Goal: Task Accomplishment & Management: Complete application form

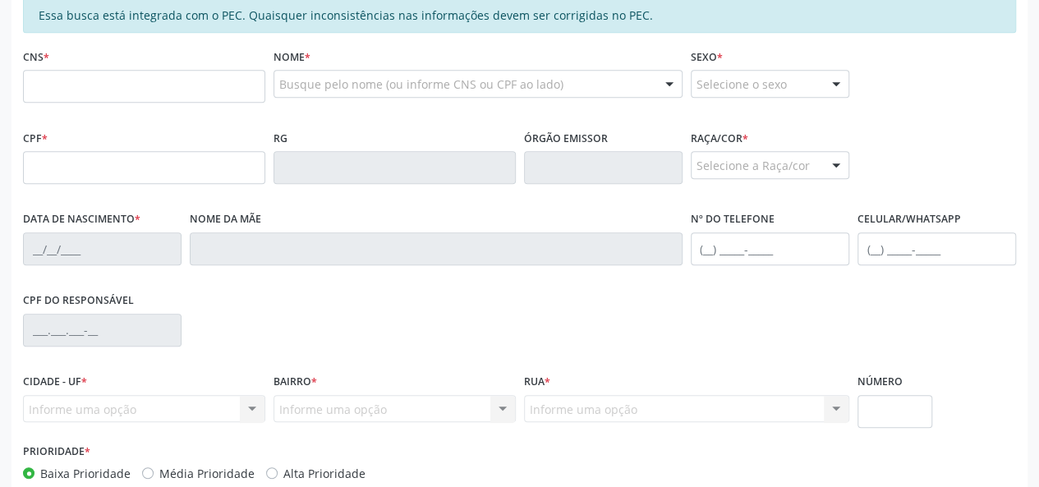
scroll to position [383, 0]
type input "898 0004 7809 8261"
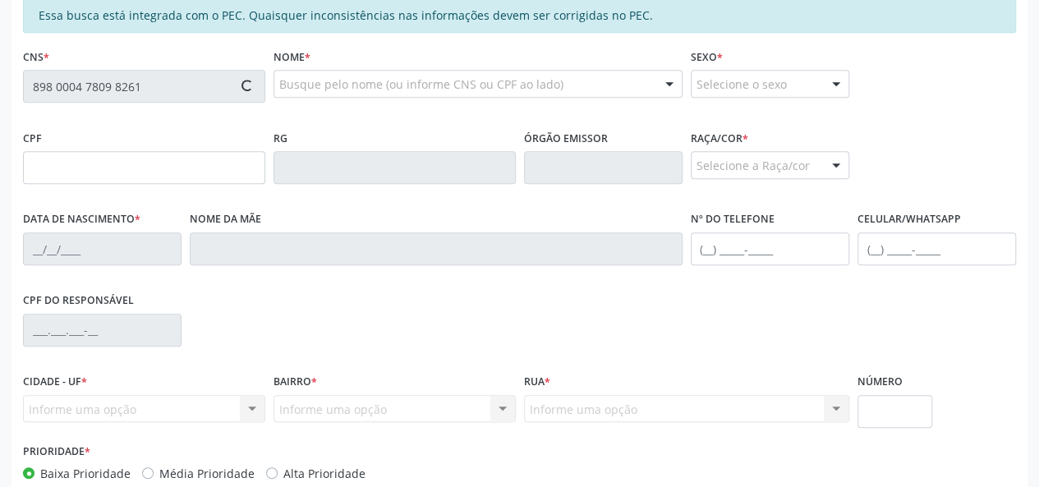
type input "150.356.914-46"
type input "0[DATE]"
type input "Adirleide [PERSON_NAME]"
type input "[PHONE_NUMBER]"
type input "28"
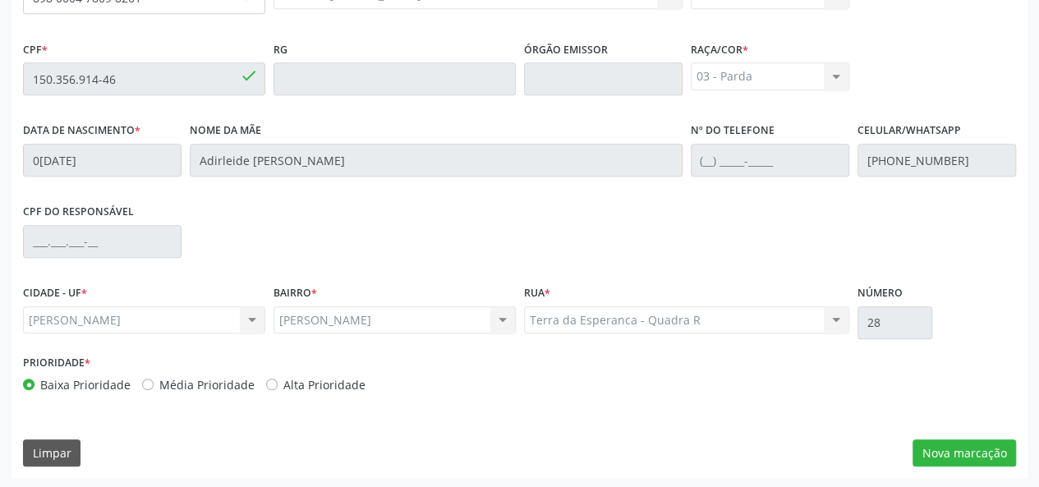
scroll to position [472, 0]
click at [954, 459] on button "Nova marcação" at bounding box center [963, 453] width 103 height 28
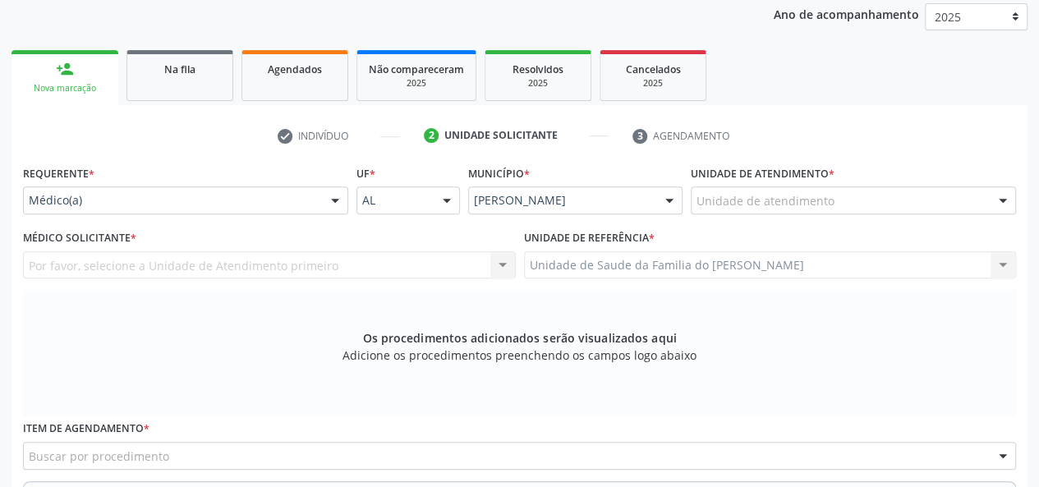
scroll to position [144, 0]
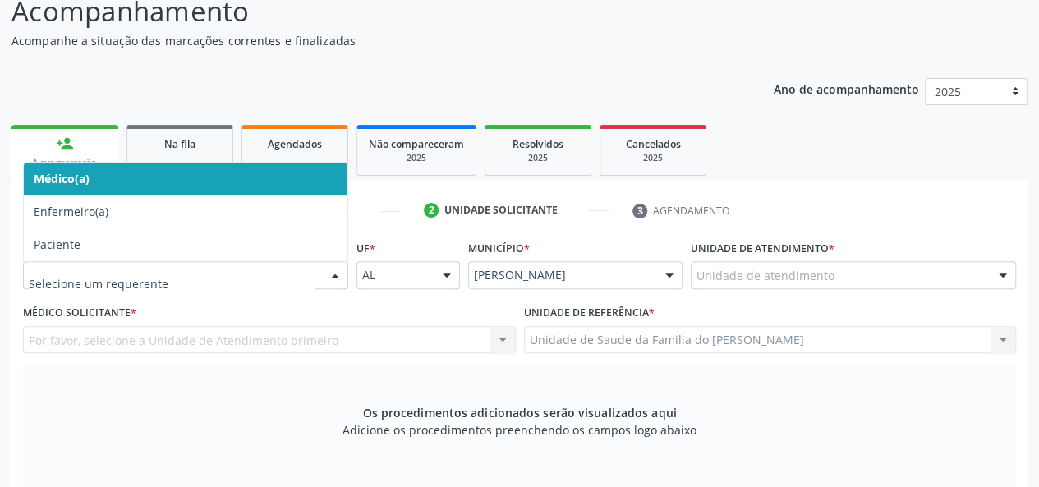
click at [333, 273] on div at bounding box center [335, 276] width 25 height 28
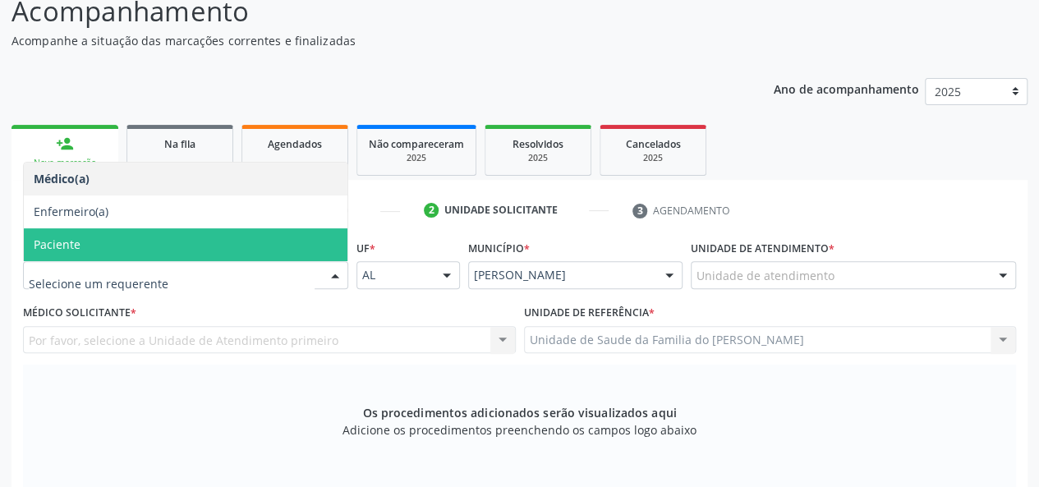
click at [237, 242] on span "Paciente" at bounding box center [186, 244] width 324 height 33
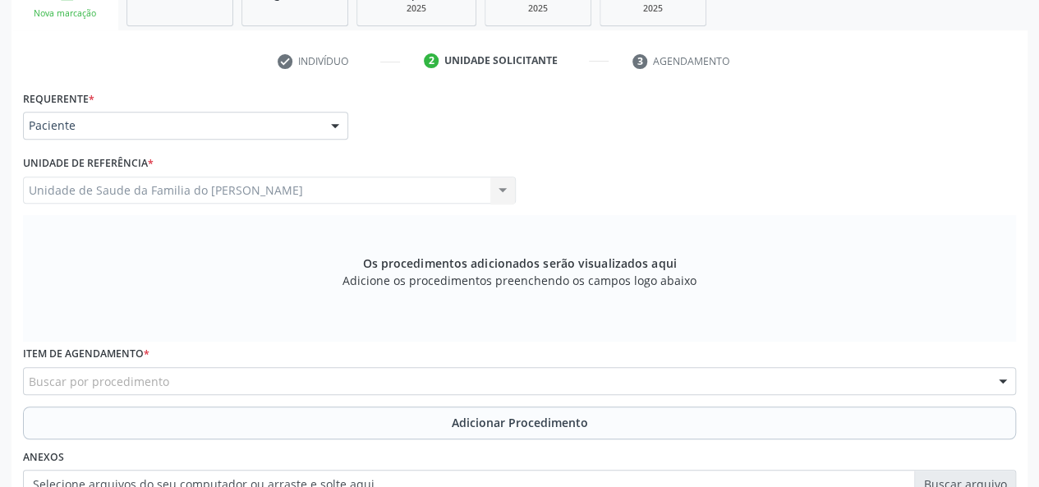
scroll to position [308, 0]
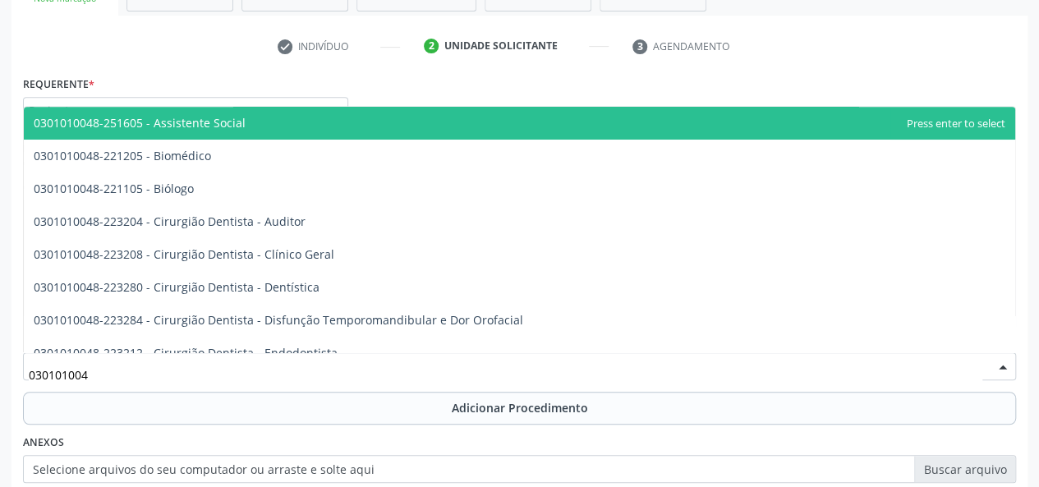
type input "0301010048"
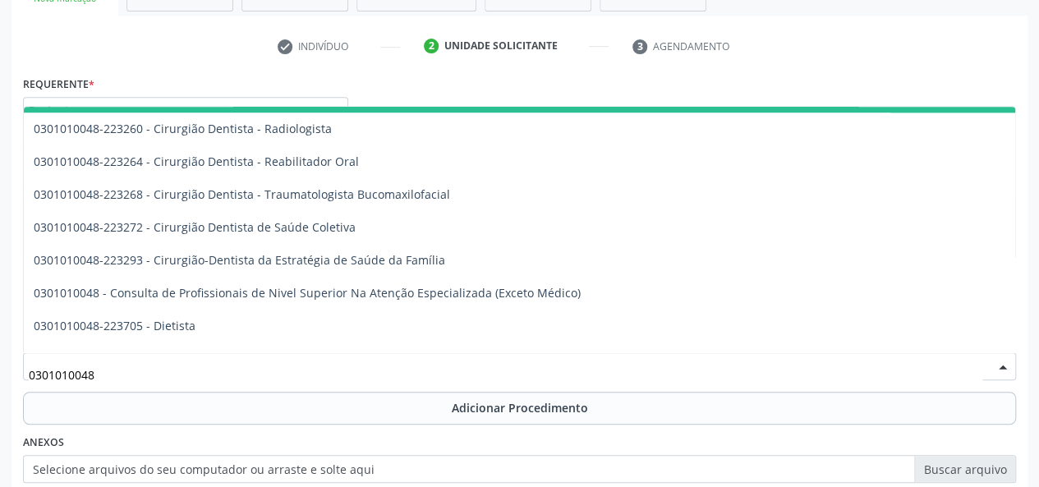
scroll to position [739, 0]
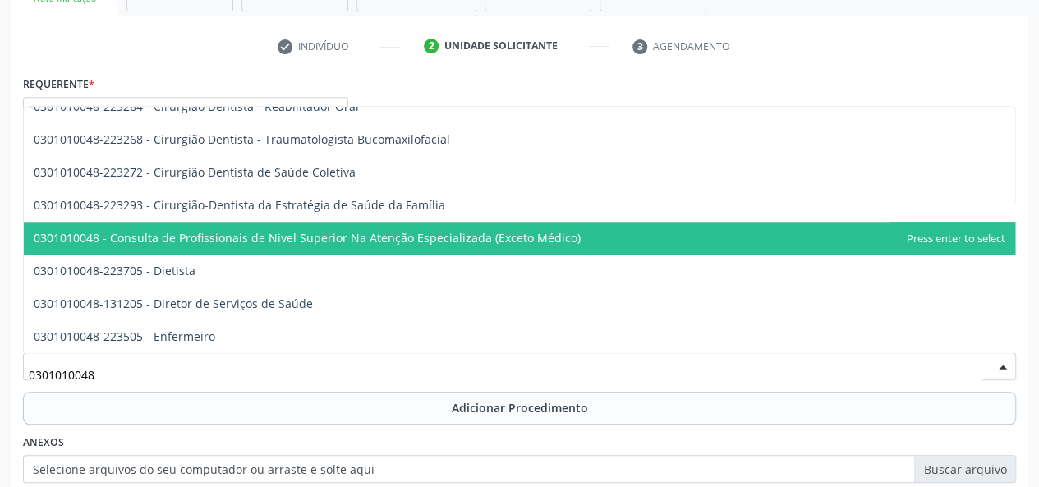
click at [387, 239] on span "0301010048 - Consulta de Profissionais de Nivel Superior Na Atenção Especializa…" at bounding box center [307, 238] width 547 height 16
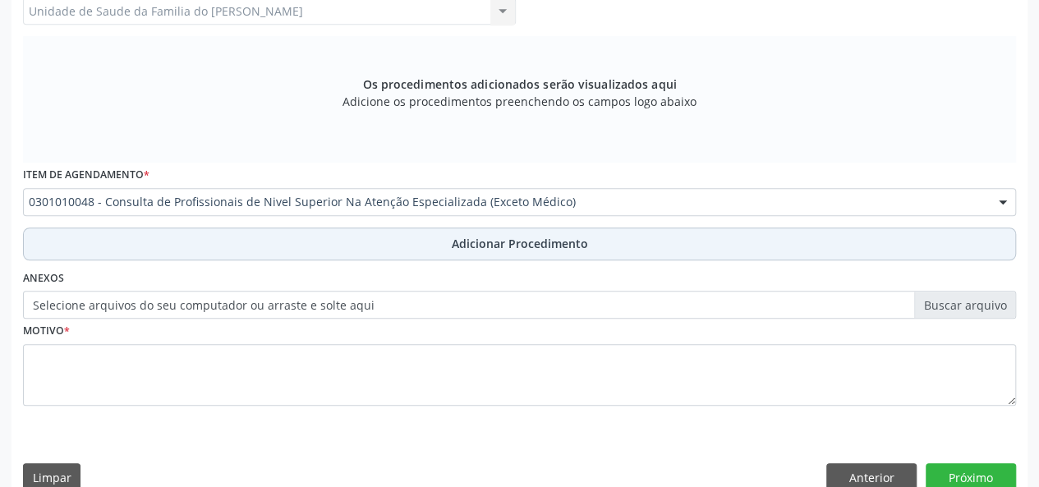
click at [399, 245] on button "Adicionar Procedimento" at bounding box center [519, 243] width 993 height 33
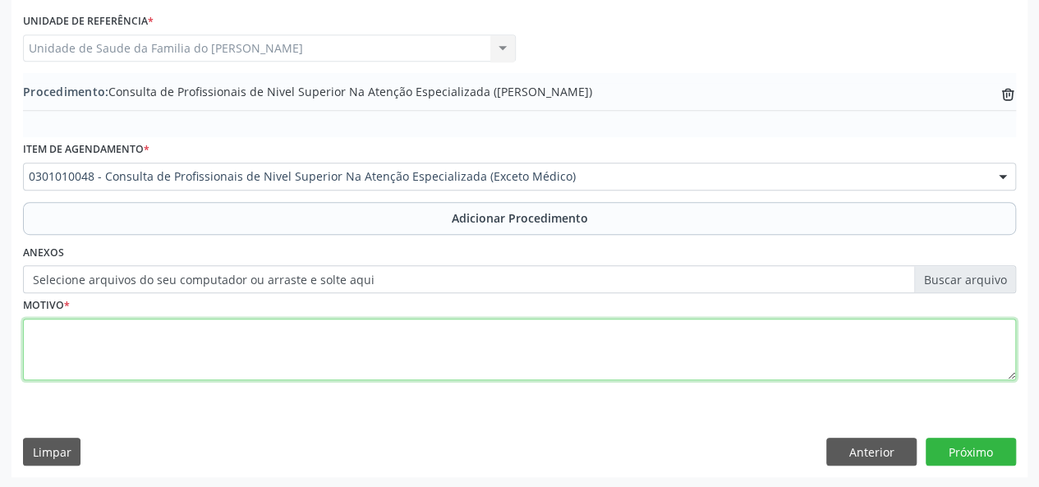
click at [373, 349] on textarea at bounding box center [519, 350] width 993 height 62
type textarea "CEO ( RX E ENDONTIA)"
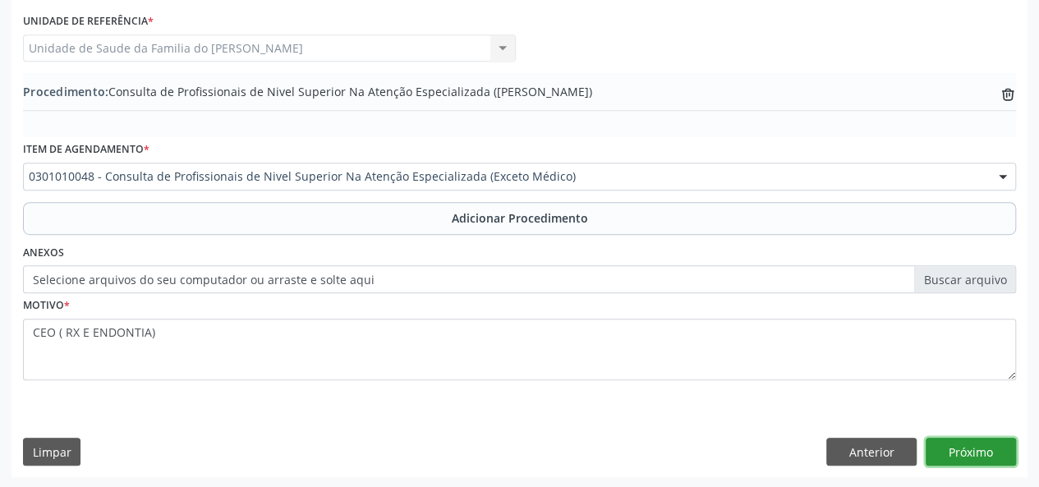
click at [972, 447] on button "Próximo" at bounding box center [971, 452] width 90 height 28
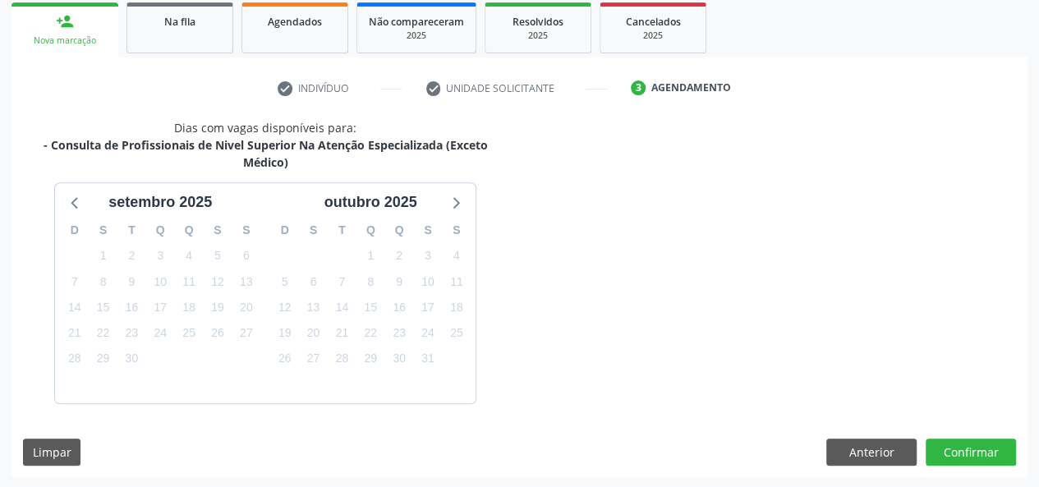
scroll to position [314, 0]
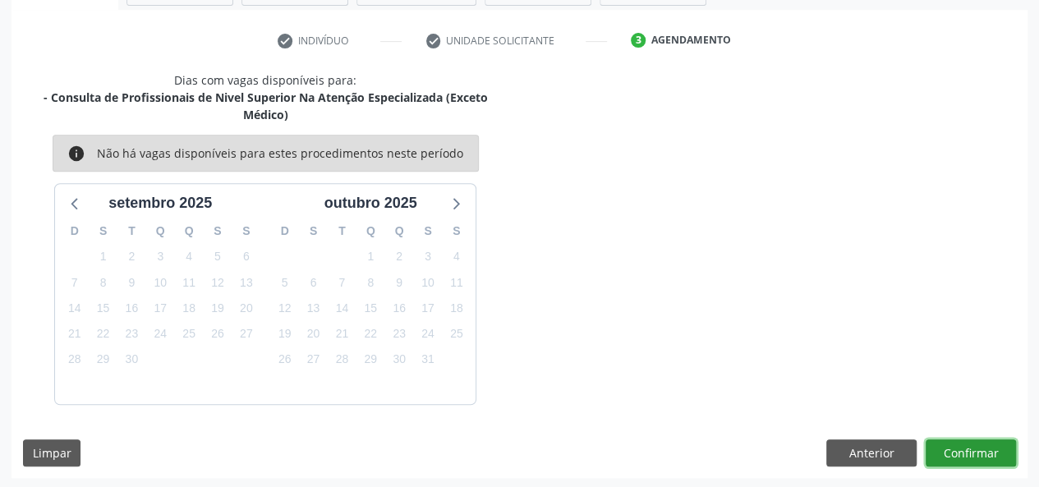
click at [972, 447] on button "Confirmar" at bounding box center [971, 453] width 90 height 28
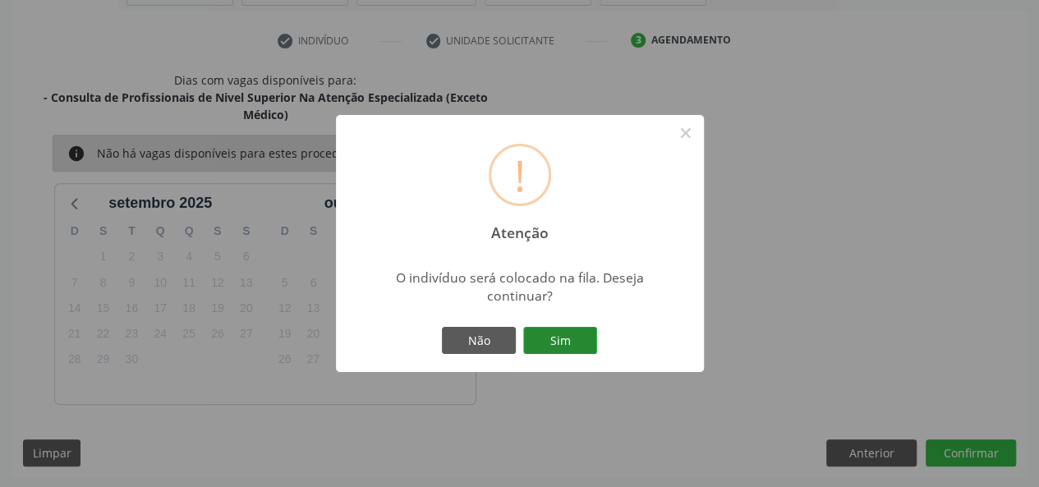
click at [553, 338] on button "Sim" at bounding box center [560, 341] width 74 height 28
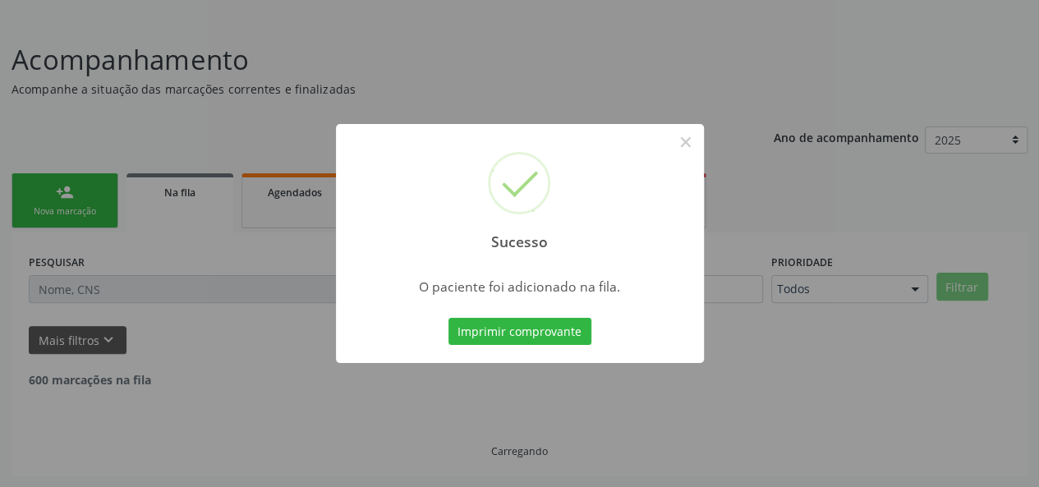
scroll to position [77, 0]
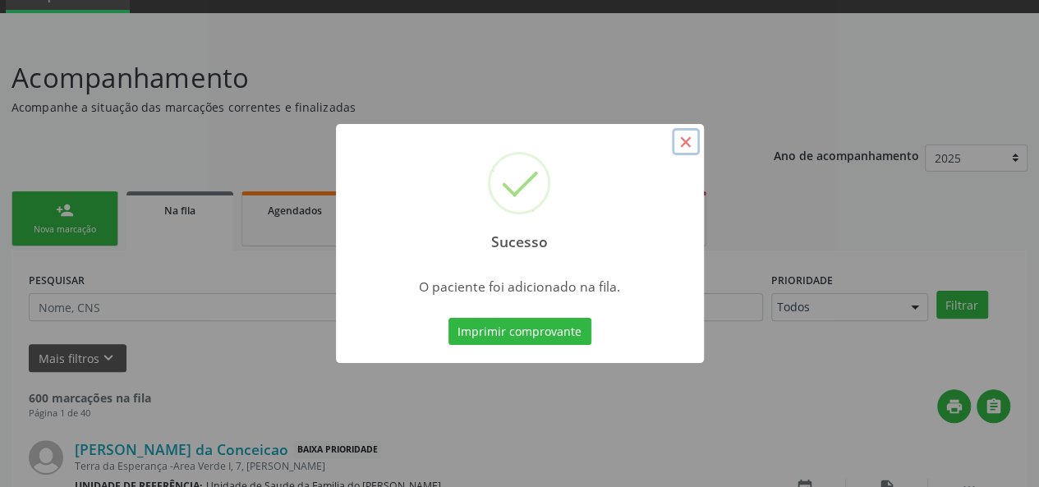
click at [687, 140] on button "×" at bounding box center [686, 142] width 28 height 28
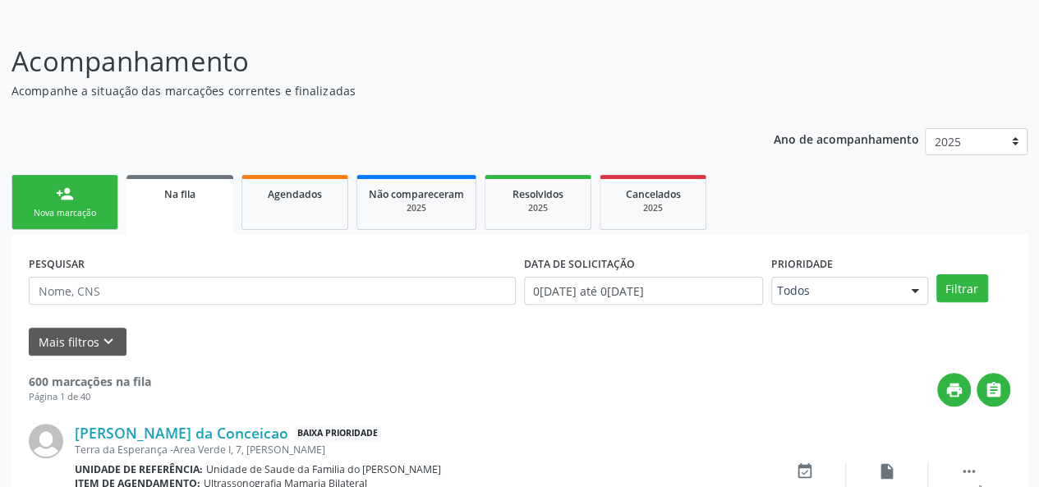
scroll to position [0, 0]
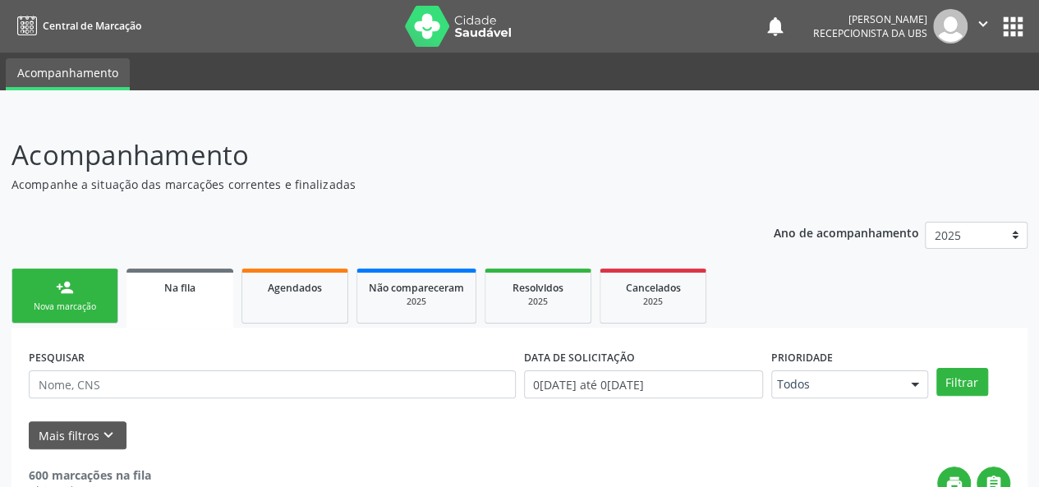
click at [82, 300] on link "person_add Nova marcação" at bounding box center [64, 296] width 107 height 55
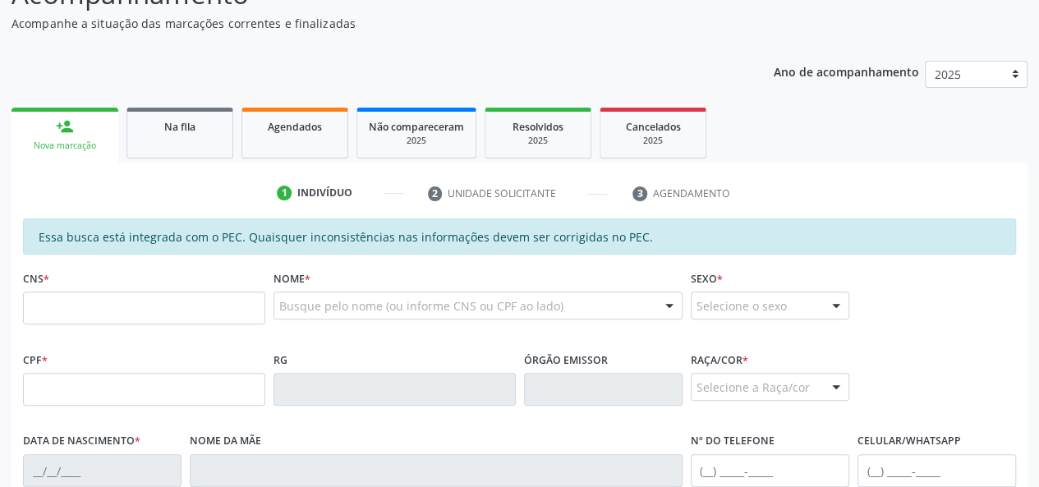
scroll to position [164, 0]
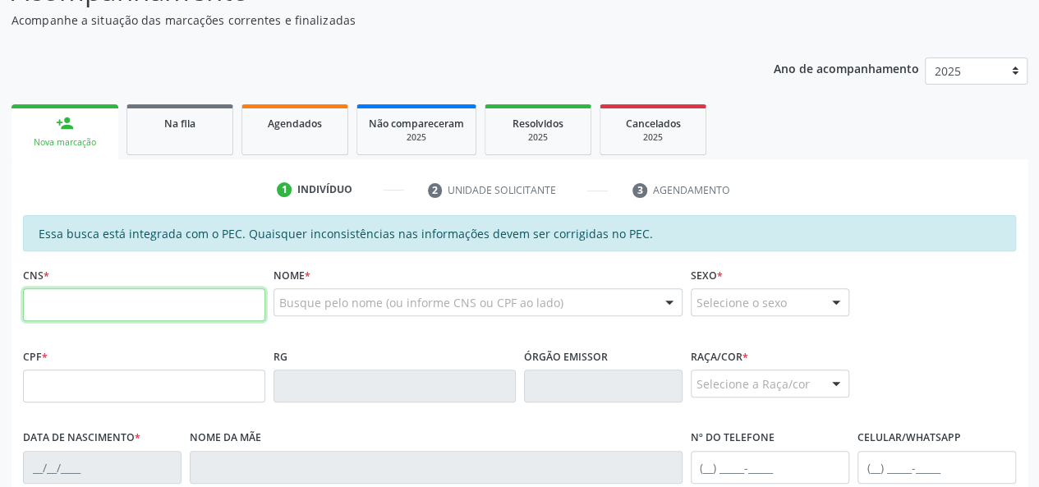
click at [98, 298] on input "text" at bounding box center [144, 304] width 242 height 33
type input "898 0058 1952 3751"
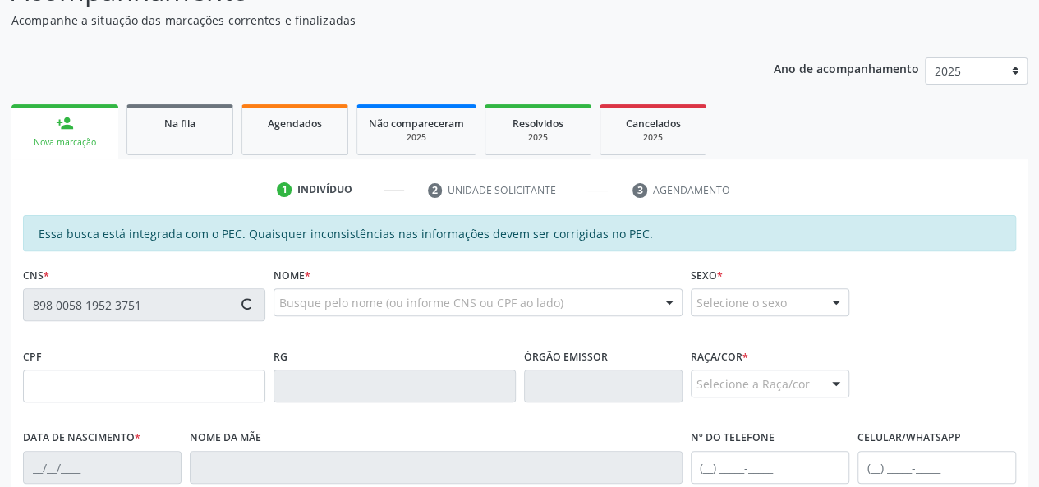
type input "149.014.614-86"
type input "0[DATE]"
type input "[PERSON_NAME]"
type input "[PHONE_NUMBER]"
type input "31"
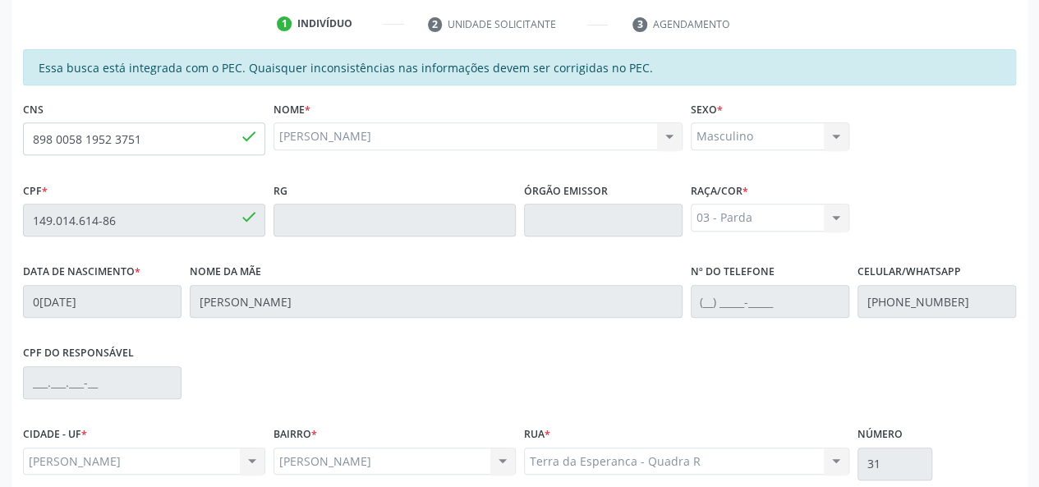
scroll to position [472, 0]
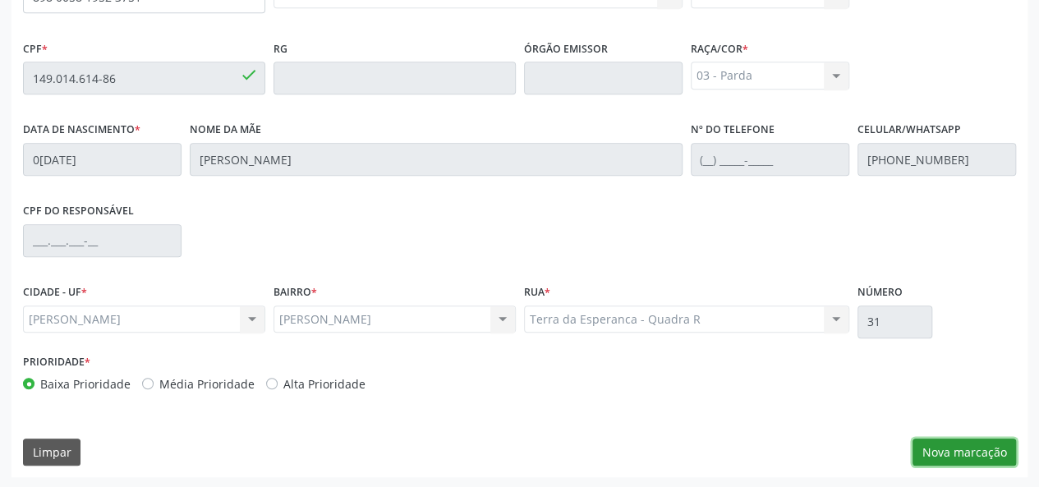
click at [967, 448] on button "Nova marcação" at bounding box center [963, 453] width 103 height 28
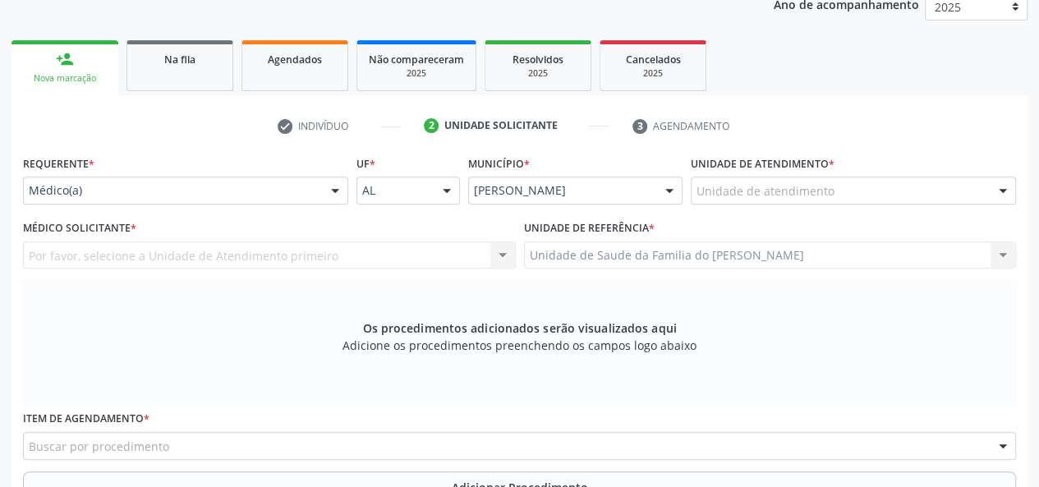
scroll to position [226, 0]
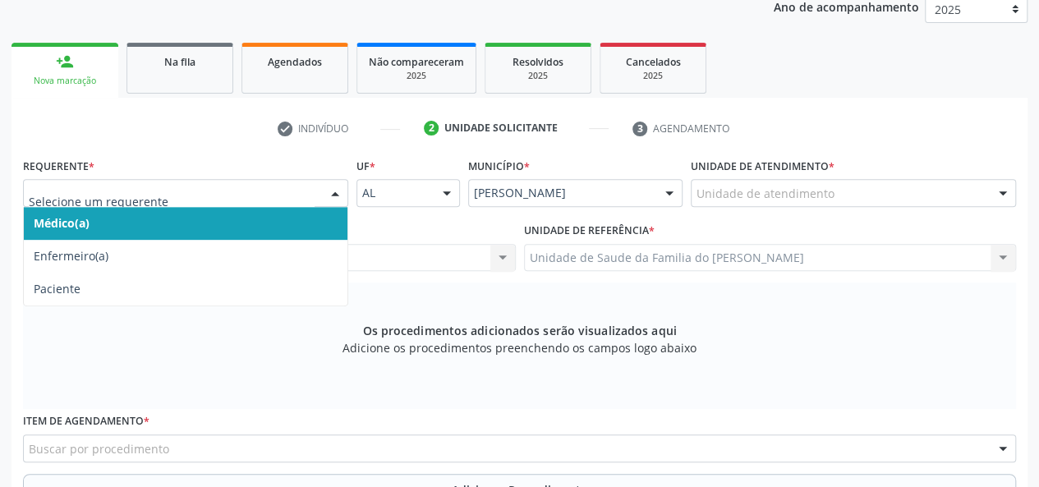
click at [319, 188] on div "Médico(a) Enfermeiro(a) Paciente Nenhum resultado encontrado para: " " Não há n…" at bounding box center [185, 193] width 325 height 28
click at [309, 220] on span "Médico(a)" at bounding box center [186, 223] width 324 height 33
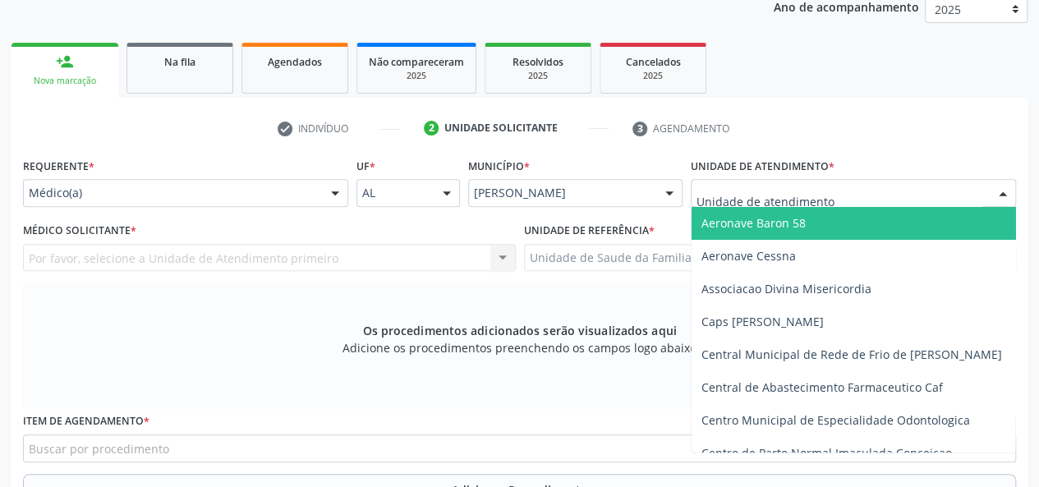
type input "J"
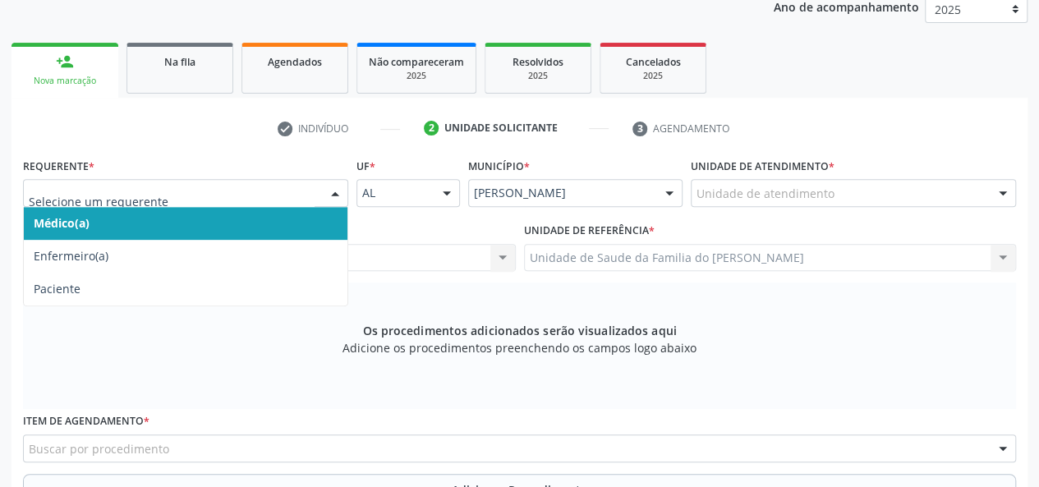
click at [328, 195] on div at bounding box center [335, 194] width 25 height 28
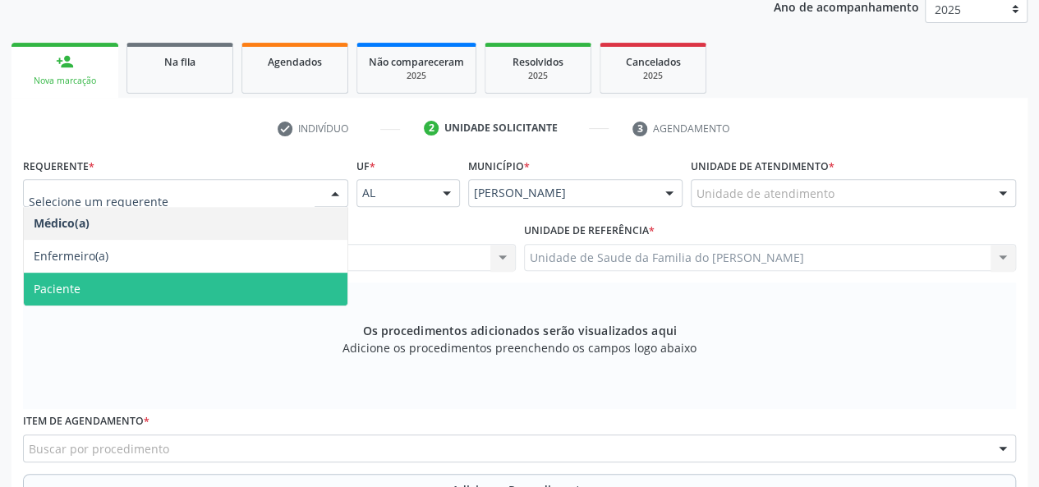
click at [262, 280] on span "Paciente" at bounding box center [186, 289] width 324 height 33
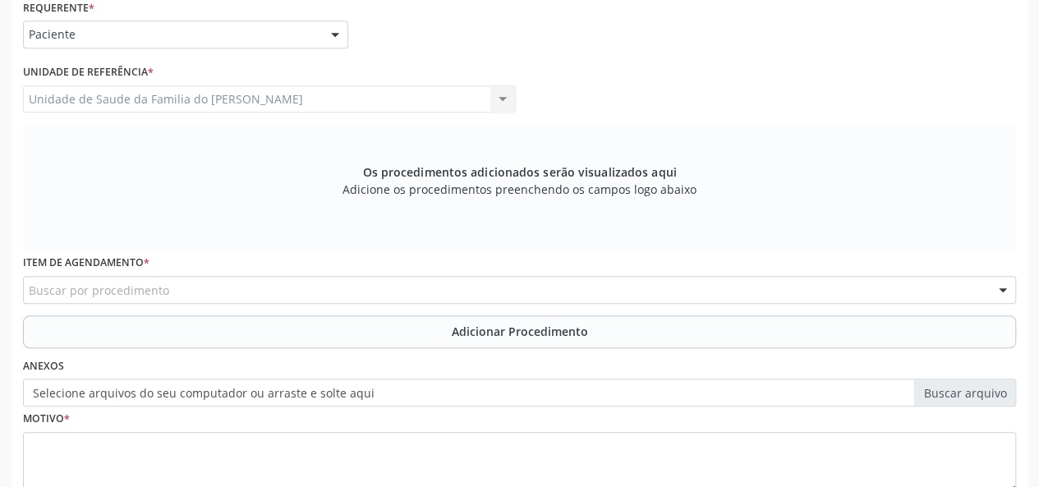
scroll to position [390, 0]
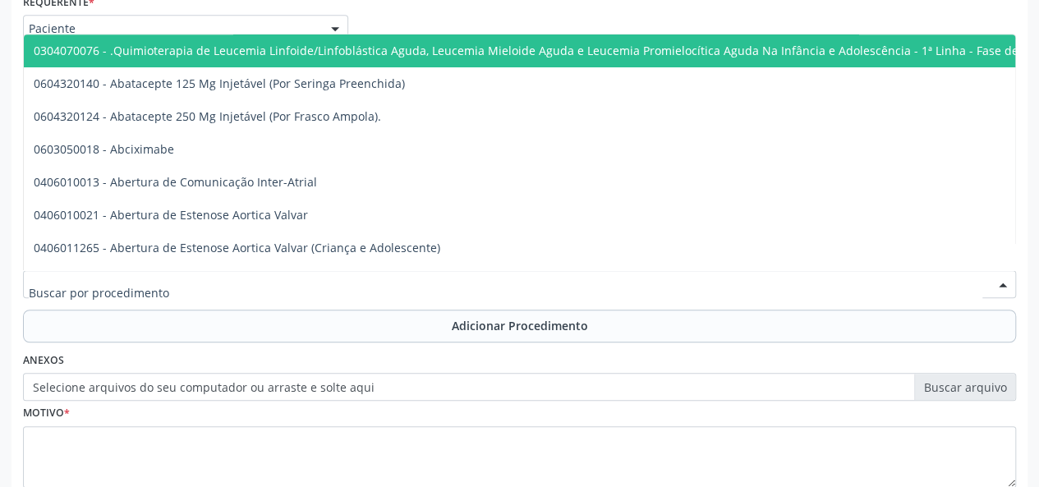
click at [261, 287] on div at bounding box center [519, 284] width 993 height 28
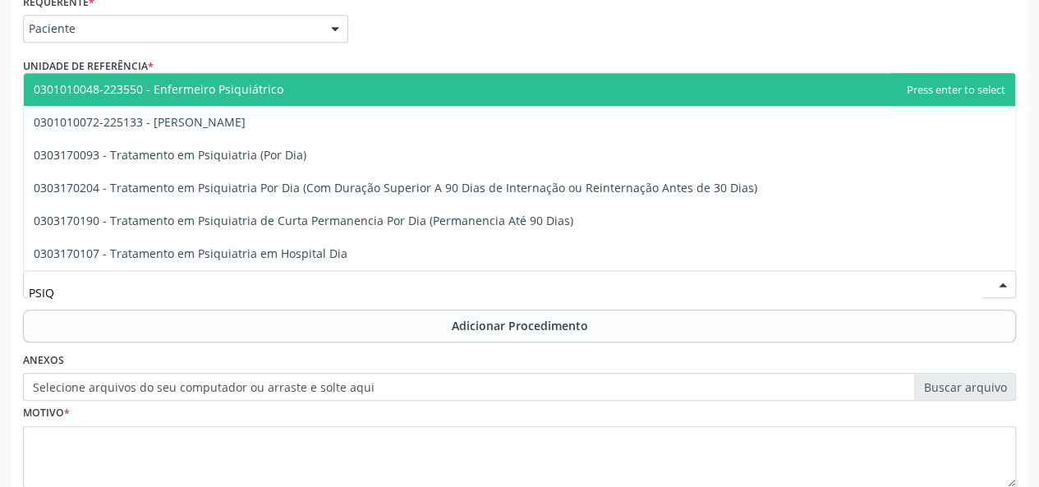
type input "PSIQU"
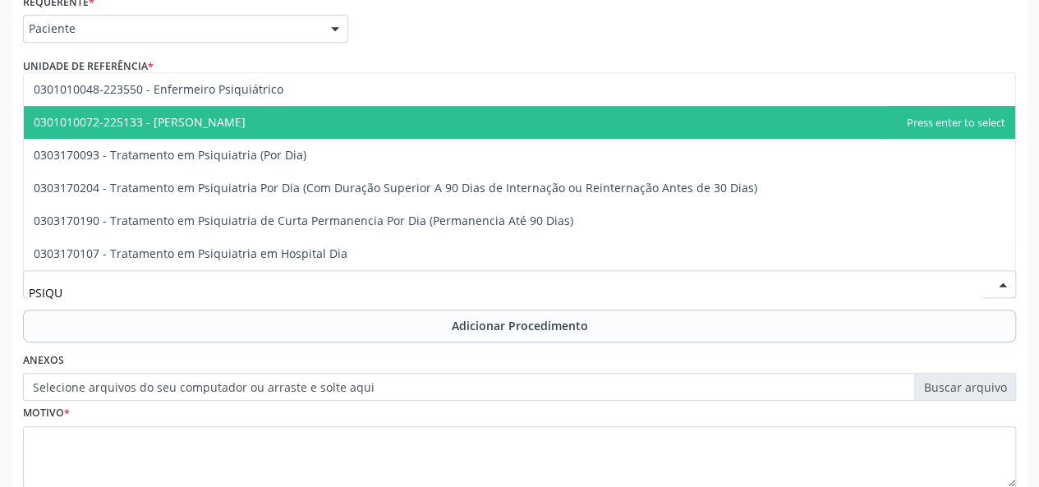
click at [284, 131] on span "0301010072-225133 - [PERSON_NAME]" at bounding box center [519, 122] width 991 height 33
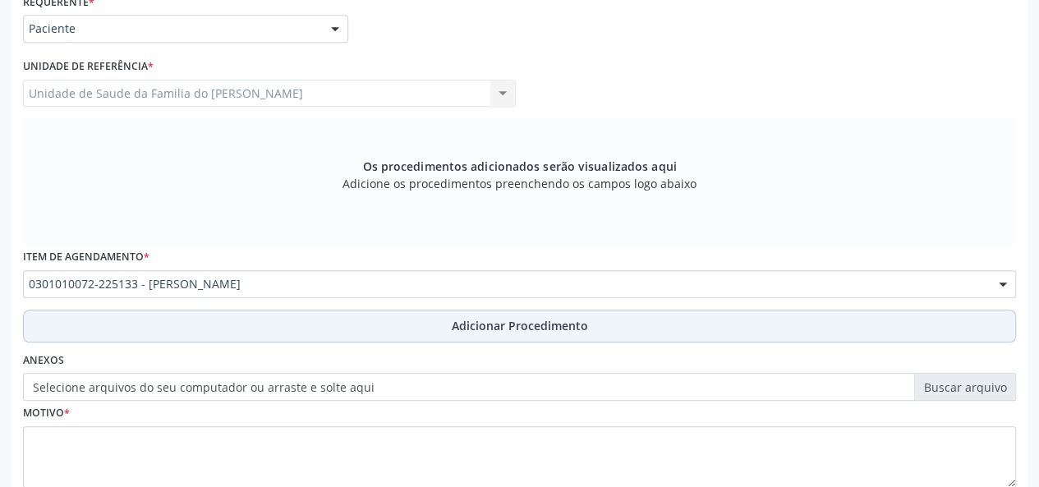
click at [272, 326] on button "Adicionar Procedimento" at bounding box center [519, 326] width 993 height 33
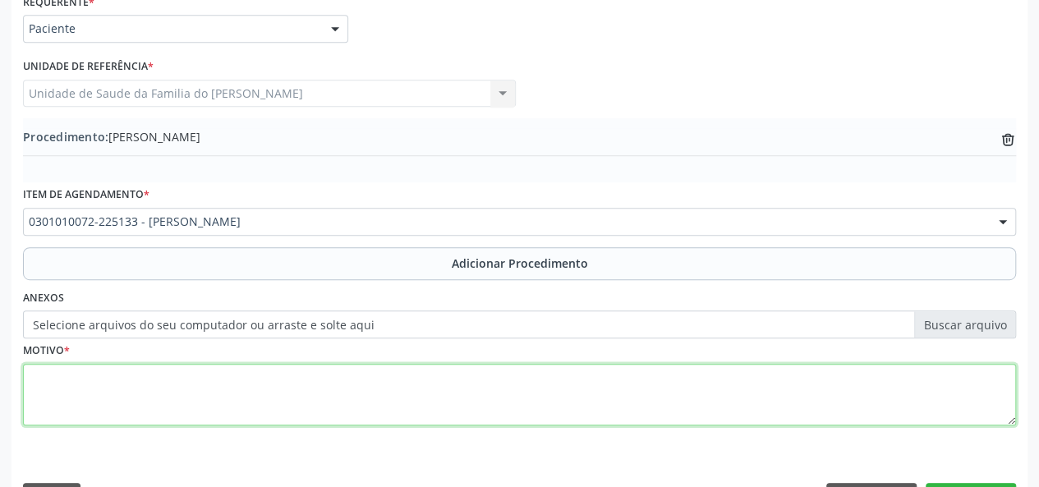
click at [285, 397] on textarea at bounding box center [519, 395] width 993 height 62
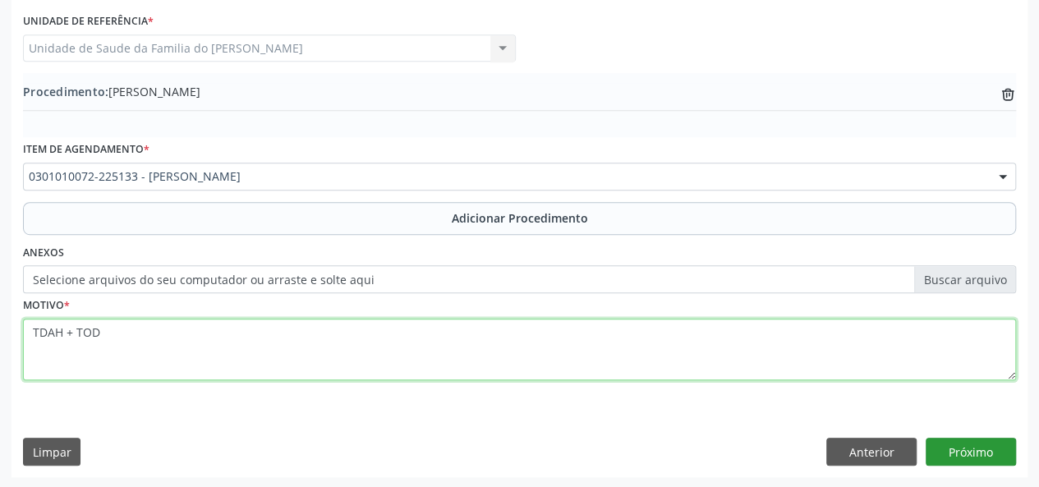
type textarea "TDAH + TOD"
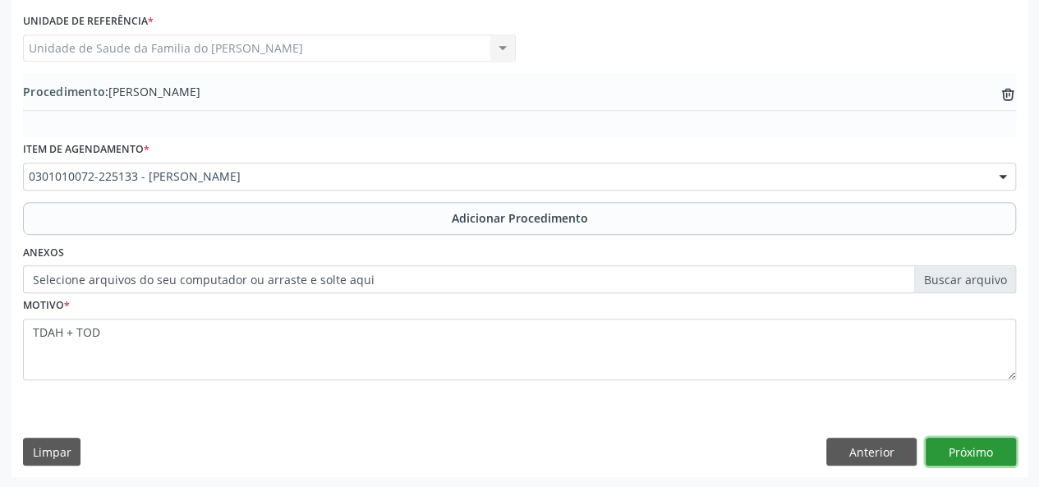
click at [976, 444] on button "Próximo" at bounding box center [971, 452] width 90 height 28
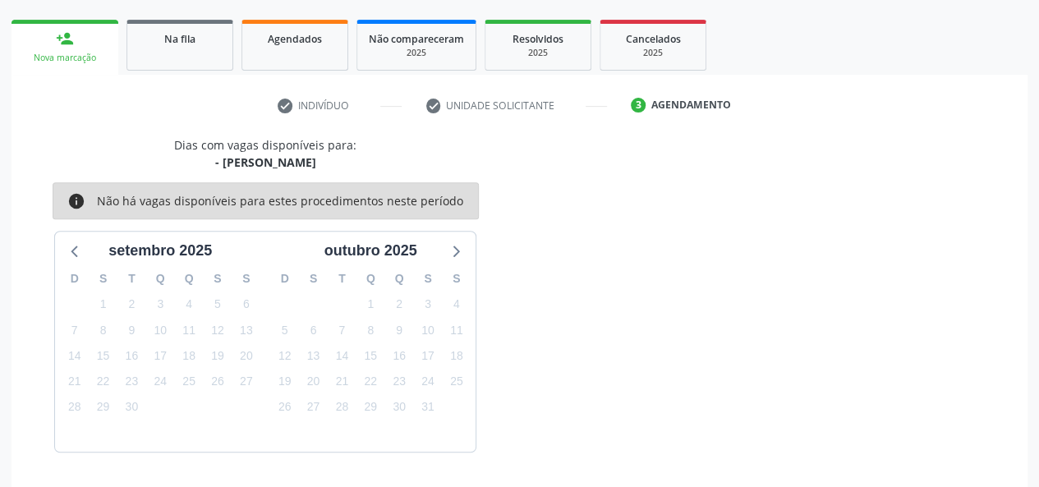
scroll to position [297, 0]
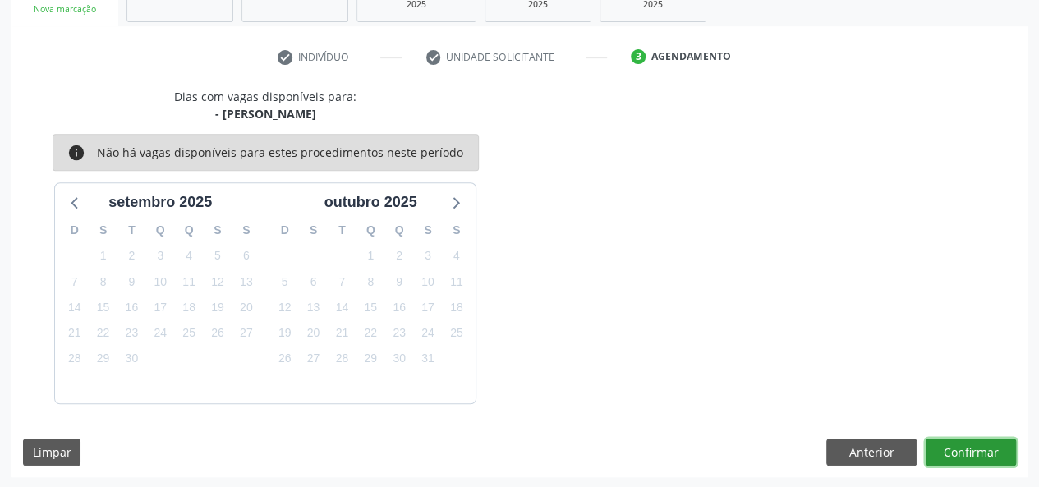
click at [963, 450] on button "Confirmar" at bounding box center [971, 453] width 90 height 28
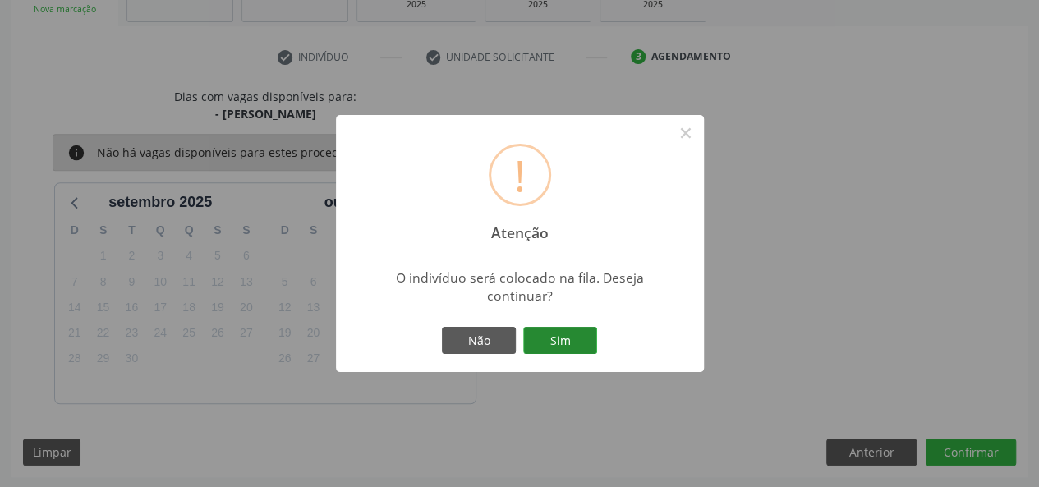
click at [572, 342] on button "Sim" at bounding box center [560, 341] width 74 height 28
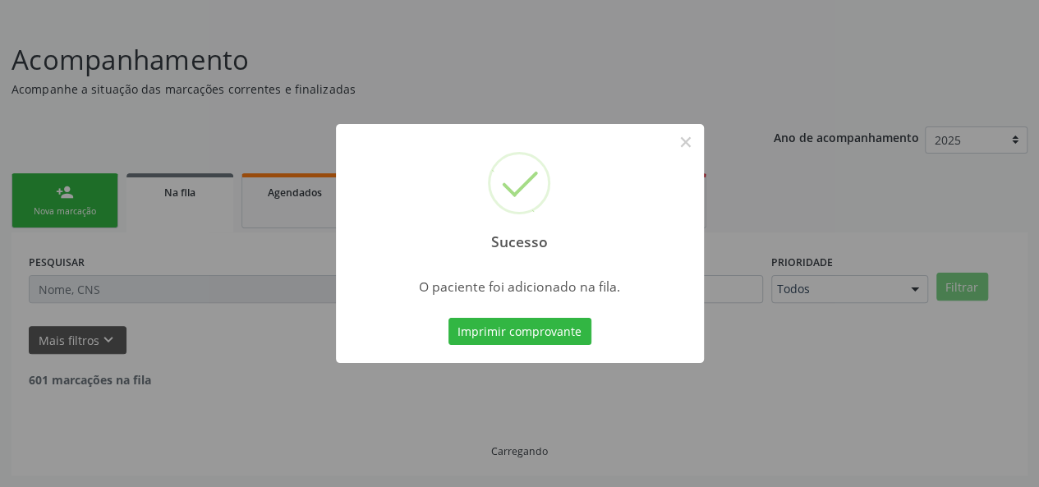
scroll to position [77, 0]
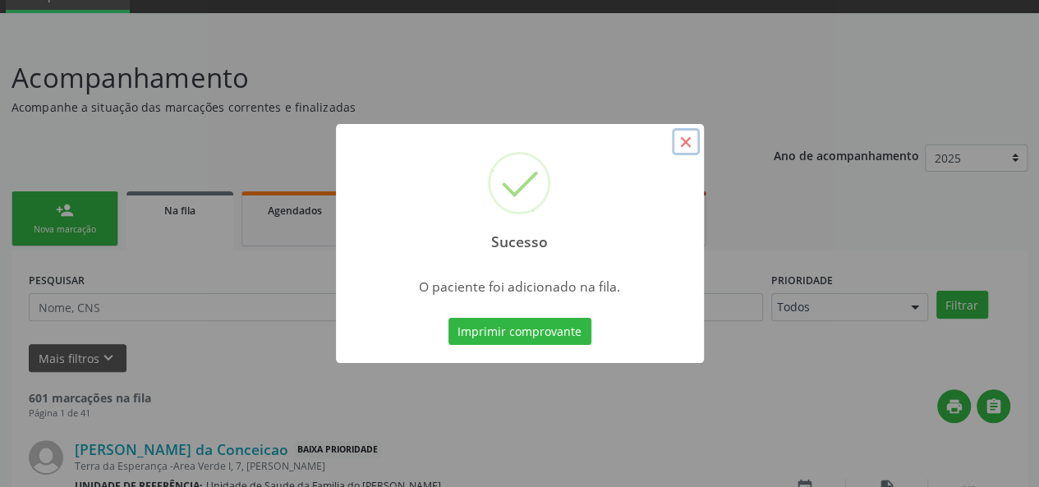
click at [689, 142] on button "×" at bounding box center [686, 142] width 28 height 28
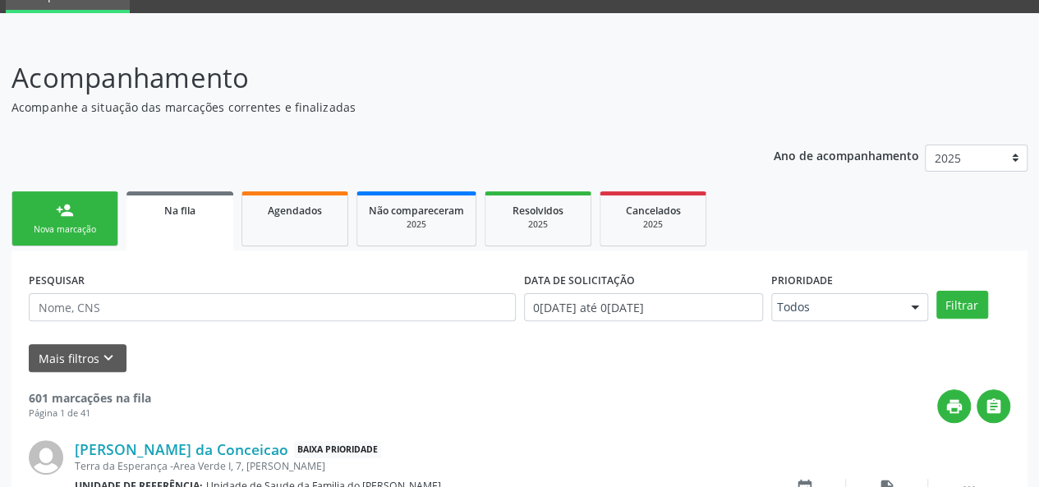
click at [99, 219] on link "person_add Nova marcação" at bounding box center [64, 218] width 107 height 55
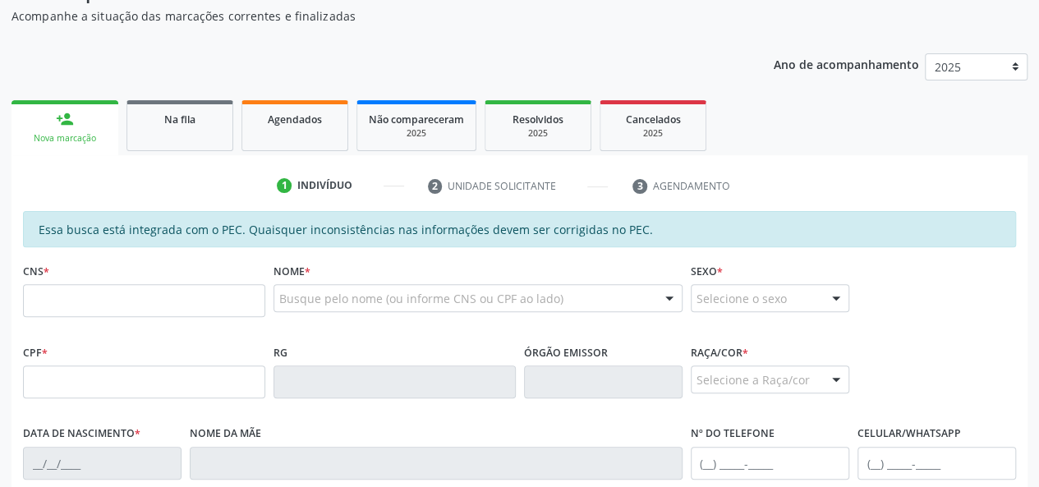
scroll to position [241, 0]
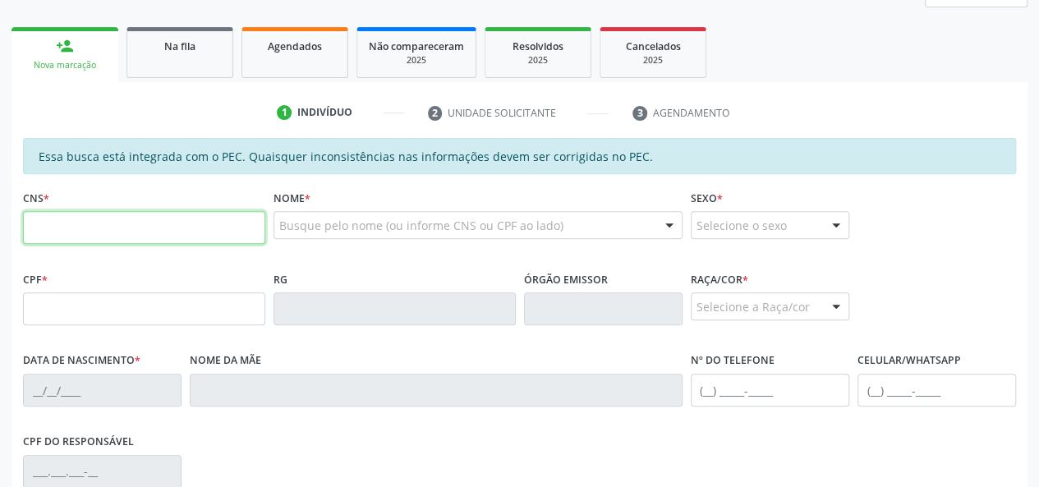
click at [103, 240] on input "text" at bounding box center [144, 227] width 242 height 33
type input "700 5001 0123 7154"
type input "066.489.164-00"
type input "0[DATE]"
type input "[DEMOGRAPHIC_DATA][PERSON_NAME]"
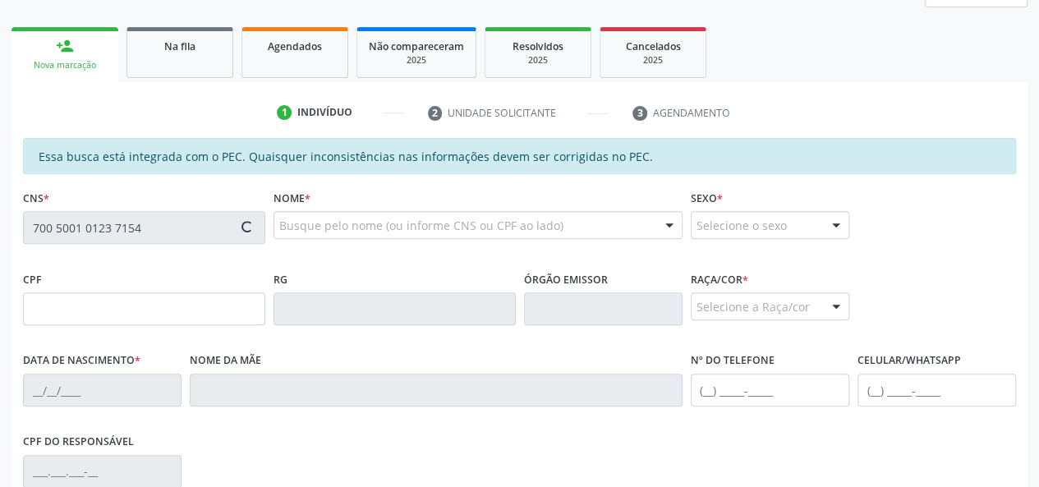
type input "[PHONE_NUMBER]"
type input "10"
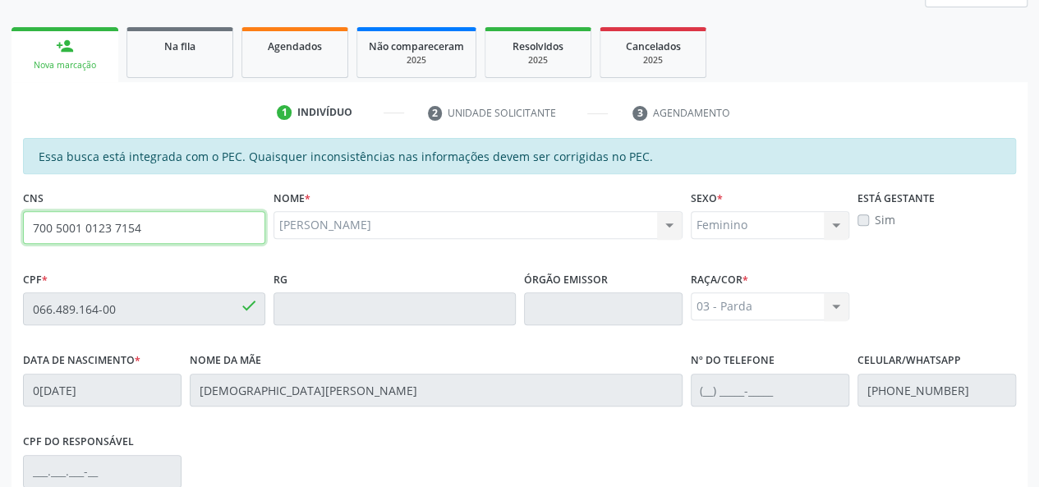
click at [99, 231] on input "700 5001 0123 7154" at bounding box center [144, 227] width 242 height 33
click at [97, 229] on input "700 5001 0123 7154" at bounding box center [144, 227] width 242 height 33
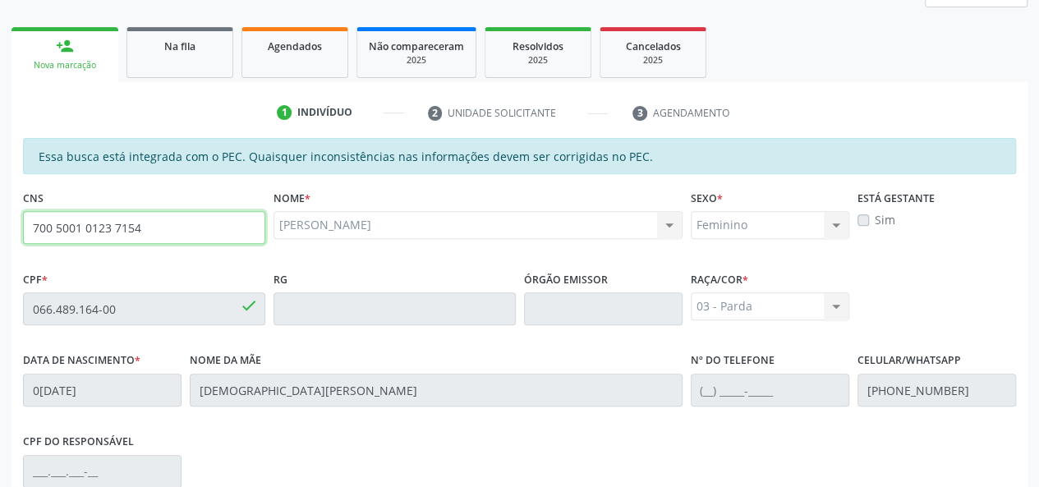
click at [97, 229] on input "700 5001 0123 7154" at bounding box center [144, 227] width 242 height 33
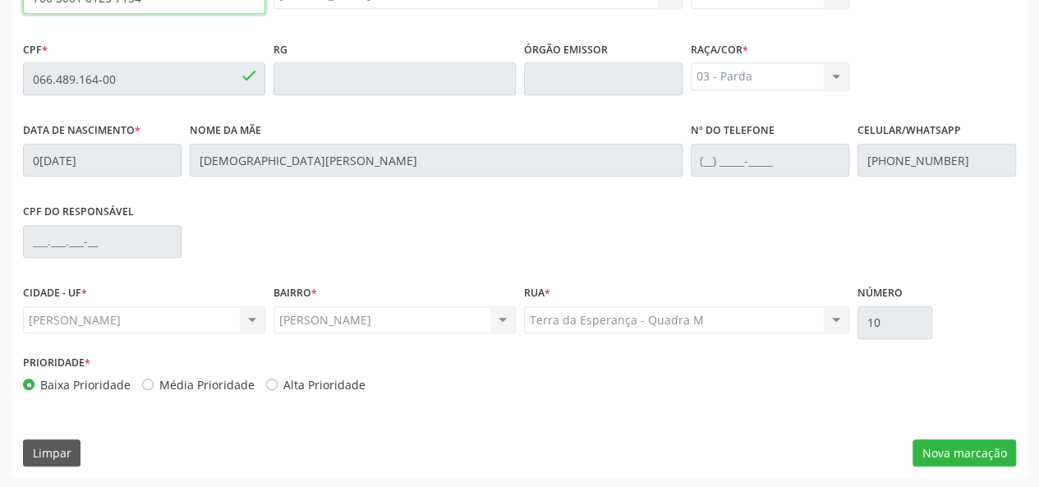
scroll to position [472, 0]
click at [949, 453] on button "Nova marcação" at bounding box center [963, 453] width 103 height 28
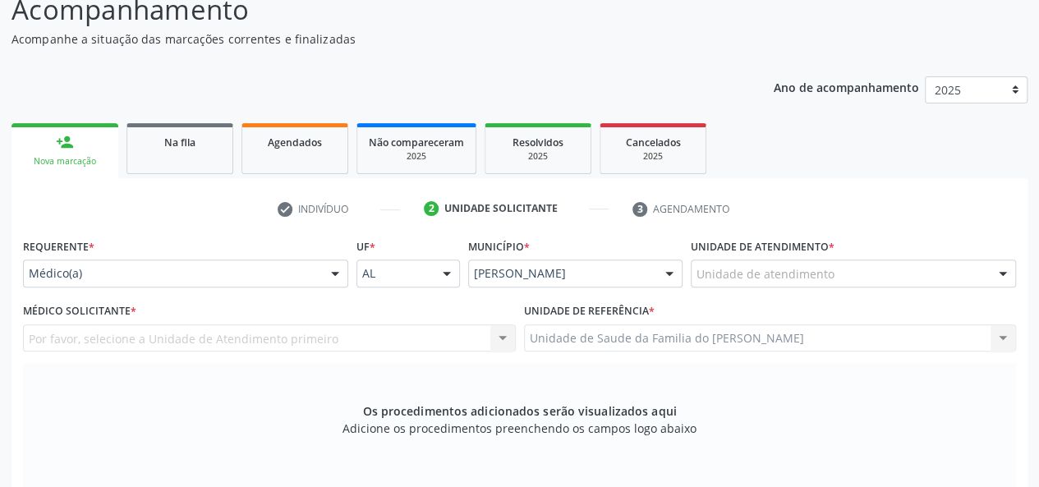
scroll to position [144, 0]
click at [333, 272] on div at bounding box center [335, 276] width 25 height 28
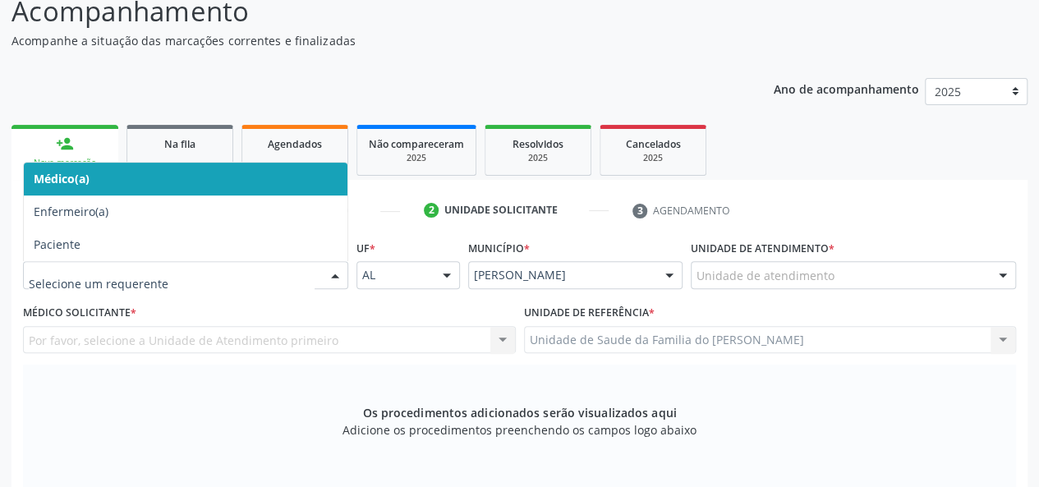
click at [259, 178] on span "Médico(a)" at bounding box center [186, 179] width 324 height 33
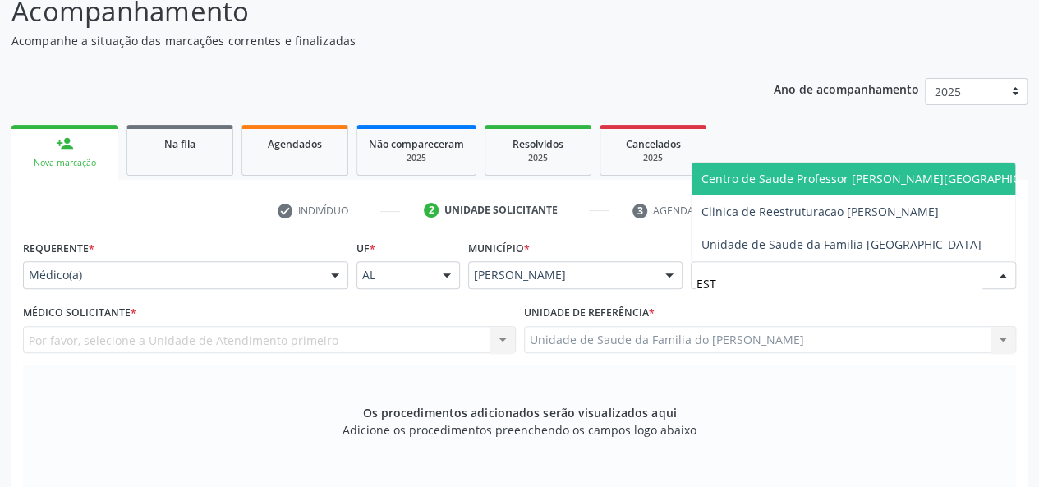
type input "ESTA"
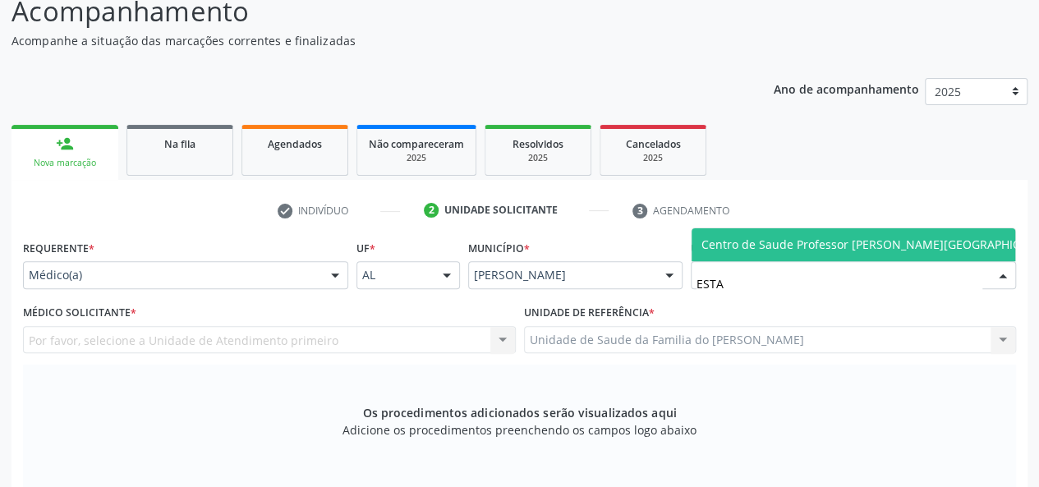
click at [799, 242] on span "Centro de Saude Professor [PERSON_NAME][GEOGRAPHIC_DATA]" at bounding box center [879, 245] width 357 height 16
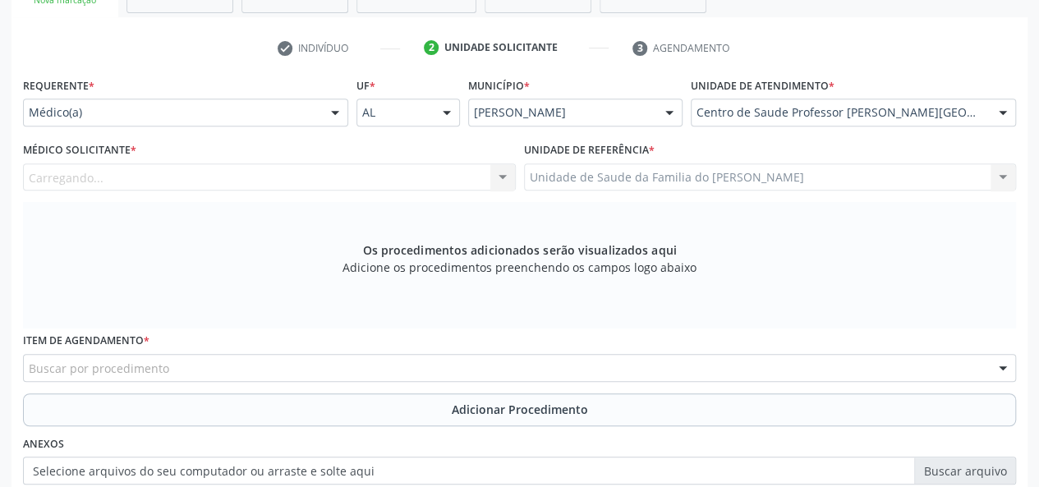
scroll to position [308, 0]
click at [501, 174] on div at bounding box center [502, 177] width 25 height 28
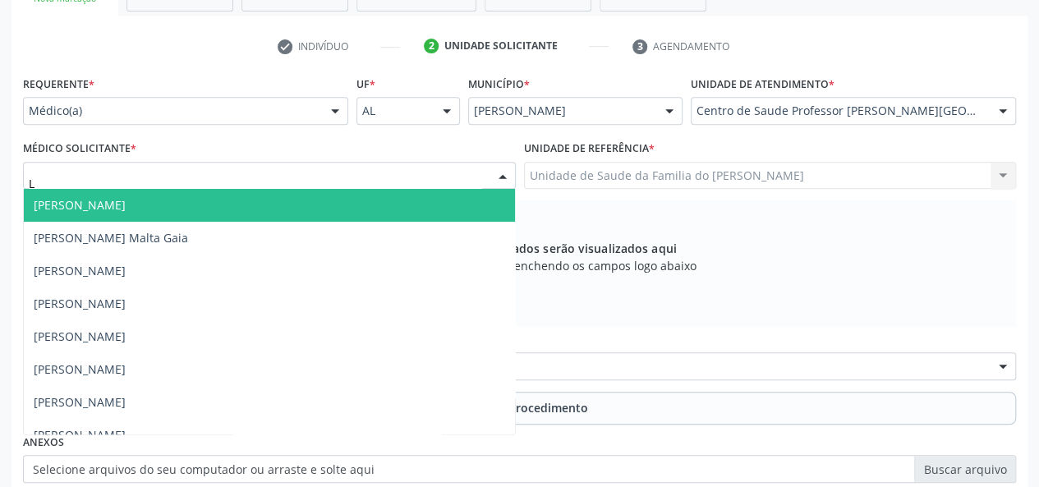
type input "LY"
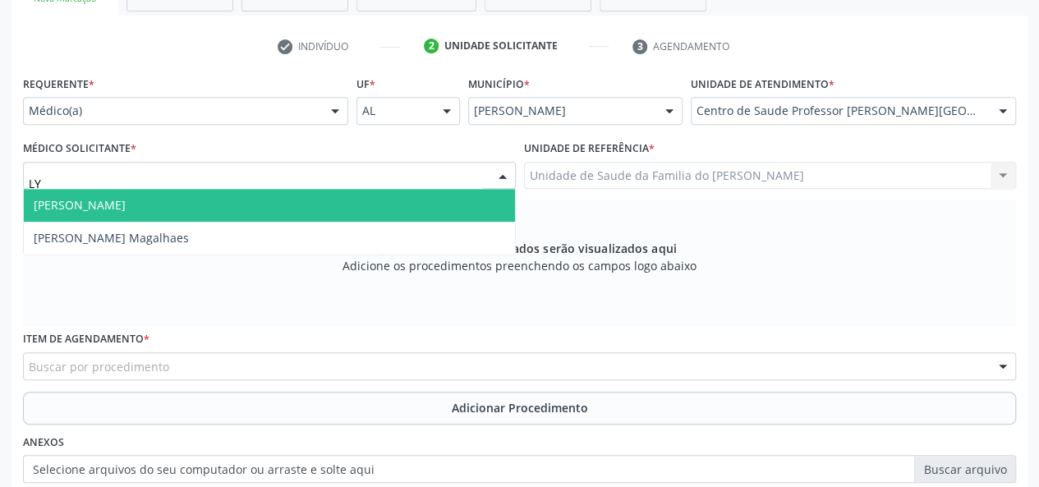
click at [391, 199] on span "[PERSON_NAME]" at bounding box center [269, 205] width 491 height 33
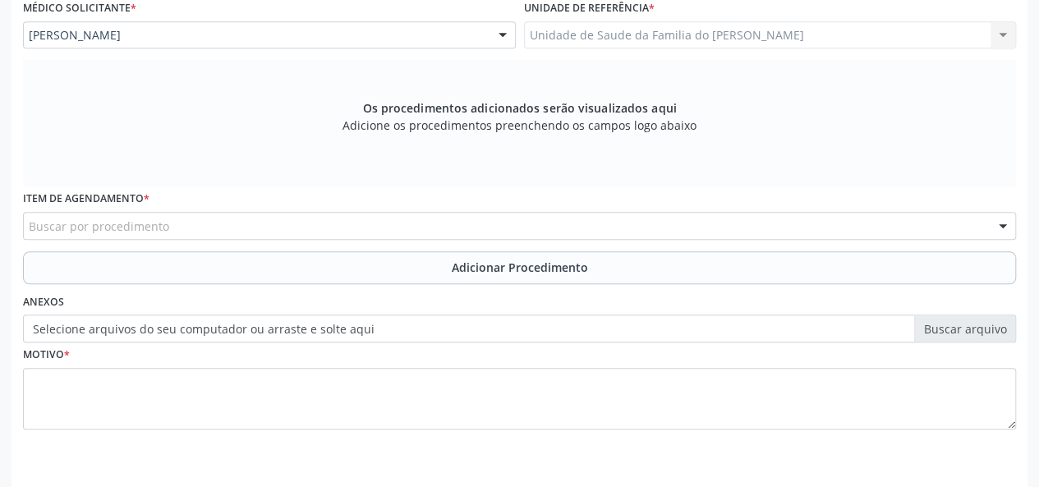
scroll to position [472, 0]
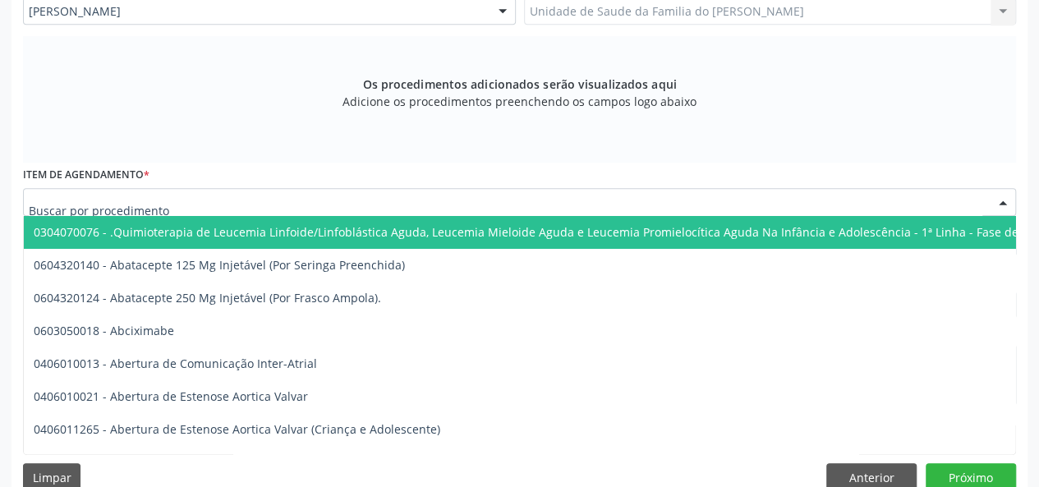
click at [297, 204] on div at bounding box center [519, 202] width 993 height 28
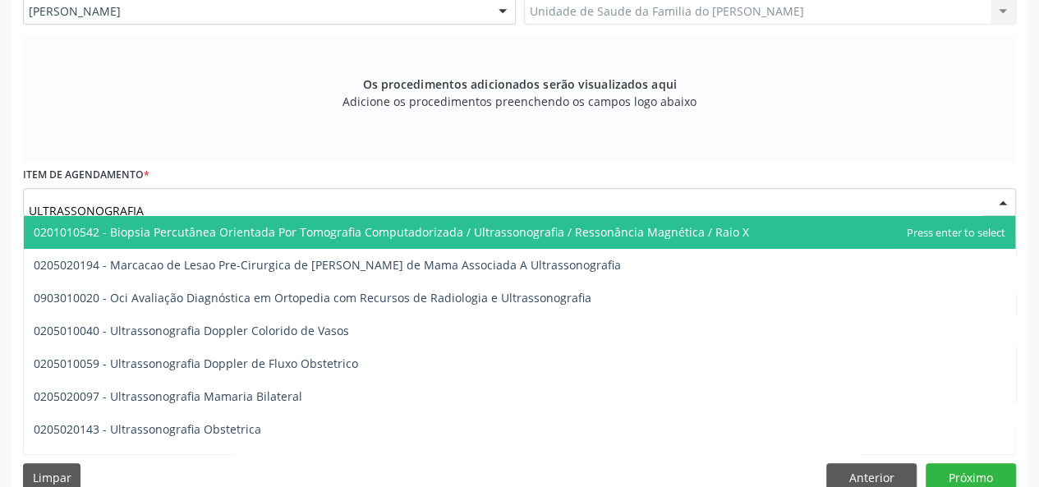
type input "ULTRASSONOGRAFIA"
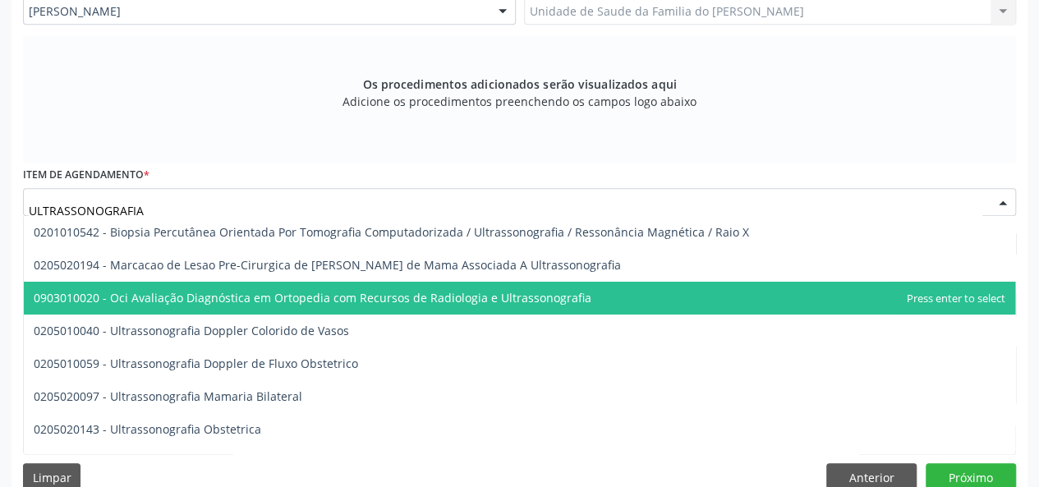
scroll to position [82, 0]
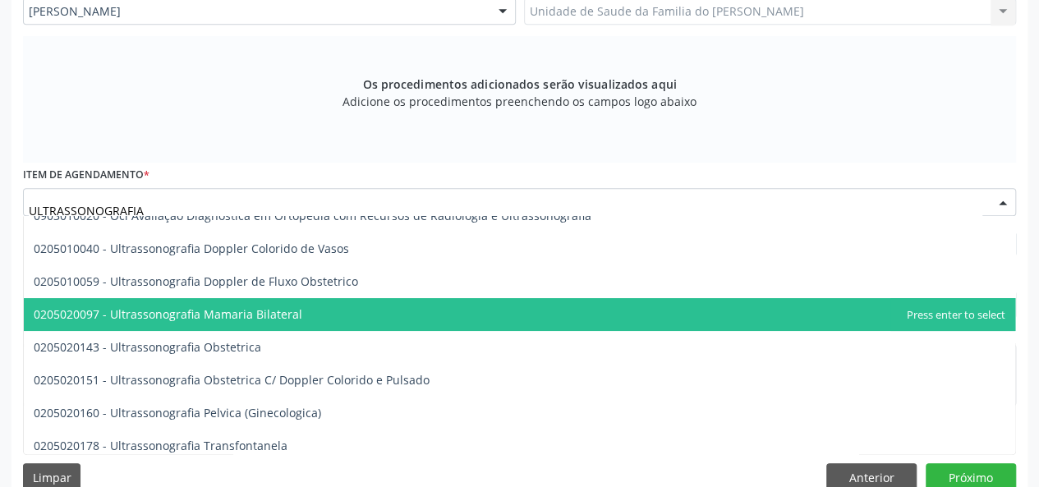
click at [309, 314] on span "0205020097 - Ultrassonografia Mamaria Bilateral" at bounding box center [519, 314] width 991 height 33
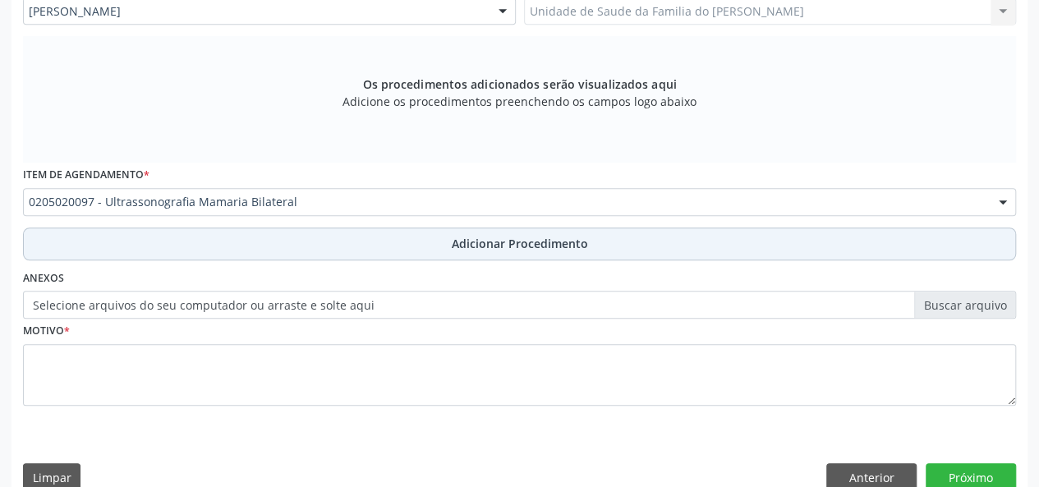
click at [304, 246] on button "Adicionar Procedimento" at bounding box center [519, 243] width 993 height 33
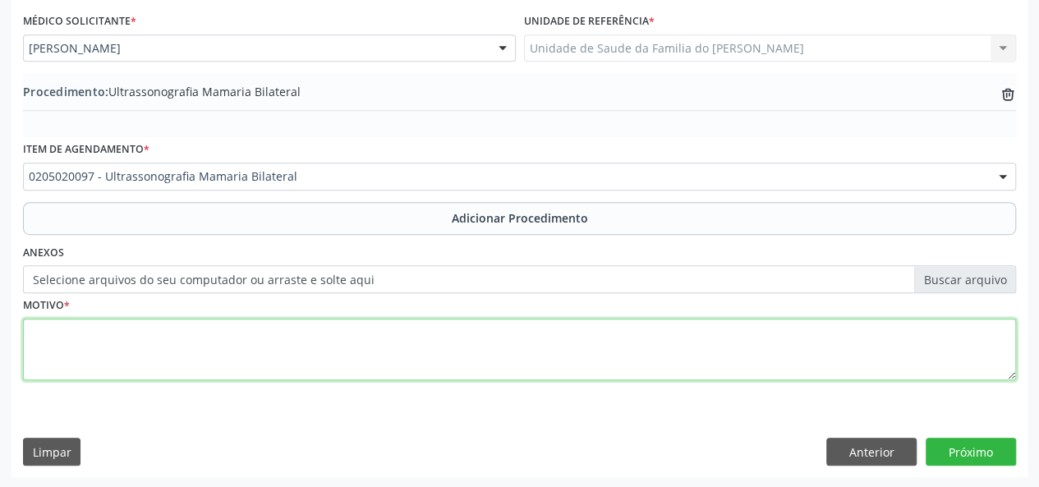
click at [258, 338] on textarea at bounding box center [519, 350] width 993 height 62
click at [49, 331] on textarea "CLIMATERIO" at bounding box center [519, 350] width 993 height 62
drag, startPoint x: 50, startPoint y: 330, endPoint x: 399, endPoint y: 352, distance: 349.7
click at [388, 352] on textarea "CLIMATERIO" at bounding box center [519, 350] width 993 height 62
type textarea "CLIMATERIO"
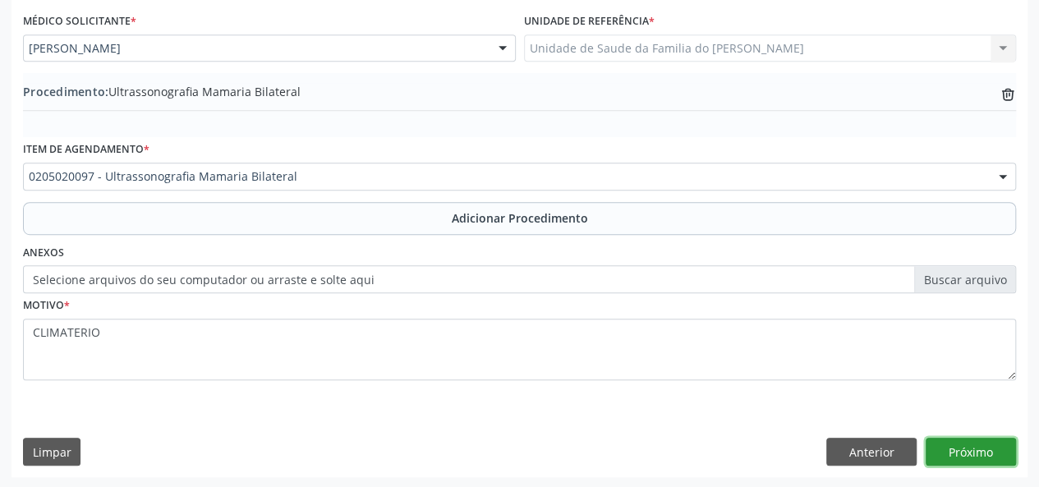
click at [974, 452] on button "Próximo" at bounding box center [971, 452] width 90 height 28
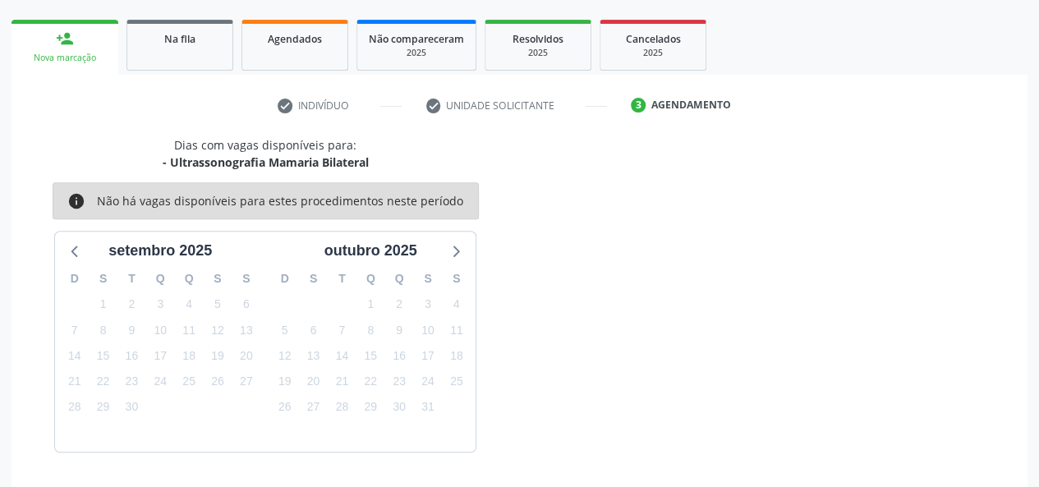
scroll to position [297, 0]
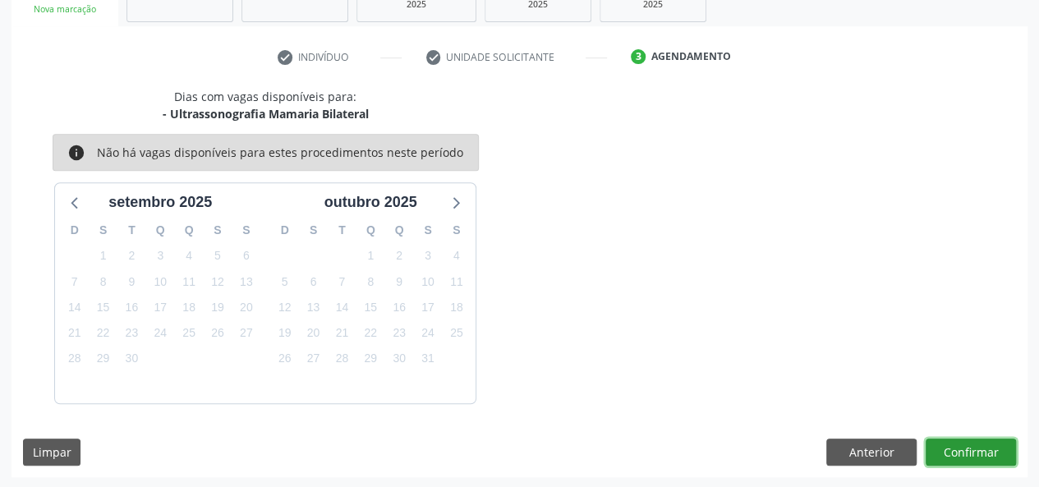
click at [974, 452] on button "Confirmar" at bounding box center [971, 453] width 90 height 28
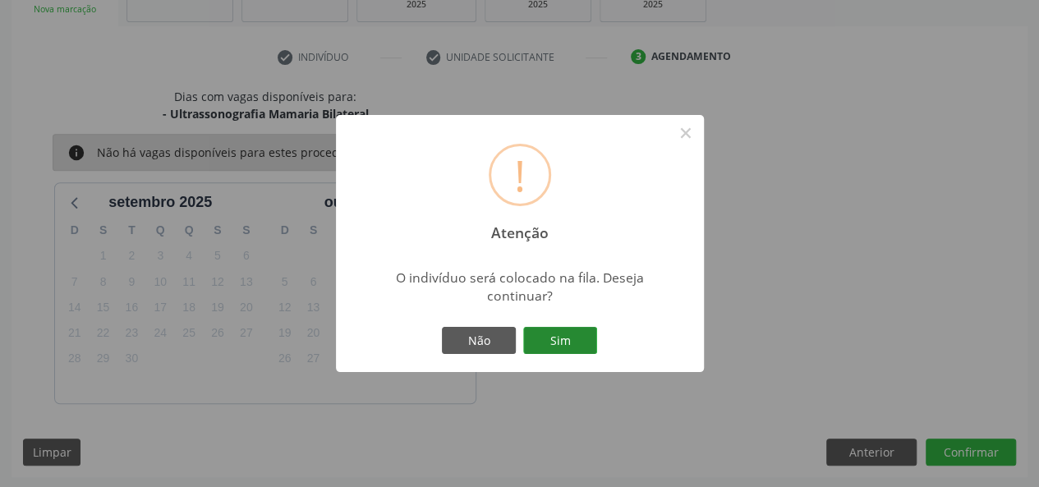
click at [554, 339] on button "Sim" at bounding box center [560, 341] width 74 height 28
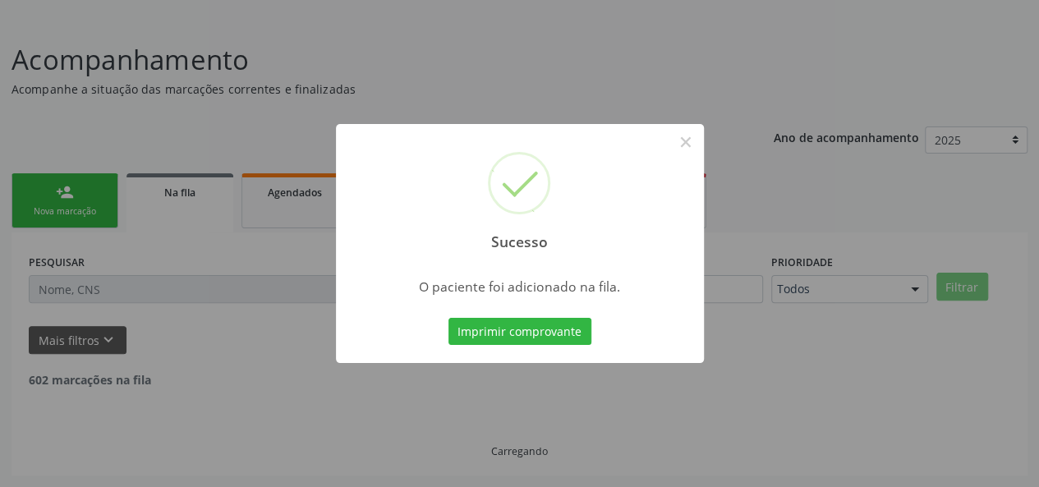
scroll to position [77, 0]
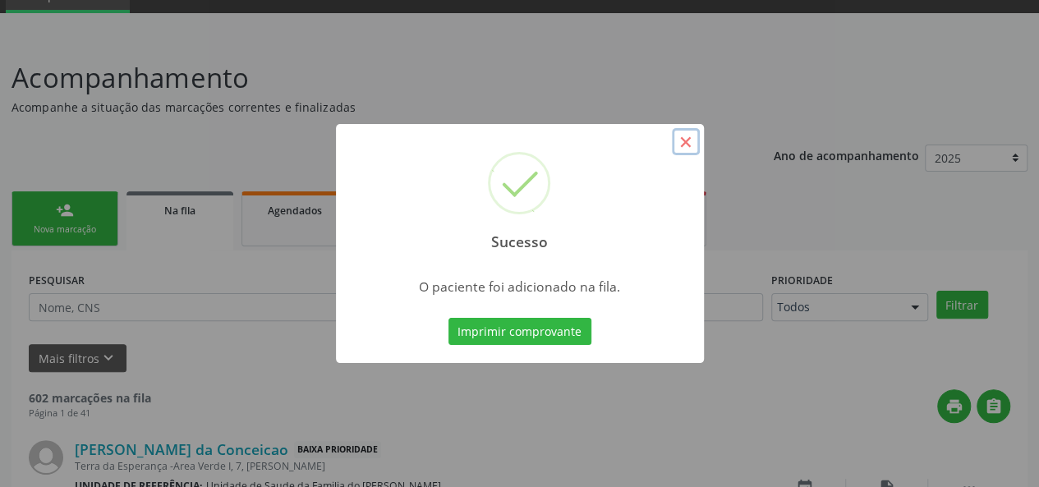
click at [688, 139] on button "×" at bounding box center [686, 142] width 28 height 28
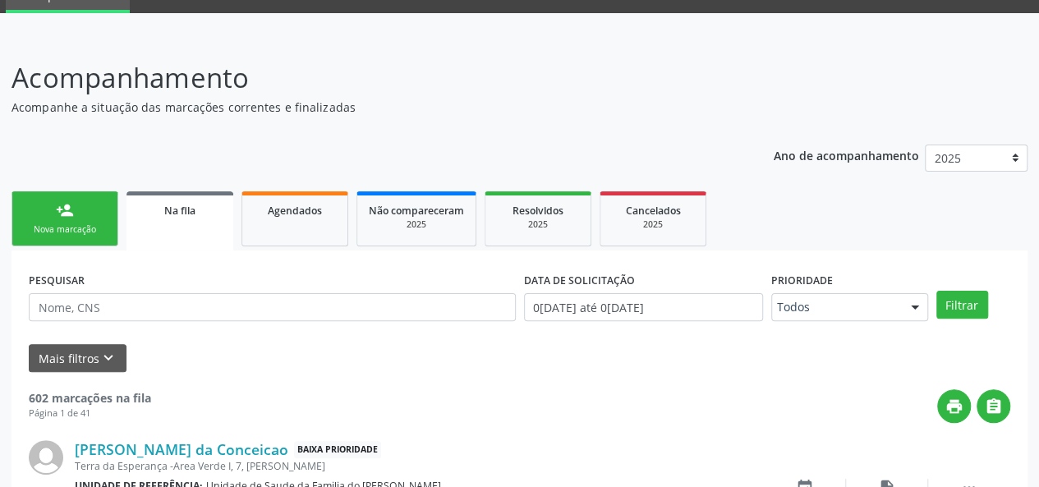
click at [48, 223] on link "person_add Nova marcação" at bounding box center [64, 218] width 107 height 55
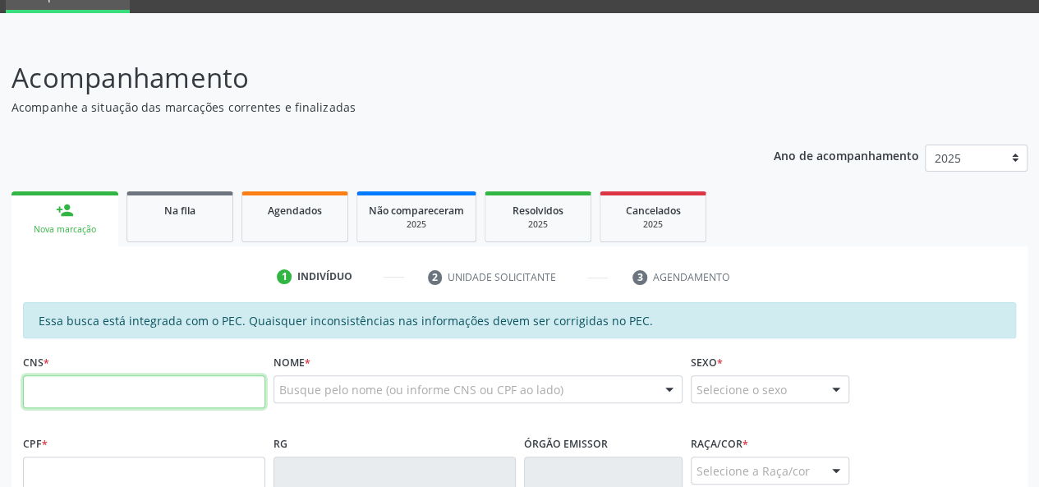
paste input "700 5001 0123 7154"
type input "700 5001 0123 7154"
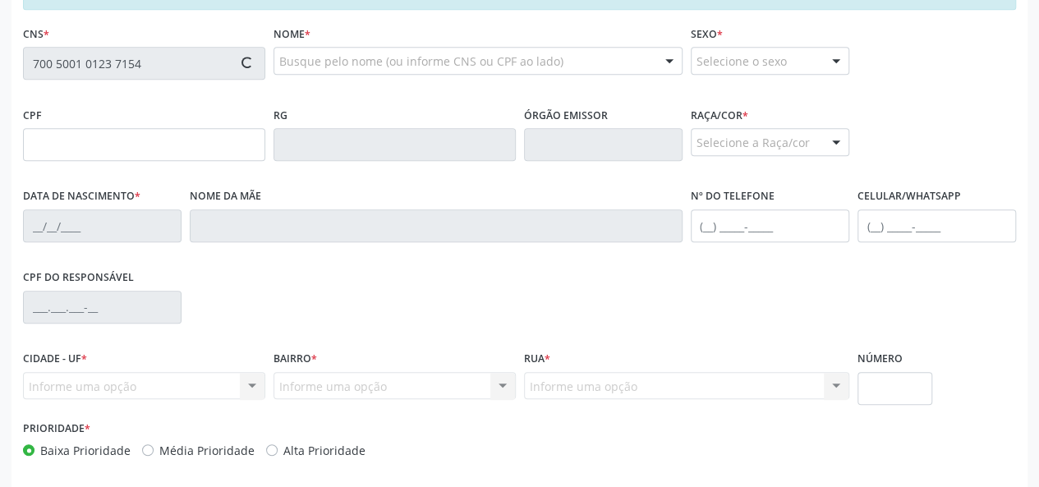
type input "066.489.164-00"
type input "0[DATE]"
type input "[DEMOGRAPHIC_DATA][PERSON_NAME]"
type input "[PHONE_NUMBER]"
type input "10"
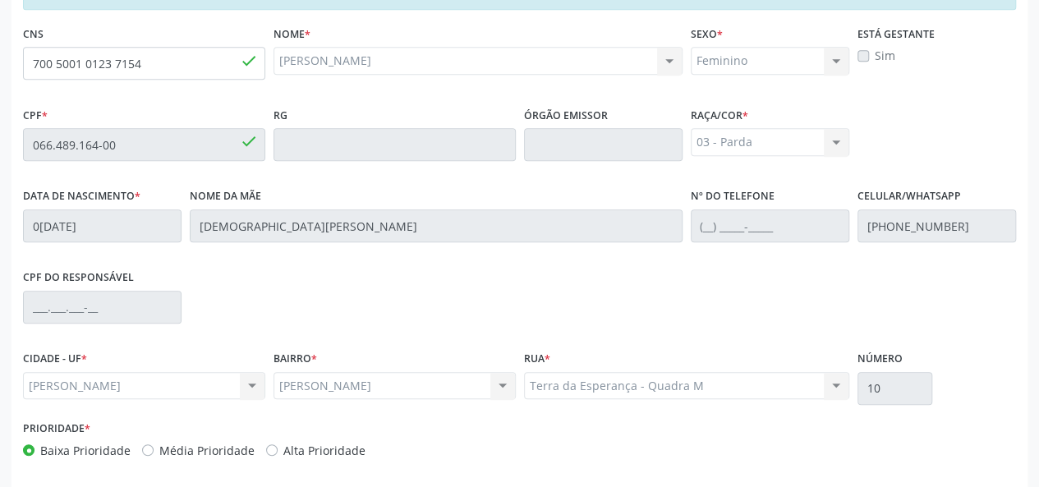
scroll to position [472, 0]
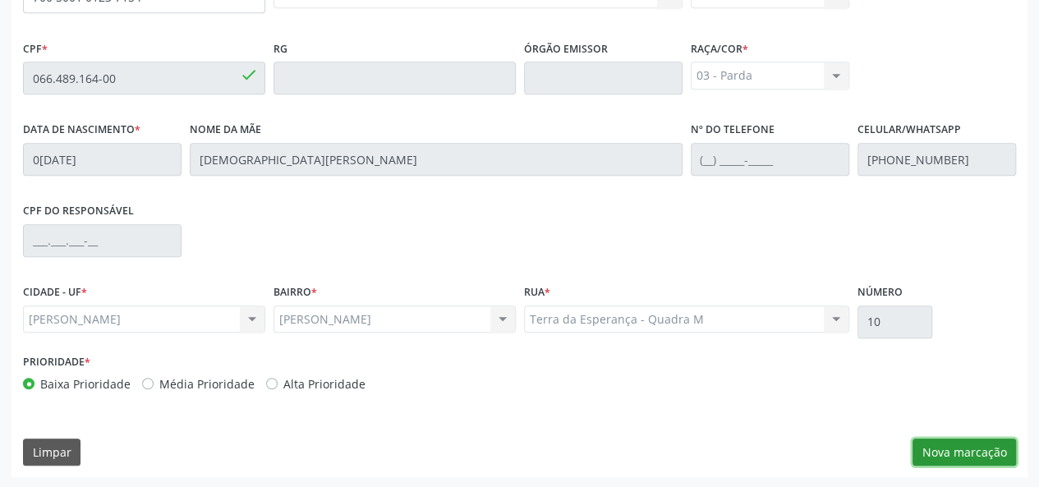
click at [933, 453] on button "Nova marcação" at bounding box center [963, 453] width 103 height 28
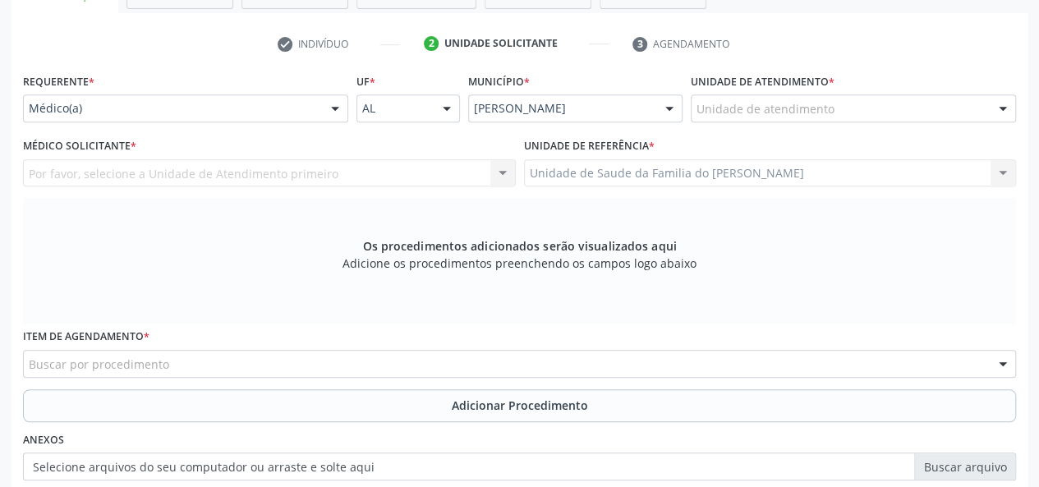
scroll to position [226, 0]
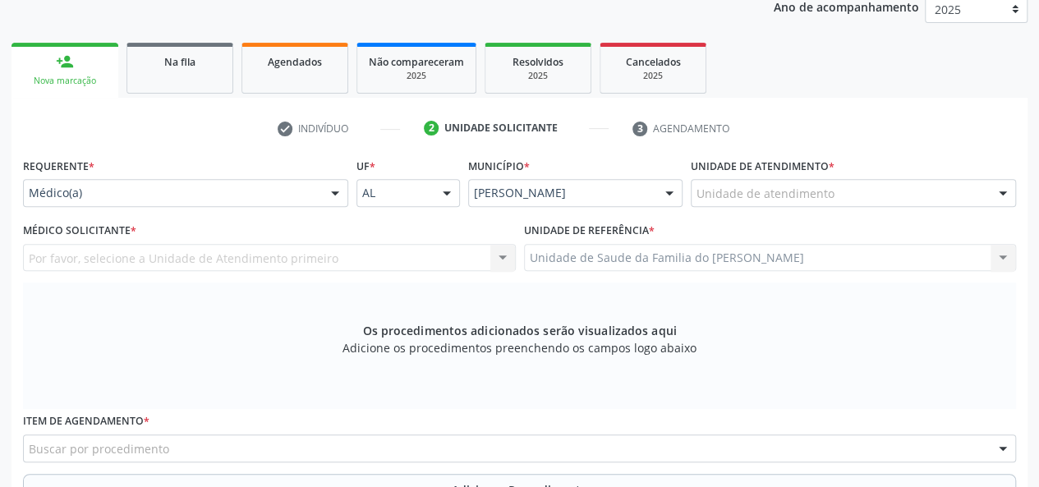
click at [325, 196] on div at bounding box center [335, 194] width 25 height 28
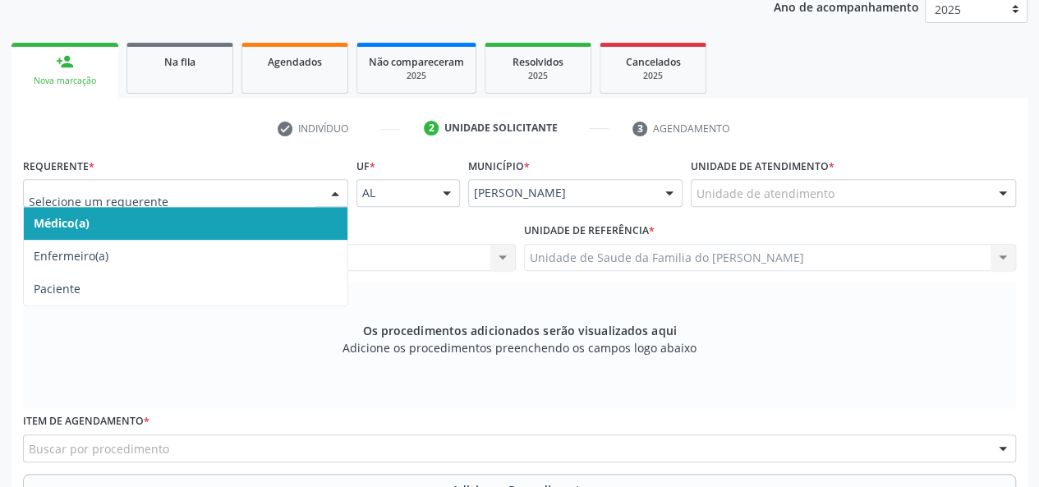
click at [276, 224] on span "Médico(a)" at bounding box center [186, 223] width 324 height 33
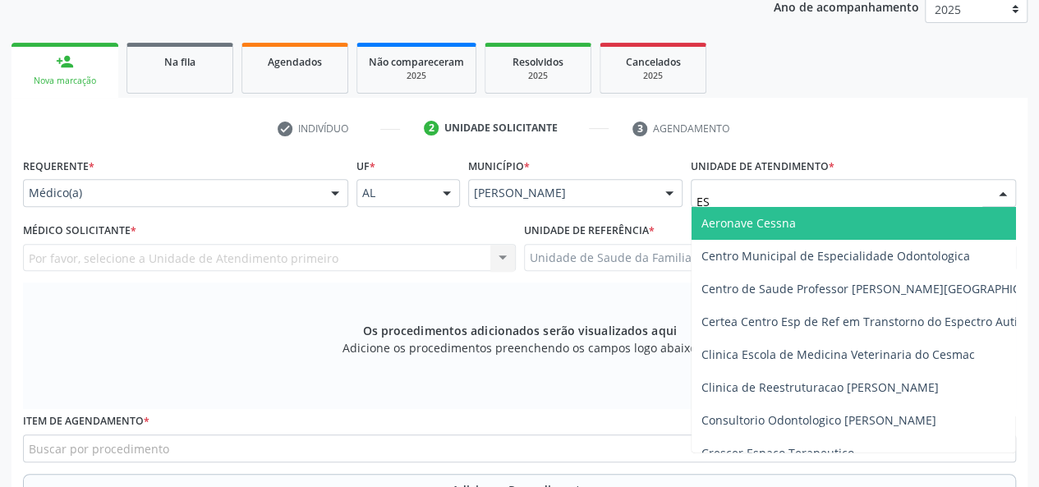
type input "EST"
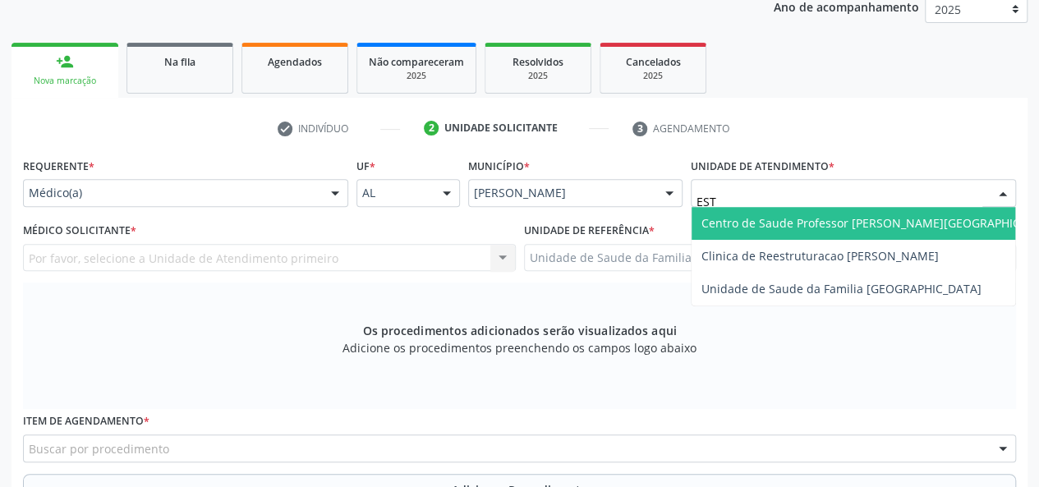
click at [774, 226] on span "Centro de Saude Professor [PERSON_NAME][GEOGRAPHIC_DATA]" at bounding box center [879, 223] width 357 height 16
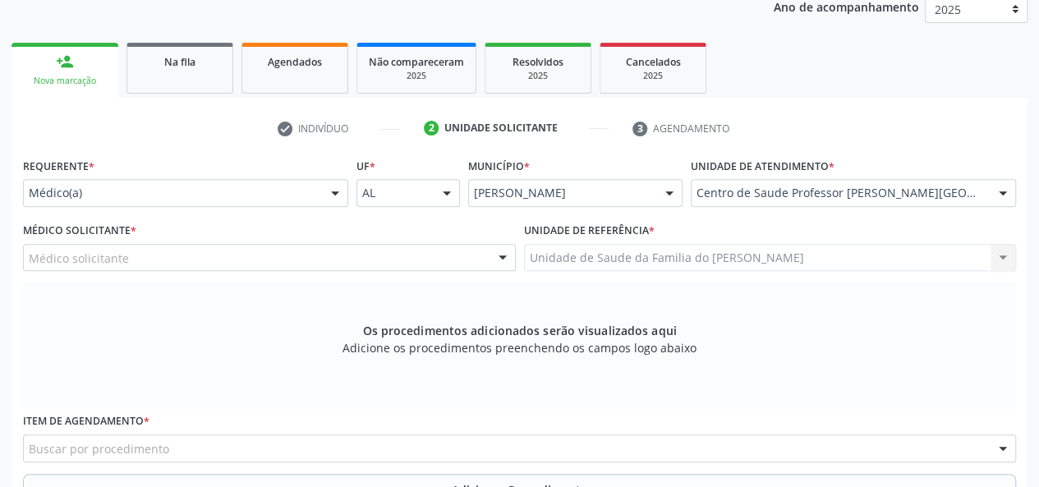
click at [496, 257] on div at bounding box center [502, 259] width 25 height 28
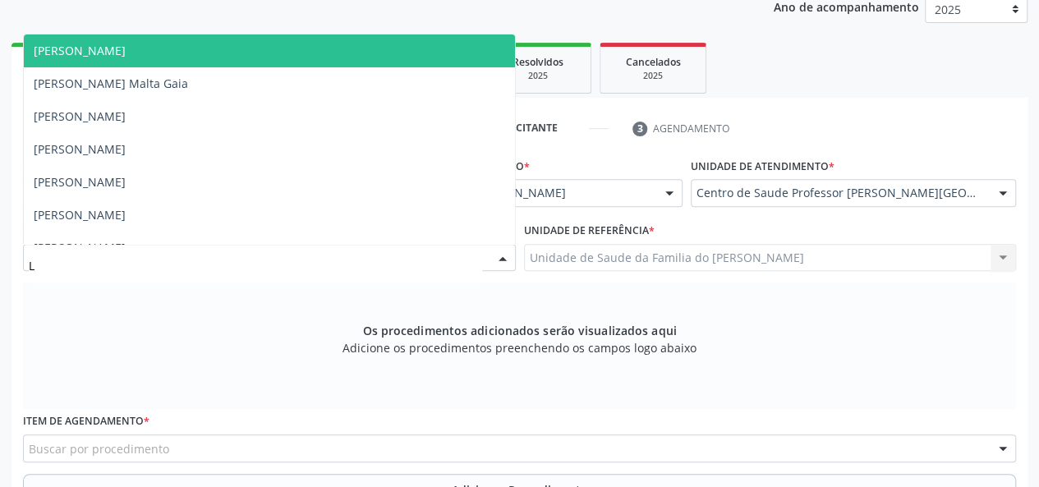
type input "LY"
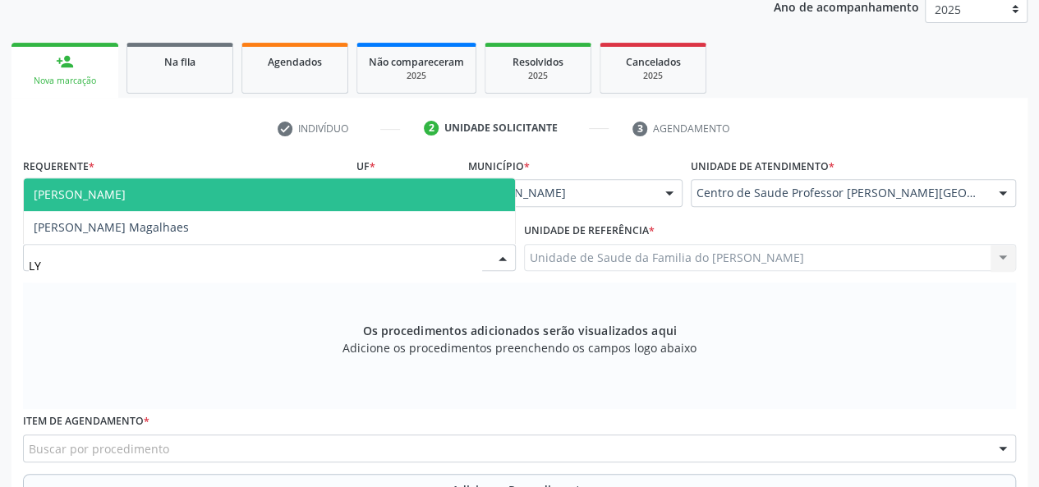
click at [471, 191] on span "[PERSON_NAME]" at bounding box center [269, 194] width 491 height 33
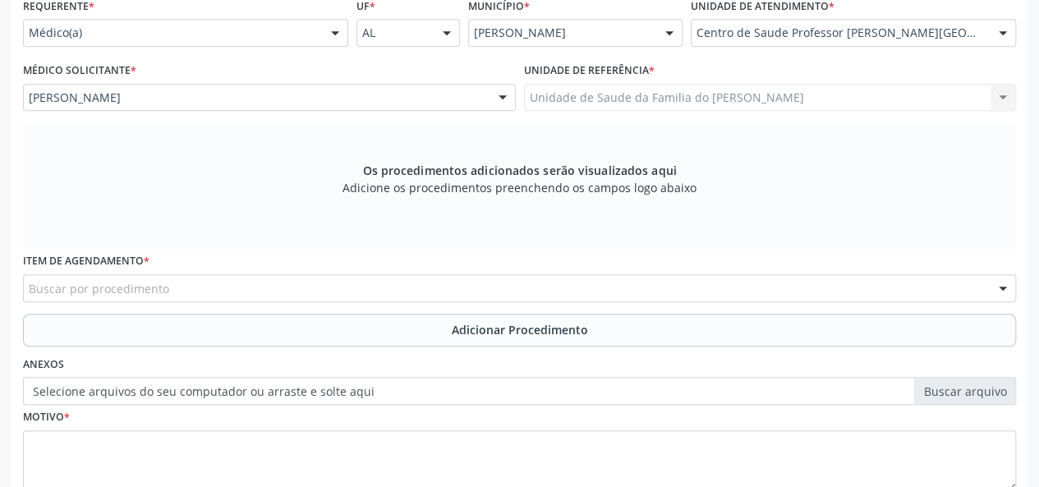
scroll to position [390, 0]
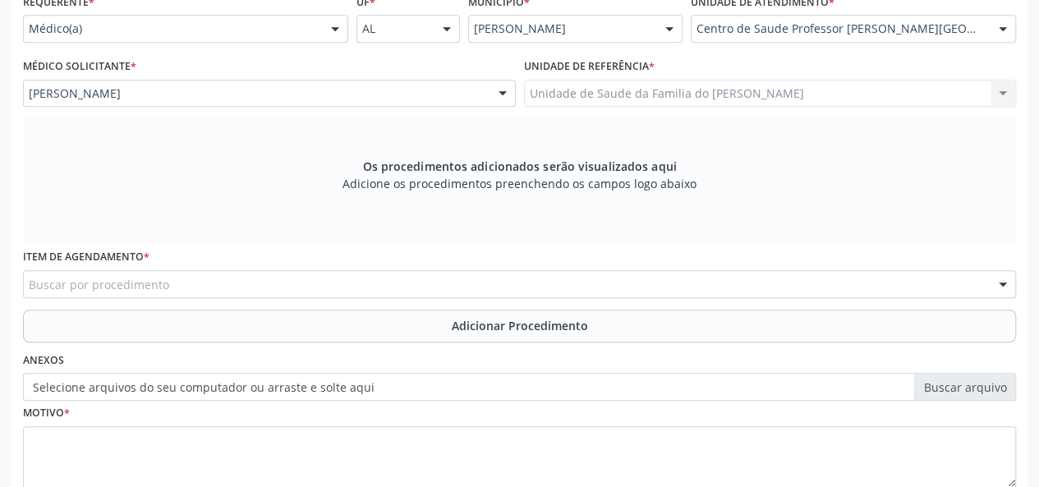
click at [378, 280] on div "Buscar por procedimento" at bounding box center [519, 284] width 993 height 28
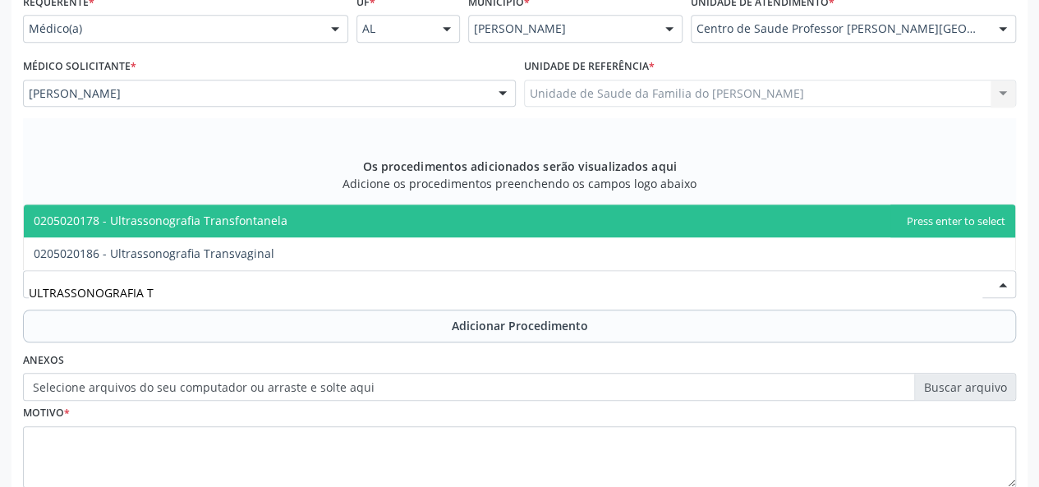
type input "ULTRASSONOGRAFIA"
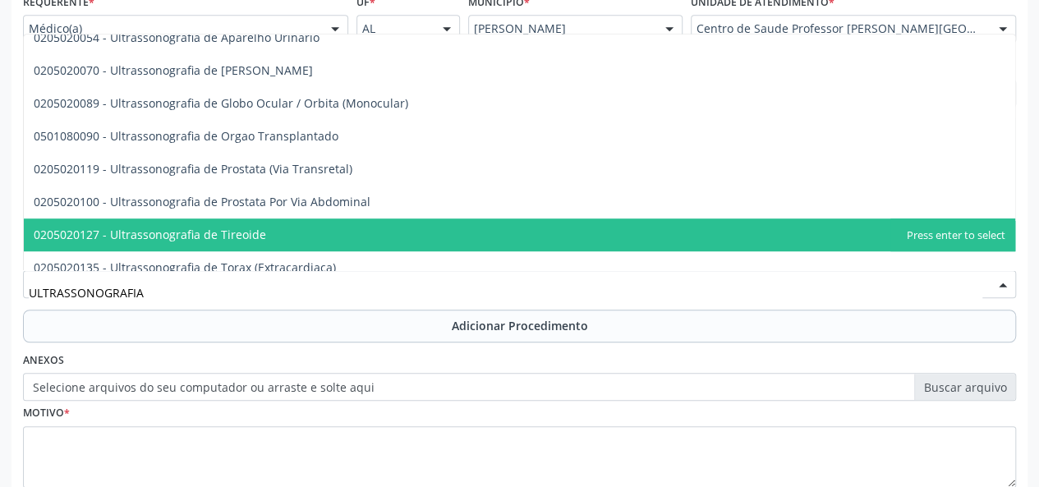
scroll to position [453, 0]
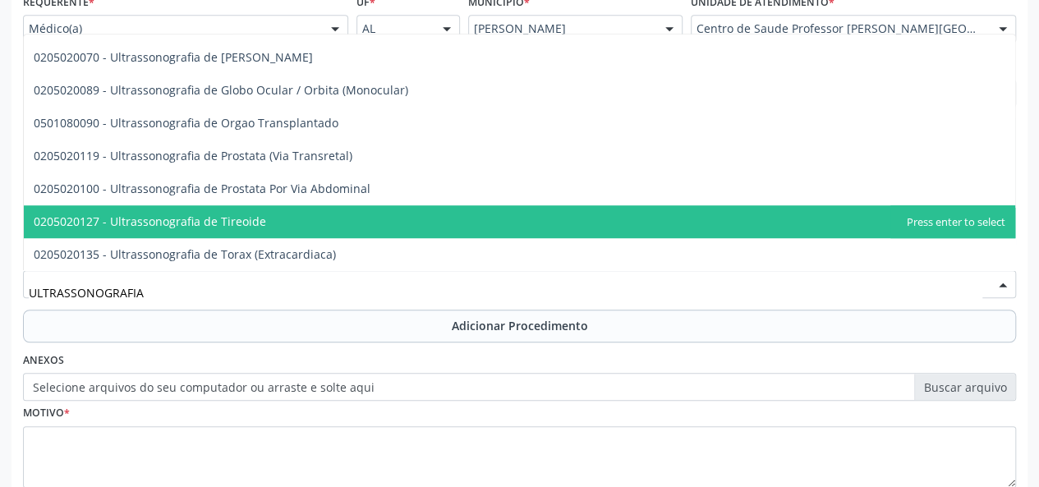
click at [416, 227] on span "0205020127 - Ultrassonografia de Tireoide" at bounding box center [519, 221] width 991 height 33
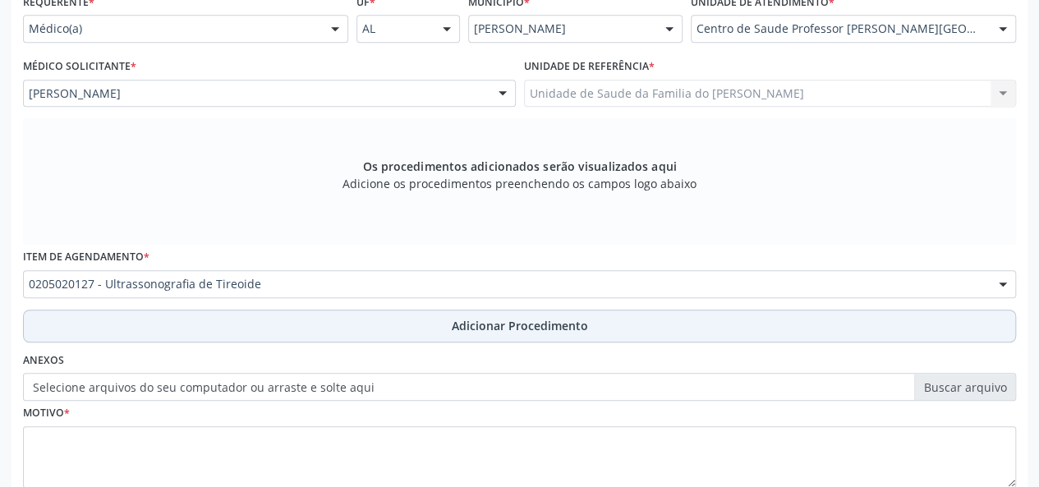
click at [388, 324] on button "Adicionar Procedimento" at bounding box center [519, 326] width 993 height 33
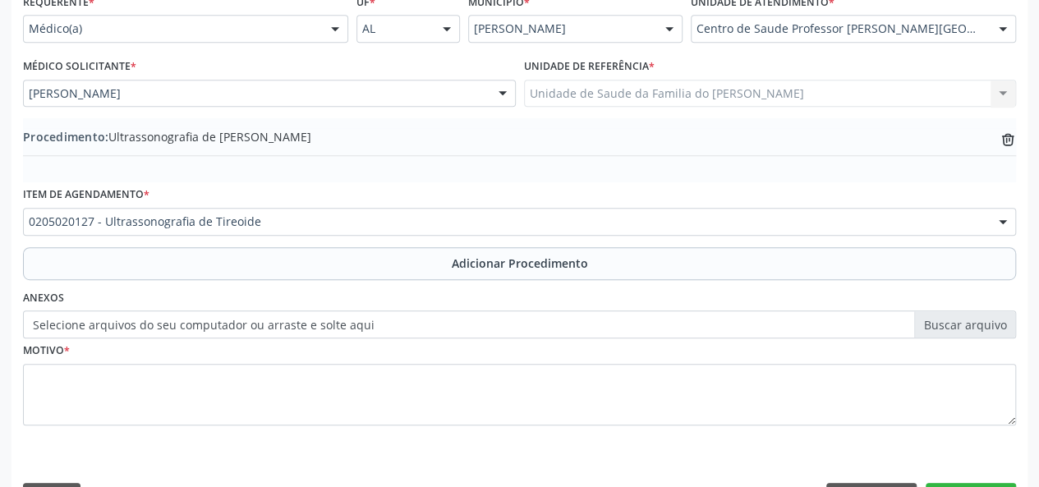
scroll to position [435, 0]
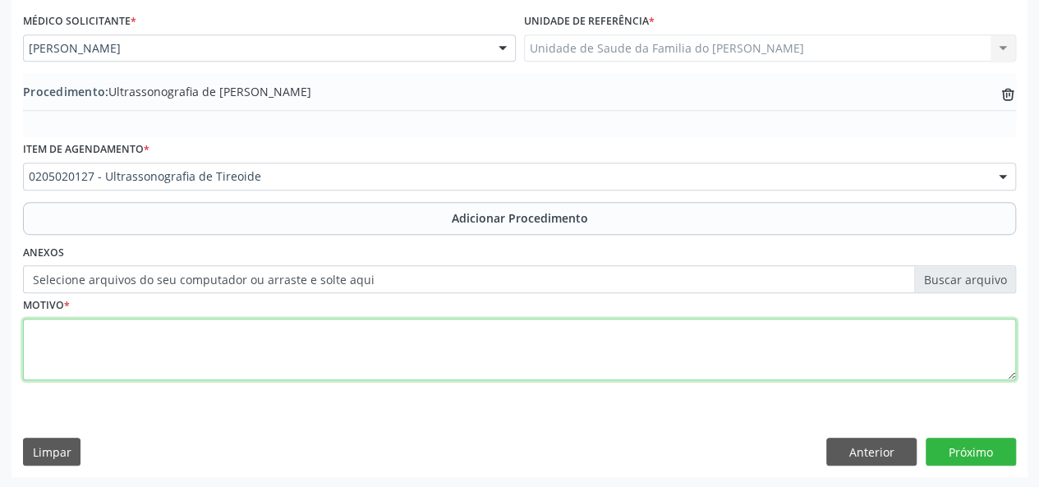
click at [411, 356] on textarea at bounding box center [519, 350] width 993 height 62
click at [107, 344] on textarea "NODULO" at bounding box center [519, 350] width 993 height 62
type textarea "NODULO"
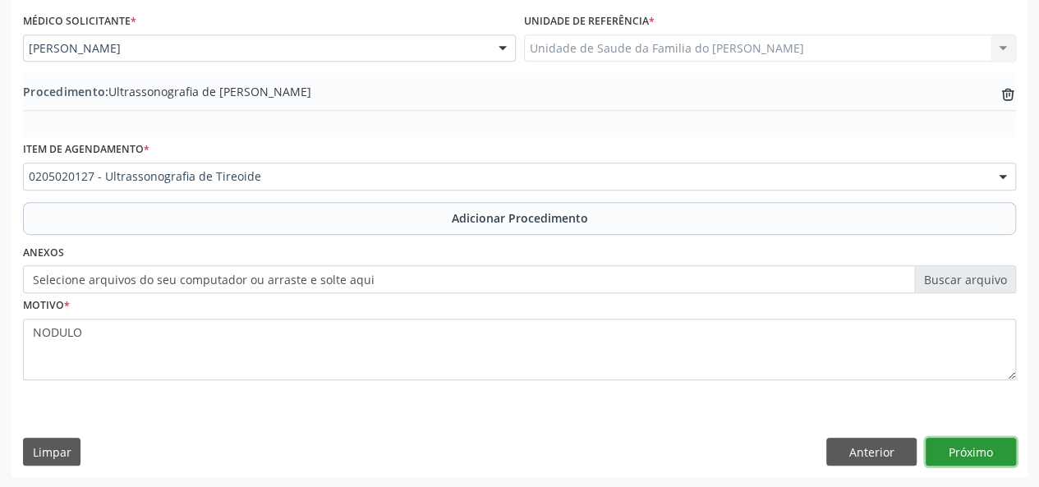
click at [974, 446] on button "Próximo" at bounding box center [971, 452] width 90 height 28
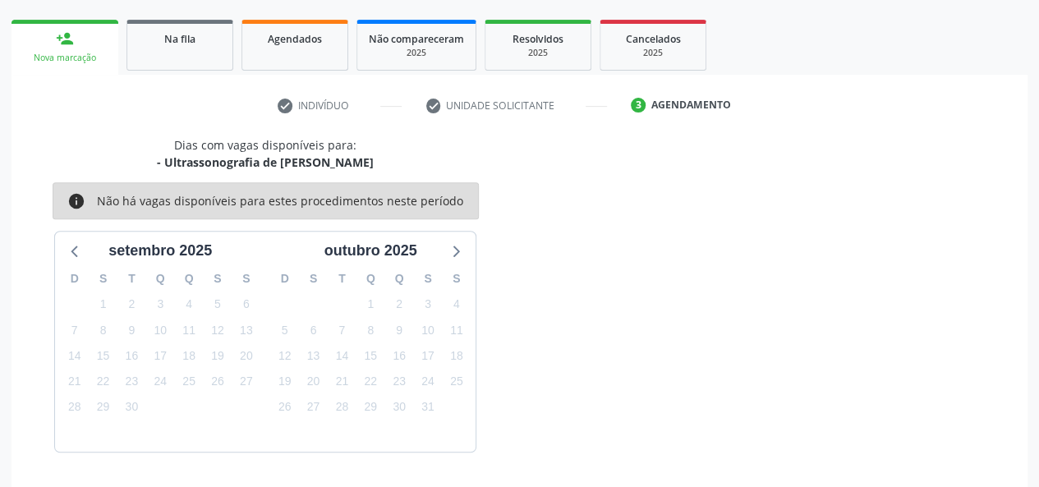
scroll to position [297, 0]
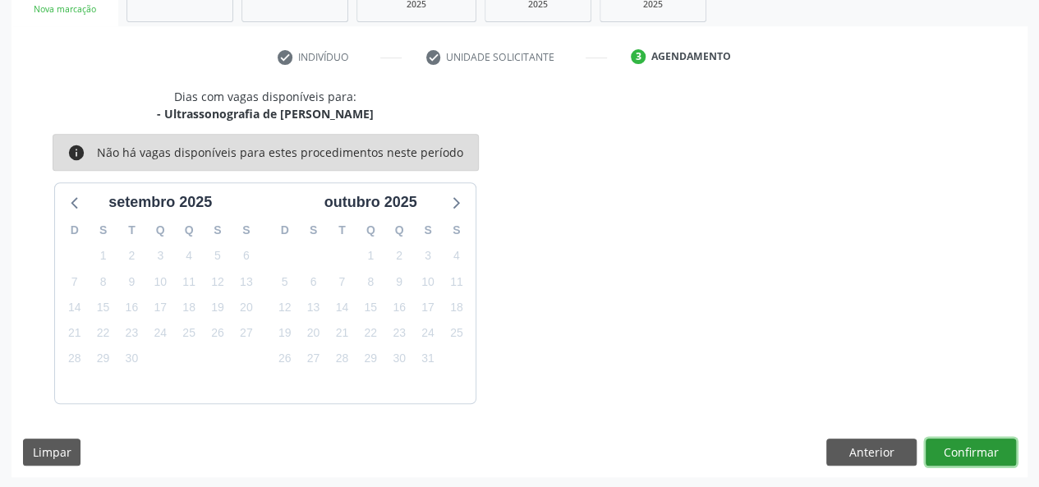
click at [974, 446] on button "Confirmar" at bounding box center [971, 453] width 90 height 28
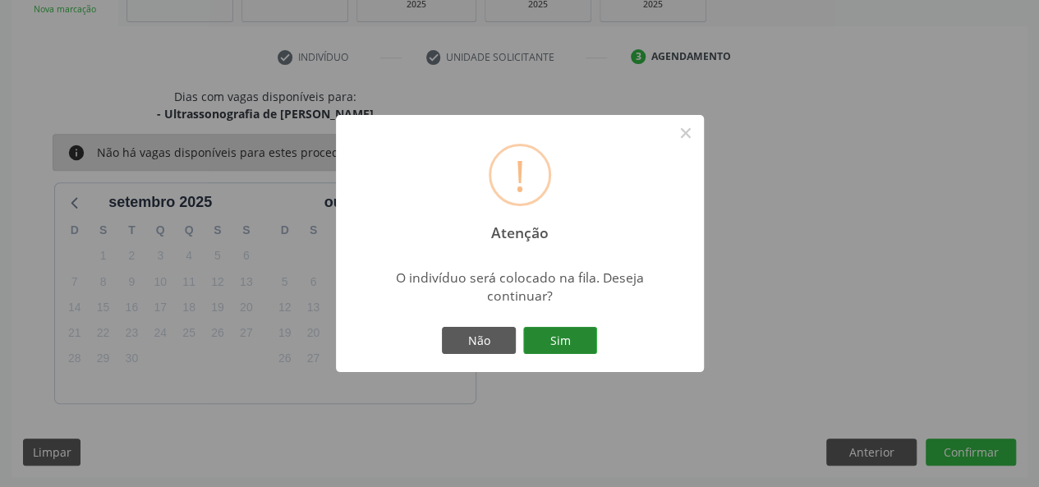
click at [572, 341] on button "Sim" at bounding box center [560, 341] width 74 height 28
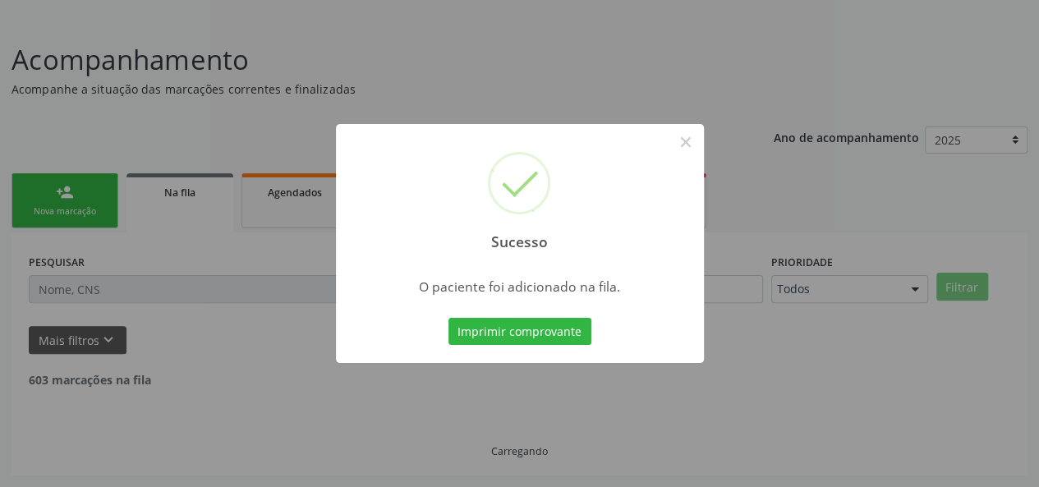
scroll to position [77, 0]
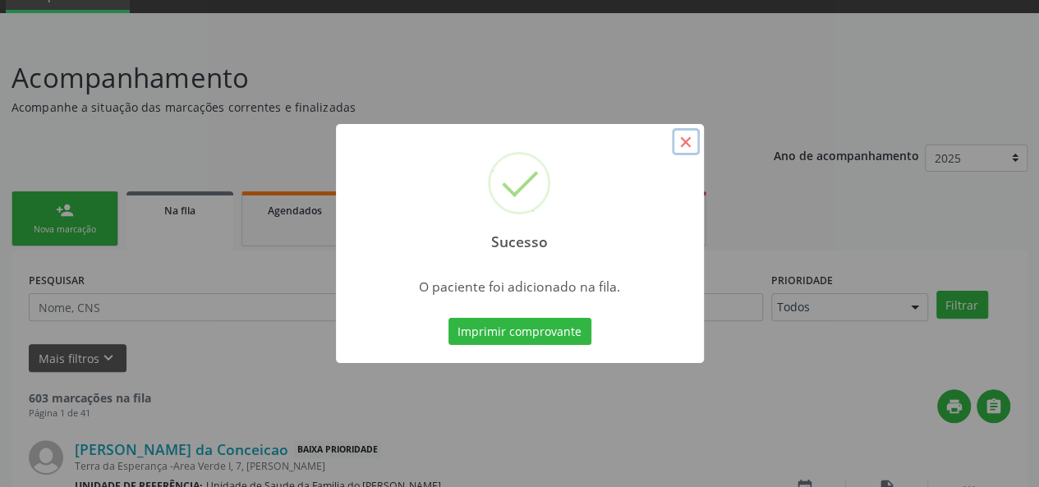
click at [682, 140] on button "×" at bounding box center [686, 142] width 28 height 28
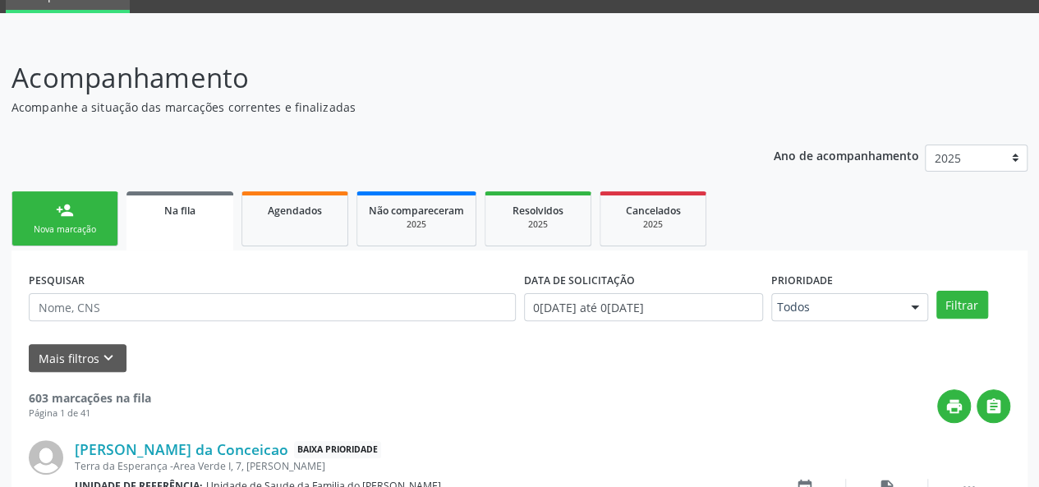
click at [54, 208] on link "person_add Nova marcação" at bounding box center [64, 218] width 107 height 55
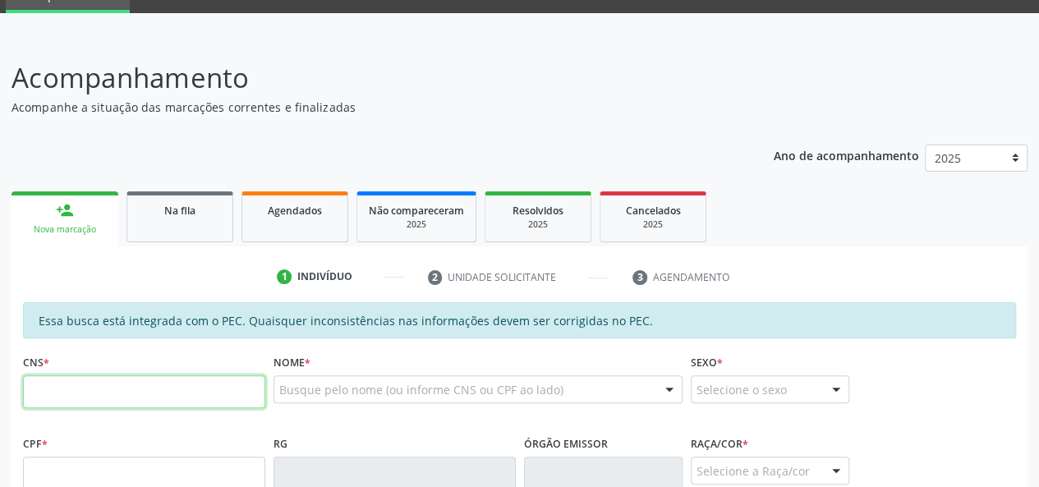
paste input "700 5001 0123 7154"
type input "700 5001 0123 7154"
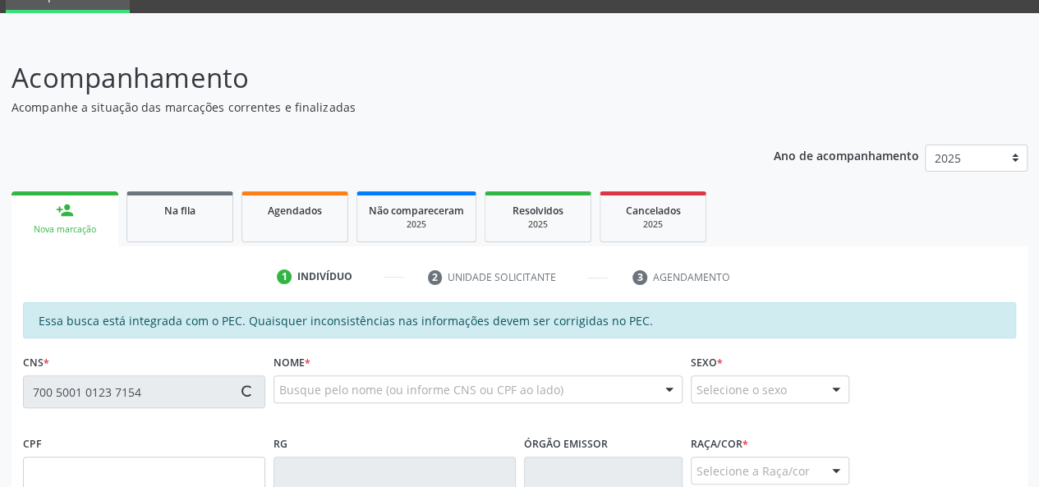
type input "066.489.164-00"
type input "0[DATE]"
type input "[DEMOGRAPHIC_DATA][PERSON_NAME]"
type input "[PHONE_NUMBER]"
type input "10"
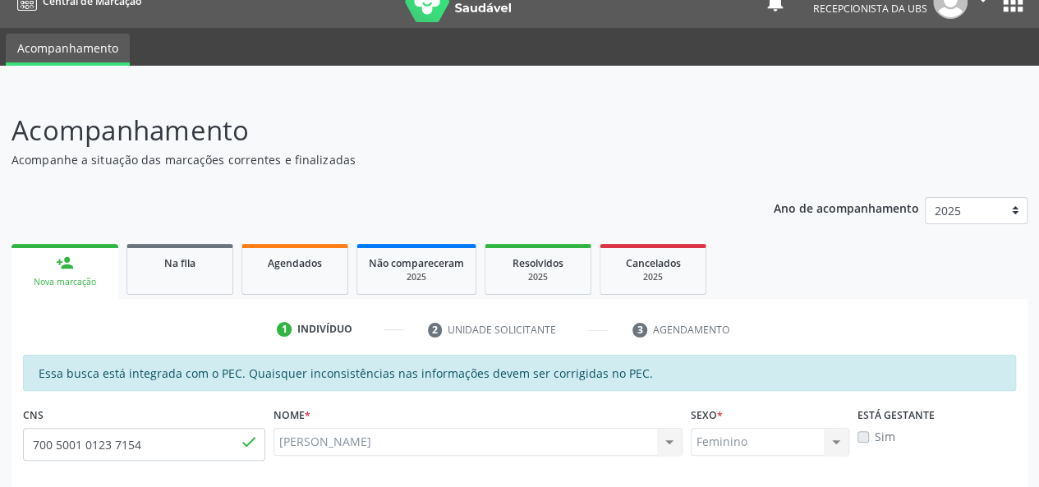
scroll to position [0, 0]
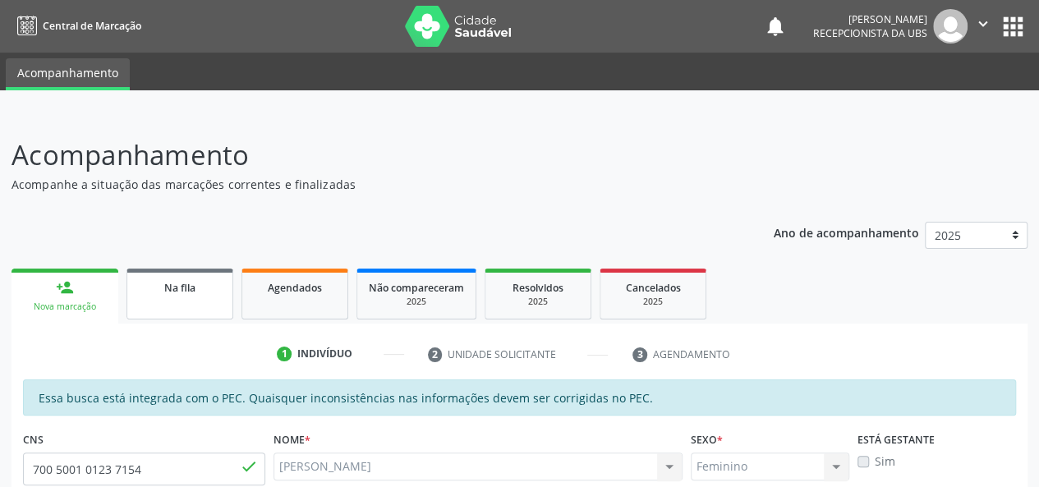
click at [200, 301] on link "Na fila" at bounding box center [179, 294] width 107 height 51
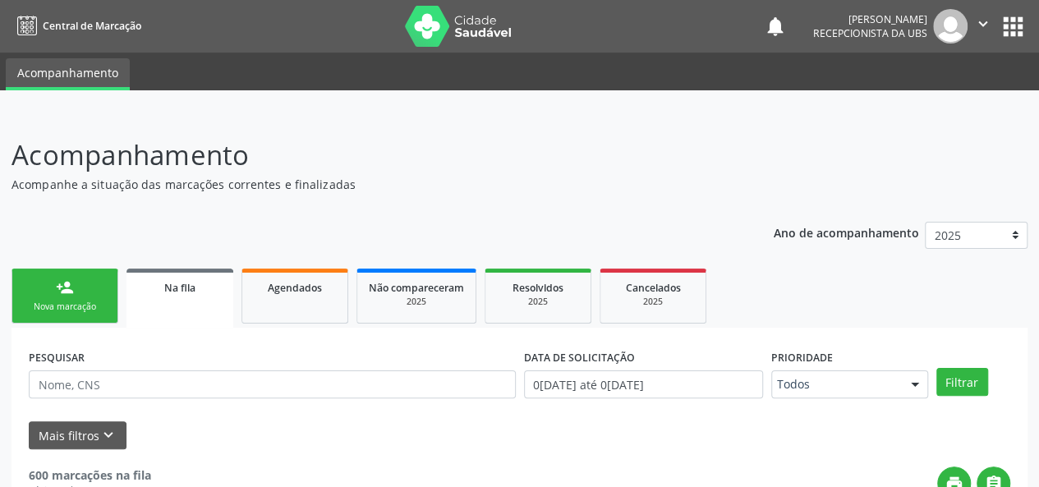
scroll to position [94, 0]
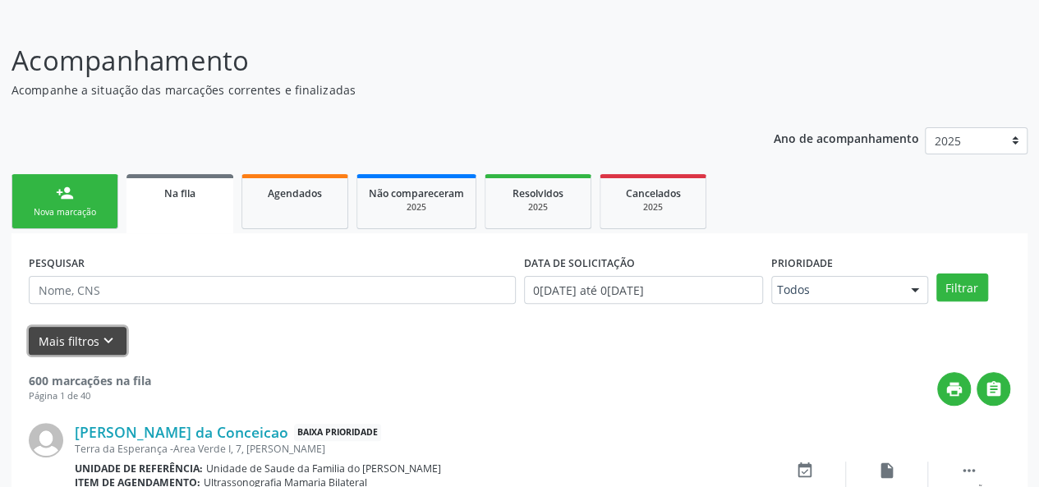
click at [67, 337] on button "Mais filtros keyboard_arrow_down" at bounding box center [78, 341] width 98 height 29
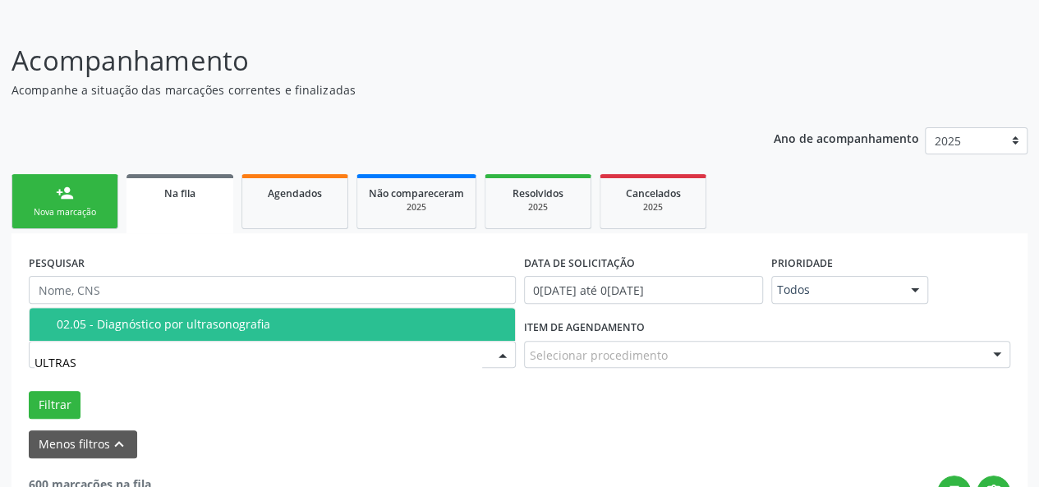
type input "ULTRA"
click at [251, 318] on div "02.05 - Diagnóstico por ultrasonografia" at bounding box center [281, 324] width 448 height 13
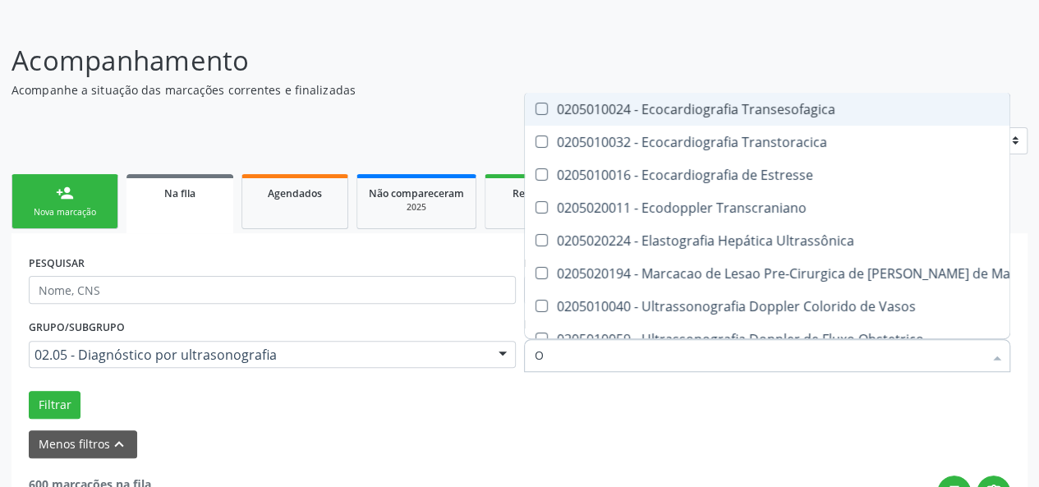
type input "OB"
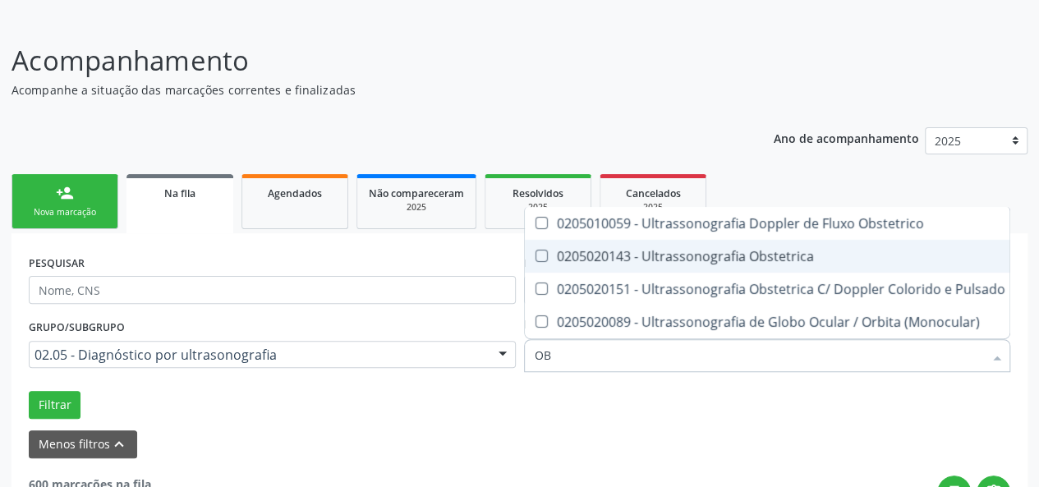
click at [535, 253] on Obstetrica at bounding box center [541, 256] width 12 height 12
click at [535, 253] on Obstetrica "checkbox" at bounding box center [530, 255] width 11 height 11
checkbox Obstetrica "true"
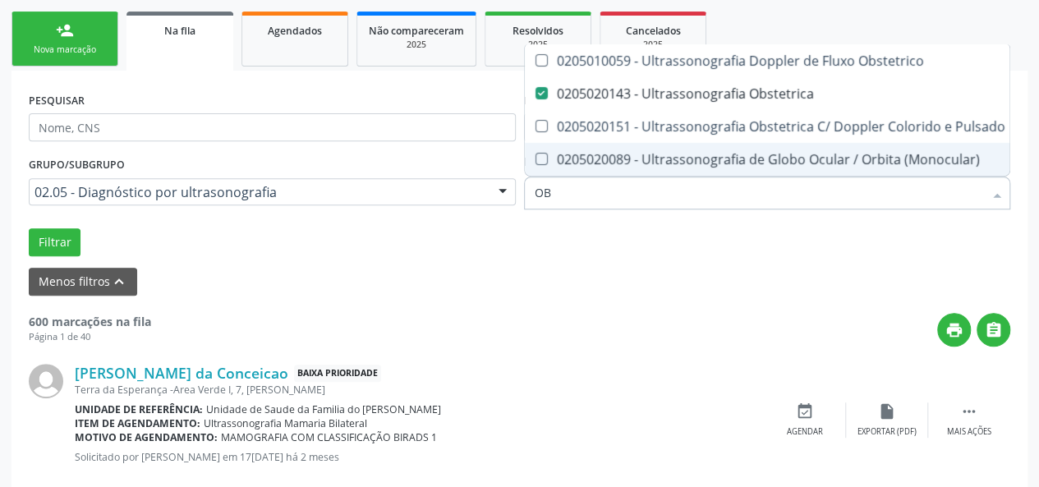
scroll to position [259, 0]
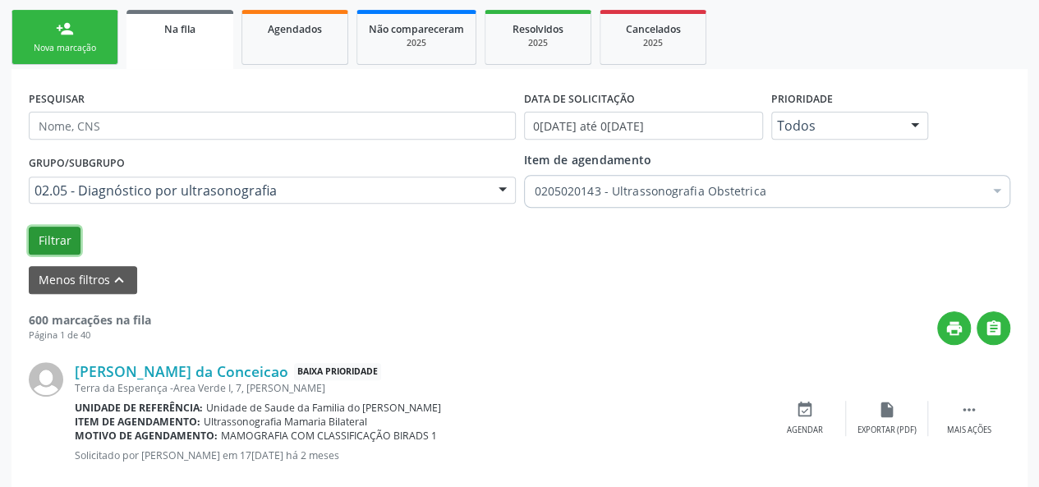
click at [56, 229] on button "Filtrar" at bounding box center [55, 241] width 52 height 28
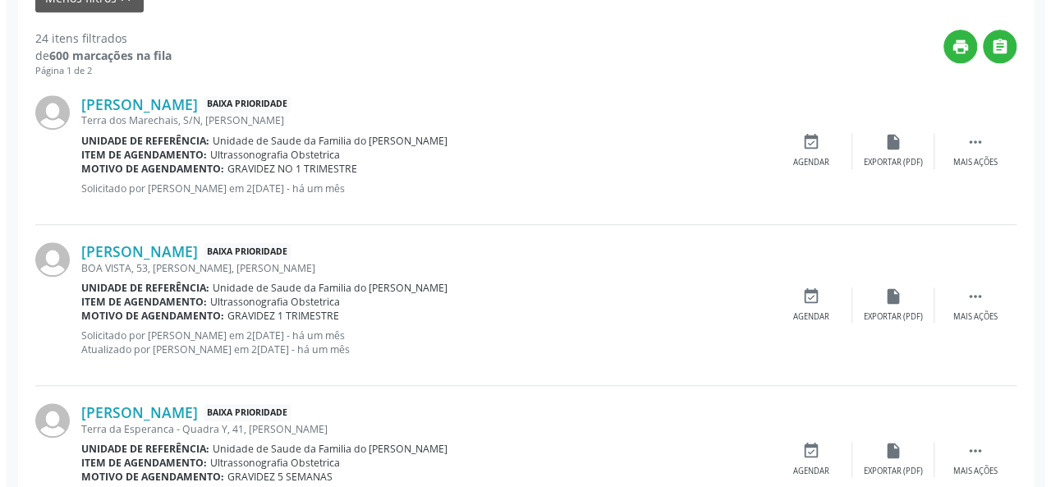
scroll to position [587, 0]
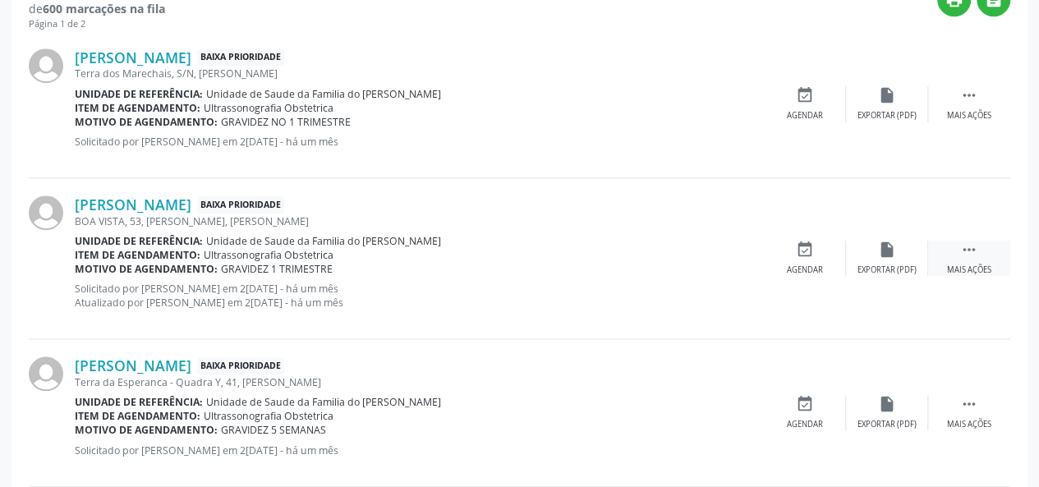
click at [978, 256] on div " Mais ações" at bounding box center [969, 258] width 82 height 35
click at [789, 265] on div "Cancelar" at bounding box center [804, 269] width 39 height 11
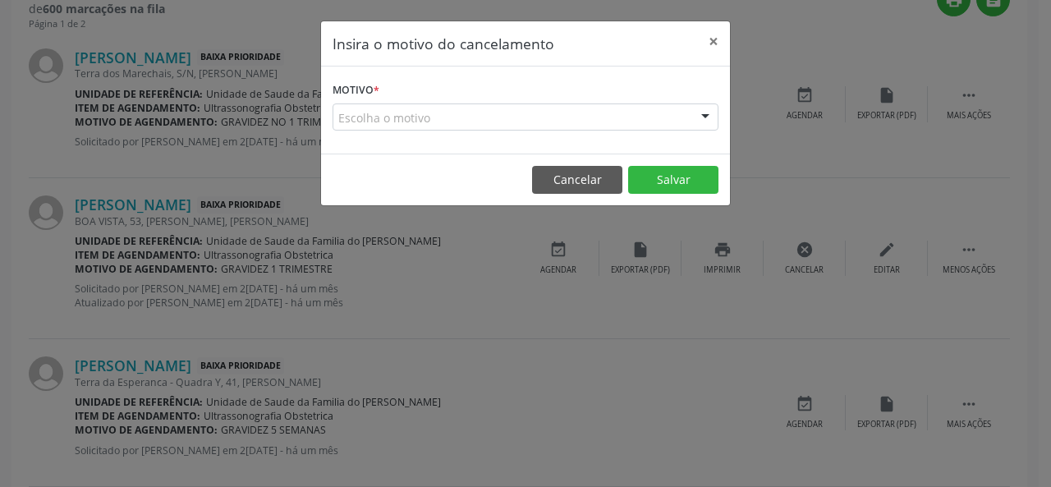
click at [623, 117] on div "Escolha o motivo" at bounding box center [526, 117] width 386 height 28
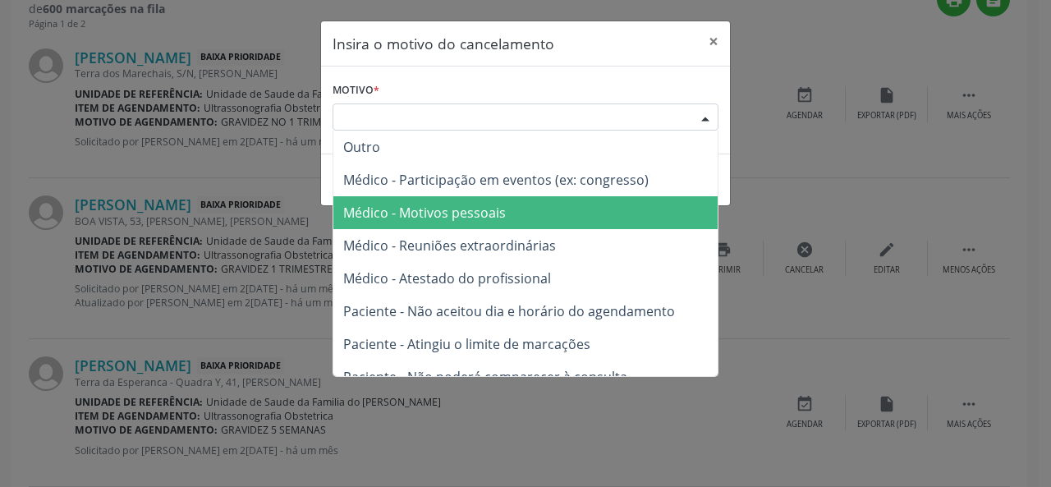
scroll to position [0, 0]
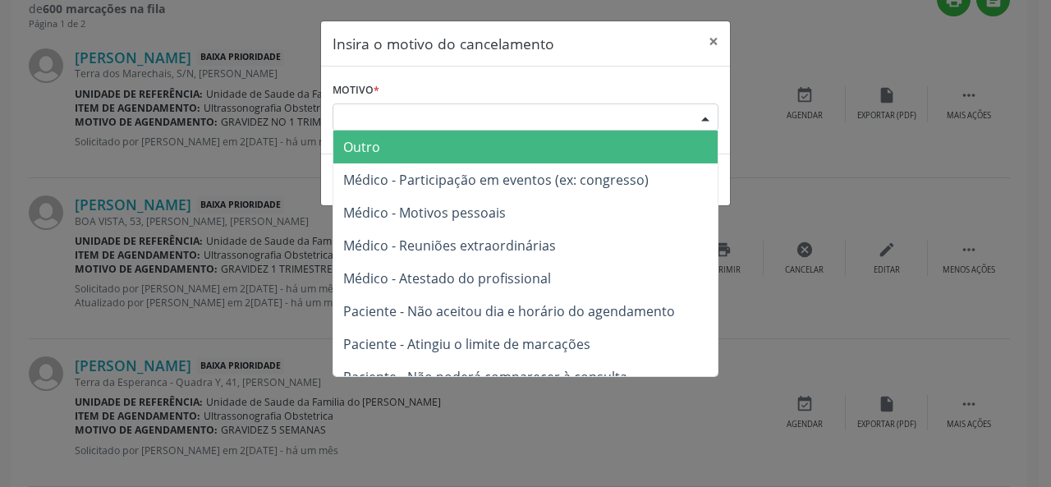
click at [480, 145] on span "Outro" at bounding box center [525, 147] width 384 height 33
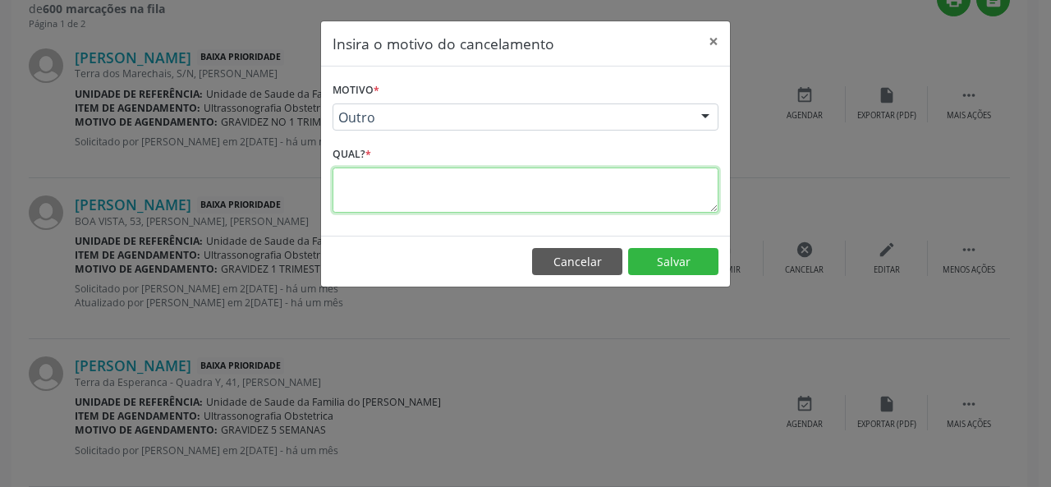
click at [424, 200] on textarea at bounding box center [526, 190] width 386 height 45
type textarea "FOI EMBORA"
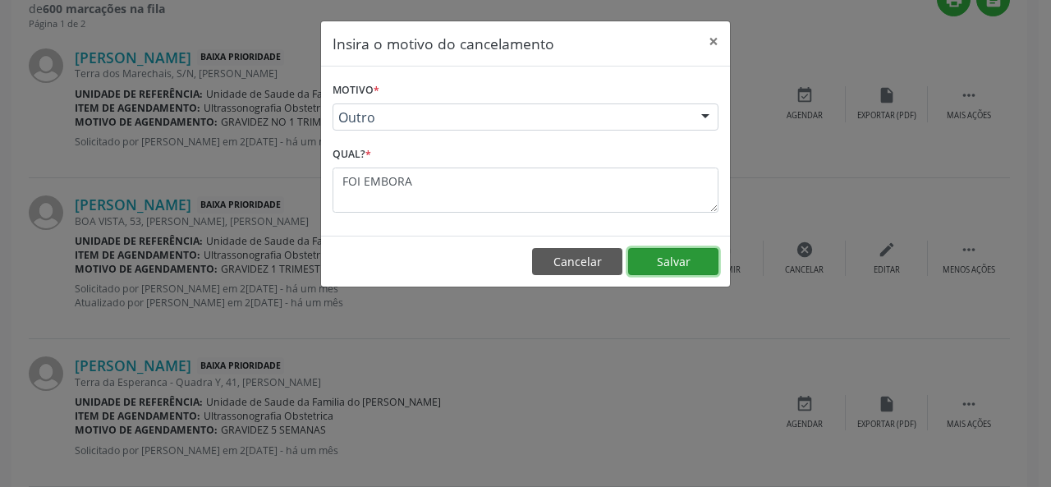
click at [677, 264] on button "Salvar" at bounding box center [673, 262] width 90 height 28
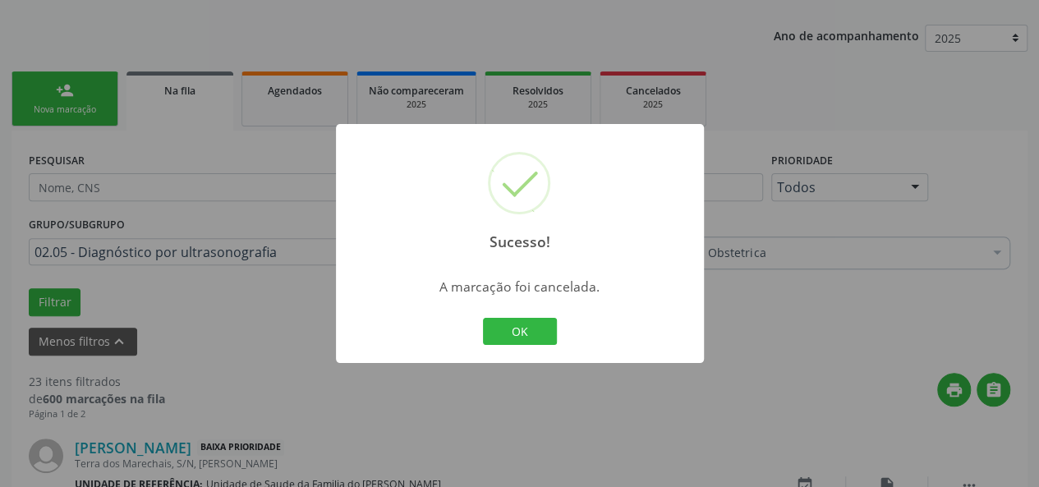
scroll to position [587, 0]
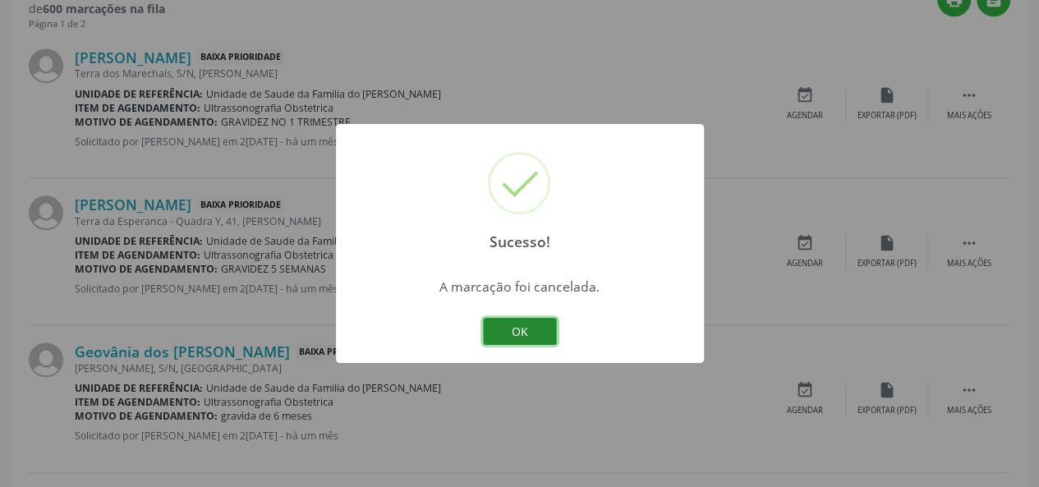
click at [524, 323] on button "OK" at bounding box center [520, 332] width 74 height 28
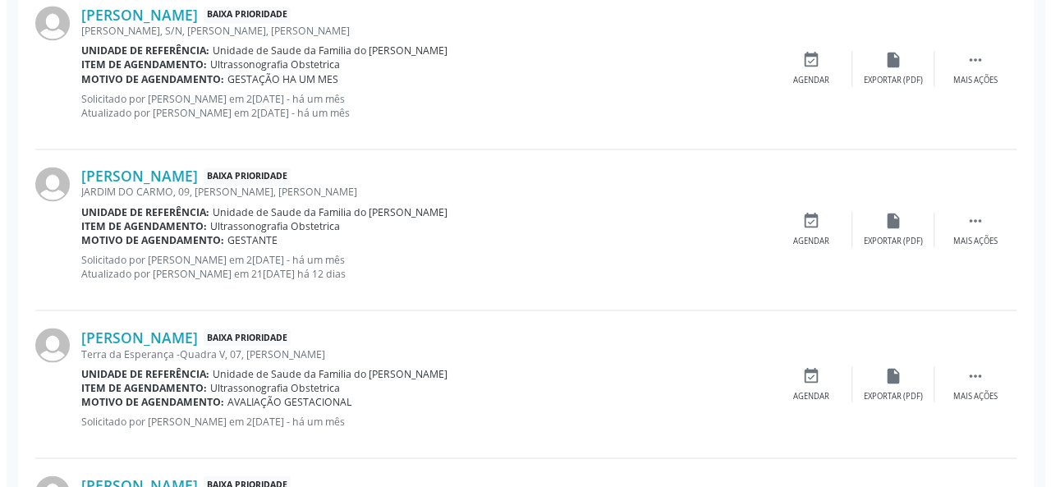
scroll to position [1244, 0]
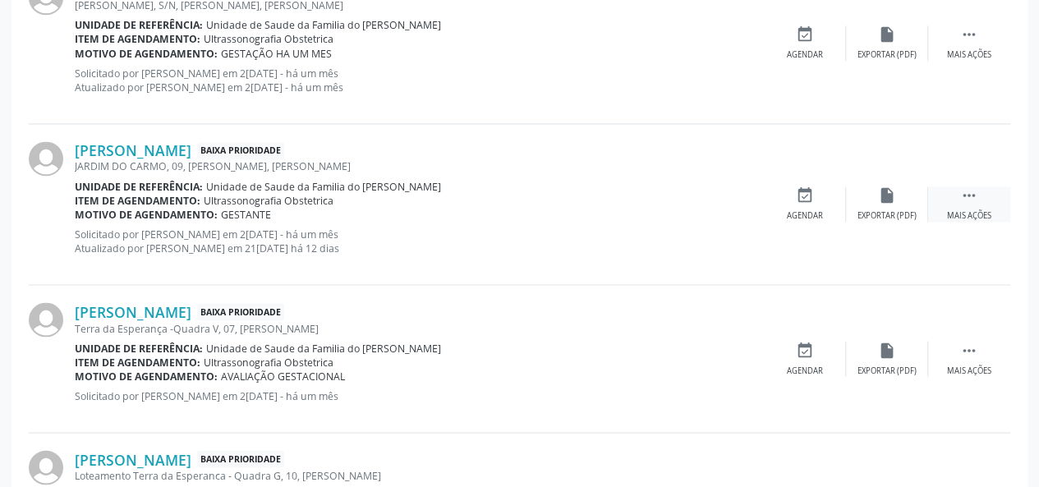
click at [974, 206] on div " Mais ações" at bounding box center [969, 203] width 82 height 35
click at [821, 210] on div "Cancelar" at bounding box center [804, 215] width 39 height 11
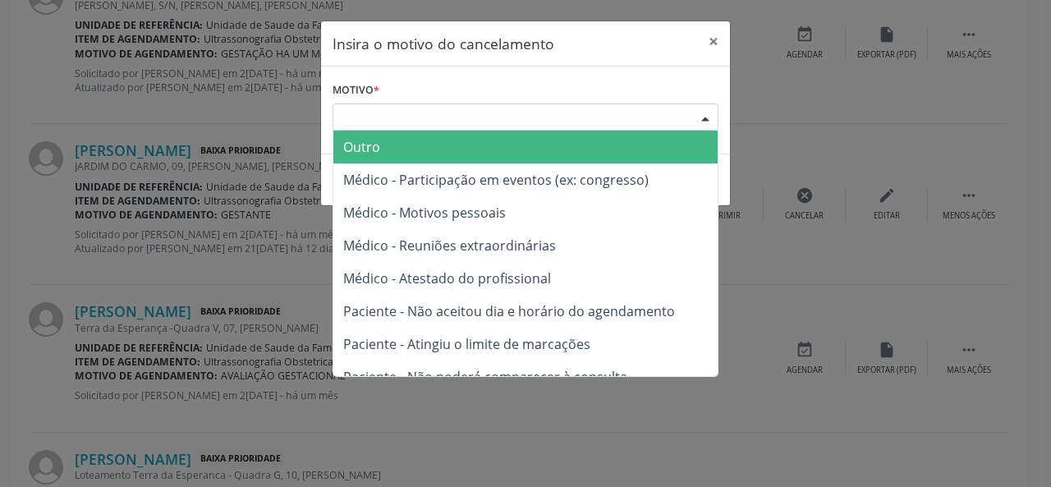
click at [554, 125] on div "Escolha o motivo" at bounding box center [526, 117] width 386 height 28
click at [510, 158] on span "Outro" at bounding box center [525, 147] width 384 height 33
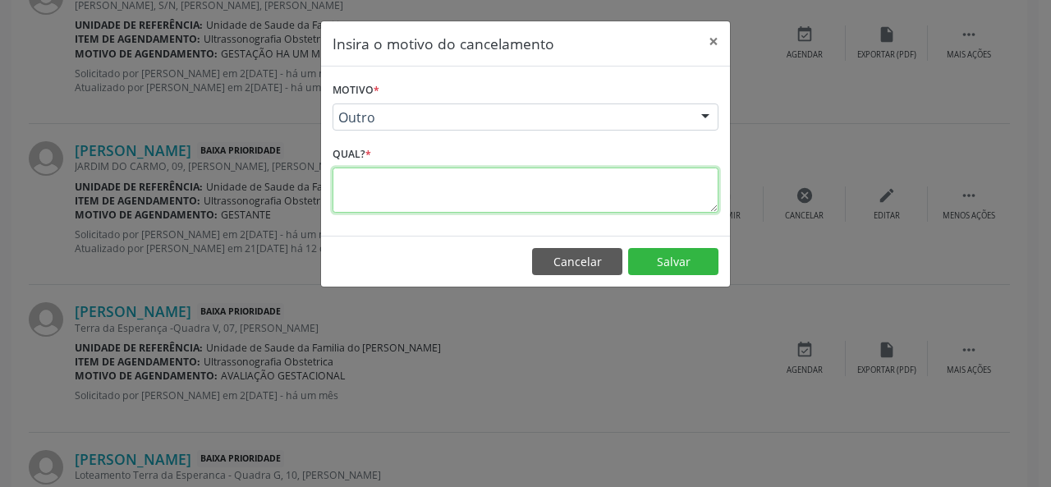
click at [463, 191] on textarea at bounding box center [526, 190] width 386 height 45
type textarea "JA FEZ"
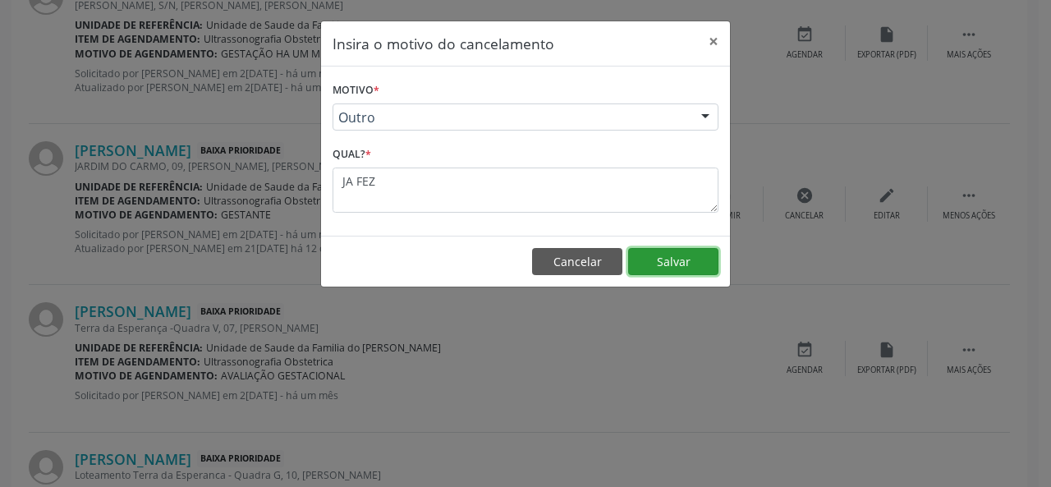
click at [685, 266] on button "Salvar" at bounding box center [673, 262] width 90 height 28
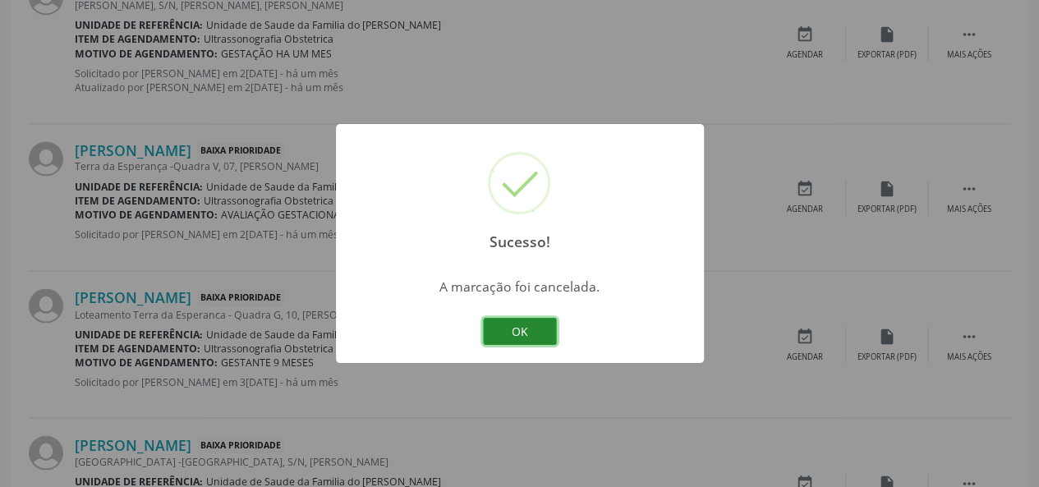
click at [529, 328] on button "OK" at bounding box center [520, 332] width 74 height 28
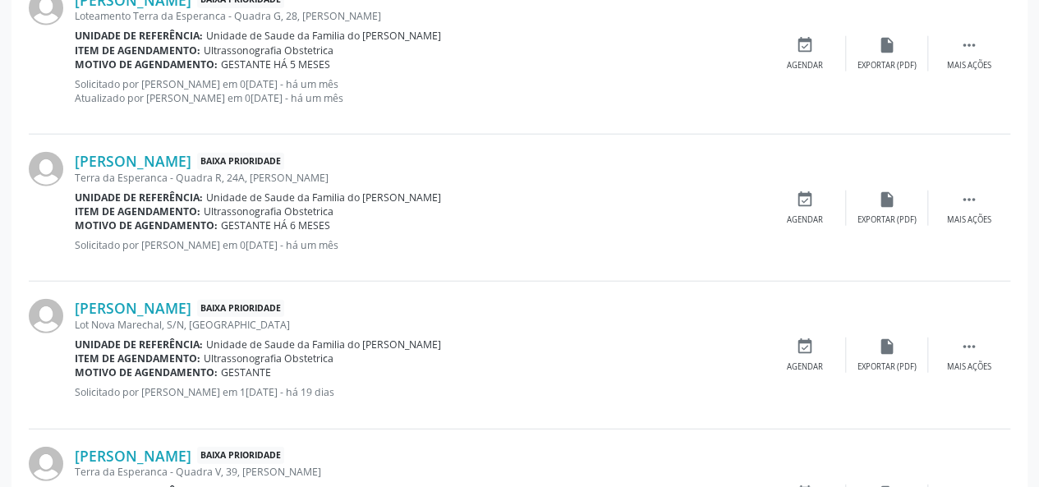
scroll to position [2065, 0]
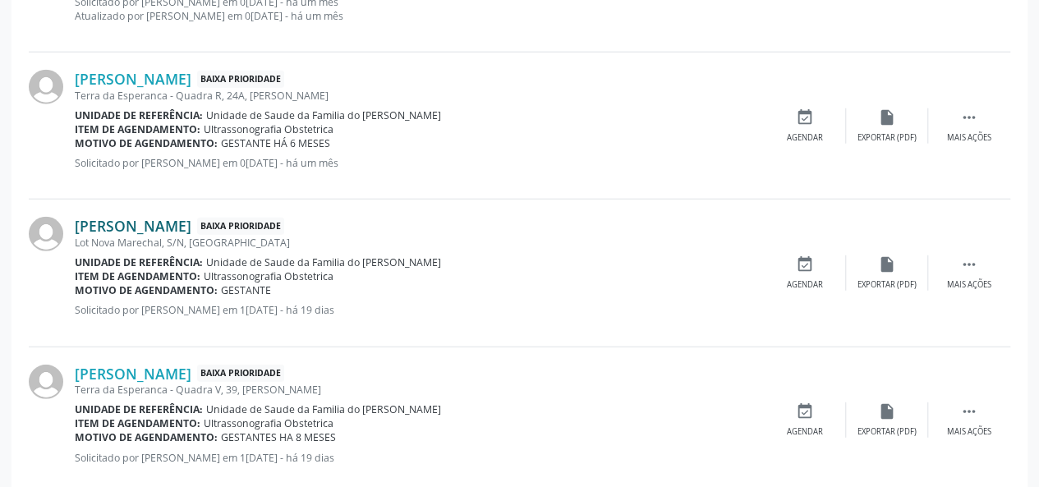
click at [191, 219] on link "[PERSON_NAME]" at bounding box center [133, 226] width 117 height 18
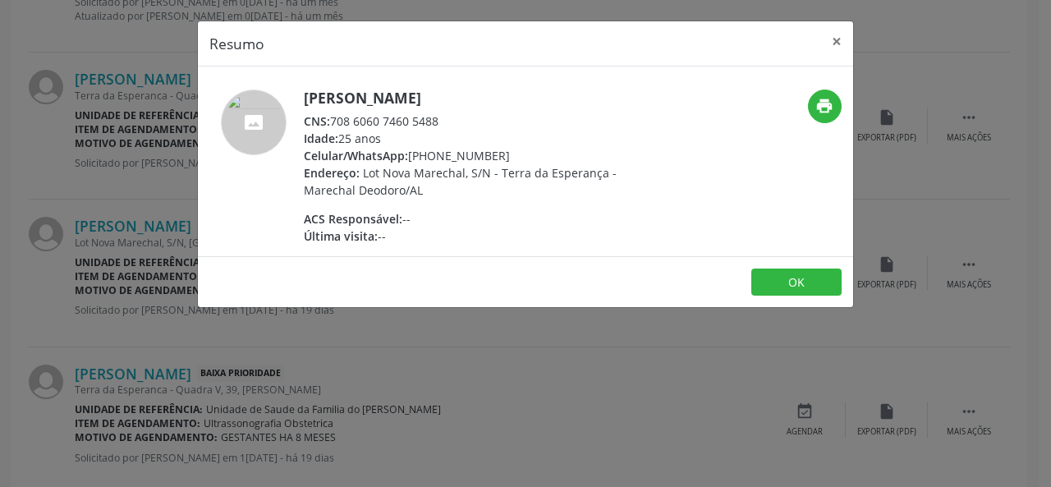
drag, startPoint x: 439, startPoint y: 117, endPoint x: 333, endPoint y: 116, distance: 106.8
click at [333, 116] on div "CNS: 708 6060 7460 5488" at bounding box center [463, 121] width 319 height 17
copy div "708 6060 7460 5488"
click at [833, 42] on button "×" at bounding box center [836, 41] width 33 height 40
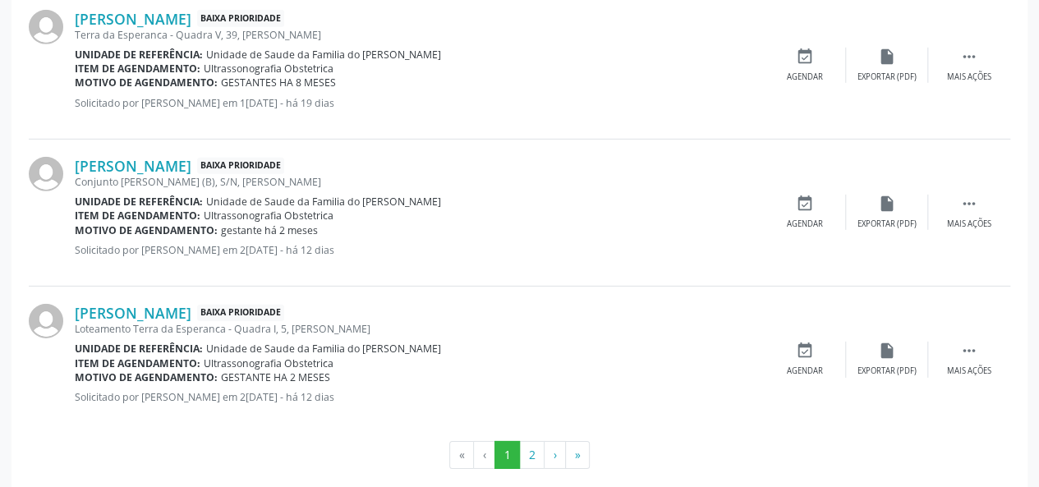
scroll to position [2435, 0]
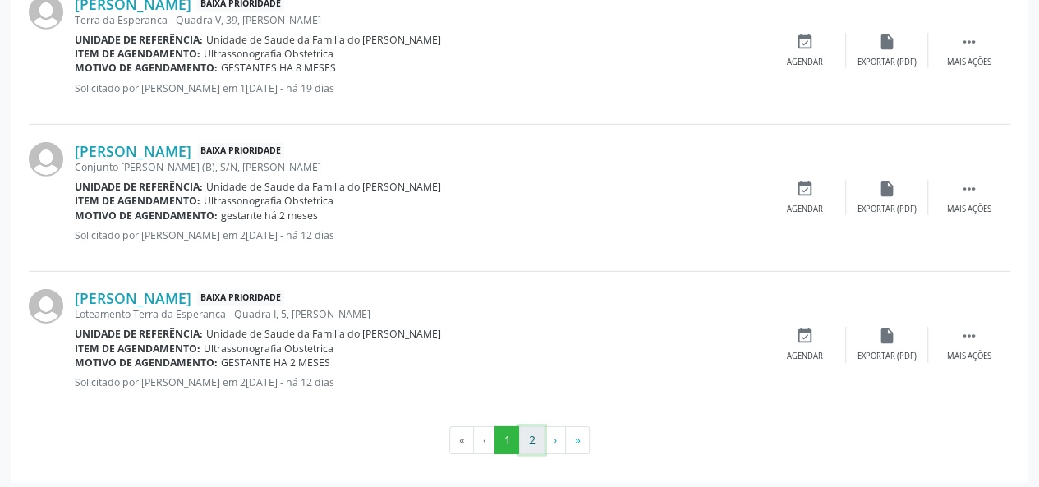
click at [533, 434] on button "2" at bounding box center [531, 440] width 25 height 28
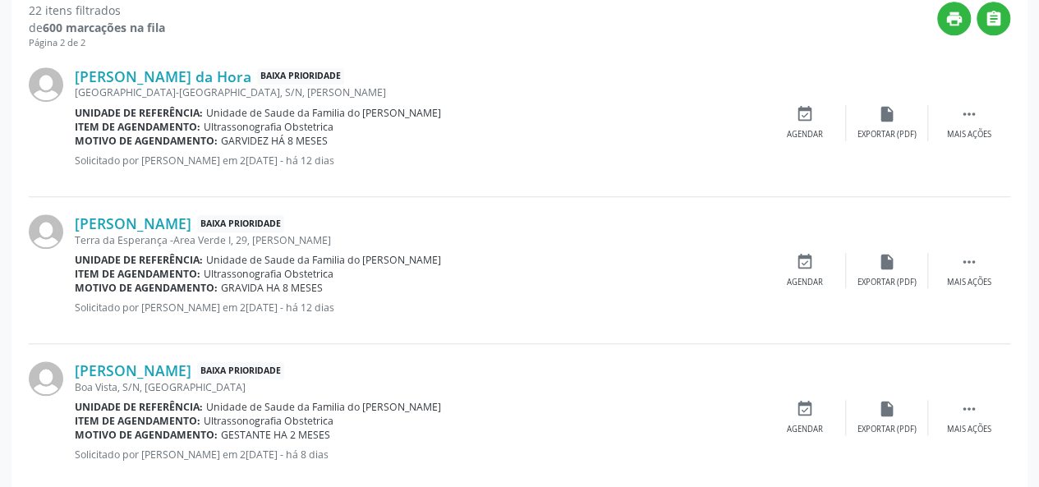
scroll to position [590, 0]
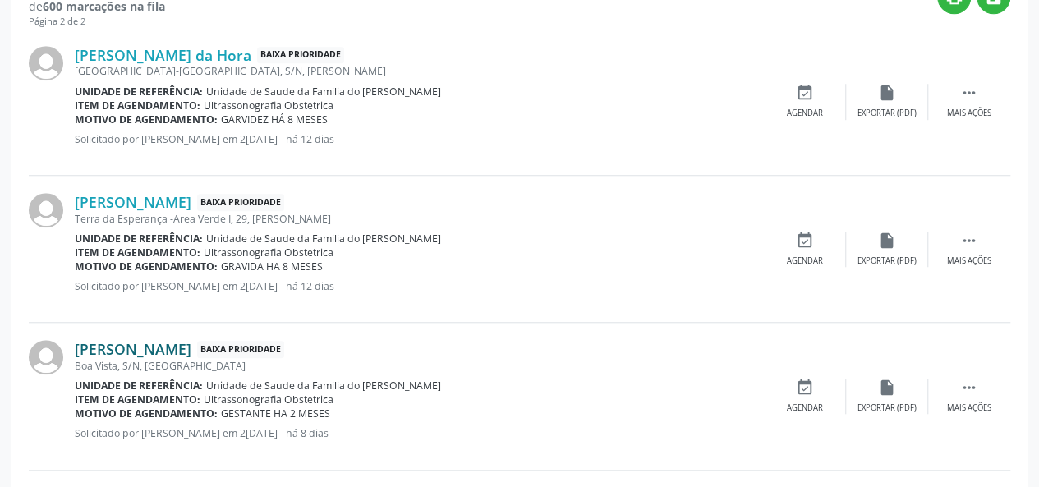
click at [176, 347] on link "[PERSON_NAME]" at bounding box center [133, 349] width 117 height 18
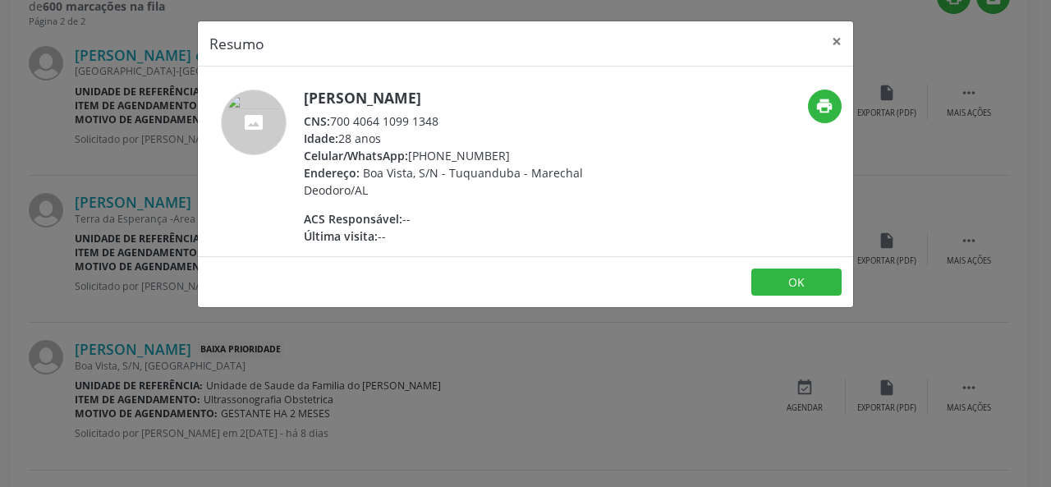
drag, startPoint x: 443, startPoint y: 119, endPoint x: 333, endPoint y: 124, distance: 110.2
click at [333, 124] on div "CNS: 700 4064 1099 1348" at bounding box center [463, 121] width 319 height 17
copy div "700 4064 1099 1348"
click at [834, 39] on button "×" at bounding box center [836, 41] width 33 height 40
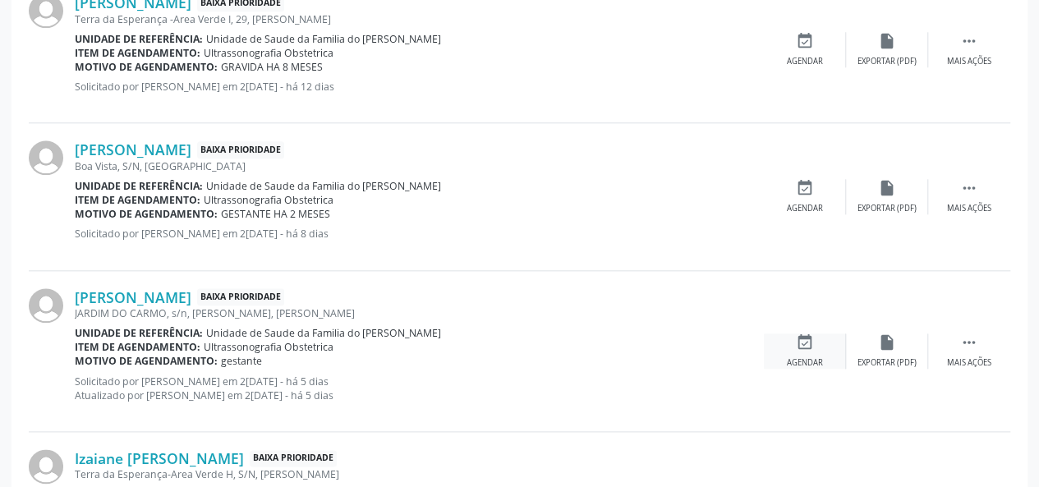
scroll to position [836, 0]
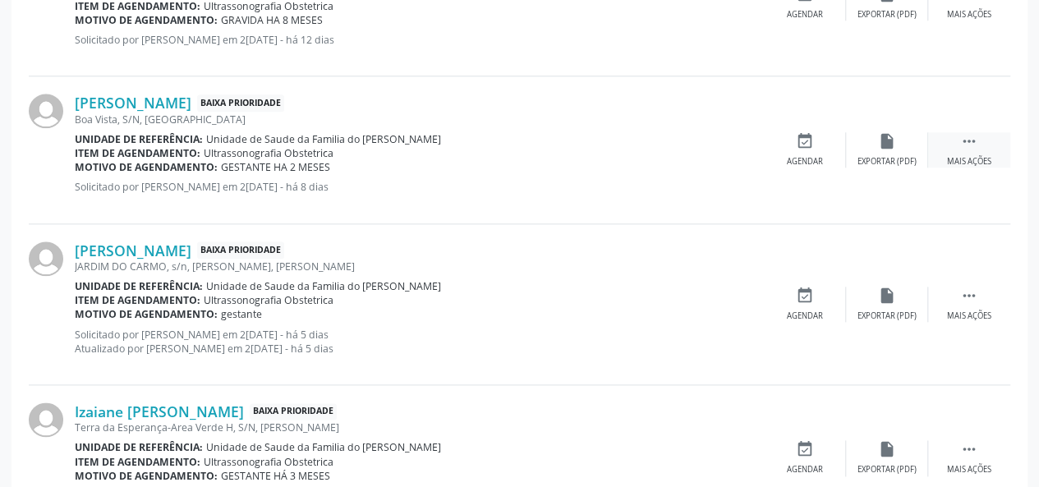
click at [963, 156] on div "Mais ações" at bounding box center [969, 161] width 44 height 11
click at [901, 158] on div "edit Editar" at bounding box center [887, 149] width 82 height 35
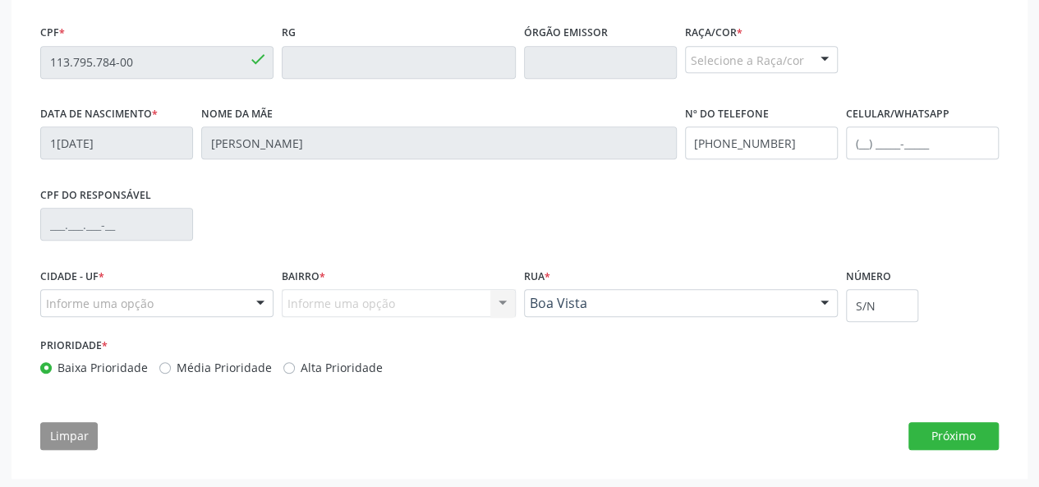
scroll to position [494, 0]
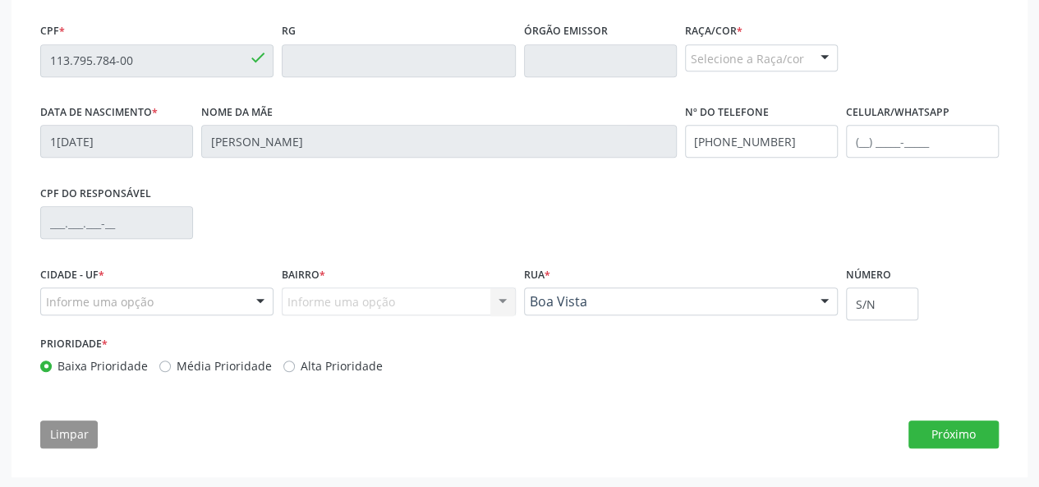
click at [266, 296] on div at bounding box center [260, 302] width 25 height 28
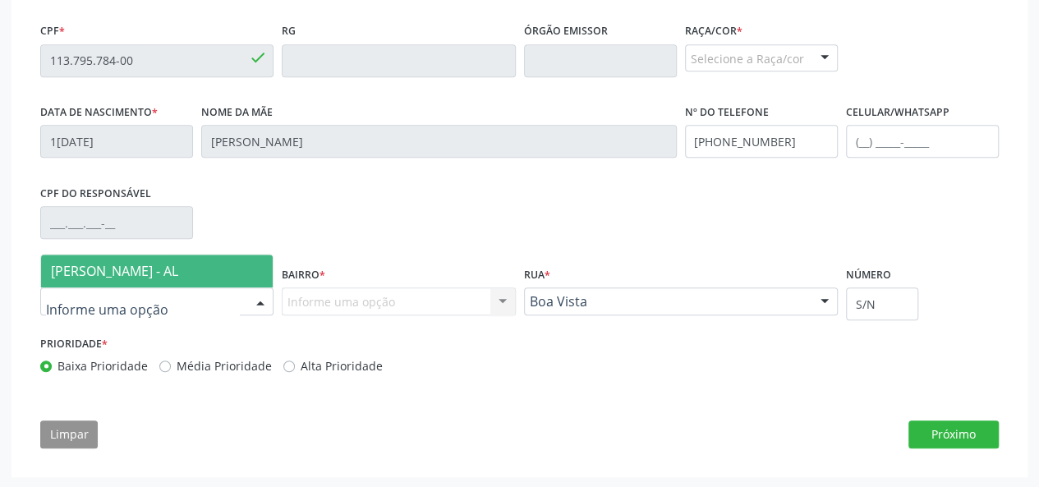
click at [238, 273] on span "[PERSON_NAME] - AL" at bounding box center [157, 271] width 232 height 33
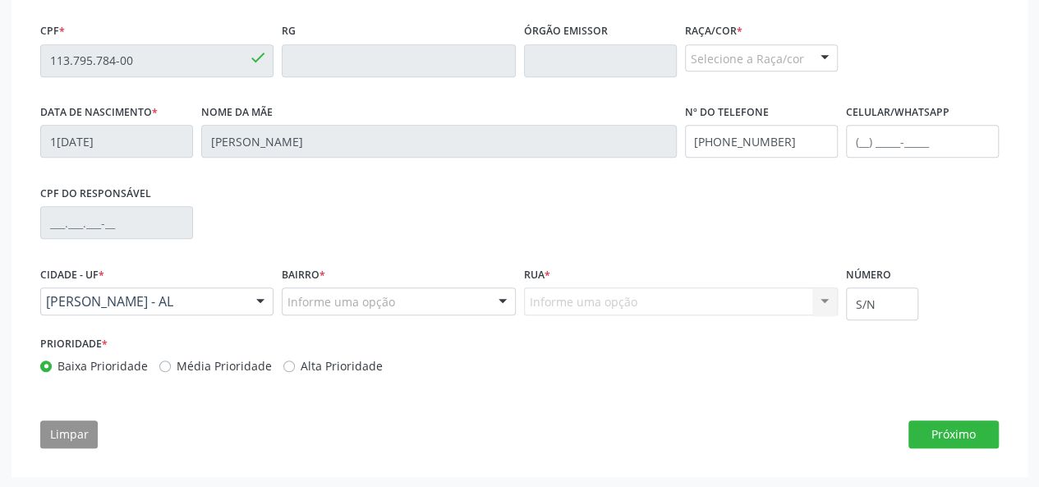
click at [498, 298] on div at bounding box center [502, 302] width 25 height 28
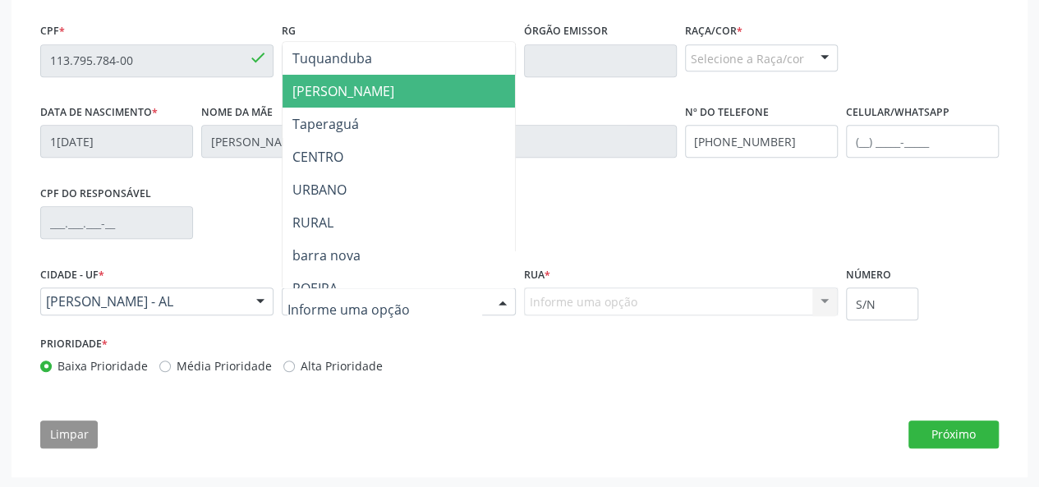
click at [381, 101] on span "[PERSON_NAME]" at bounding box center [399, 91] width 232 height 33
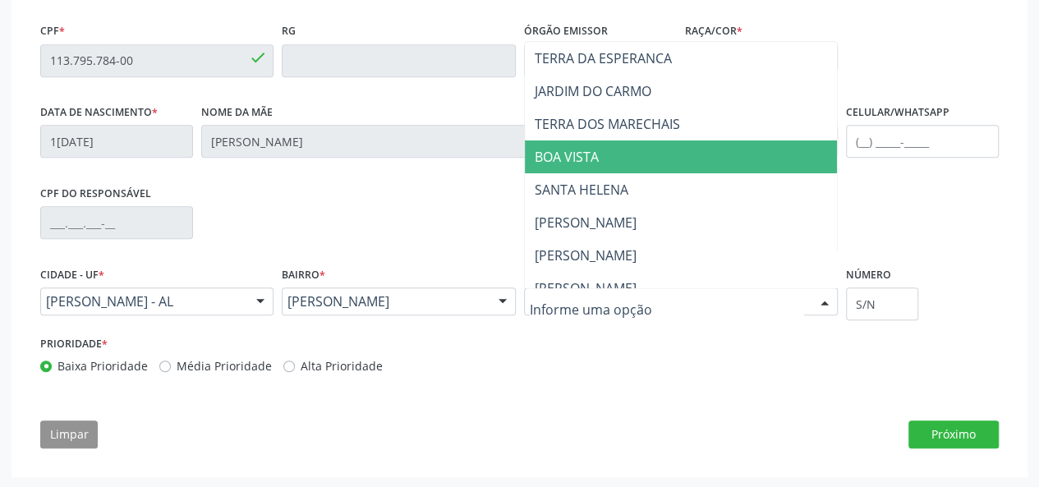
click at [595, 148] on span "BOA VISTA" at bounding box center [567, 157] width 64 height 18
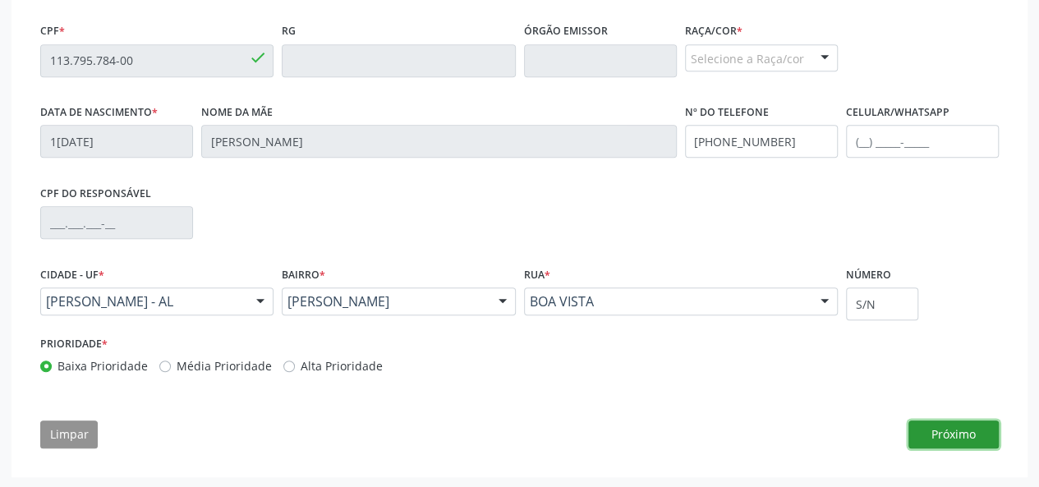
click at [939, 429] on button "Próximo" at bounding box center [953, 434] width 90 height 28
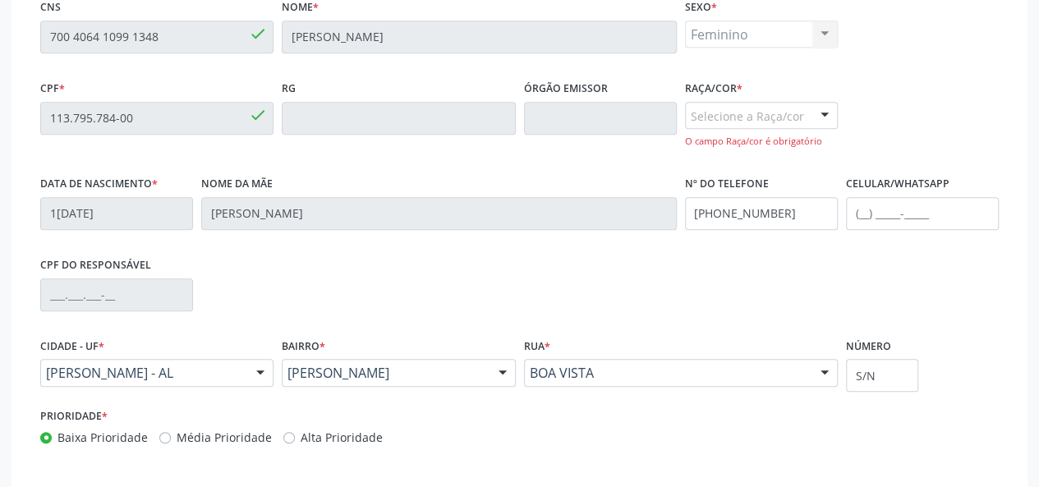
scroll to position [412, 0]
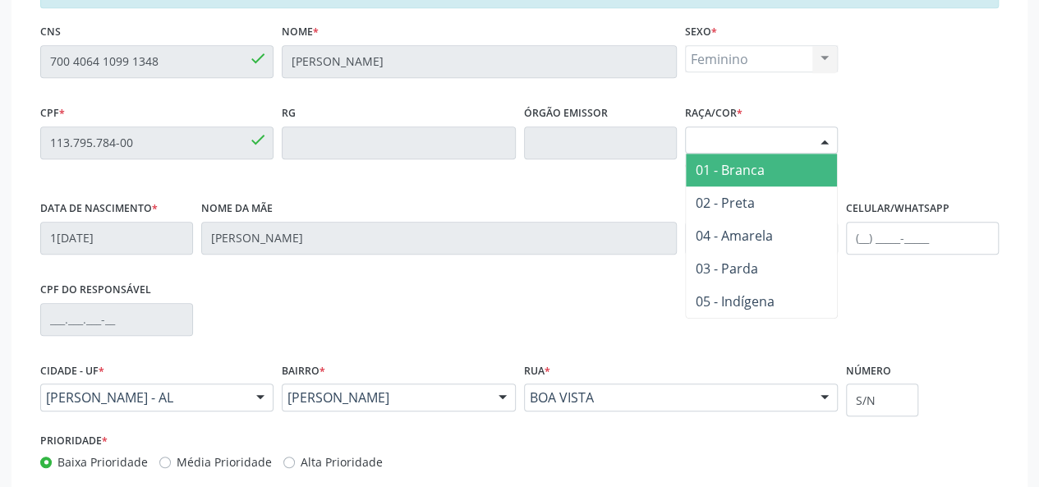
click at [820, 137] on div at bounding box center [824, 141] width 25 height 28
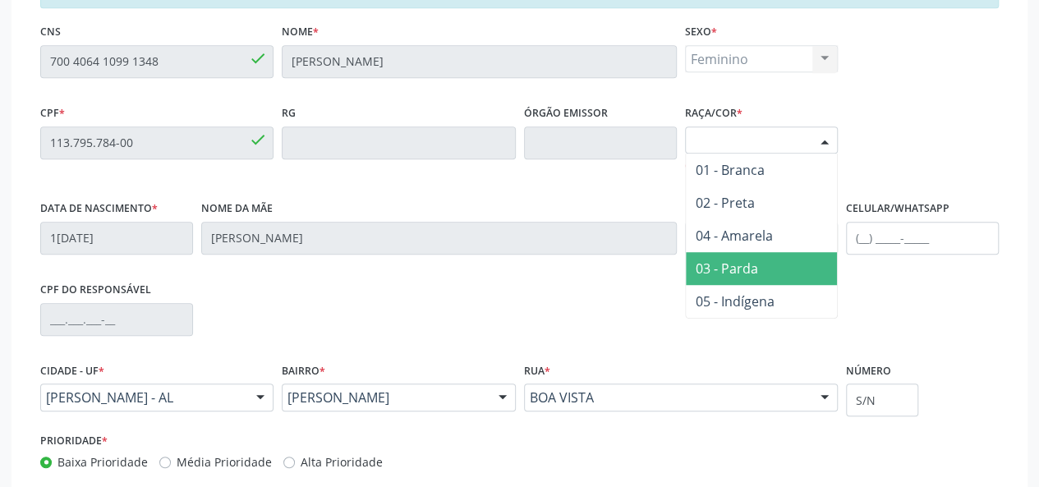
click at [767, 260] on span "03 - Parda" at bounding box center [761, 268] width 151 height 33
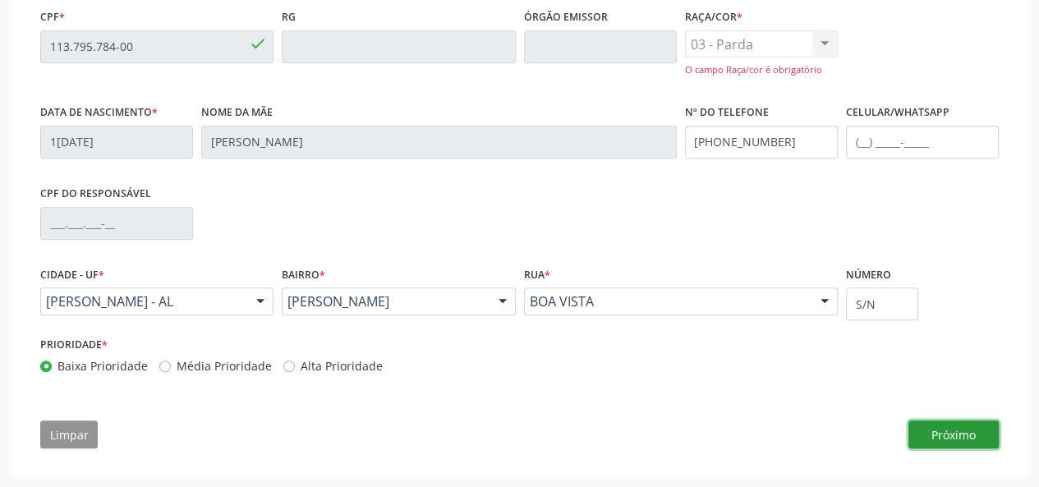
click at [938, 429] on button "Próximo" at bounding box center [953, 434] width 90 height 28
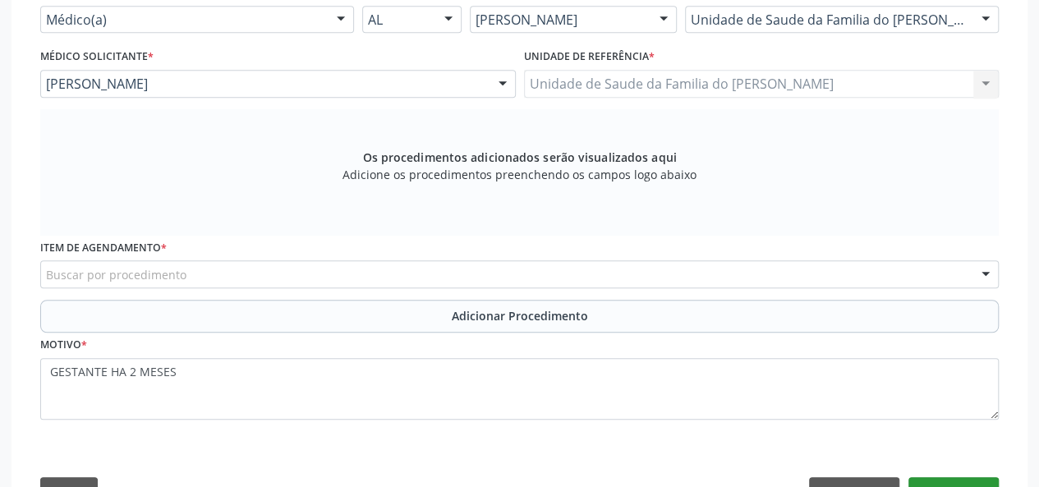
scroll to position [461, 0]
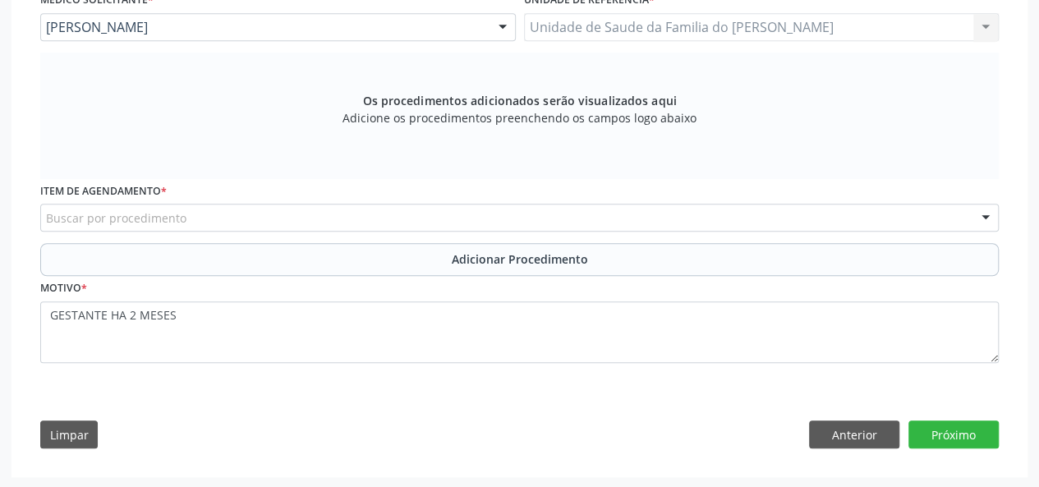
click at [467, 223] on div "Buscar por procedimento" at bounding box center [519, 218] width 958 height 28
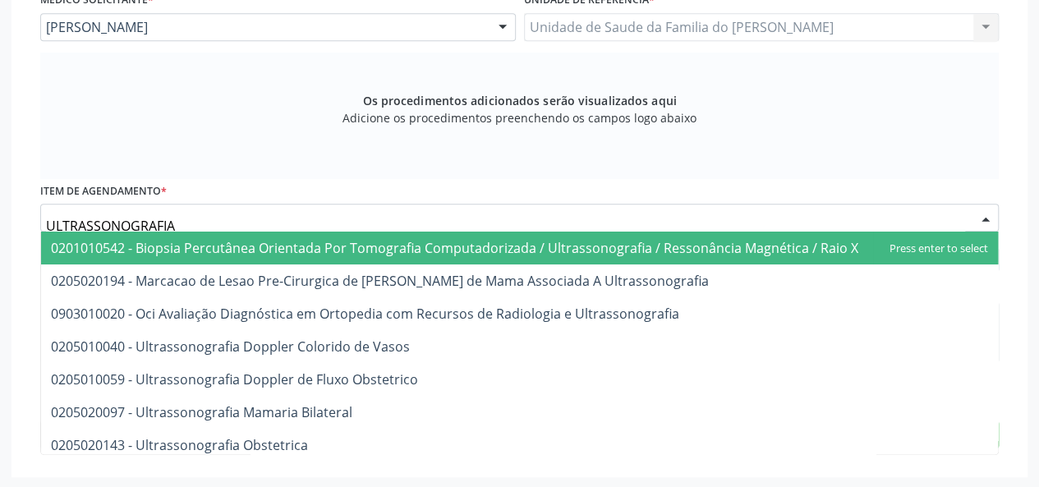
type input "ULTRASSONOGRAFIA"
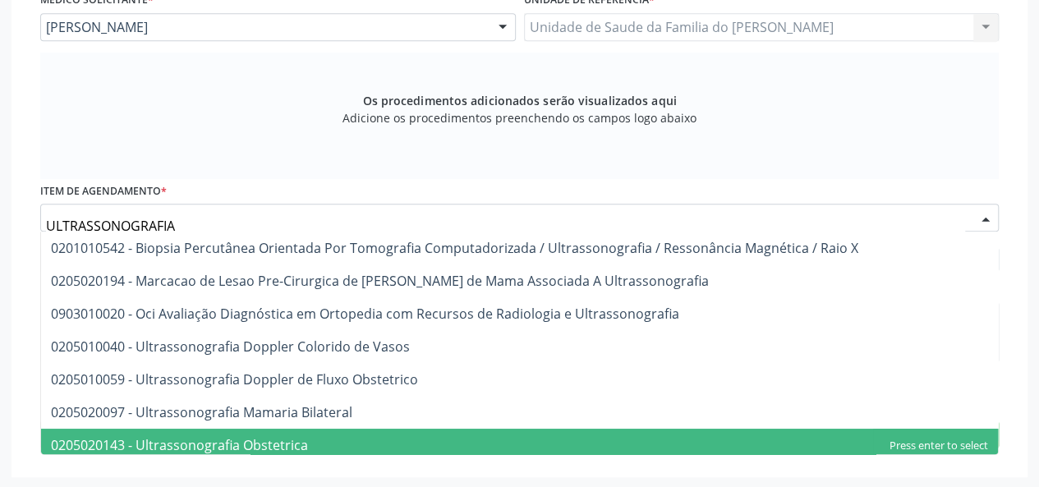
click at [340, 444] on span "0205020143 - Ultrassonografia Obstetrica" at bounding box center [519, 445] width 957 height 33
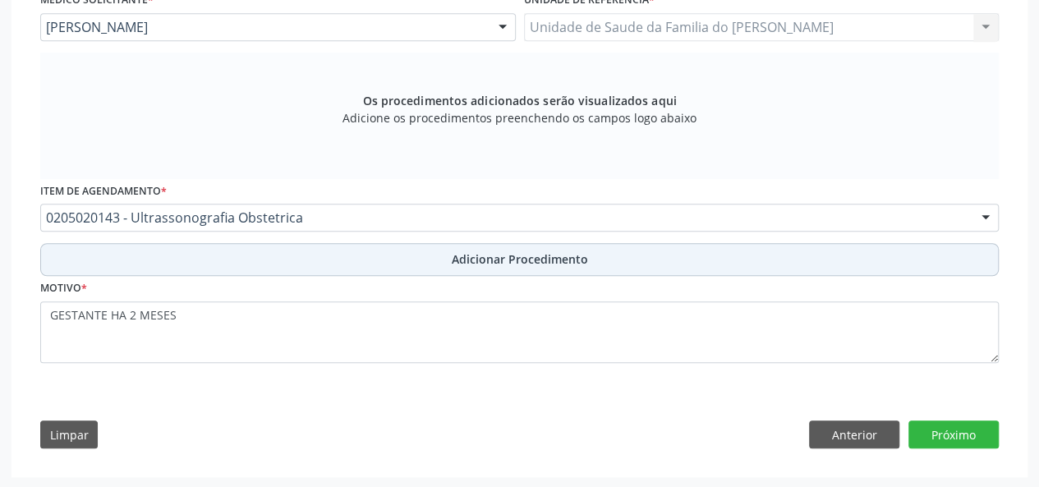
click at [367, 255] on button "Adicionar Procedimento" at bounding box center [519, 259] width 958 height 33
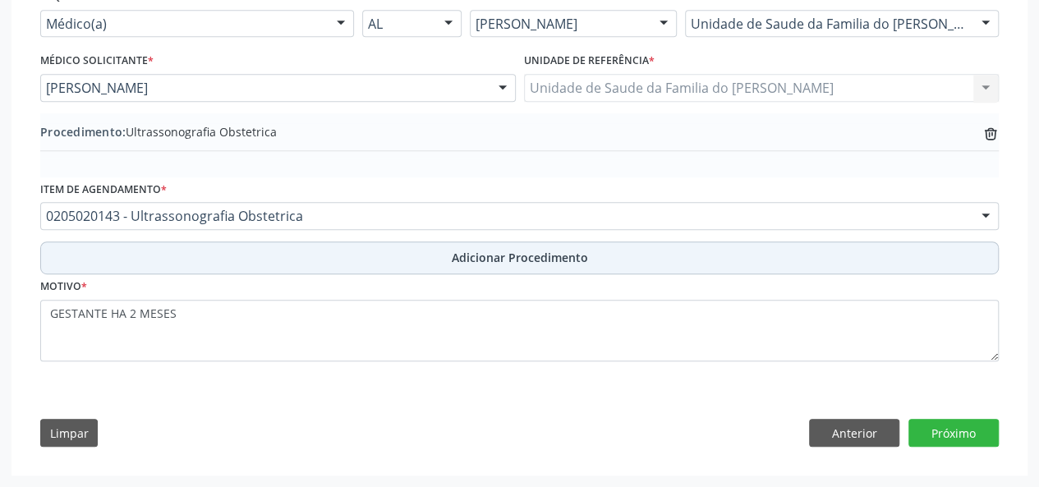
scroll to position [397, 0]
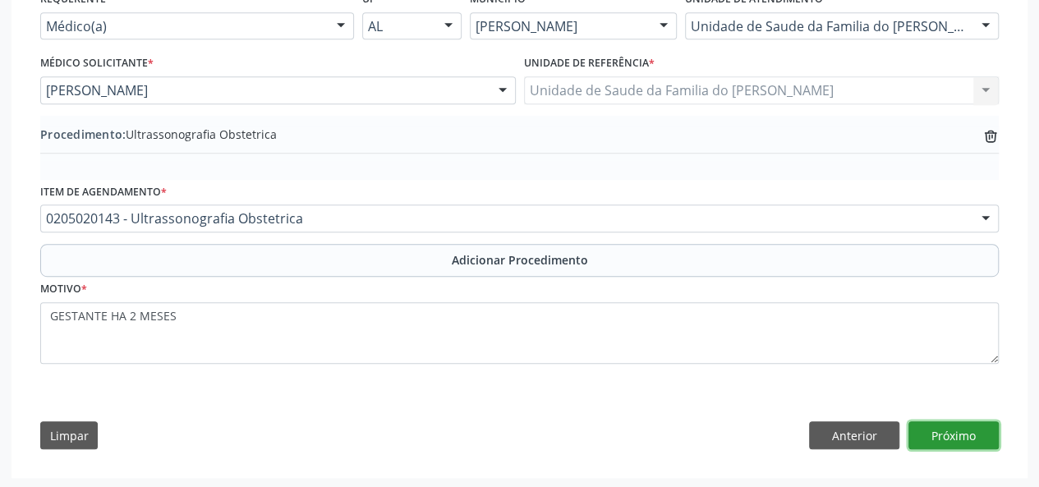
click at [931, 430] on button "Próximo" at bounding box center [953, 435] width 90 height 28
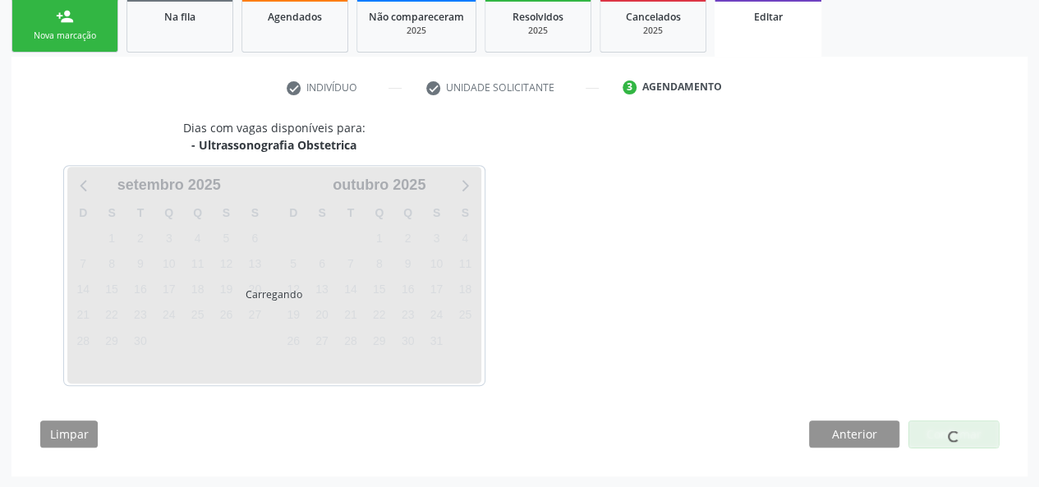
scroll to position [319, 0]
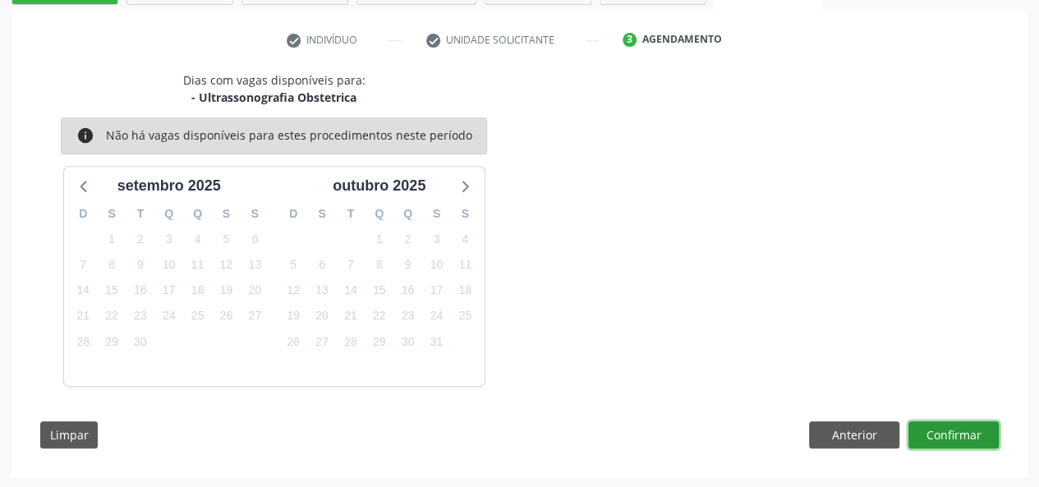
click at [936, 433] on button "Confirmar" at bounding box center [953, 435] width 90 height 28
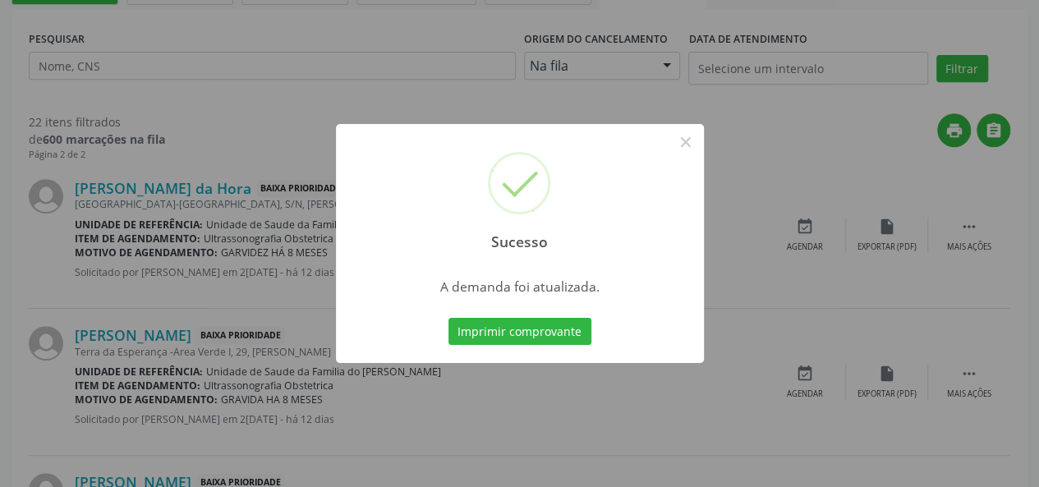
scroll to position [0, 0]
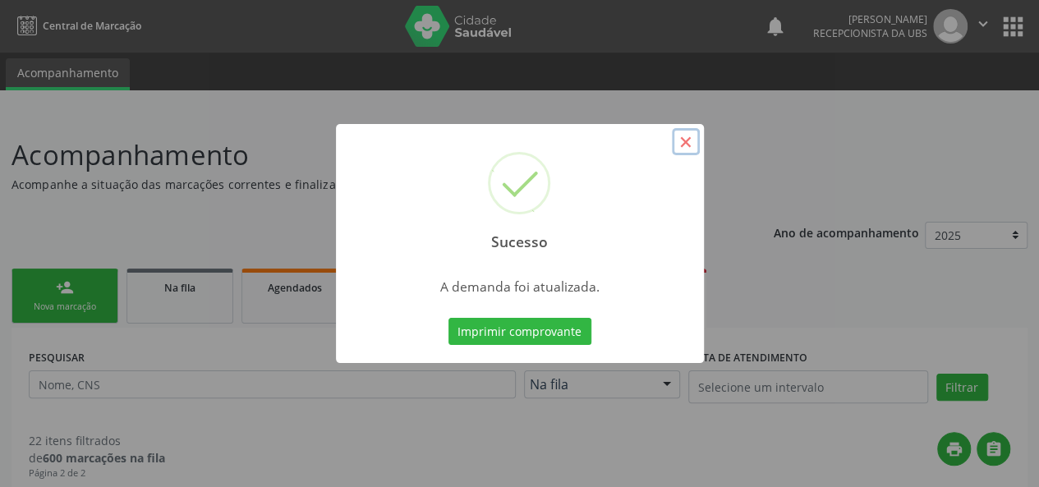
click at [687, 145] on button "×" at bounding box center [686, 142] width 28 height 28
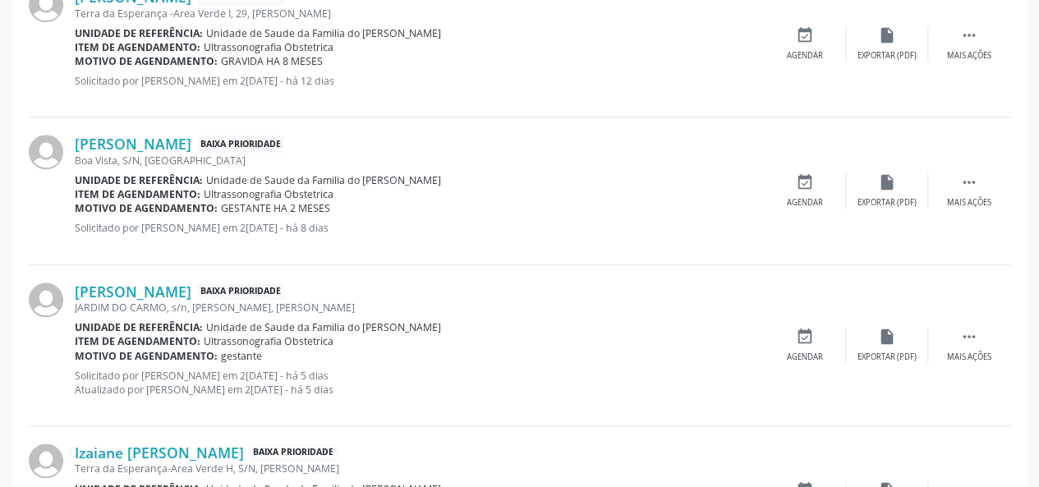
scroll to position [739, 0]
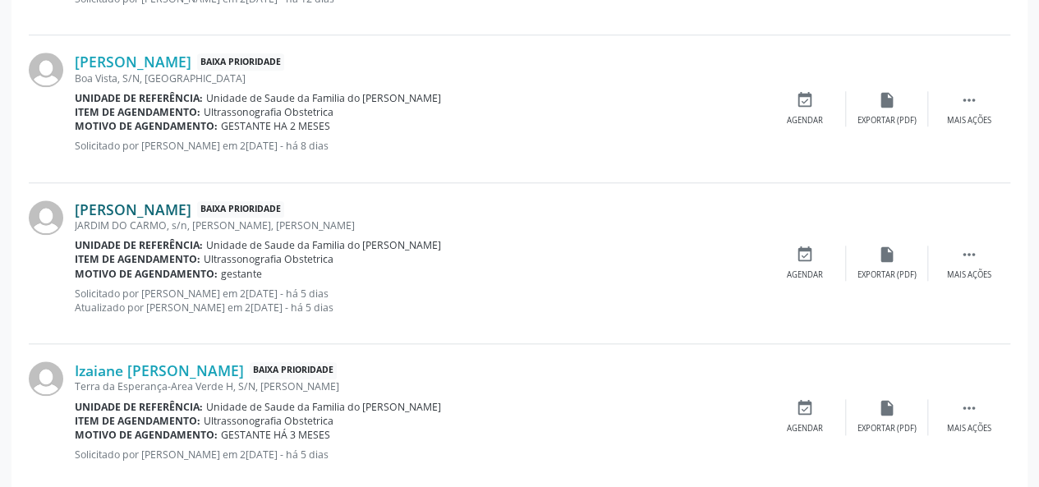
click at [191, 209] on link "[PERSON_NAME]" at bounding box center [133, 209] width 117 height 18
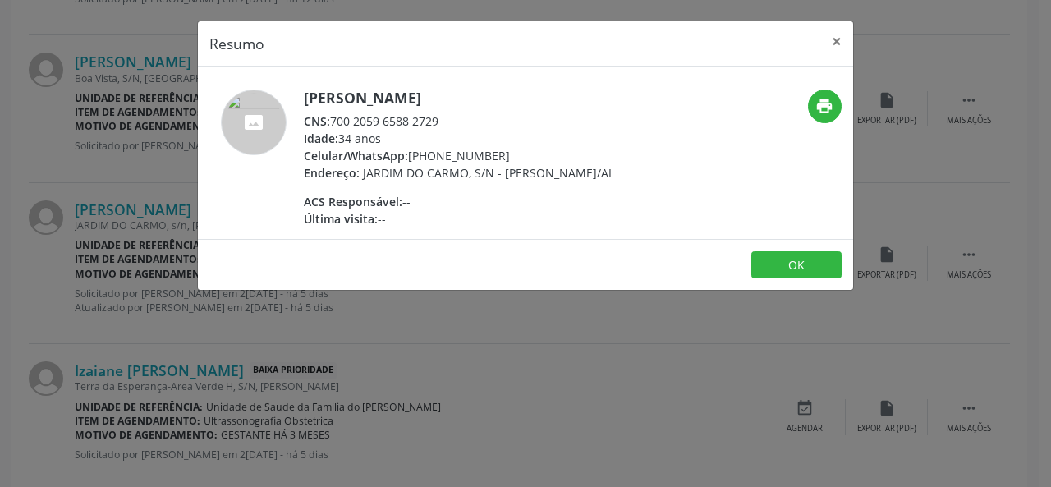
drag, startPoint x: 454, startPoint y: 117, endPoint x: 335, endPoint y: 121, distance: 119.2
click at [335, 121] on div "CNS: 700 2059 6588 2729" at bounding box center [459, 121] width 310 height 17
copy div "700 2059 6588 2729"
click at [840, 46] on button "×" at bounding box center [836, 41] width 33 height 40
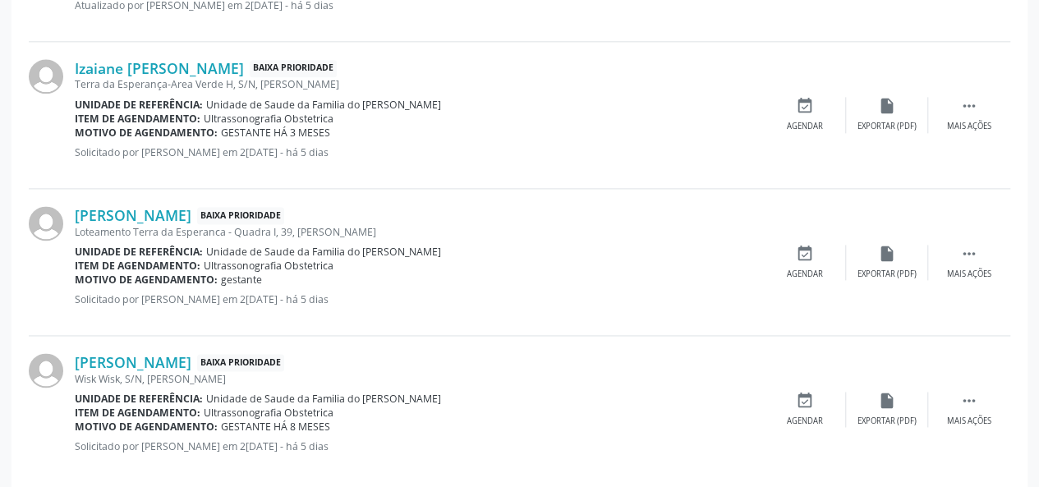
scroll to position [1068, 0]
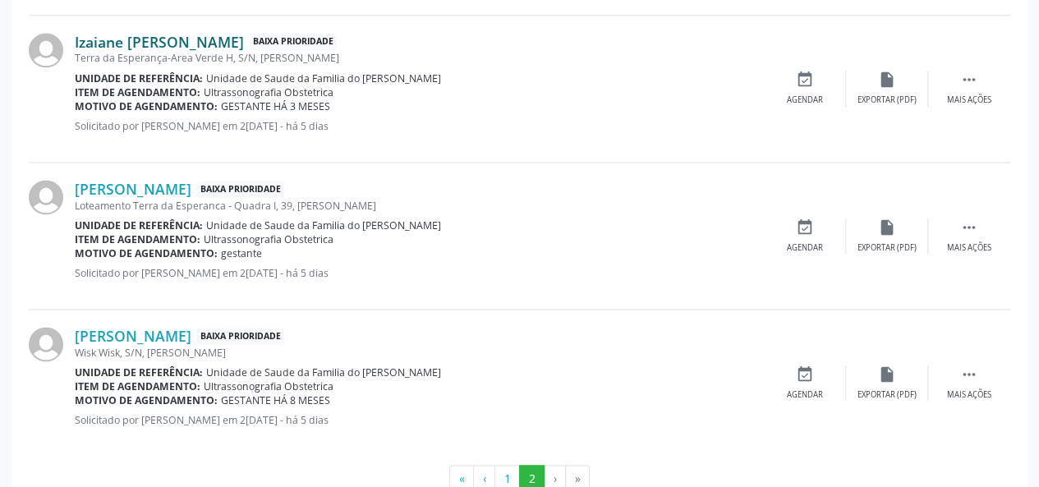
click at [205, 38] on link "Izaiane [PERSON_NAME]" at bounding box center [159, 42] width 169 height 18
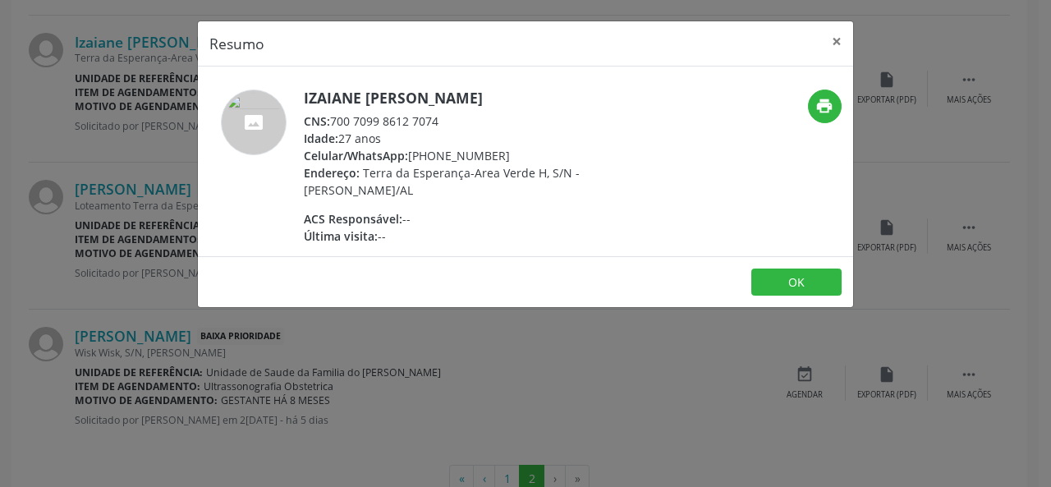
drag, startPoint x: 440, startPoint y: 121, endPoint x: 333, endPoint y: 121, distance: 106.8
click at [333, 121] on div "CNS: 700 7099 8612 7074" at bounding box center [463, 121] width 319 height 17
copy div "700 7099 8612 7074"
click at [833, 44] on button "×" at bounding box center [836, 41] width 33 height 40
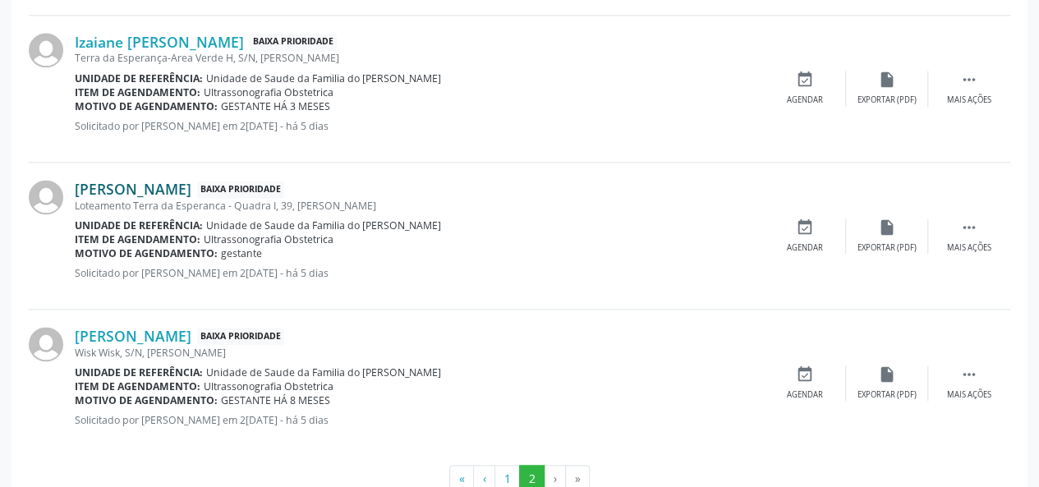
click at [149, 188] on link "[PERSON_NAME]" at bounding box center [133, 189] width 117 height 18
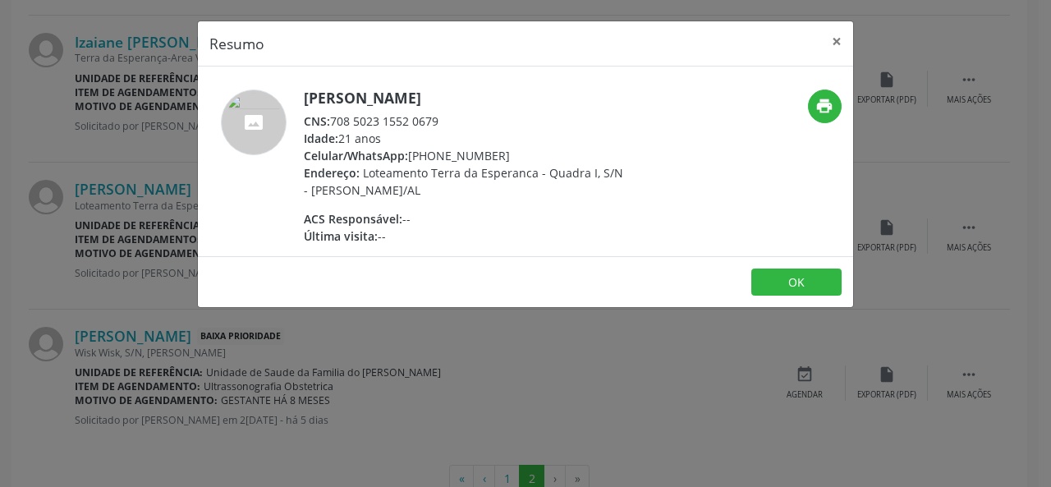
drag, startPoint x: 451, startPoint y: 119, endPoint x: 333, endPoint y: 122, distance: 117.5
click at [333, 122] on div "CNS: 708 5023 1552 0679" at bounding box center [463, 121] width 319 height 17
copy div "708 5023 1552 0679"
click at [833, 39] on button "×" at bounding box center [836, 41] width 33 height 40
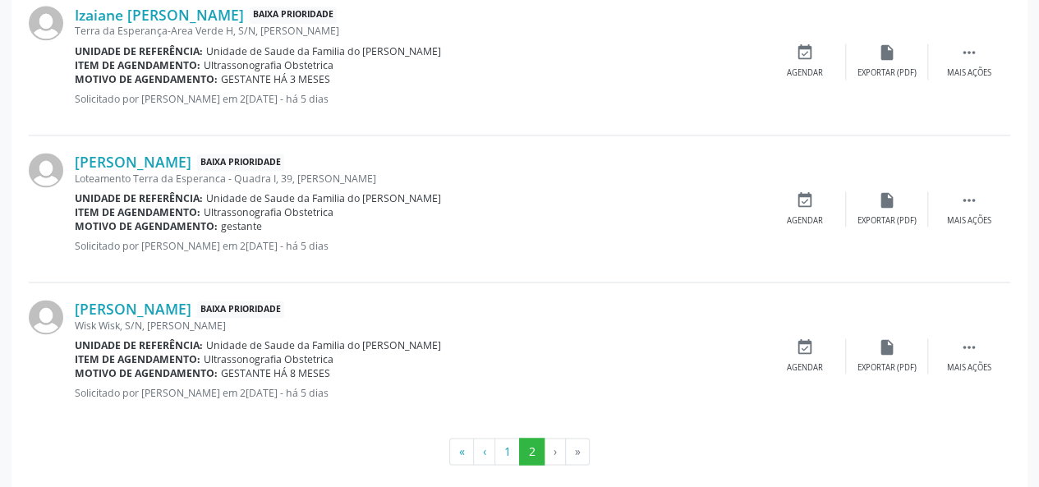
scroll to position [1110, 0]
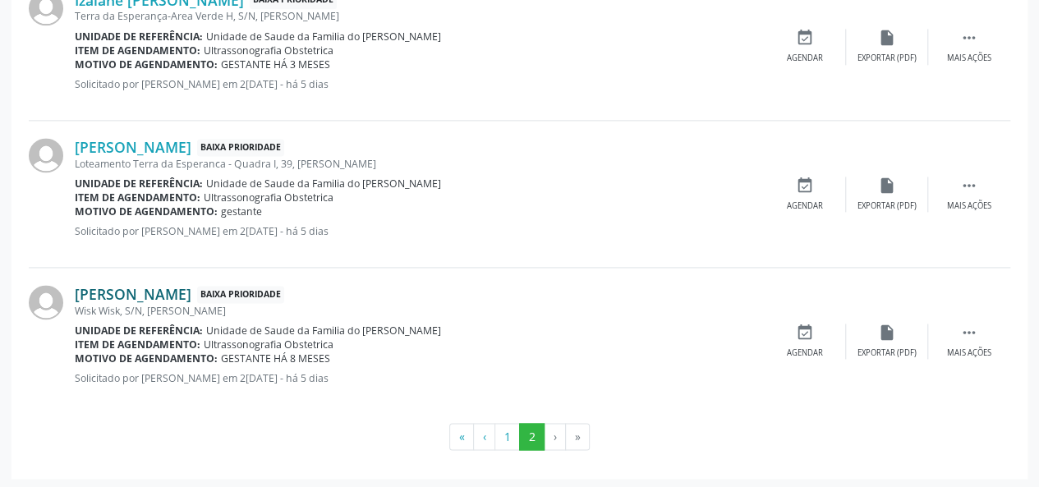
click at [181, 289] on link "[PERSON_NAME]" at bounding box center [133, 294] width 117 height 18
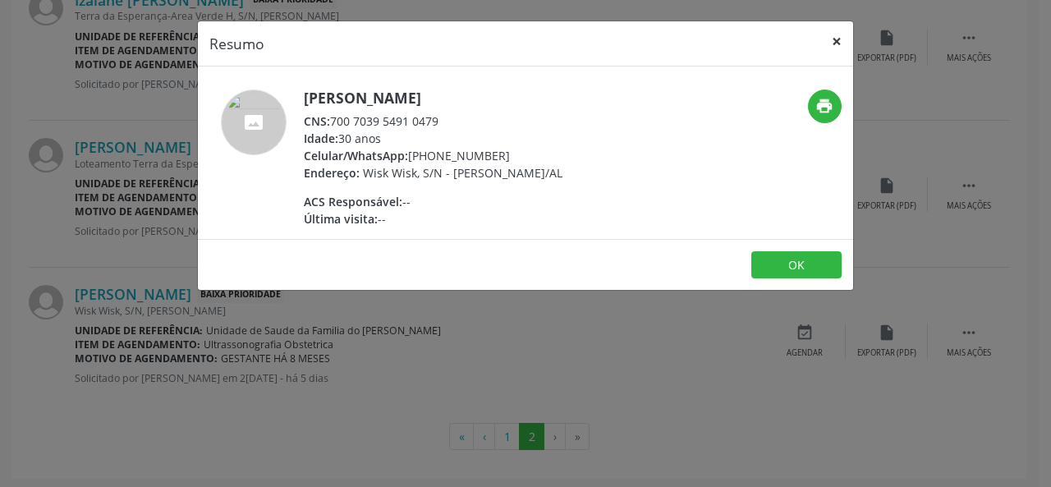
click at [836, 42] on button "×" at bounding box center [836, 41] width 33 height 40
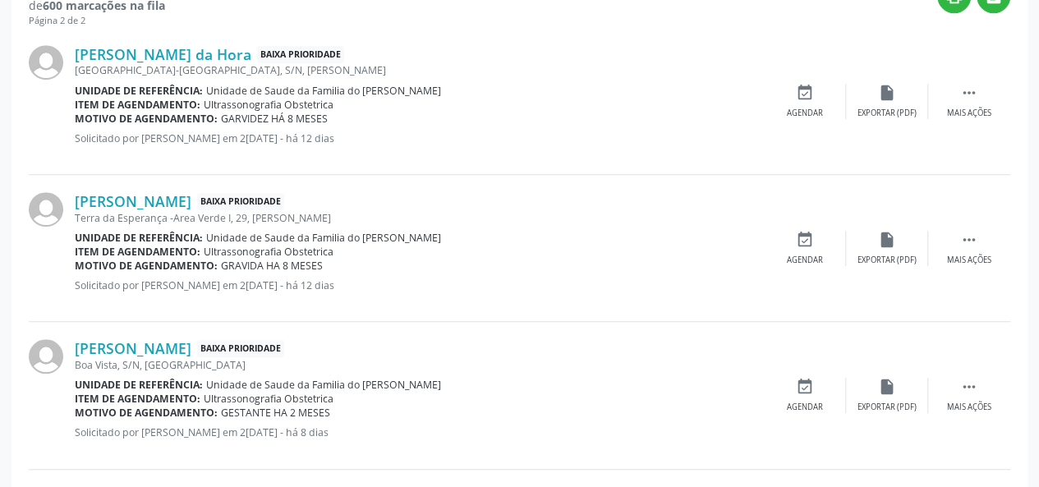
scroll to position [206, 0]
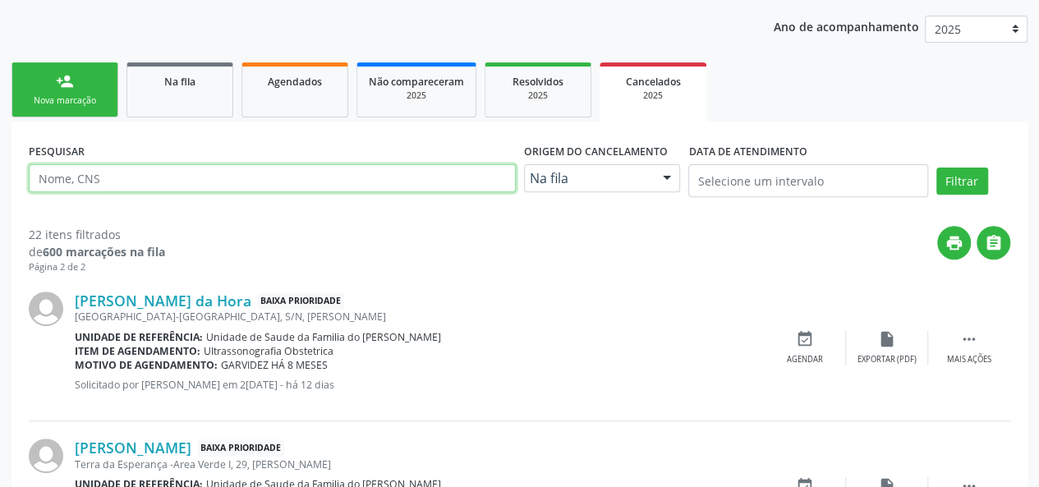
click at [232, 182] on input "text" at bounding box center [272, 178] width 487 height 28
type input "[PERSON_NAME]"
click at [936, 168] on button "Filtrar" at bounding box center [962, 182] width 52 height 28
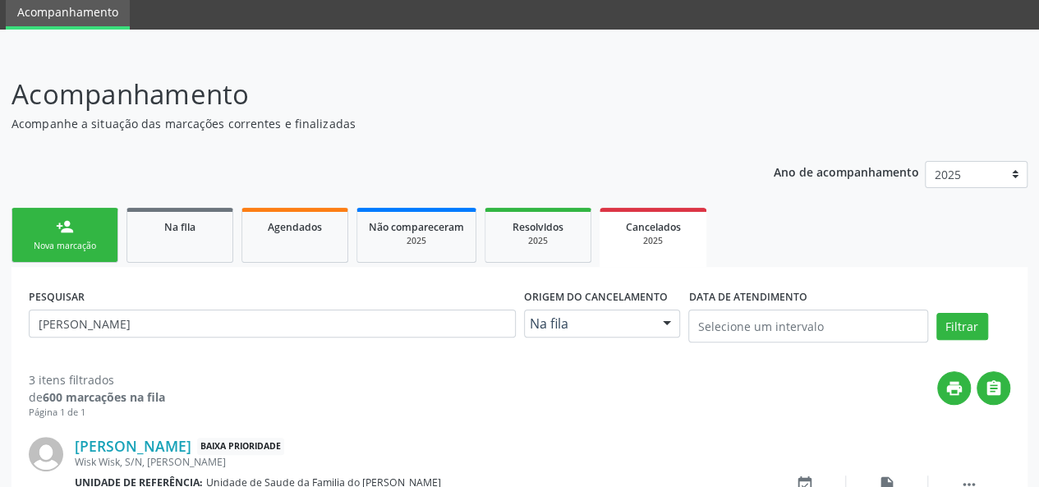
scroll to position [0, 0]
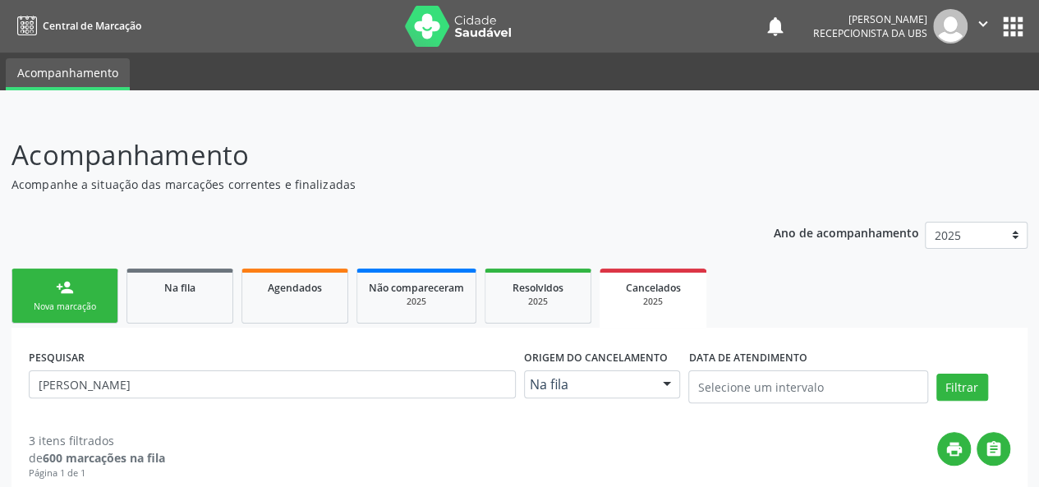
click at [34, 287] on link "person_add Nova marcação" at bounding box center [64, 296] width 107 height 55
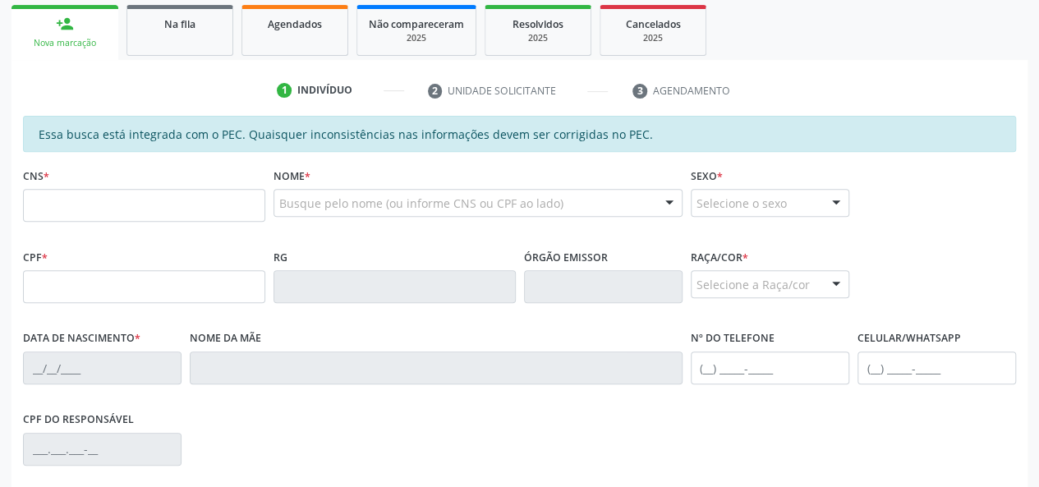
scroll to position [328, 0]
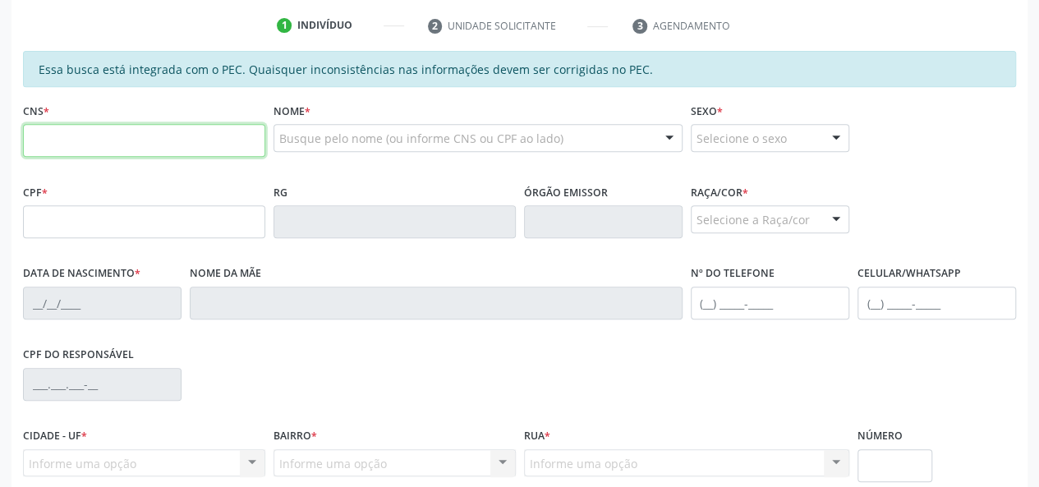
click at [148, 139] on input "text" at bounding box center [144, 140] width 242 height 33
type input "200 8975 5817 0007"
type input "087.847.434-09"
type input "25[DATE]"
type input "[PERSON_NAME]"
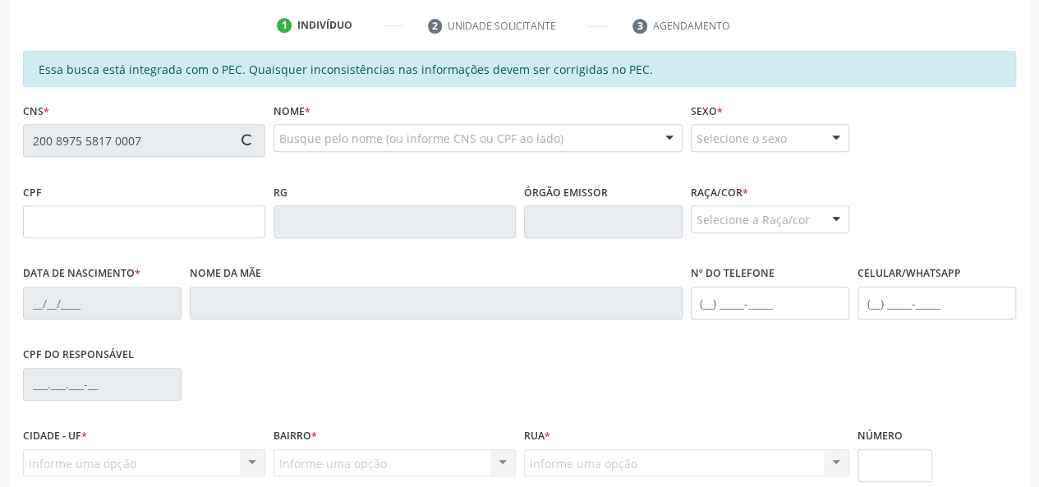
type input "[PHONE_NUMBER]"
type input "32"
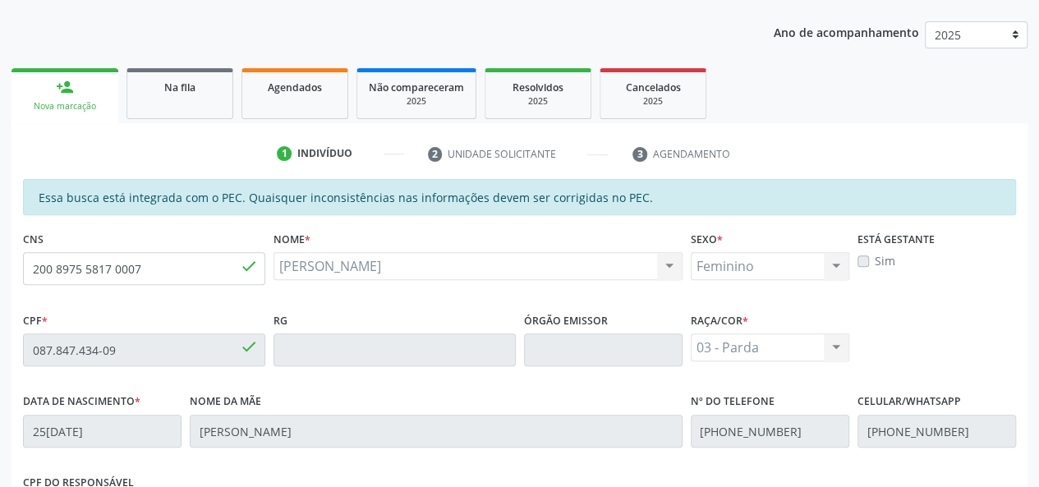
scroll to position [226, 0]
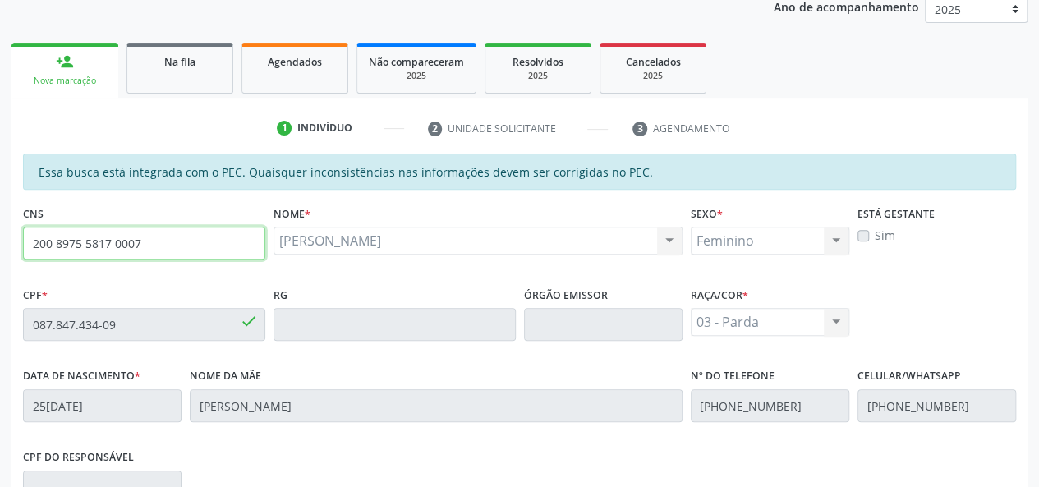
drag, startPoint x: 161, startPoint y: 242, endPoint x: 33, endPoint y: 246, distance: 128.2
click at [33, 246] on input "200 8975 5817 0007" at bounding box center [144, 243] width 242 height 33
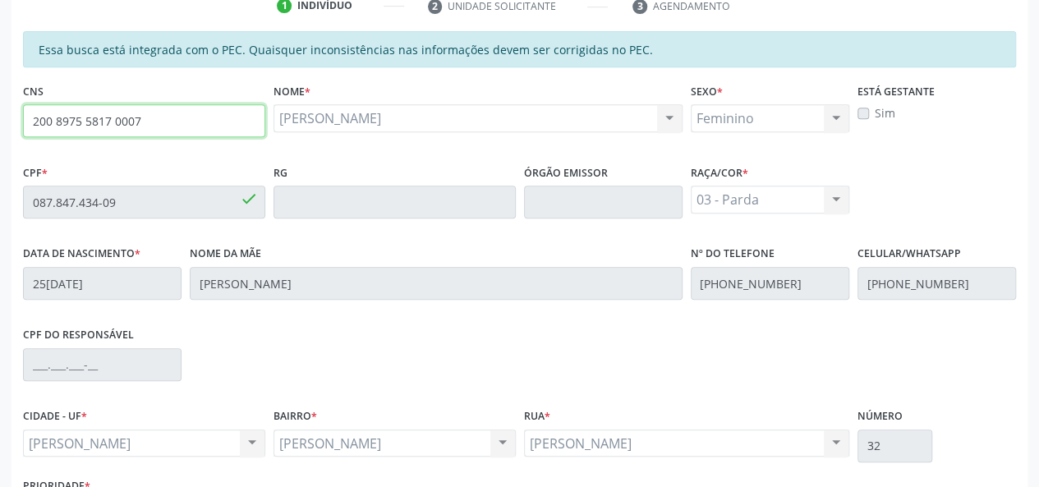
scroll to position [472, 0]
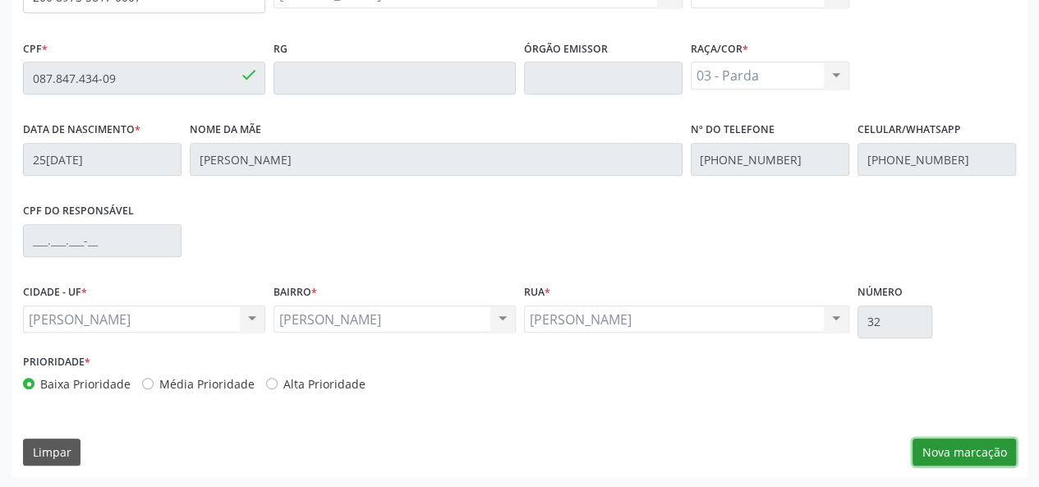
click at [967, 457] on button "Nova marcação" at bounding box center [963, 453] width 103 height 28
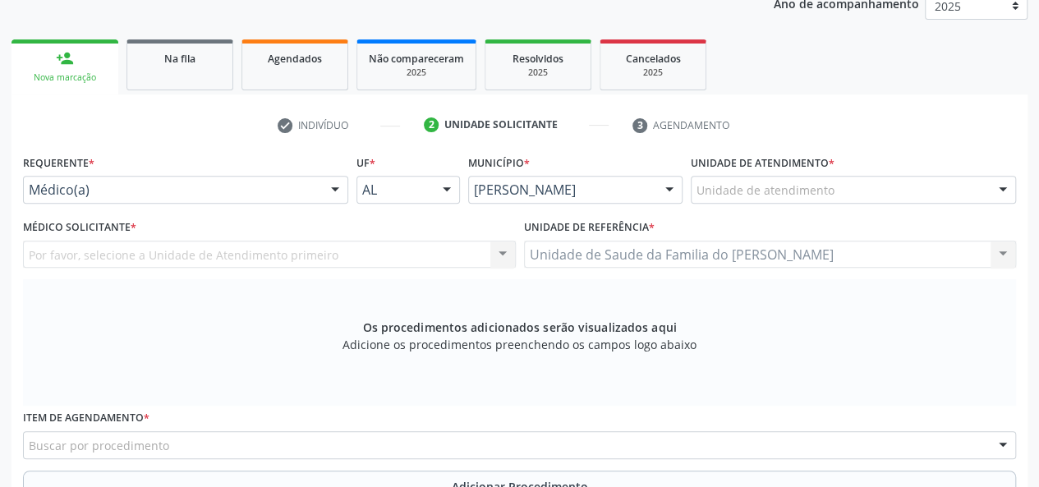
scroll to position [144, 0]
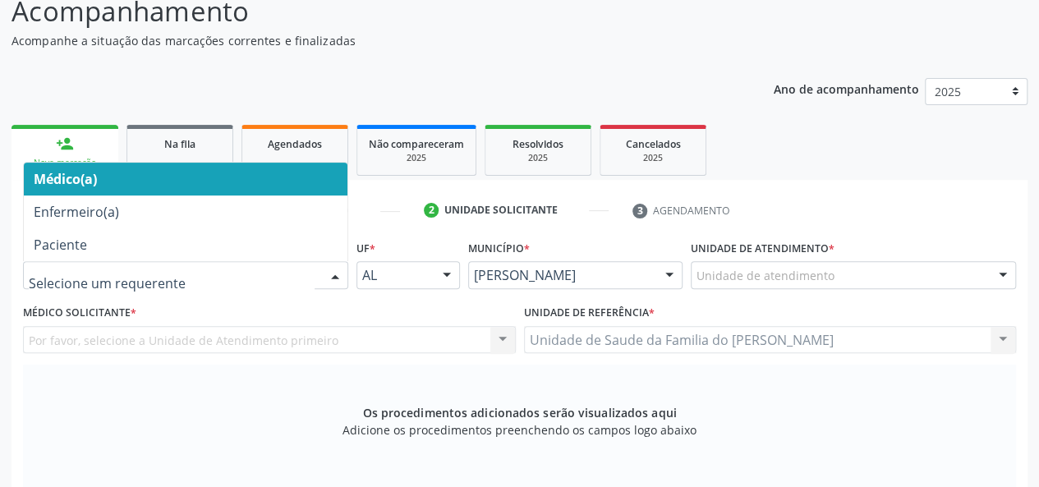
click at [334, 274] on div at bounding box center [335, 276] width 25 height 28
click at [264, 173] on span "Médico(a)" at bounding box center [186, 179] width 324 height 33
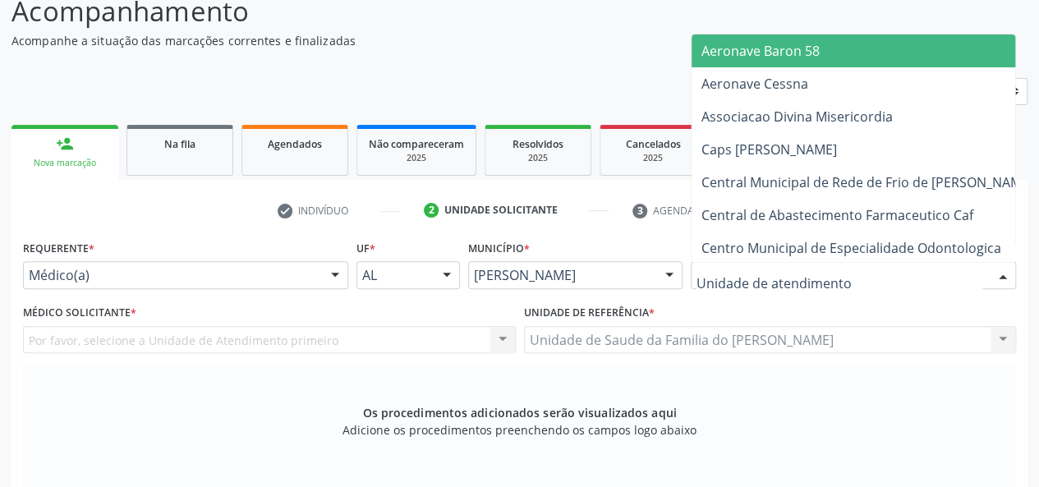
type input "J"
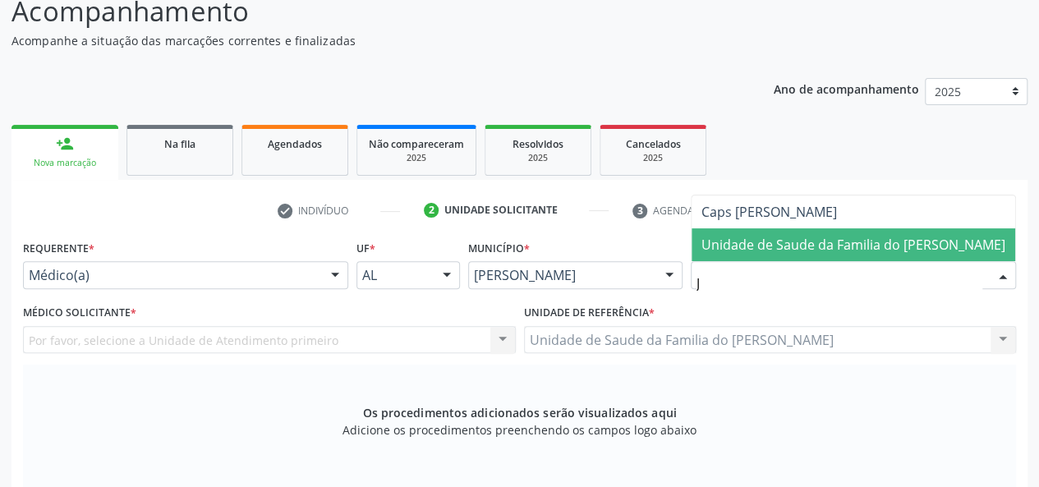
click at [838, 244] on span "Unidade de Saude da Familia do [PERSON_NAME]" at bounding box center [853, 245] width 304 height 18
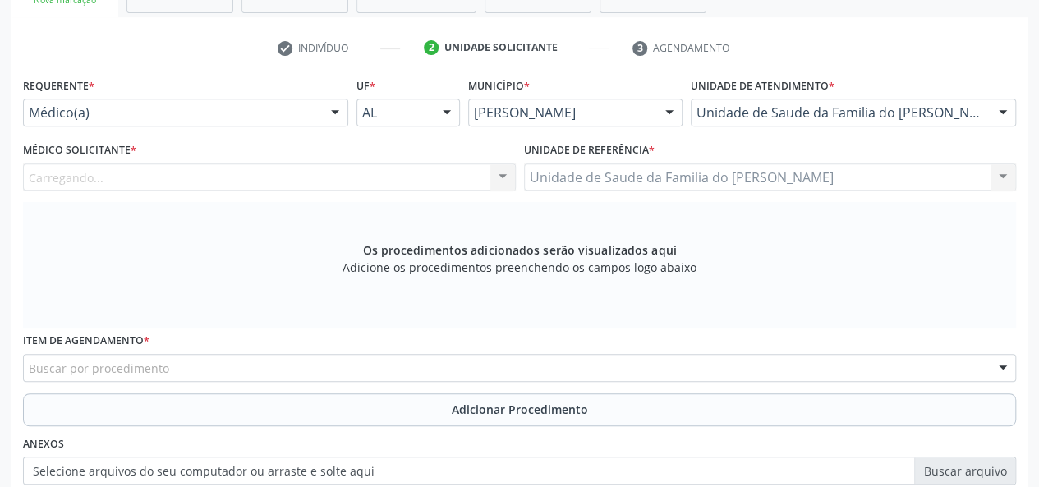
scroll to position [308, 0]
click at [498, 177] on div at bounding box center [502, 177] width 25 height 28
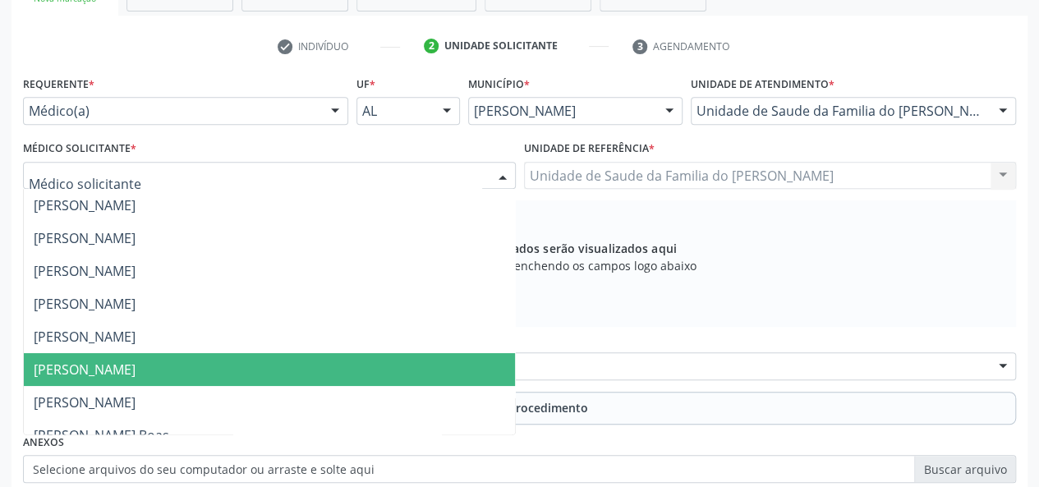
click at [294, 360] on span "[PERSON_NAME]" at bounding box center [269, 369] width 491 height 33
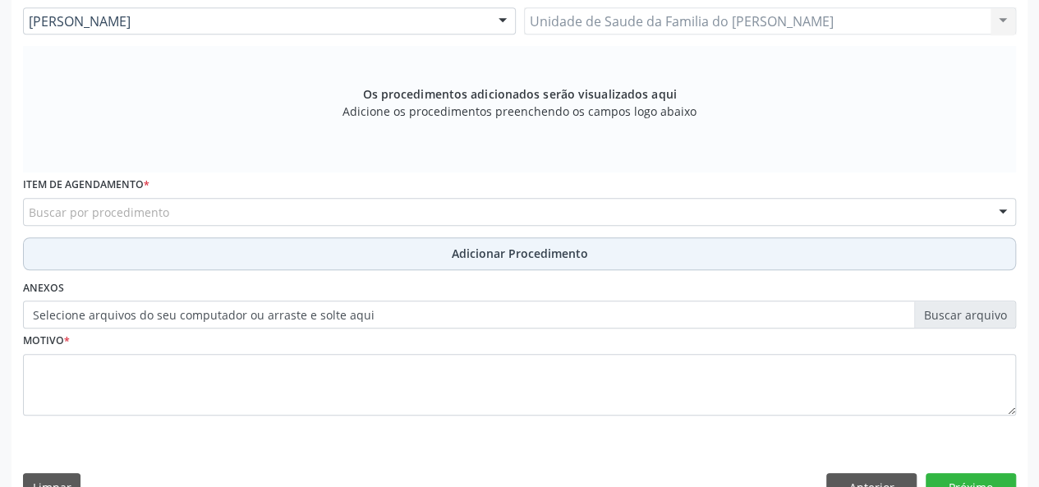
scroll to position [472, 0]
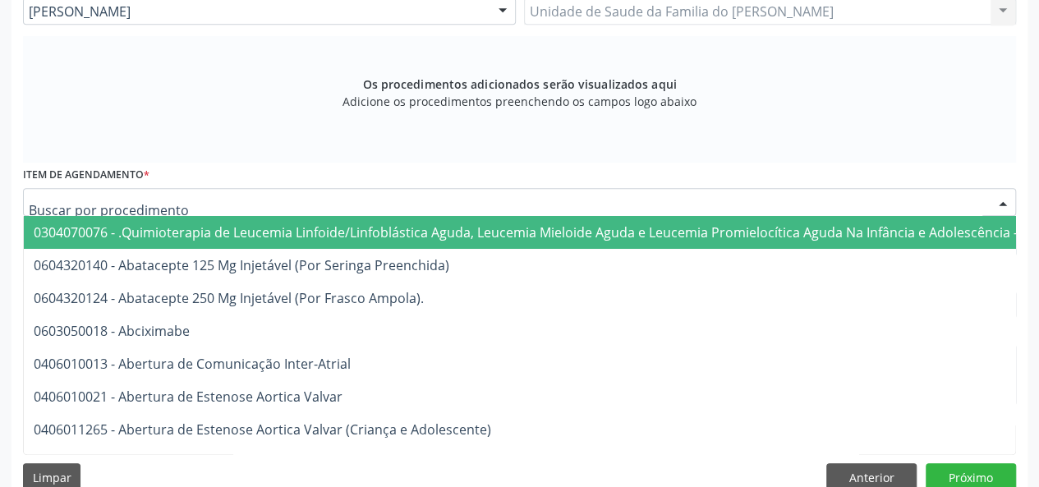
click at [284, 201] on div at bounding box center [519, 202] width 993 height 28
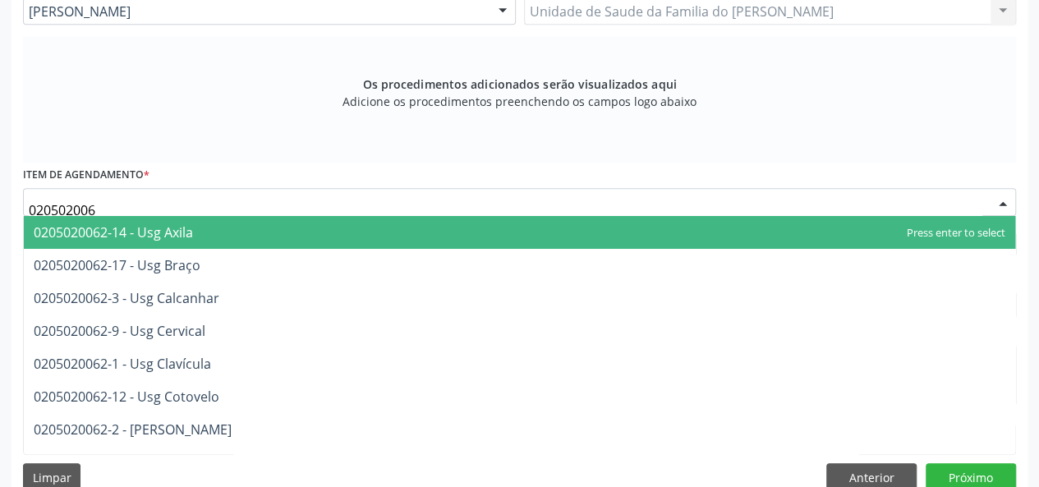
type input "0205020062"
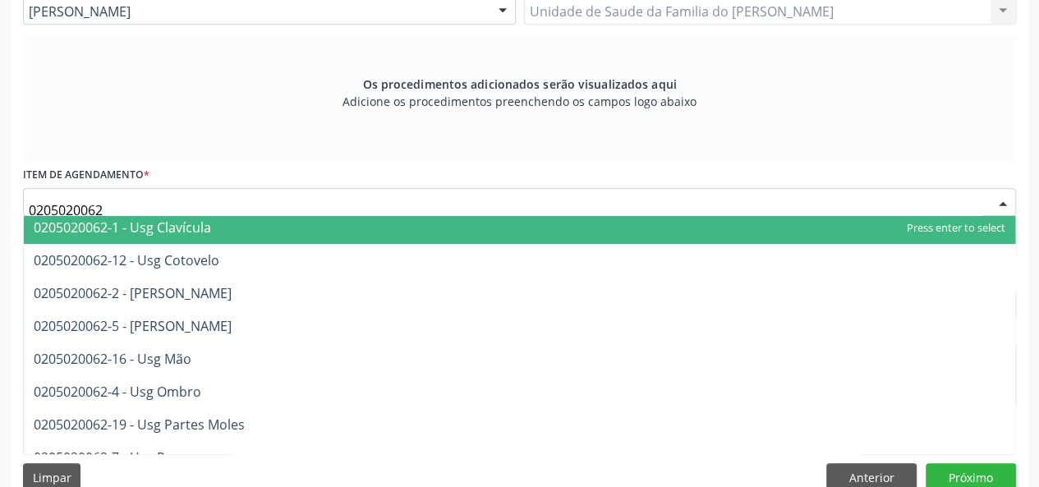
scroll to position [164, 0]
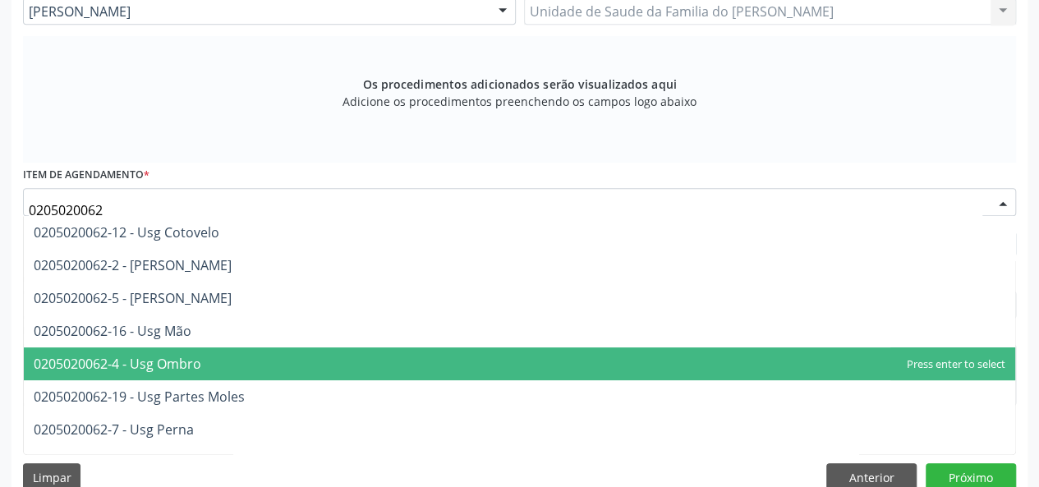
click at [286, 354] on span "0205020062-4 - Usg Ombro" at bounding box center [519, 363] width 991 height 33
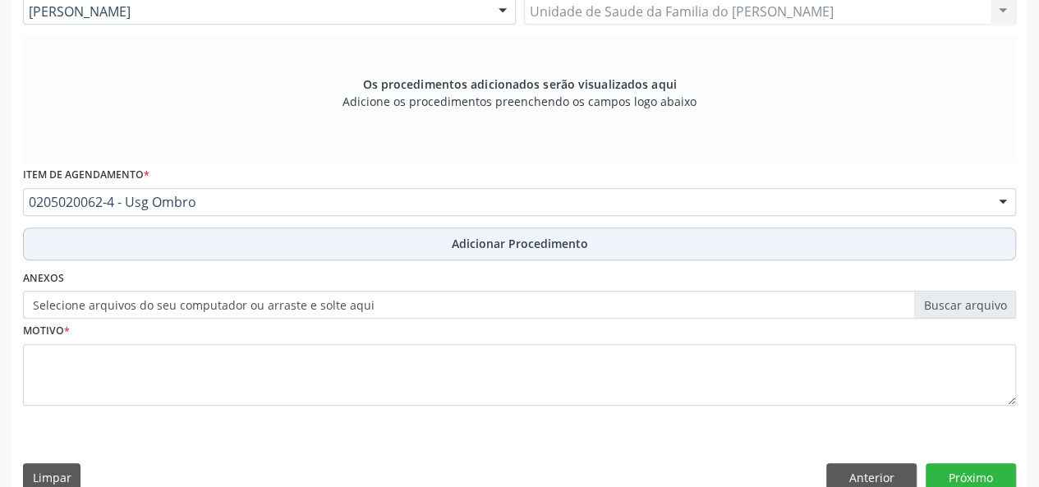
click at [350, 239] on button "Adicionar Procedimento" at bounding box center [519, 243] width 993 height 33
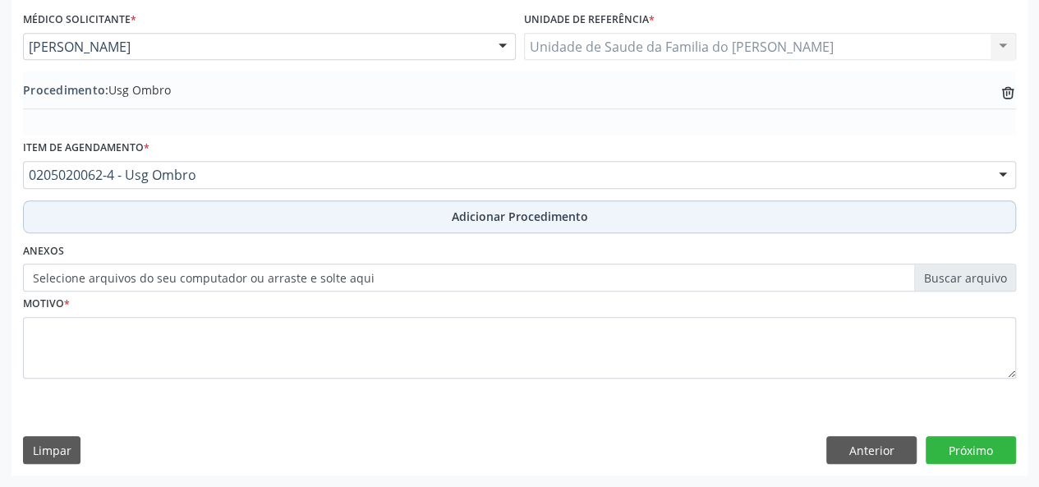
scroll to position [435, 0]
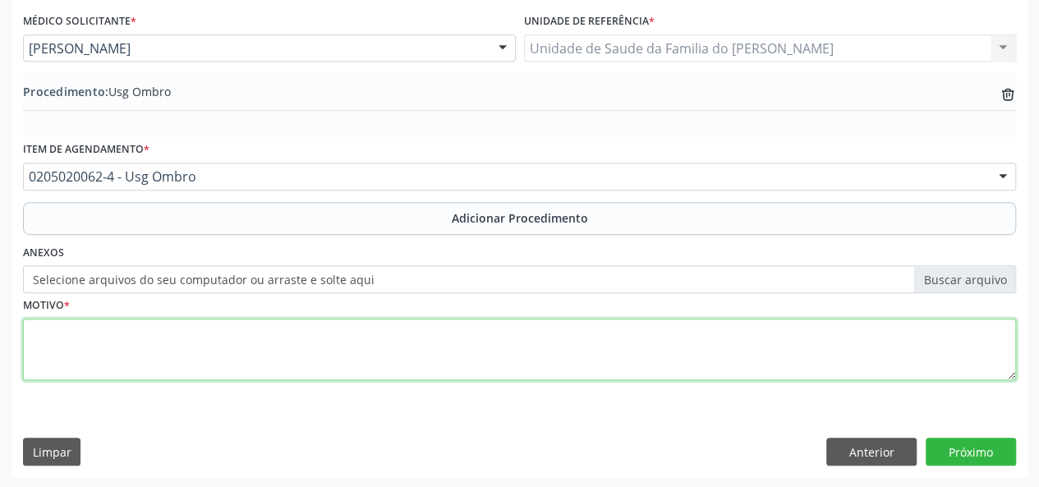
click at [304, 342] on textarea at bounding box center [519, 350] width 993 height 62
type textarea "DOR OMBRO DIREITO"
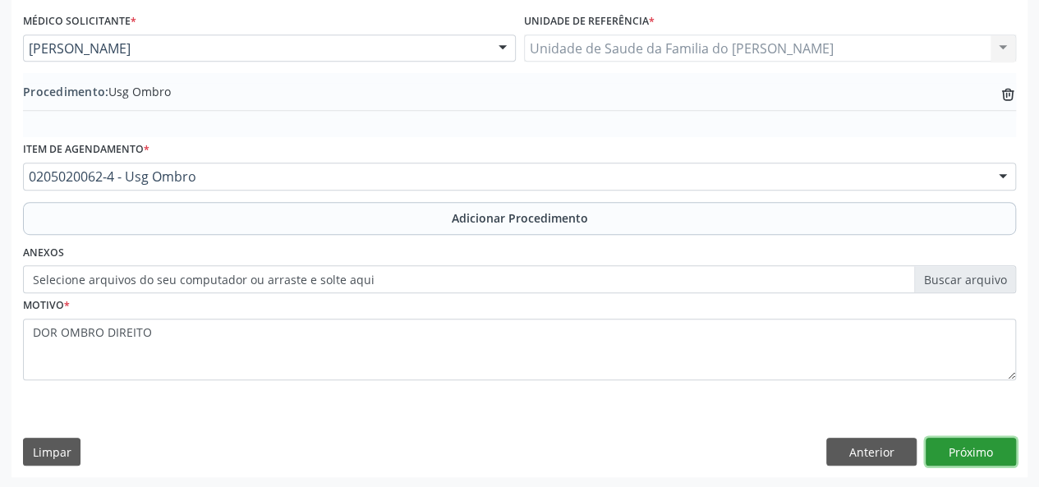
click at [948, 448] on button "Próximo" at bounding box center [971, 452] width 90 height 28
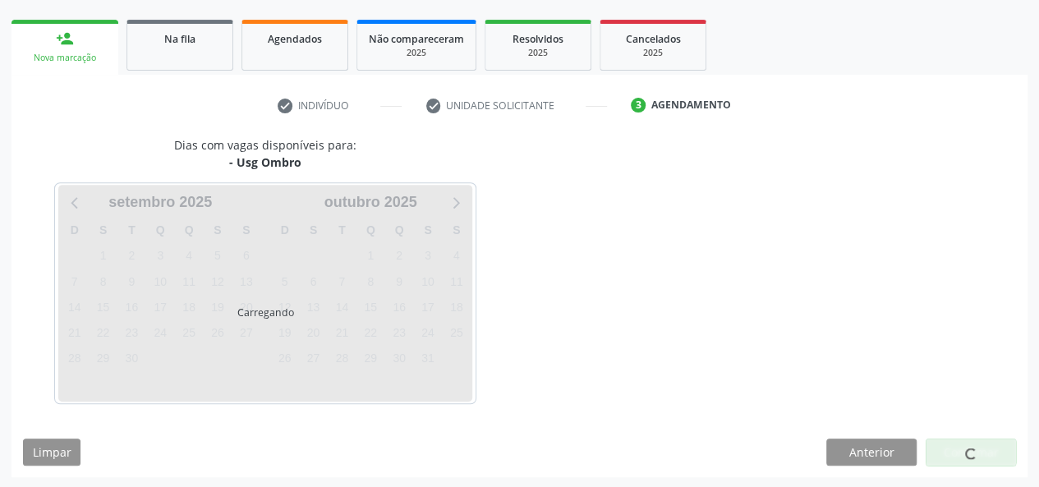
scroll to position [297, 0]
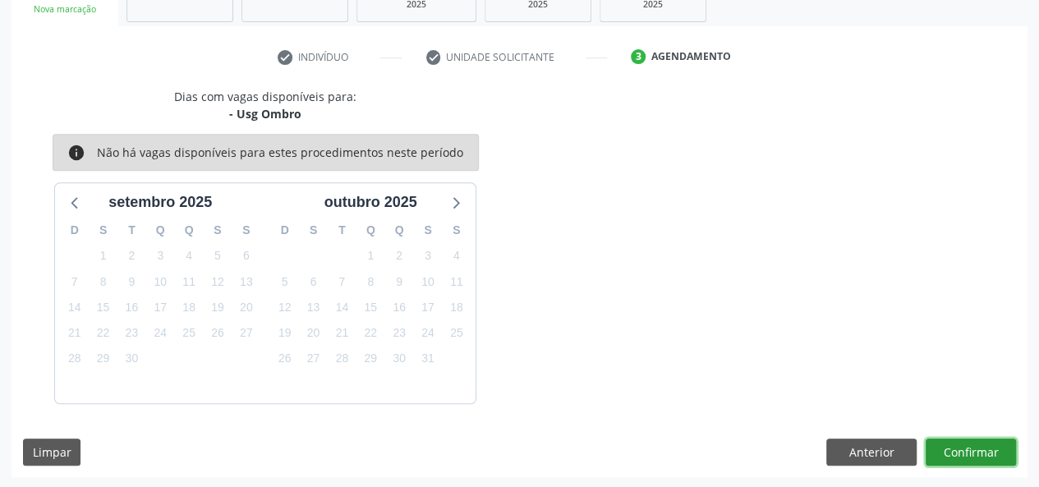
click at [942, 449] on button "Confirmar" at bounding box center [971, 453] width 90 height 28
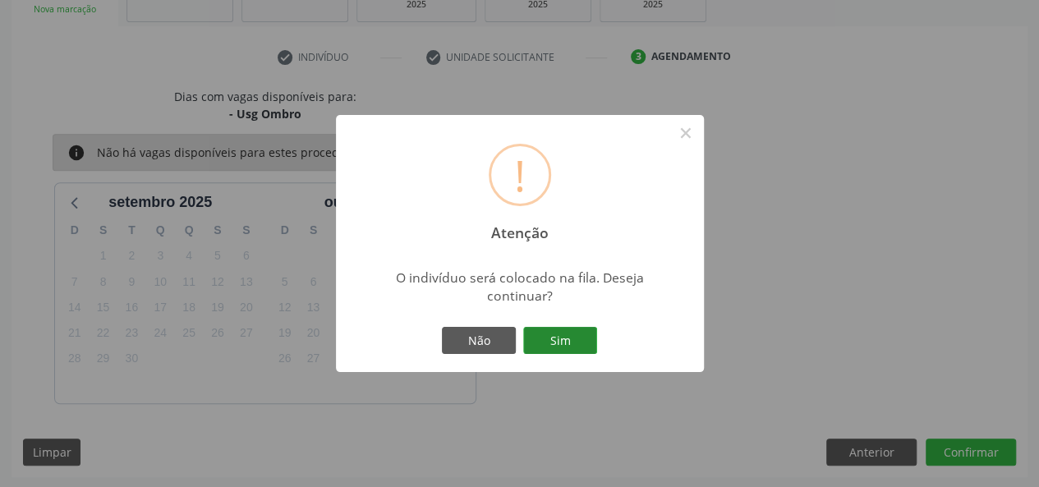
click at [563, 342] on button "Sim" at bounding box center [560, 341] width 74 height 28
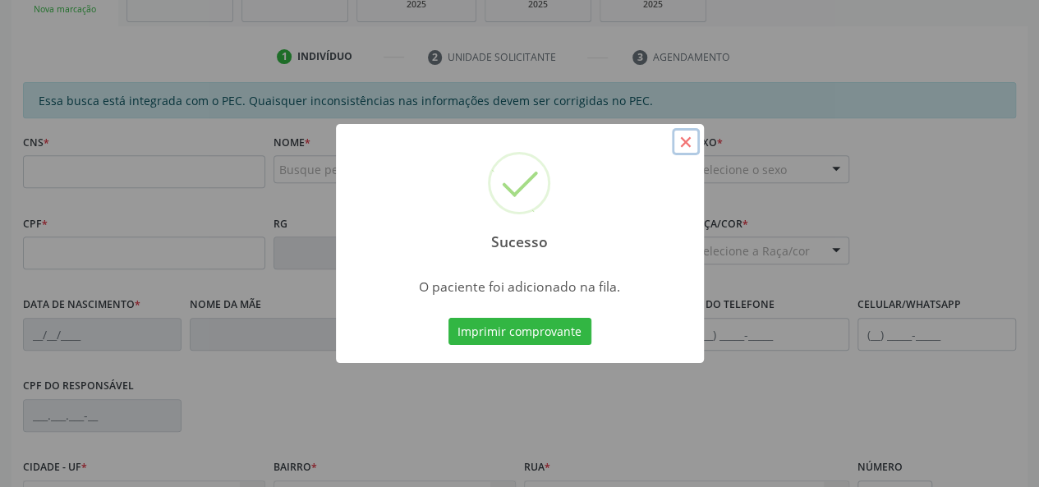
click at [682, 144] on button "×" at bounding box center [686, 142] width 28 height 28
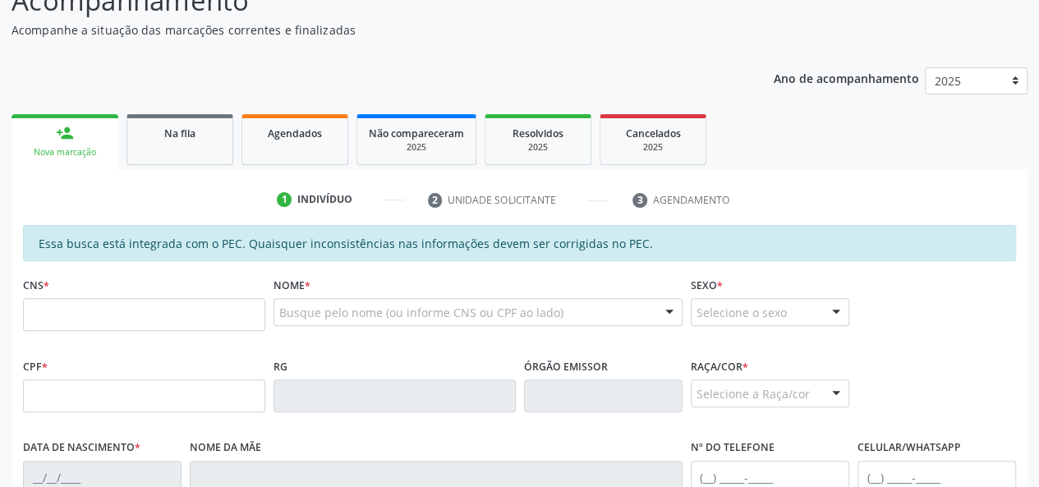
scroll to position [133, 0]
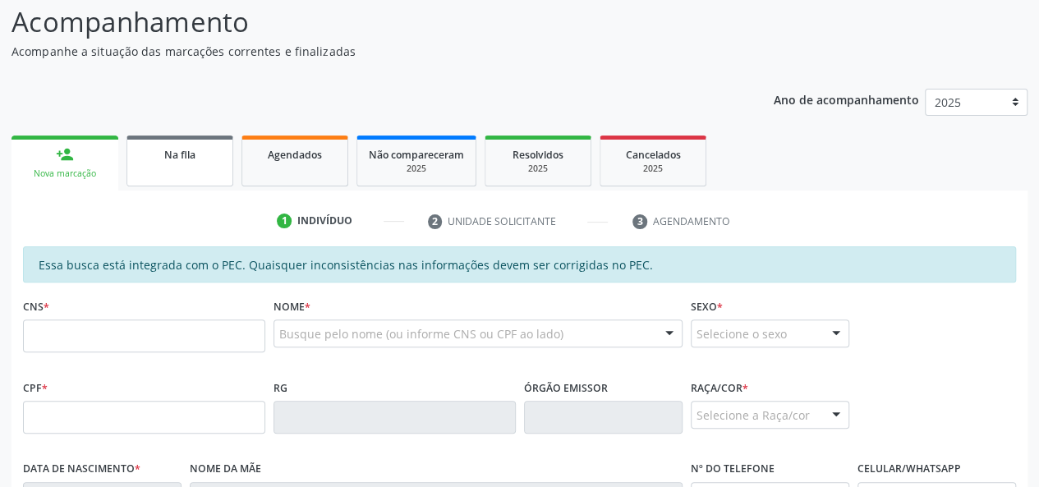
click at [192, 166] on link "Na fila" at bounding box center [179, 161] width 107 height 51
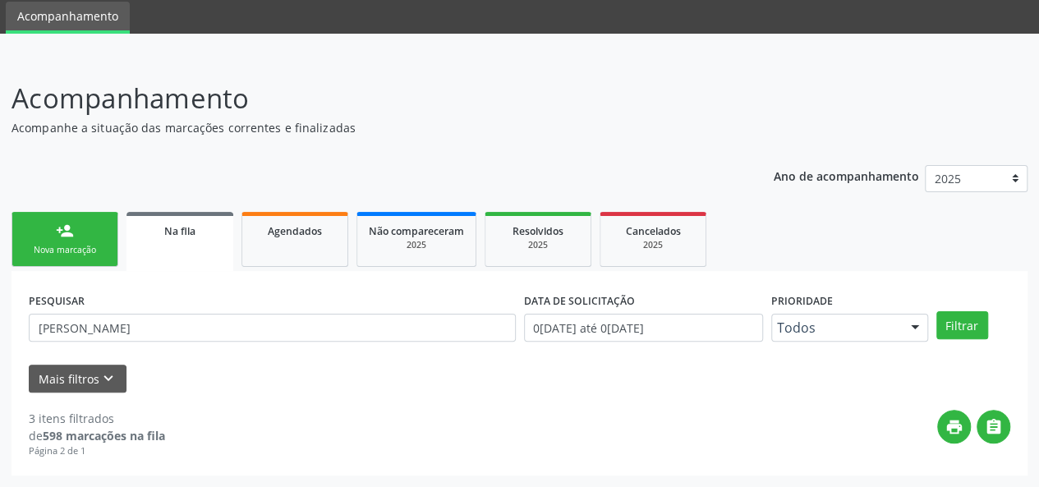
scroll to position [56, 0]
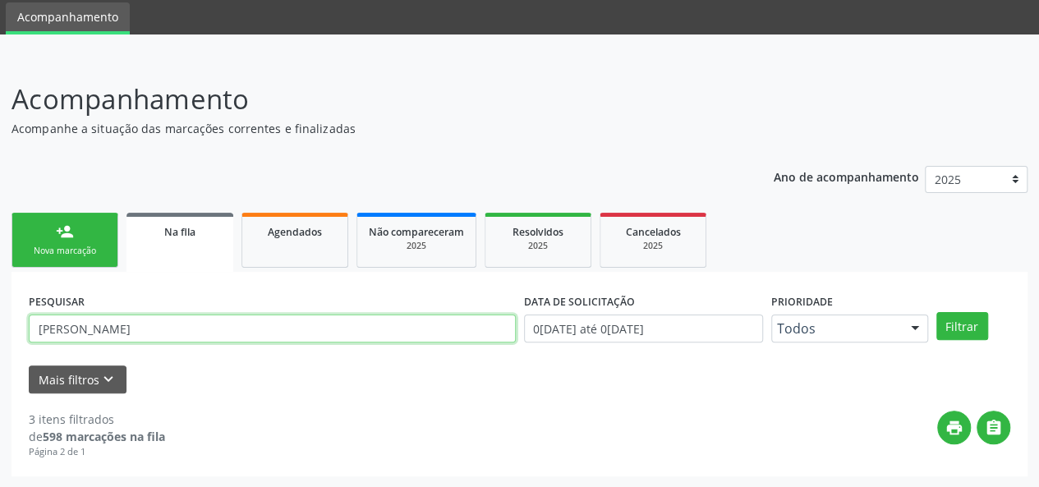
click at [73, 326] on input "[PERSON_NAME]" at bounding box center [272, 329] width 487 height 28
paste input "200 8975 5817 0007"
type input "200 8975 5817 0007"
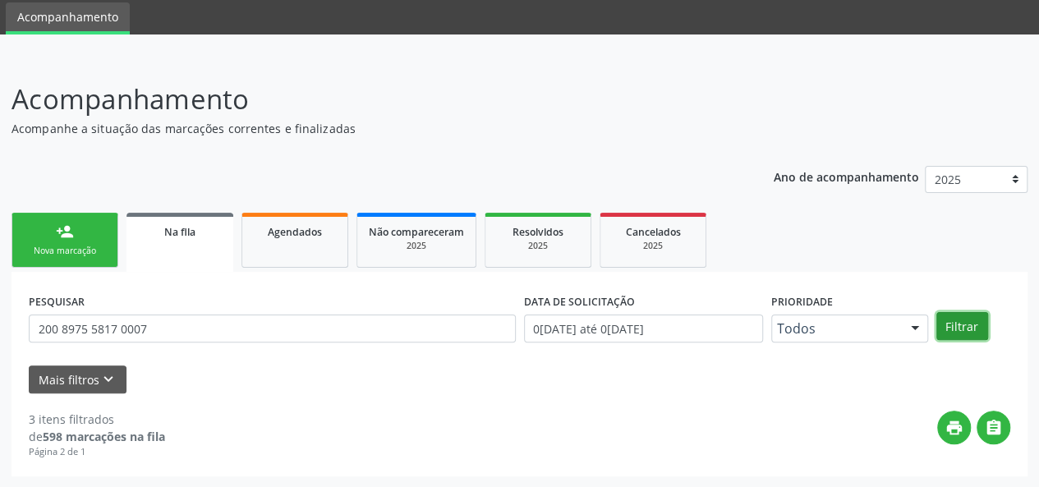
click at [949, 323] on button "Filtrar" at bounding box center [962, 326] width 52 height 28
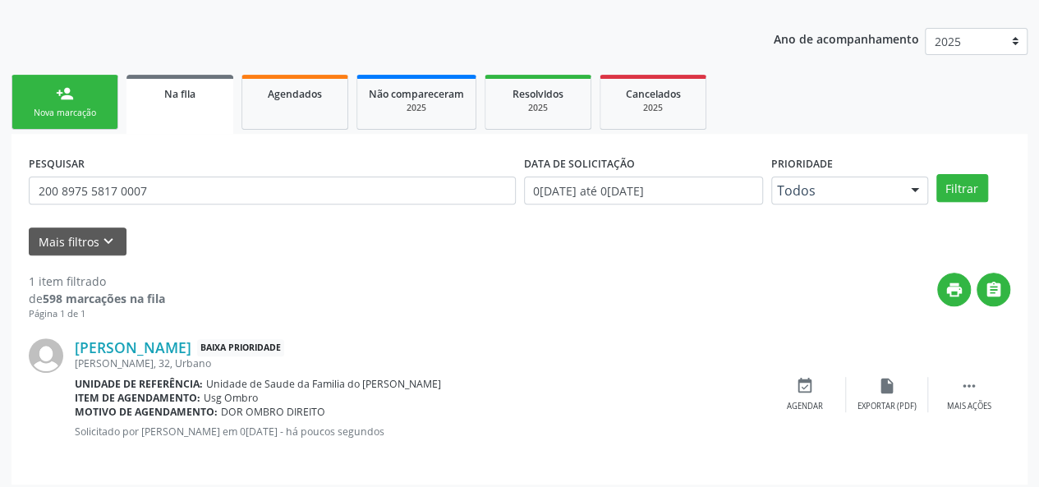
scroll to position [202, 0]
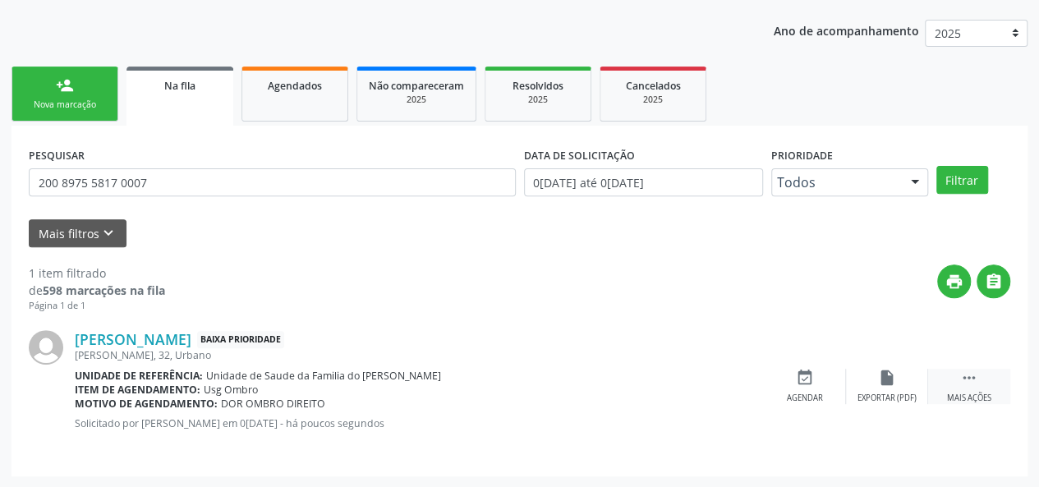
click at [959, 388] on div " Mais ações" at bounding box center [969, 386] width 82 height 35
click at [869, 383] on div "edit Editar" at bounding box center [887, 386] width 82 height 35
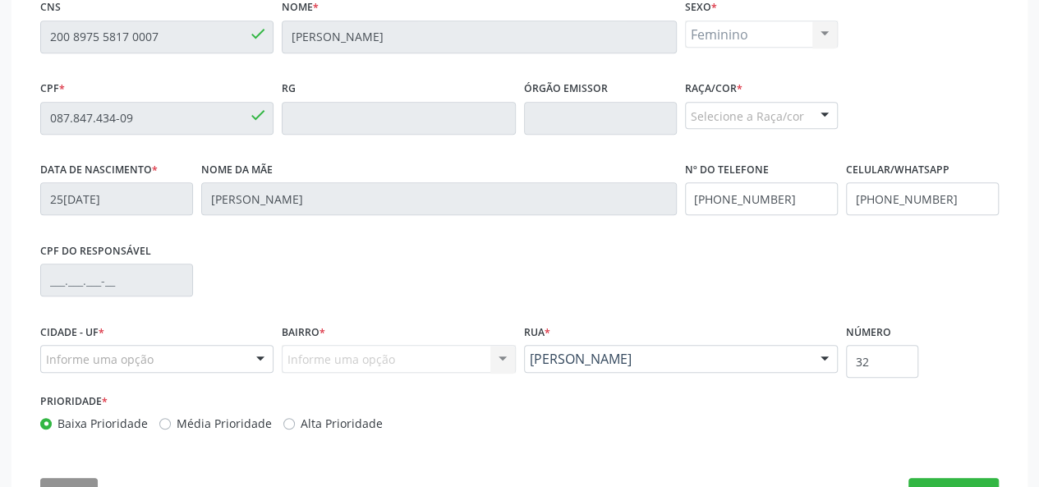
scroll to position [412, 0]
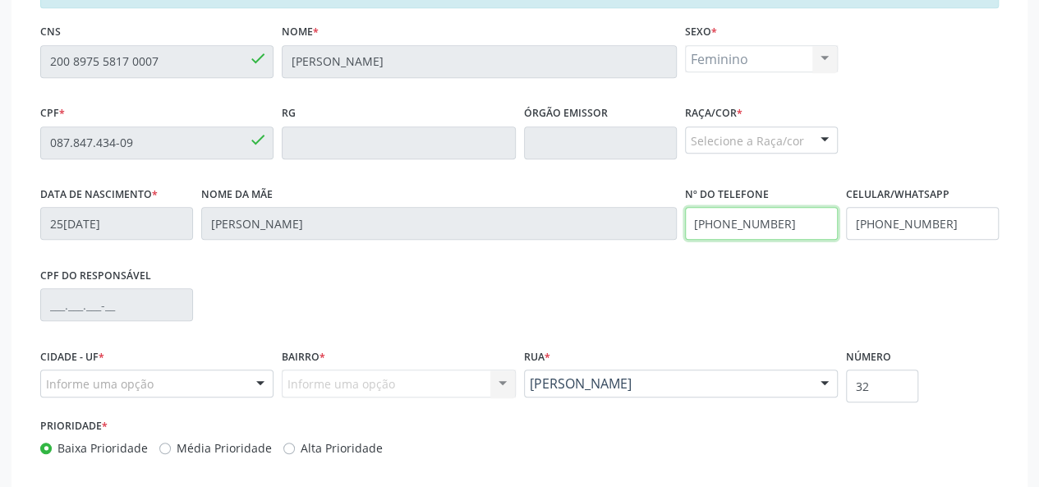
click at [650, 223] on div "Data de nascimento * 2[DATE] Nome da mãe [PERSON_NAME] Nº do Telefone [PHONE_NU…" at bounding box center [519, 222] width 967 height 81
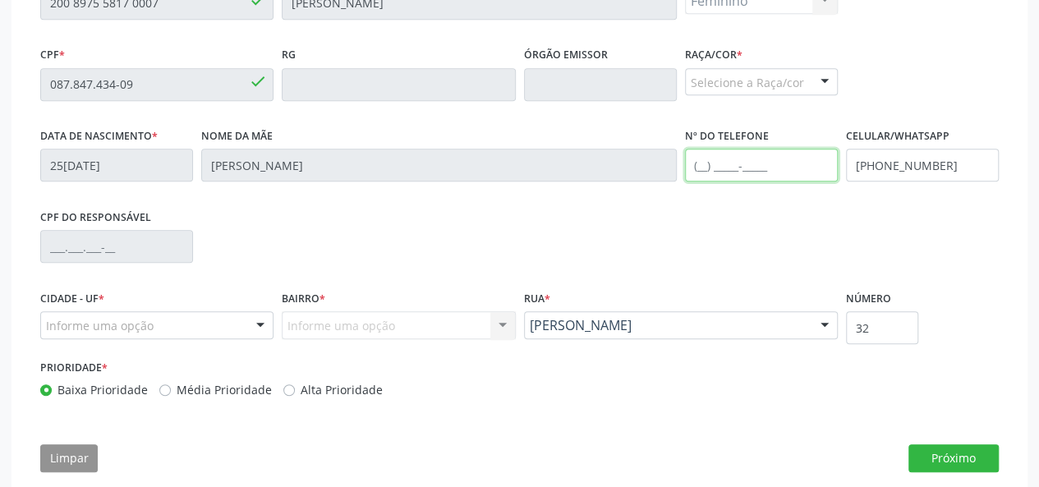
scroll to position [494, 0]
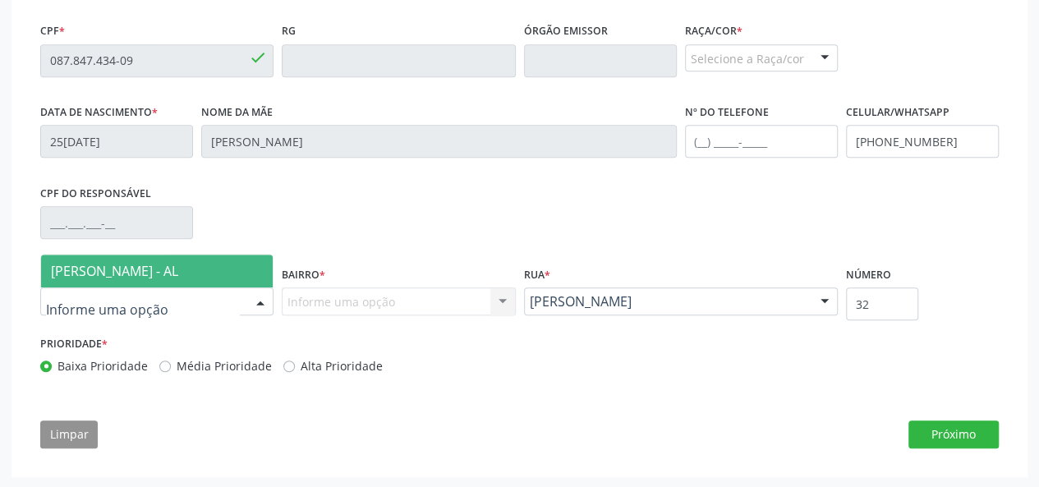
click at [264, 306] on div at bounding box center [260, 302] width 25 height 28
click at [206, 270] on span "[PERSON_NAME] - AL" at bounding box center [157, 271] width 232 height 33
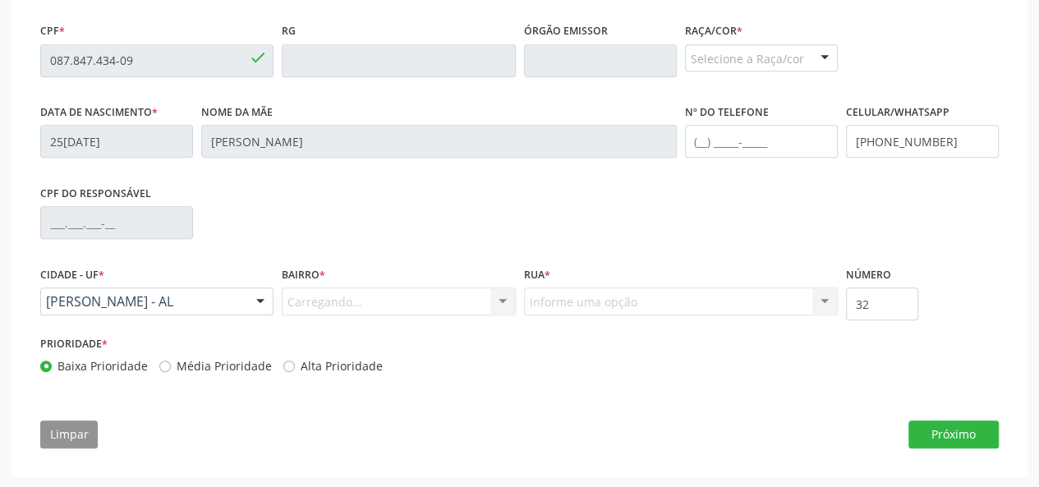
click at [315, 301] on div "Carregando... Nenhum resultado encontrado para: " " Nenhuma opção encontrada. D…" at bounding box center [398, 301] width 233 height 28
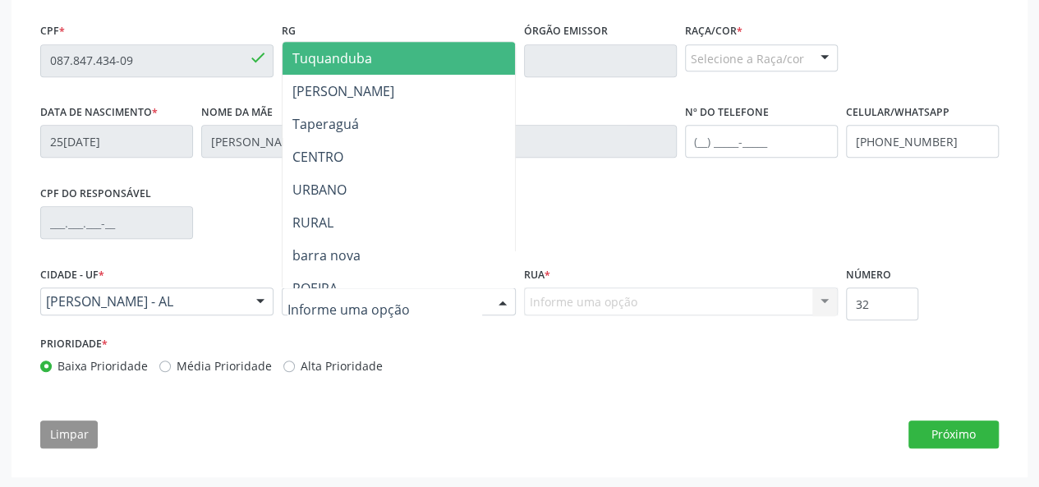
type input "J"
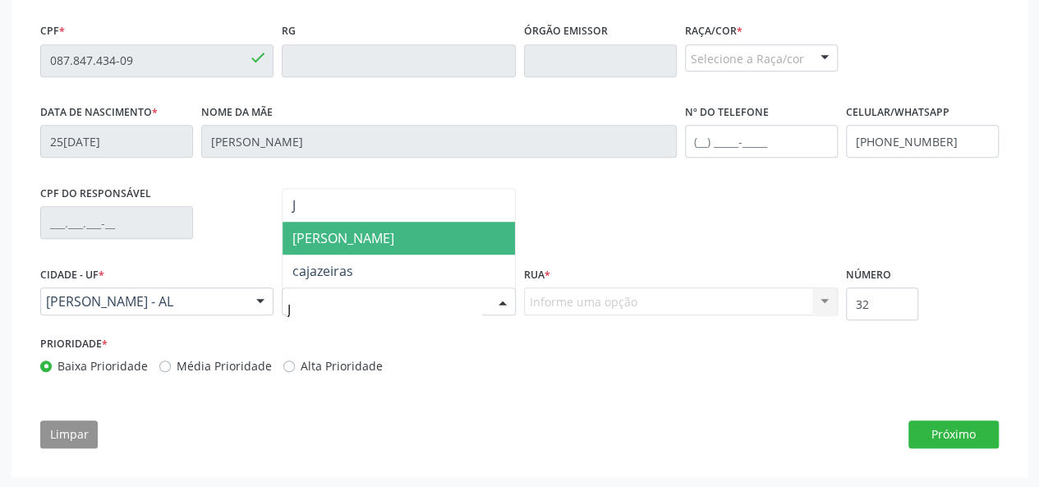
click at [378, 233] on span "[PERSON_NAME]" at bounding box center [399, 238] width 232 height 33
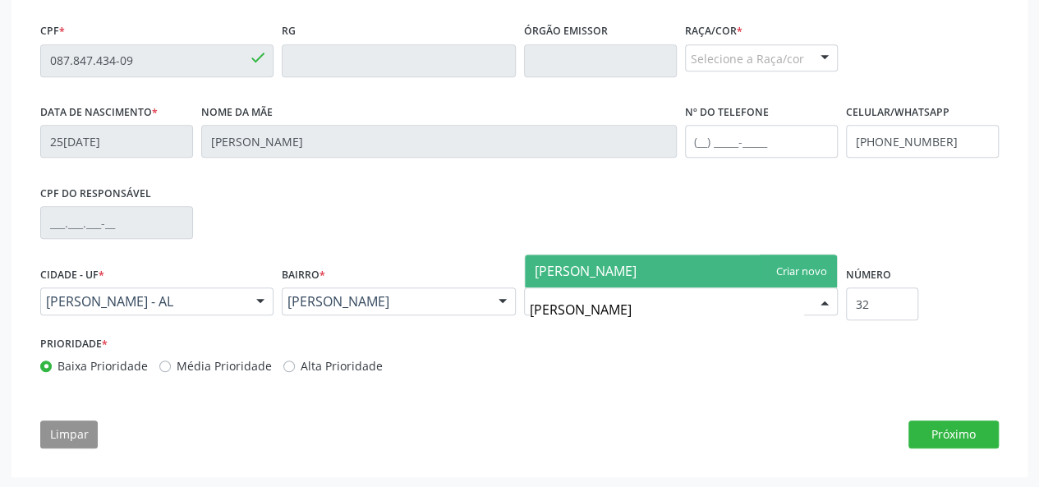
type input "MORA MELHOR"
click at [639, 272] on span "MORA MELHOR" at bounding box center [681, 271] width 312 height 33
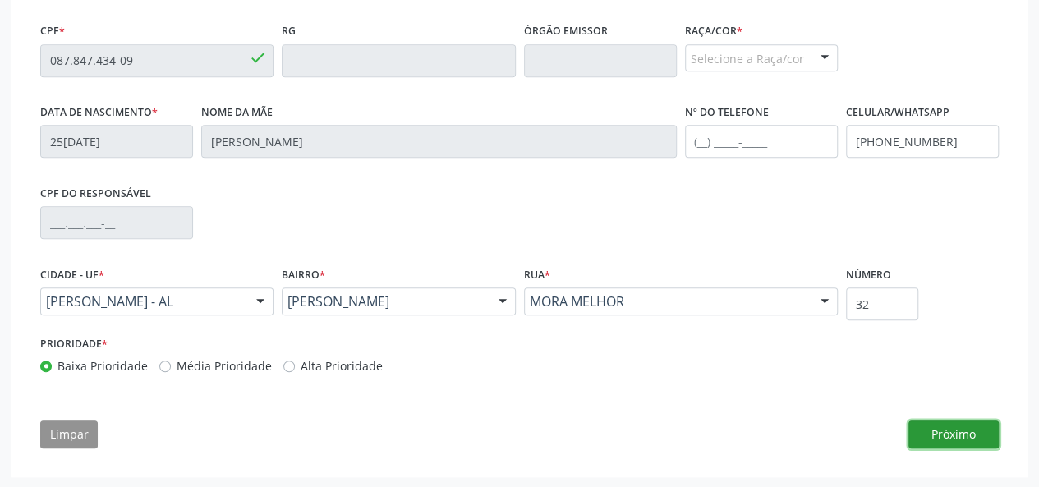
click at [967, 436] on button "Próximo" at bounding box center [953, 434] width 90 height 28
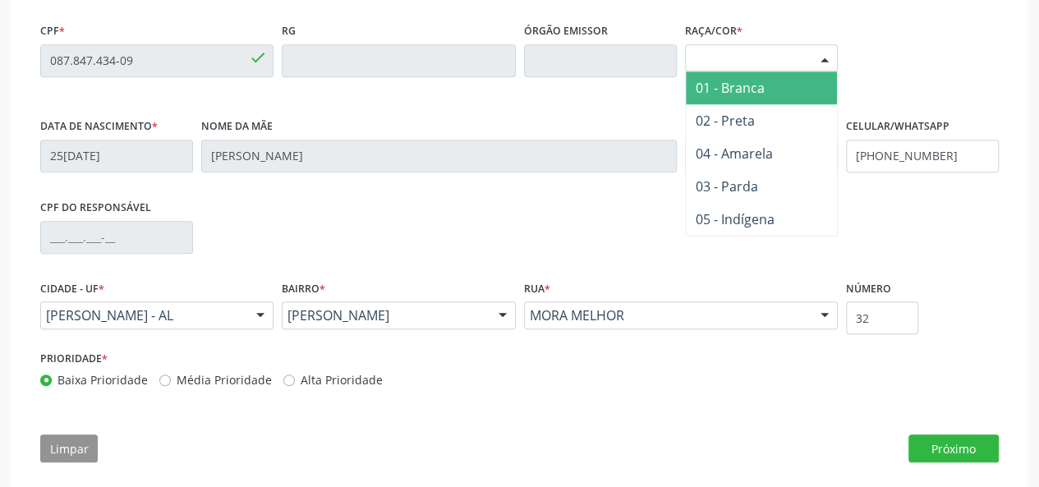
click at [819, 57] on div at bounding box center [824, 59] width 25 height 28
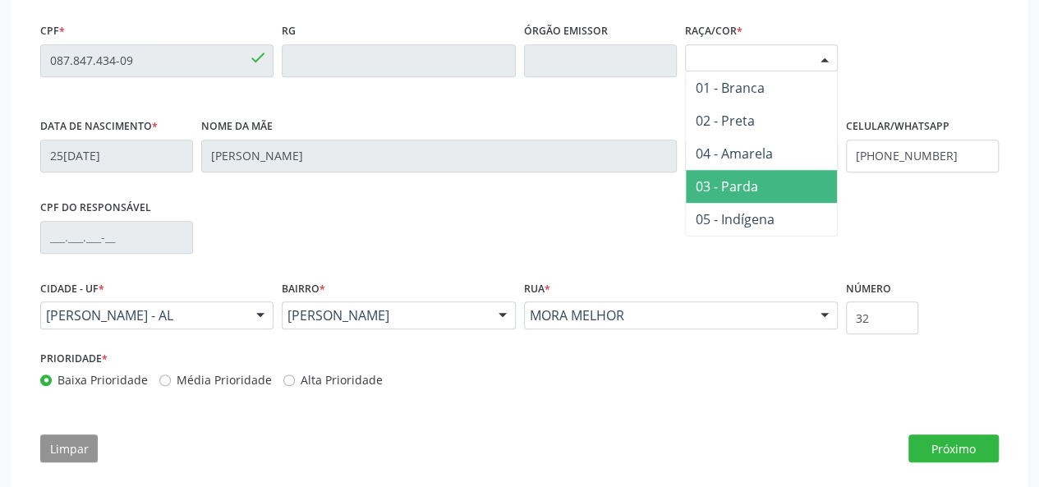
click at [771, 184] on span "03 - Parda" at bounding box center [761, 186] width 151 height 33
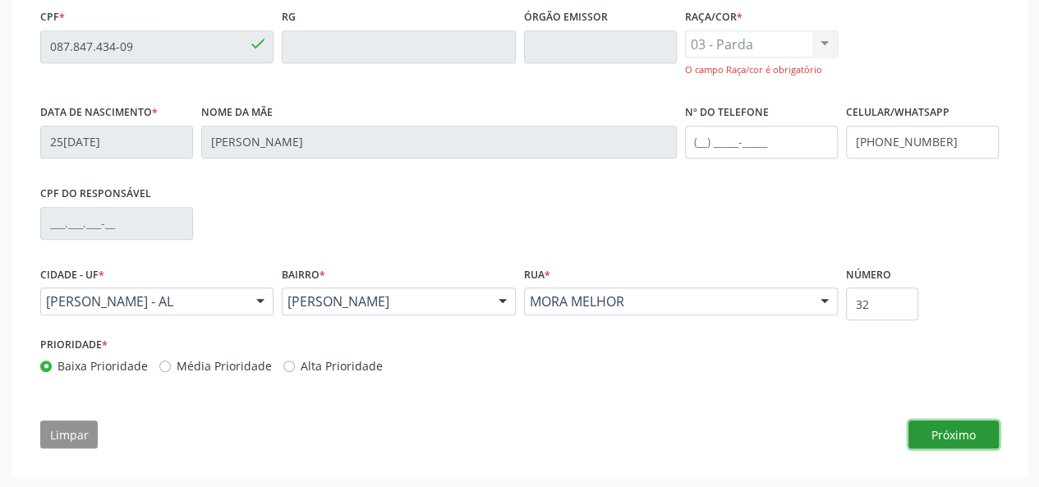
click at [951, 433] on button "Próximo" at bounding box center [953, 434] width 90 height 28
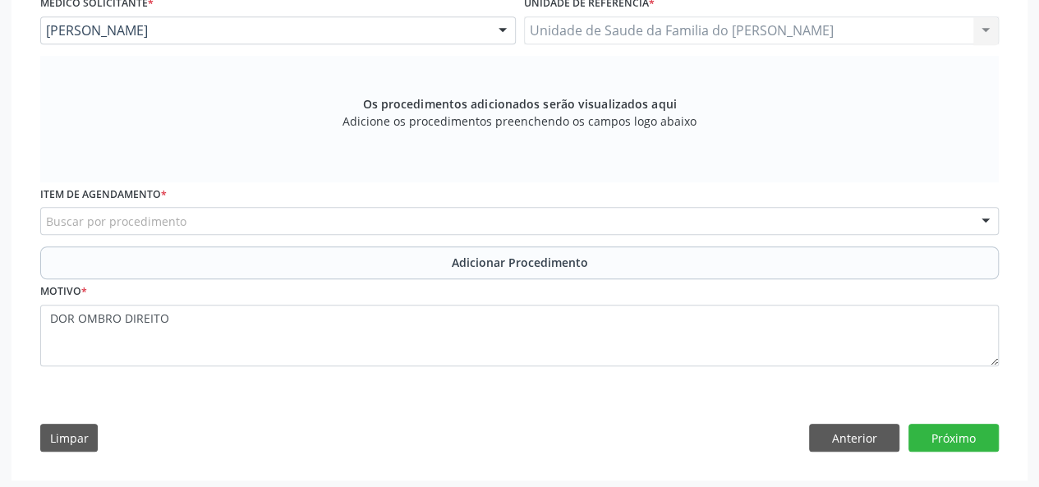
scroll to position [461, 0]
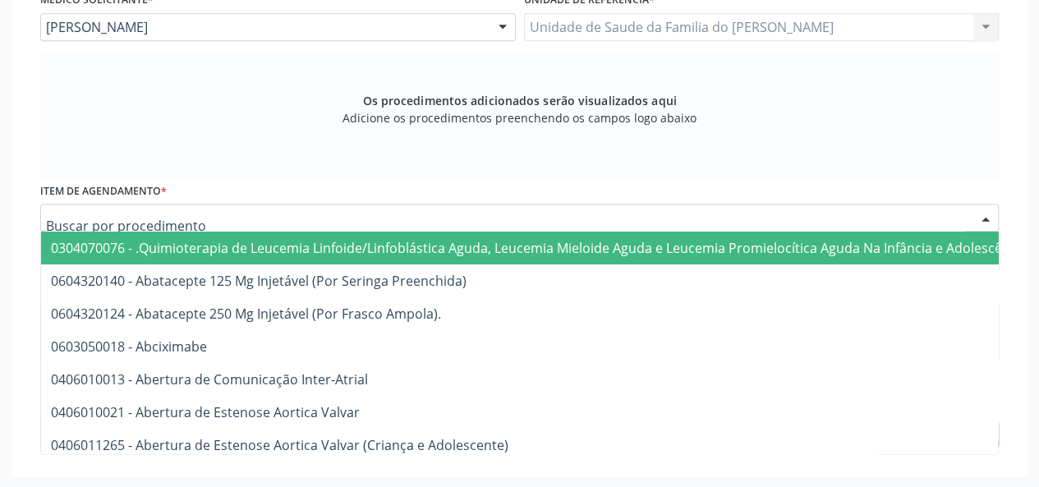
click at [394, 215] on div at bounding box center [519, 218] width 958 height 28
type input "O"
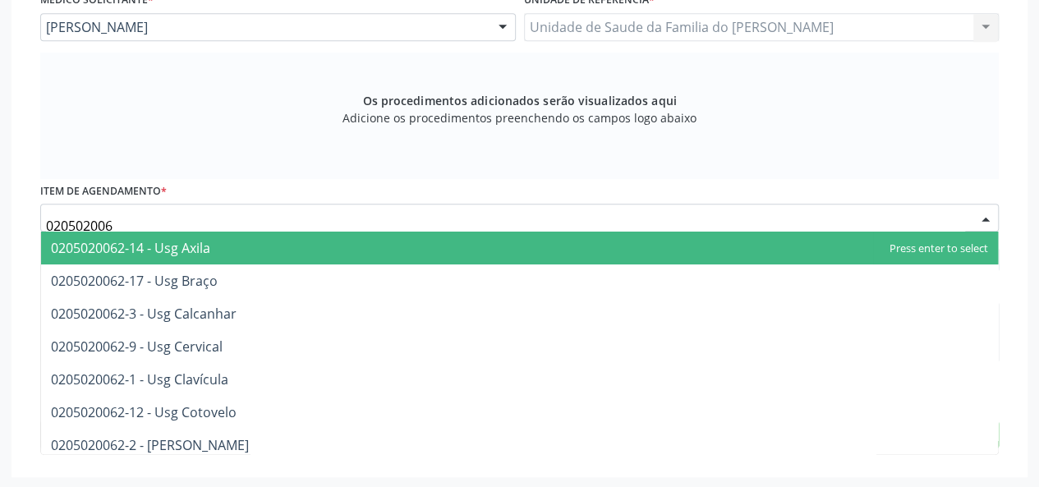
type input "0205020062"
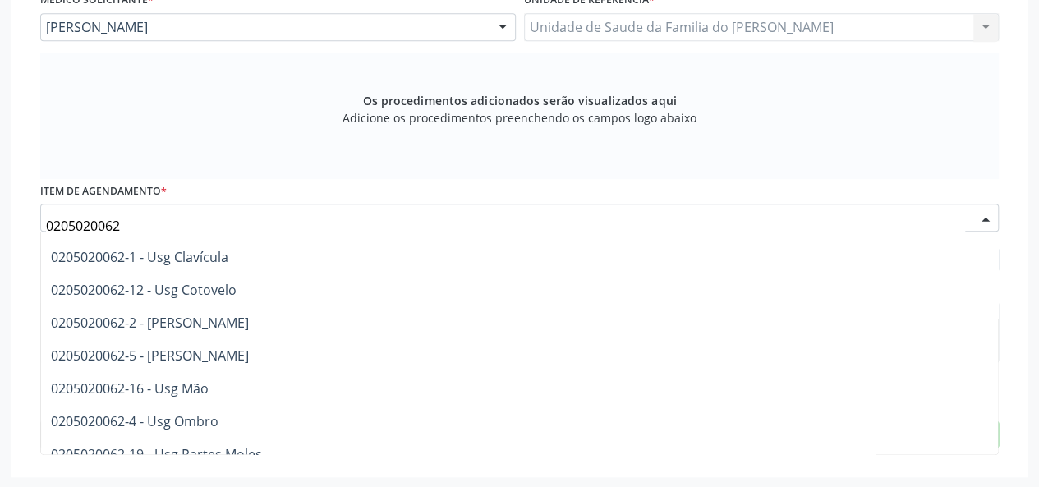
scroll to position [164, 0]
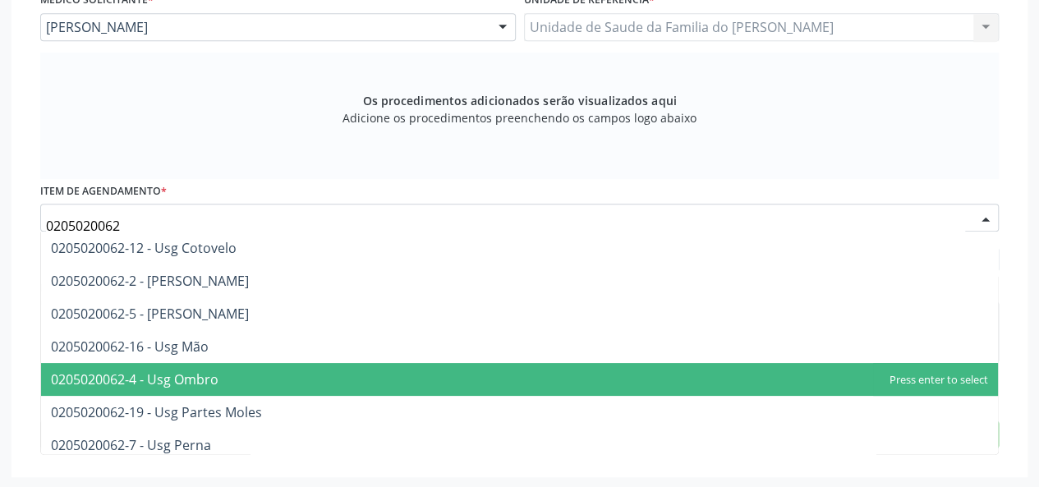
click at [370, 365] on span "0205020062-4 - Usg Ombro" at bounding box center [519, 379] width 957 height 33
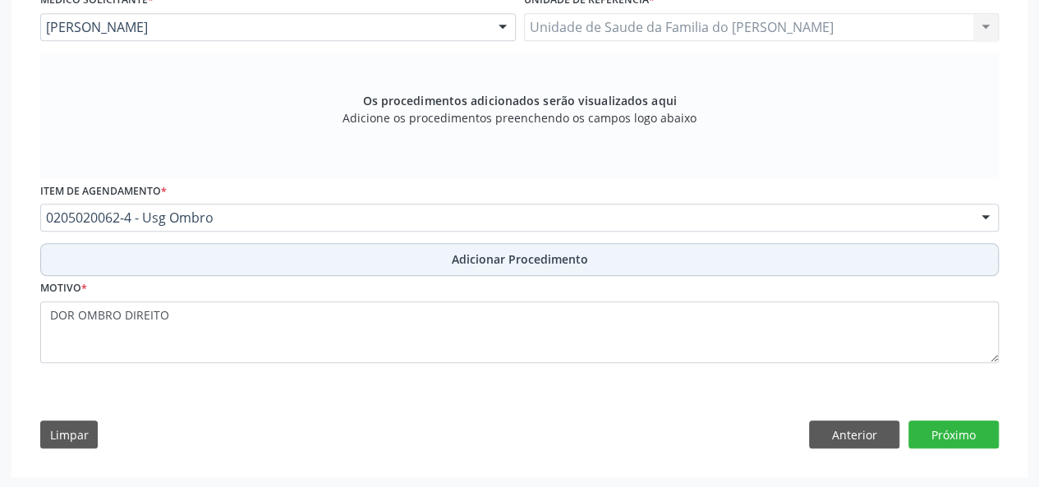
click at [372, 252] on button "Adicionar Procedimento" at bounding box center [519, 259] width 958 height 33
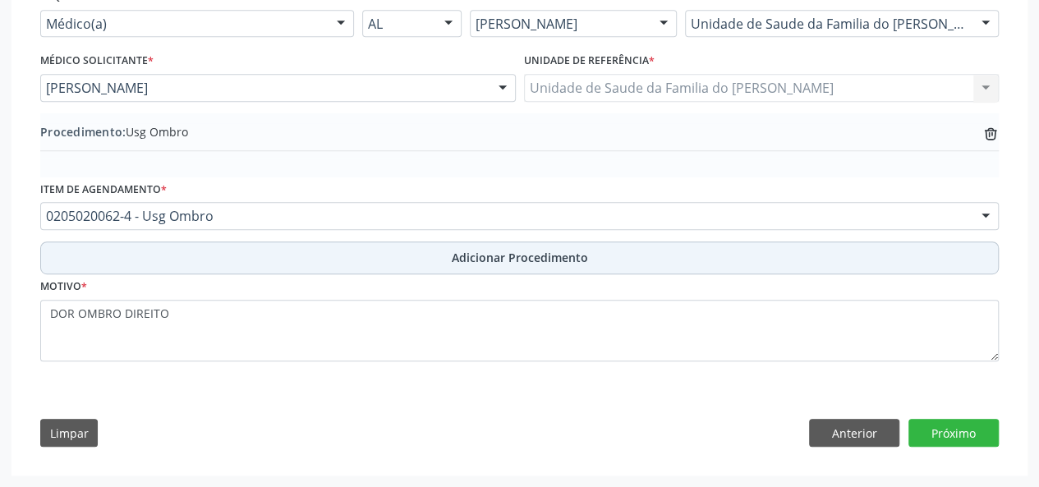
scroll to position [397, 0]
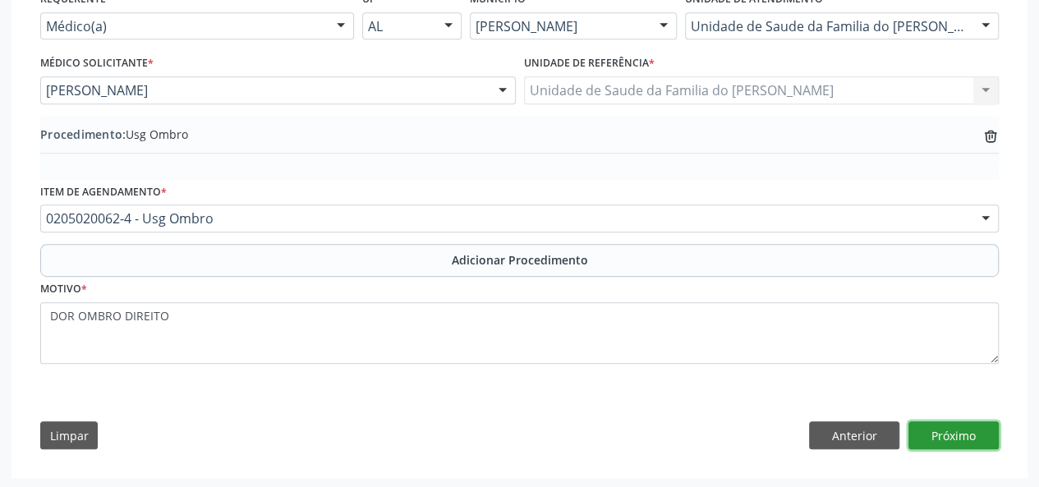
click at [943, 434] on button "Próximo" at bounding box center [953, 435] width 90 height 28
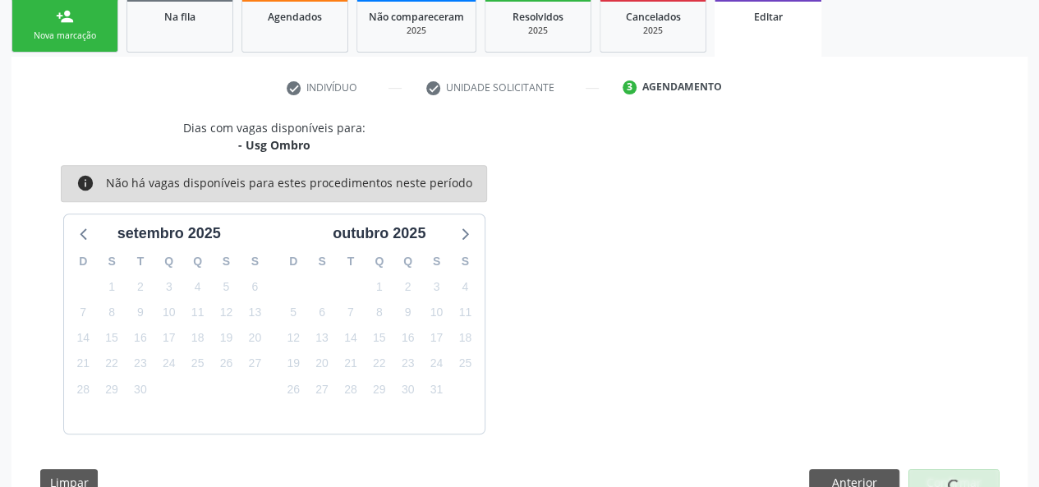
scroll to position [319, 0]
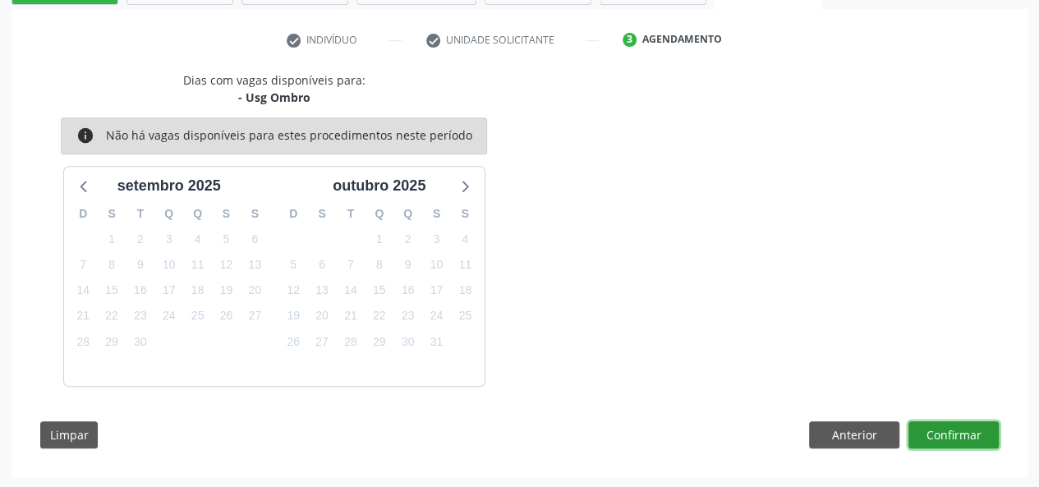
click at [943, 434] on button "Confirmar" at bounding box center [953, 435] width 90 height 28
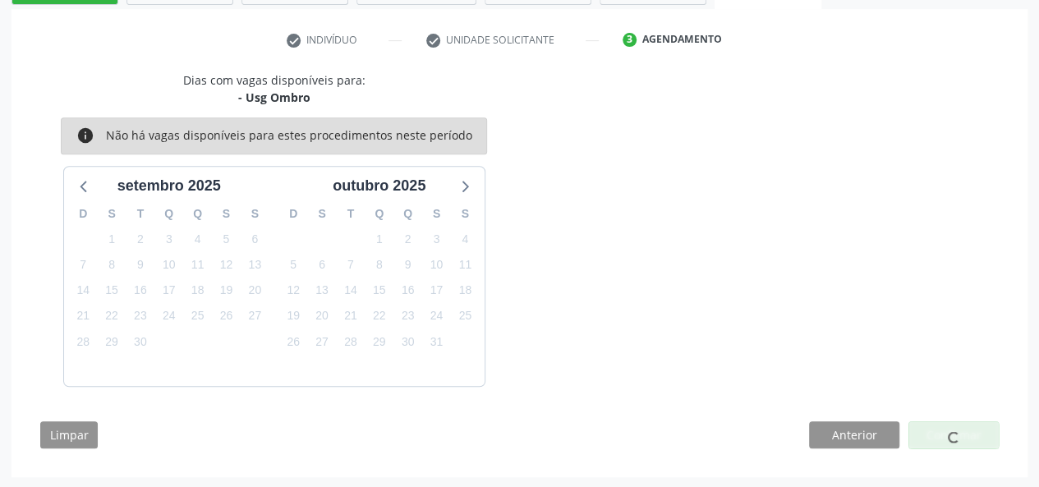
scroll to position [0, 0]
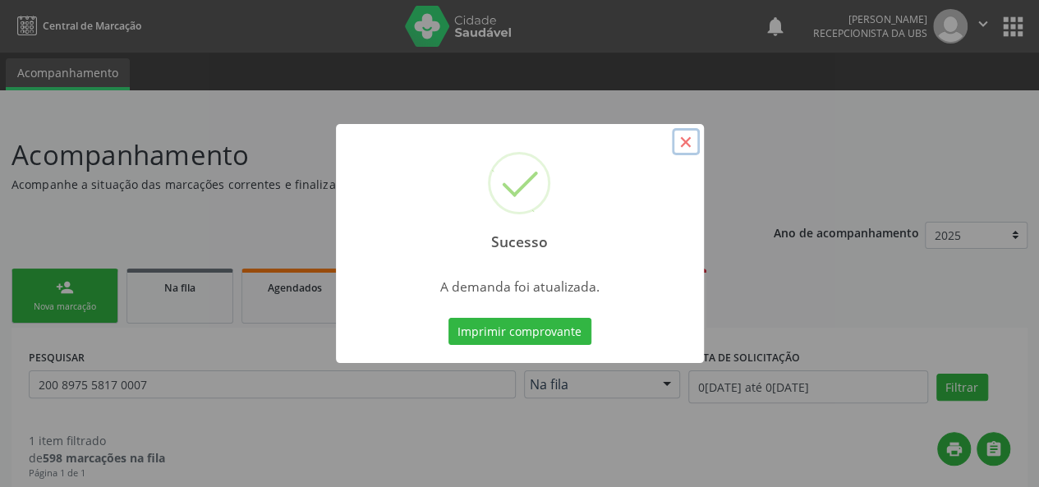
click at [685, 140] on button "×" at bounding box center [686, 142] width 28 height 28
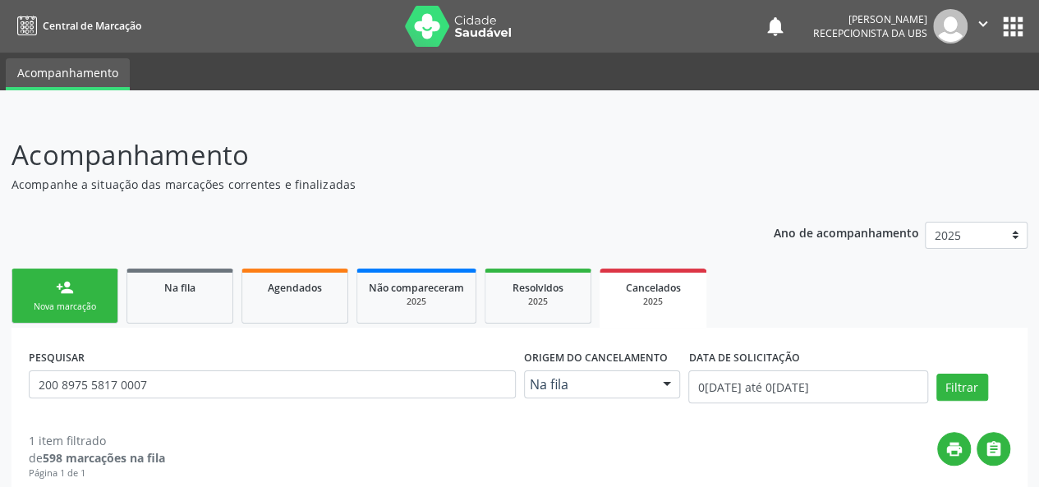
click at [48, 296] on link "person_add Nova marcação" at bounding box center [64, 296] width 107 height 55
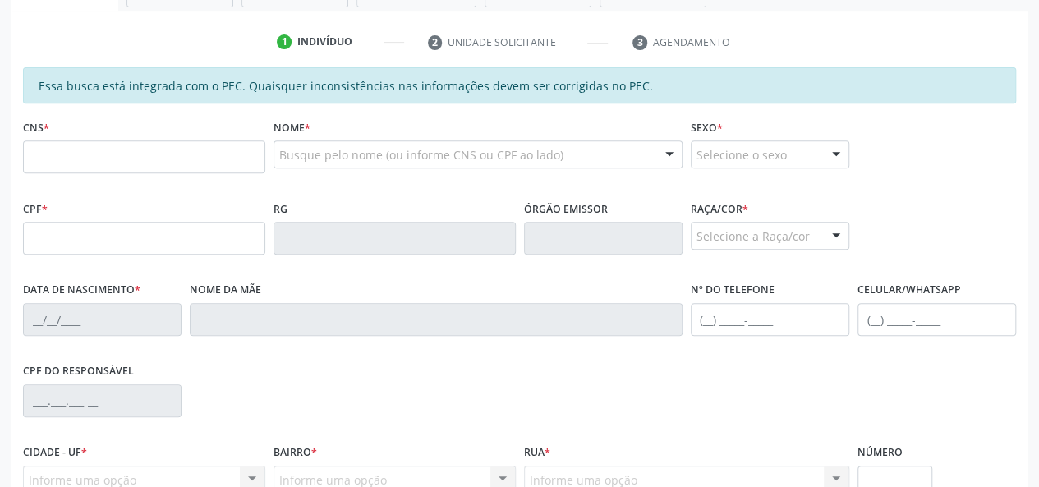
scroll to position [328, 0]
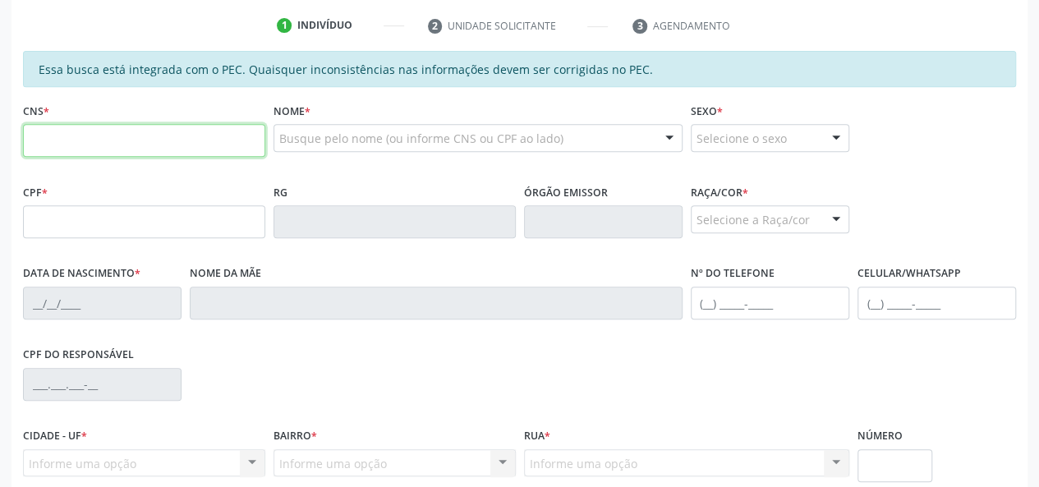
paste input "829 9919 3752"
type input "8"
paste input "200 8975 5817 0007"
type input "200 8975 5817 0007"
type input "087.847.434-09"
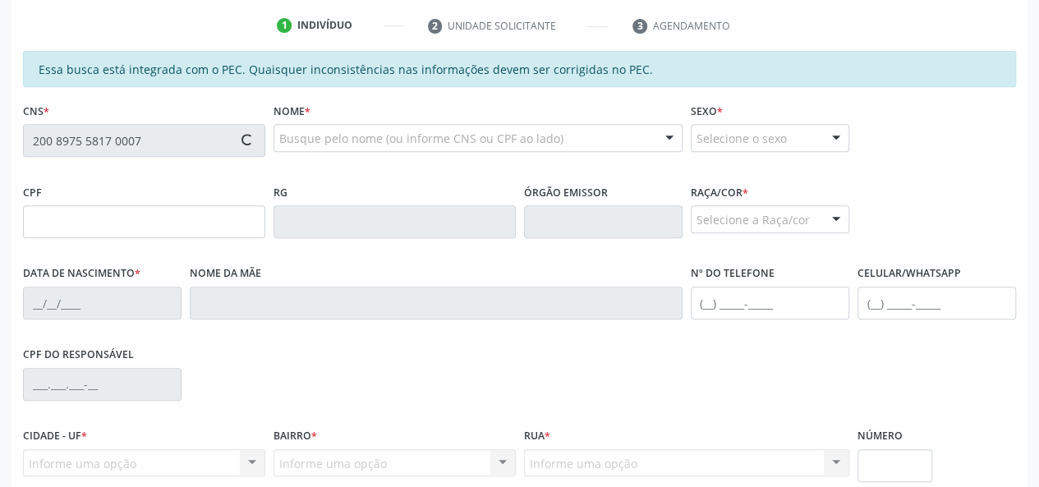
type input "25[DATE]"
type input "[PERSON_NAME]"
type input "[PHONE_NUMBER]"
type input "32"
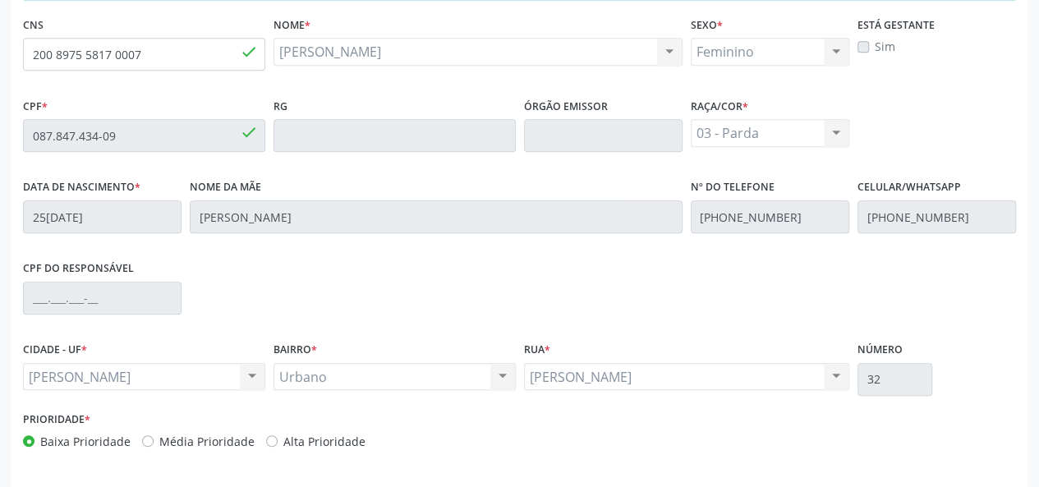
scroll to position [472, 0]
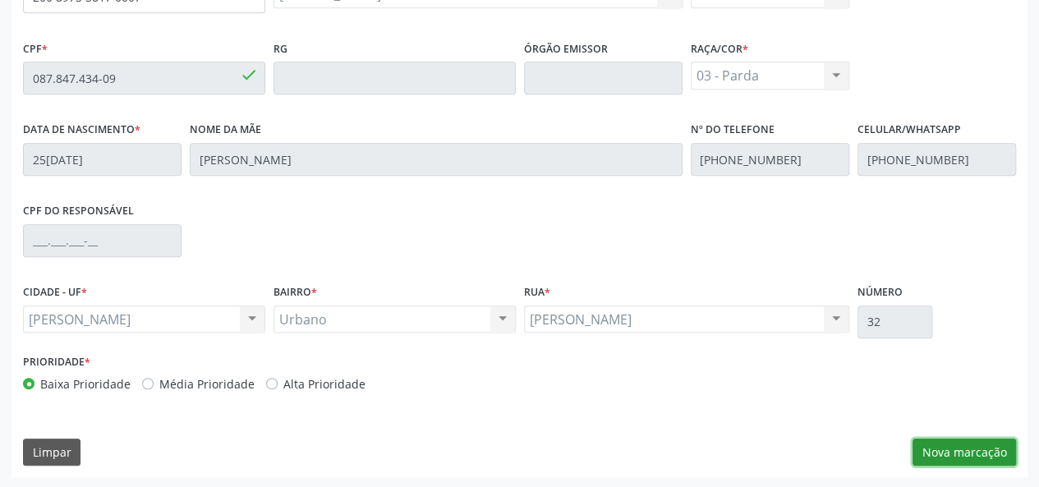
click at [939, 441] on button "Nova marcação" at bounding box center [963, 453] width 103 height 28
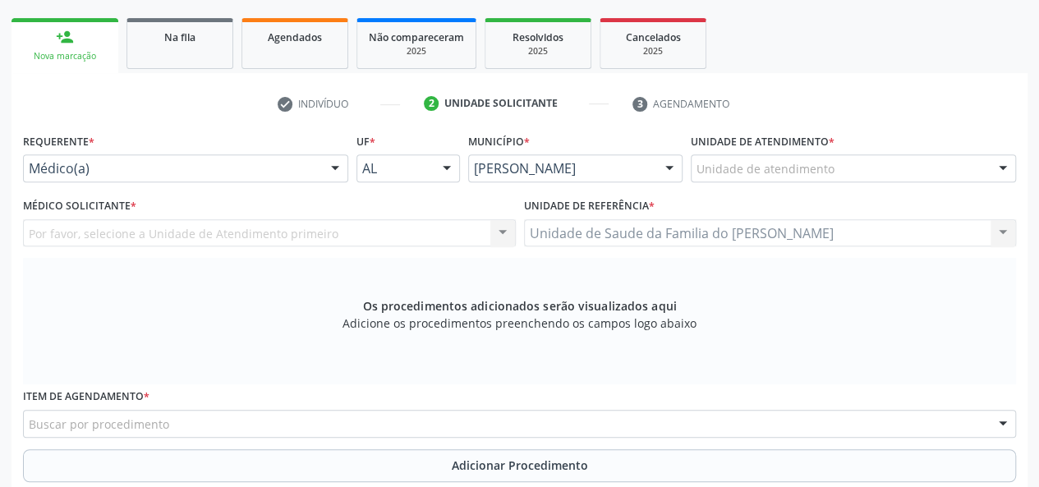
scroll to position [226, 0]
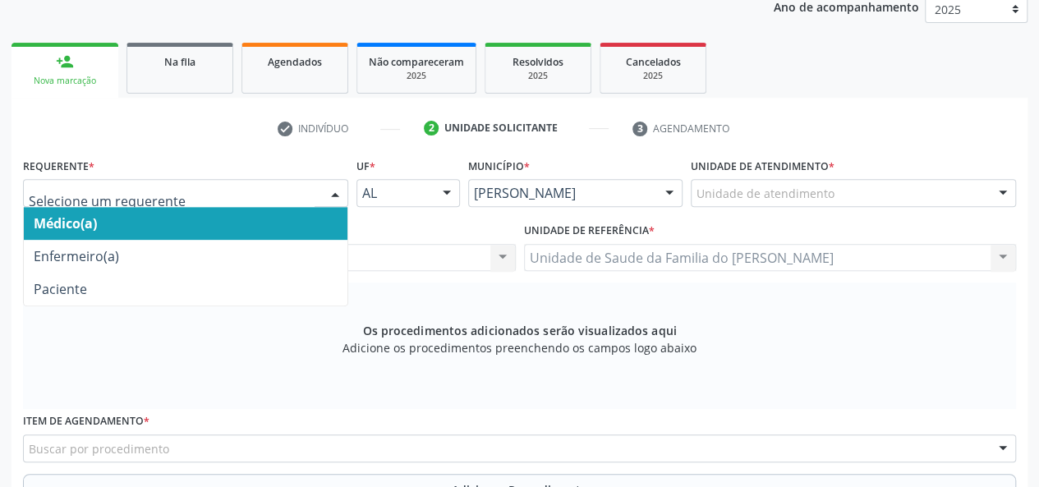
click at [337, 195] on div at bounding box center [335, 194] width 25 height 28
click at [306, 218] on span "Médico(a)" at bounding box center [186, 223] width 324 height 33
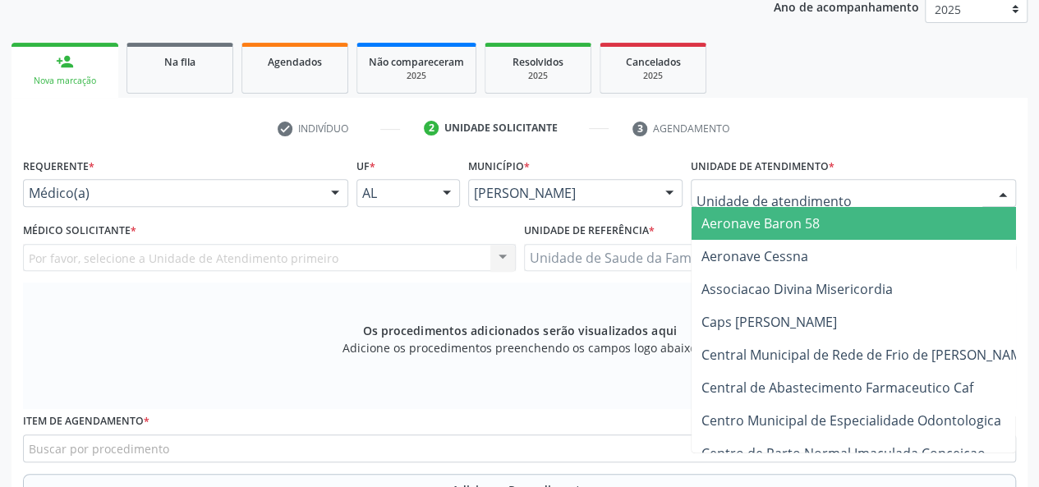
type input "J"
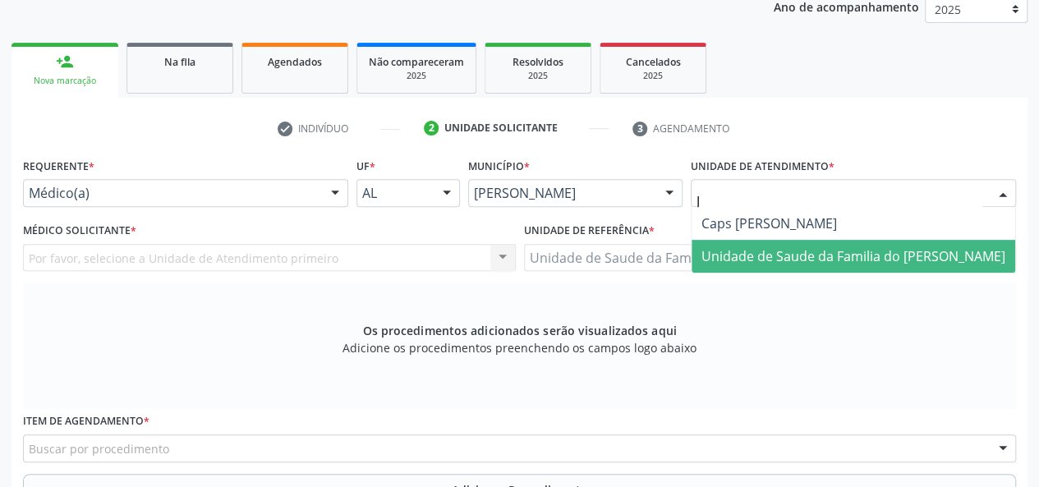
click at [804, 259] on span "Unidade de Saude da Familia do [PERSON_NAME]" at bounding box center [853, 256] width 304 height 18
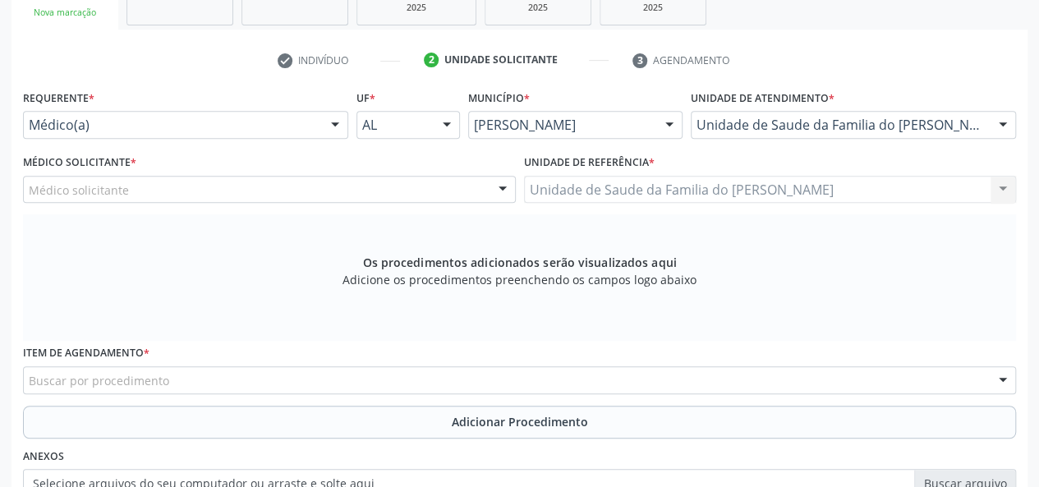
click at [493, 260] on div "Requerente * Médico(a) Médico(a) Enfermeiro(a) Paciente Nenhum resultado encont…" at bounding box center [519, 345] width 993 height 521
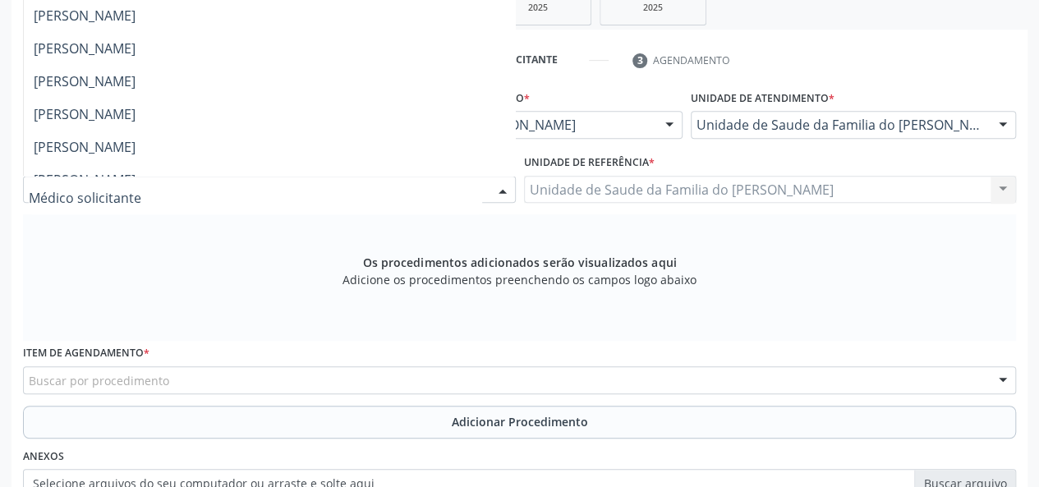
scroll to position [308, 0]
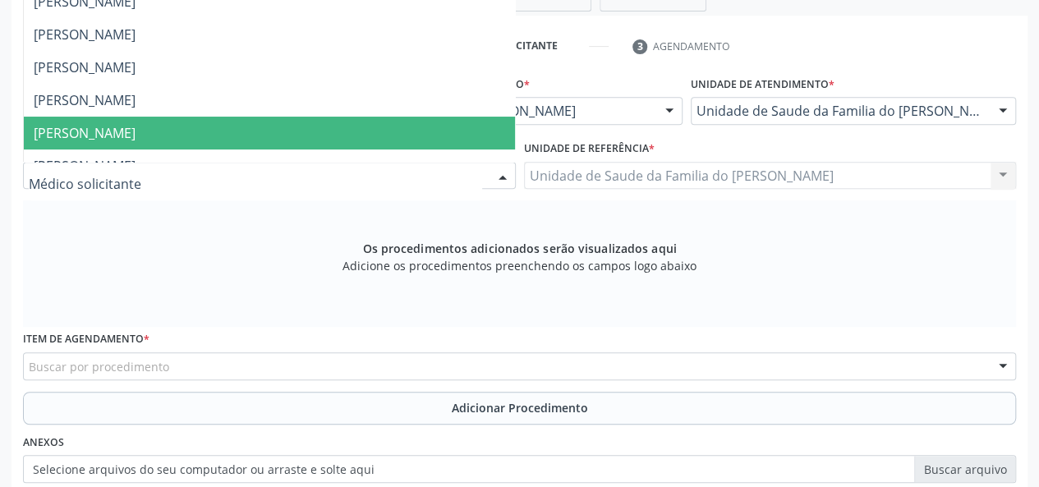
click at [448, 119] on span "[PERSON_NAME]" at bounding box center [269, 133] width 491 height 33
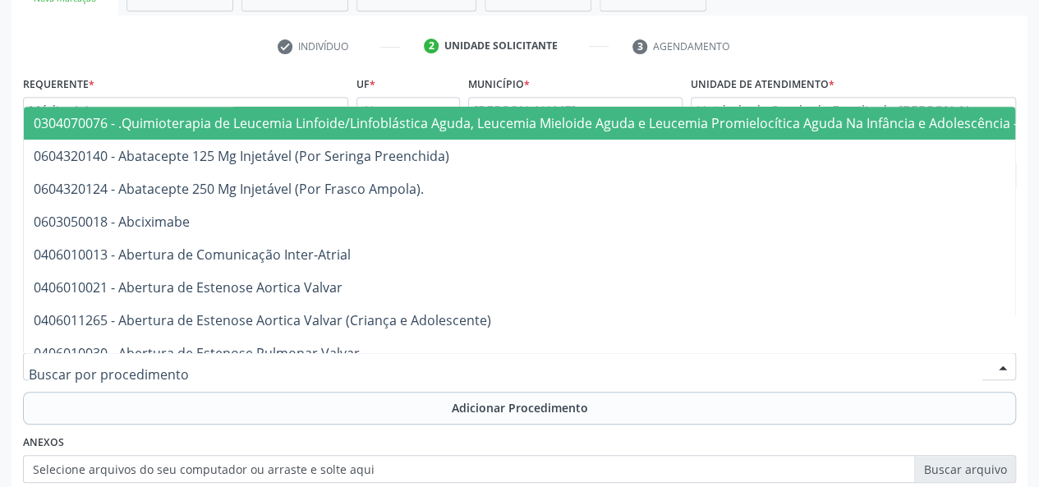
click at [301, 364] on div at bounding box center [519, 366] width 993 height 28
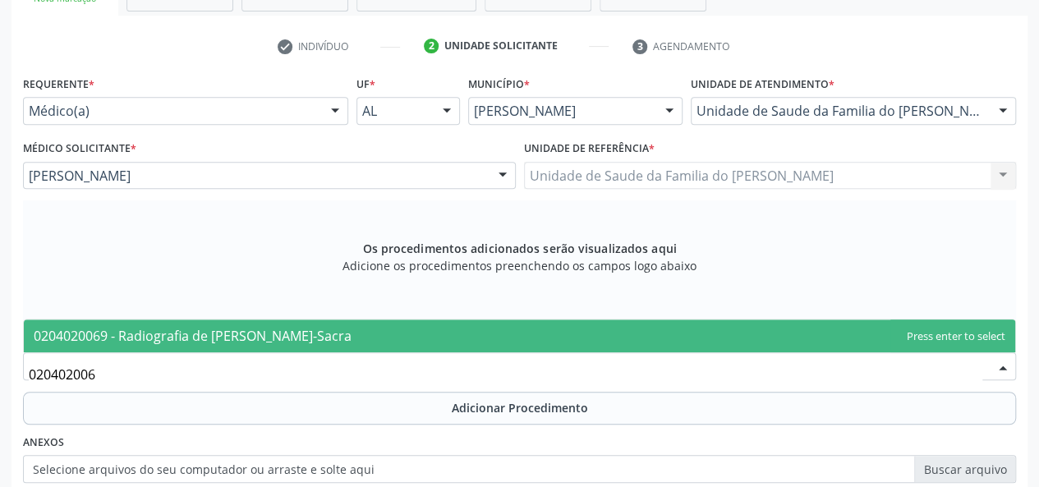
type input "0204020069"
click at [311, 333] on span "0204020069 - Radiografia de [PERSON_NAME]-Sacra" at bounding box center [193, 336] width 318 height 18
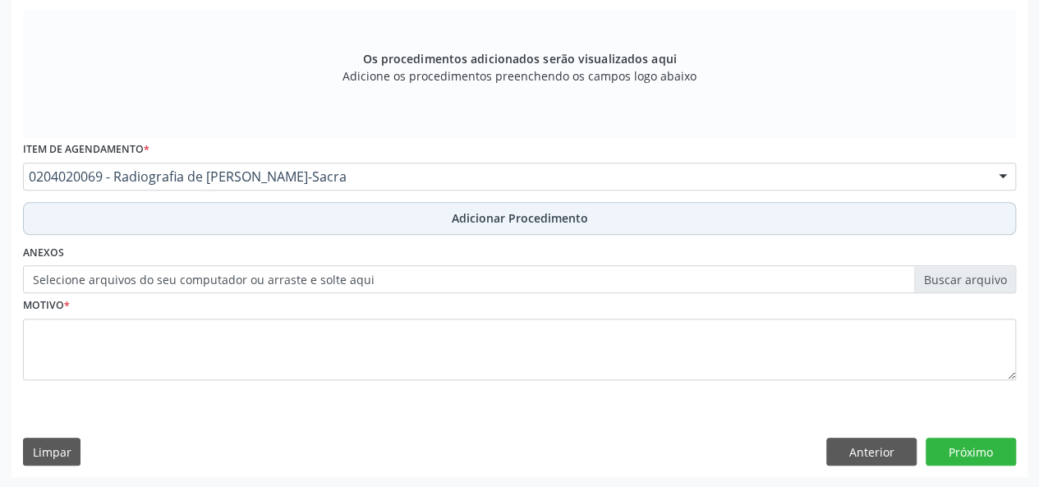
click at [368, 218] on button "Adicionar Procedimento" at bounding box center [519, 218] width 993 height 33
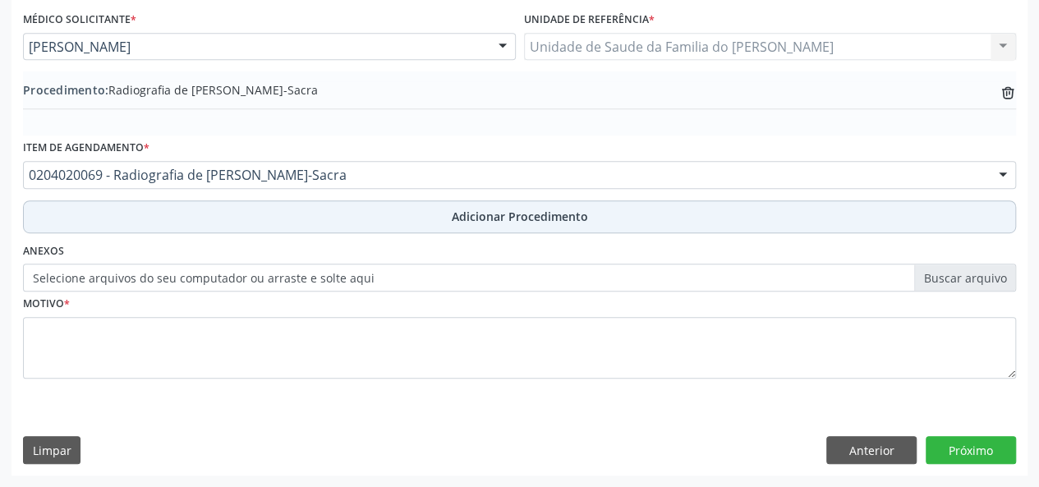
scroll to position [435, 0]
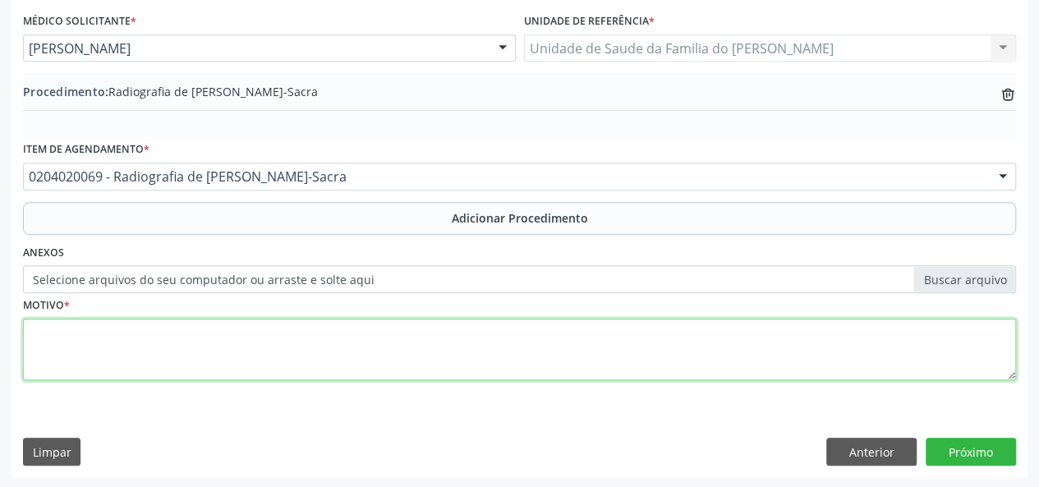
click at [338, 341] on textarea at bounding box center [519, 350] width 993 height 62
type textarea "DOR LOMBAR"
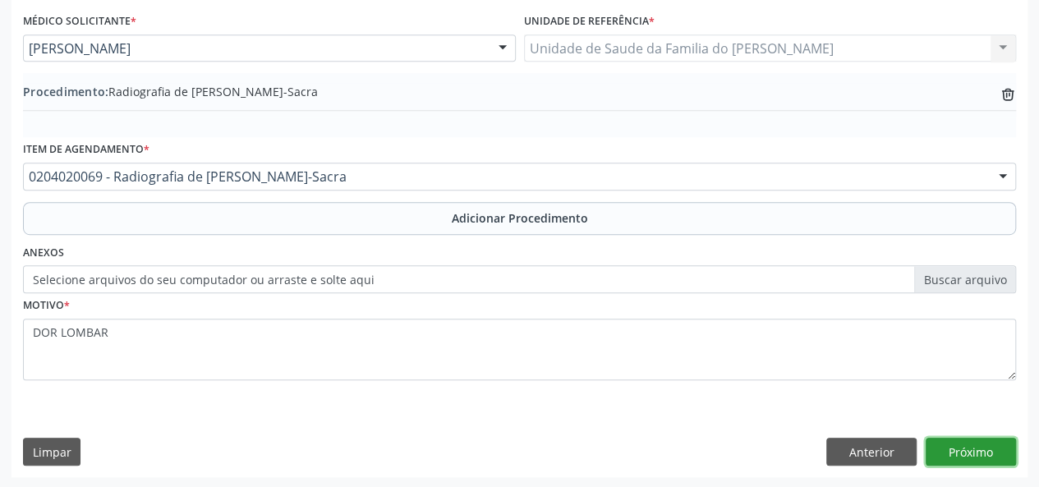
click at [978, 446] on button "Próximo" at bounding box center [971, 452] width 90 height 28
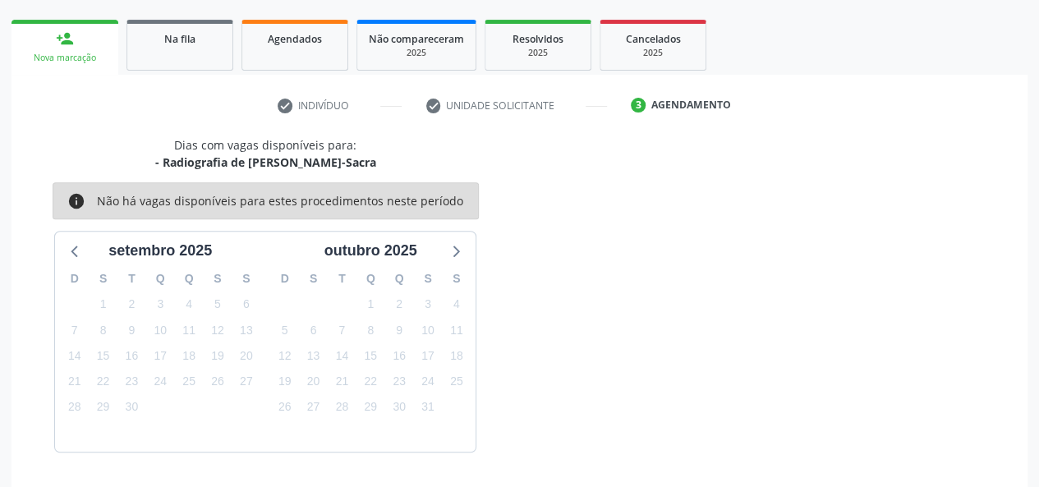
scroll to position [297, 0]
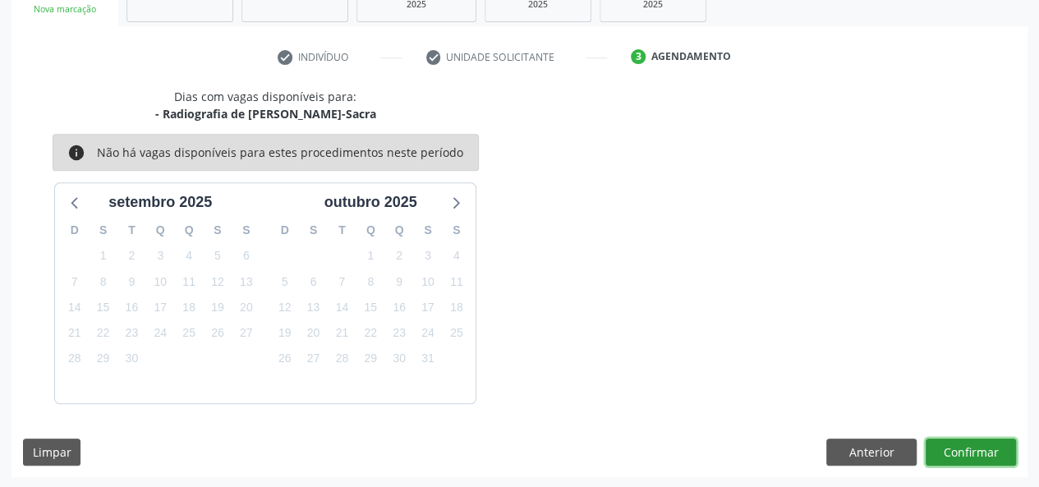
click at [970, 457] on button "Confirmar" at bounding box center [971, 453] width 90 height 28
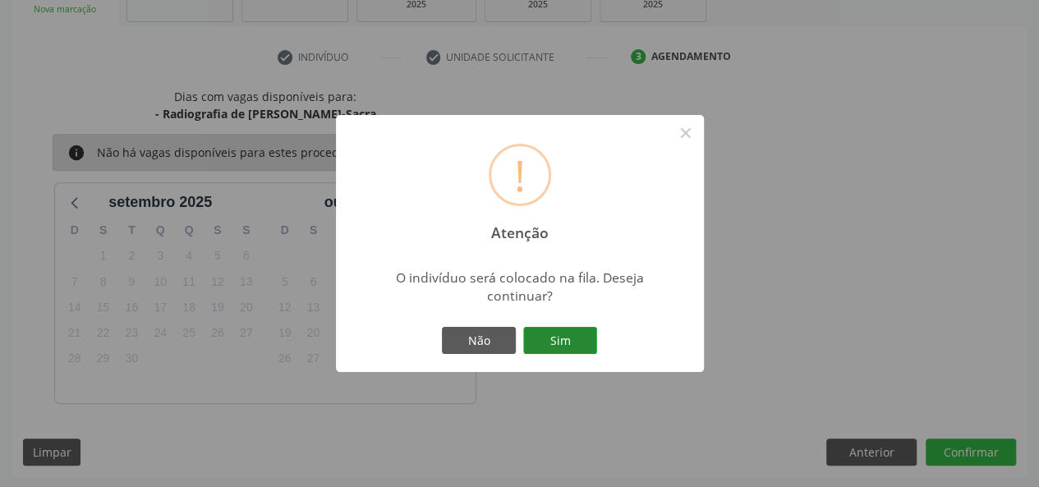
click at [575, 342] on button "Sim" at bounding box center [560, 341] width 74 height 28
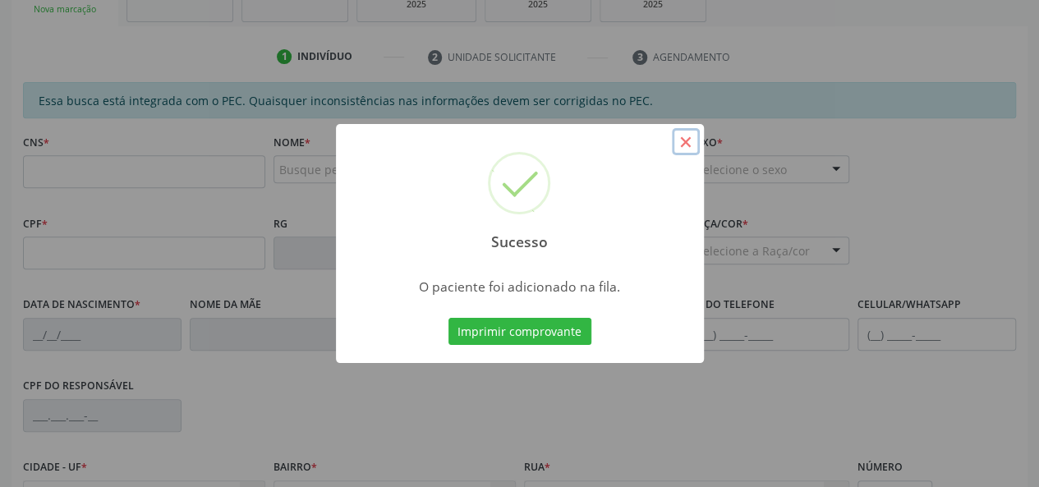
click at [680, 140] on button "×" at bounding box center [686, 142] width 28 height 28
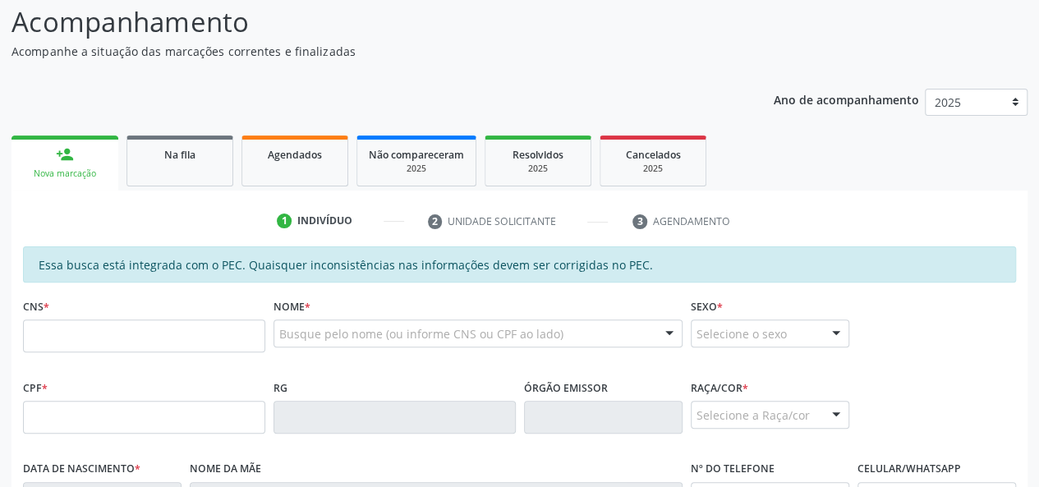
scroll to position [133, 0]
click at [163, 163] on link "Na fila" at bounding box center [179, 161] width 107 height 51
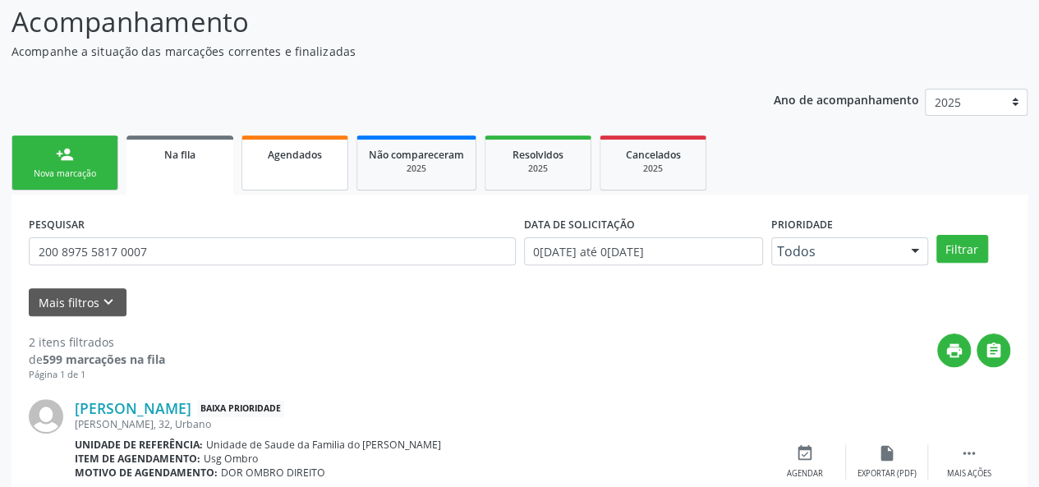
click at [310, 161] on div "Agendados" at bounding box center [295, 153] width 82 height 17
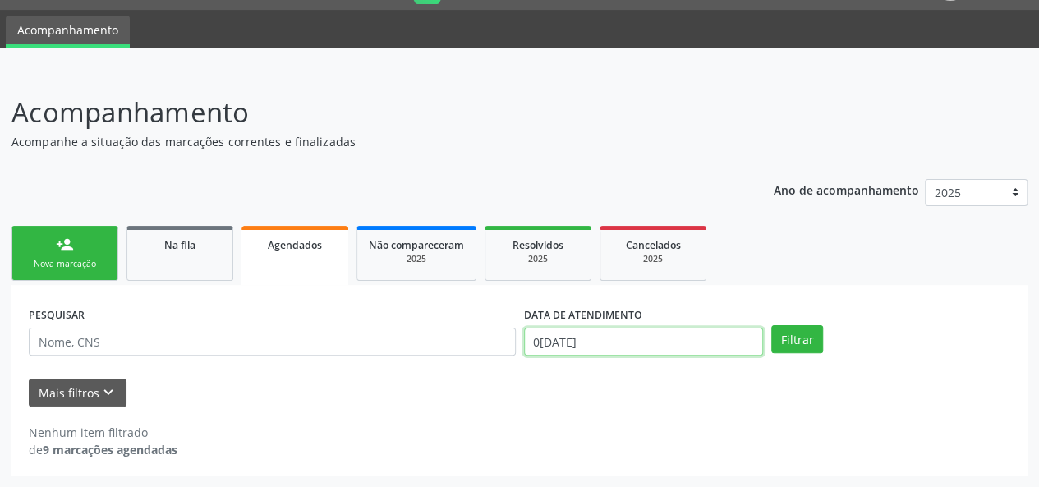
click at [610, 346] on body "Central de Marcação notifications [PERSON_NAME] Recepcionista da UBS  Configur…" at bounding box center [519, 200] width 1039 height 487
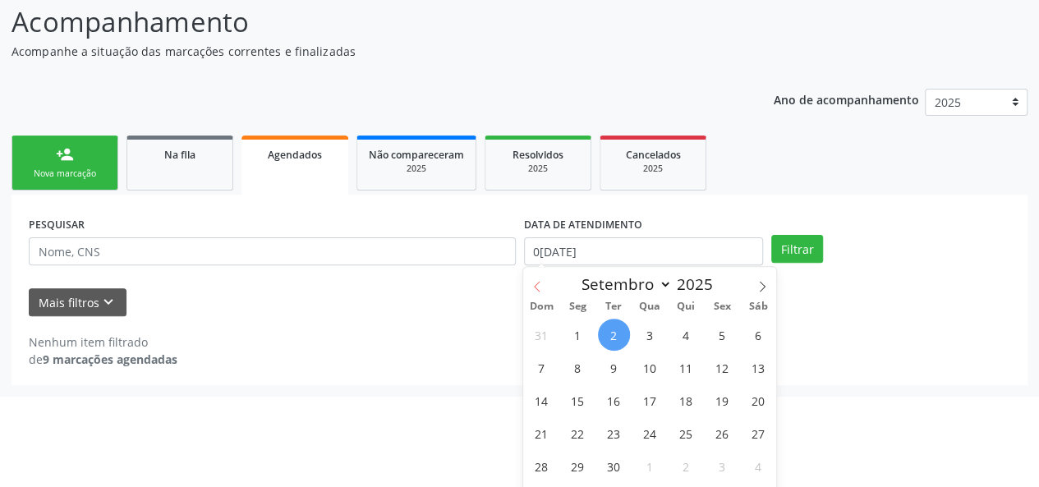
click at [538, 287] on icon at bounding box center [536, 286] width 11 height 11
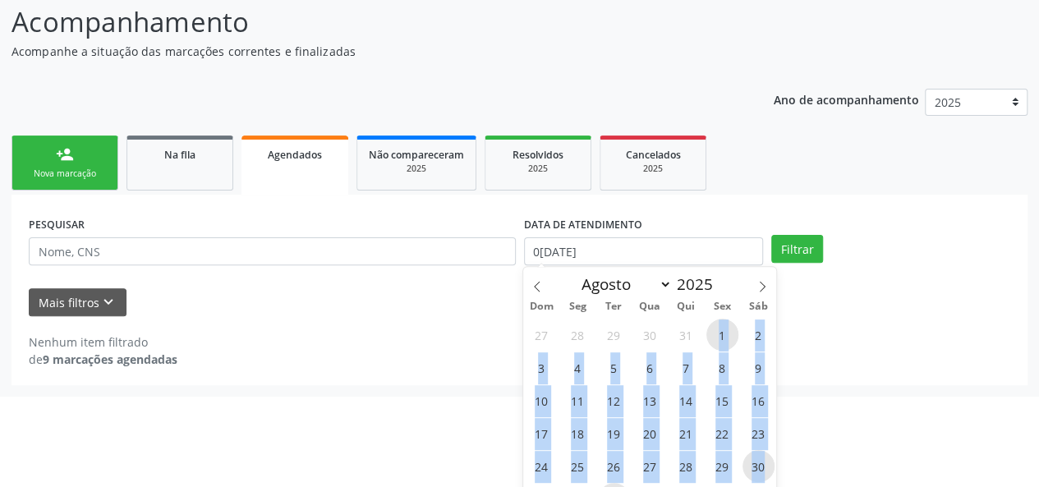
drag, startPoint x: 713, startPoint y: 335, endPoint x: 770, endPoint y: 466, distance: 143.4
click at [770, 466] on div "27 28 29 30 31 1 2 3 4 5 6 7 8 9 10 11 12 13 14 15 16 17 18 19 20 21 22 23 24 2…" at bounding box center [649, 416] width 253 height 197
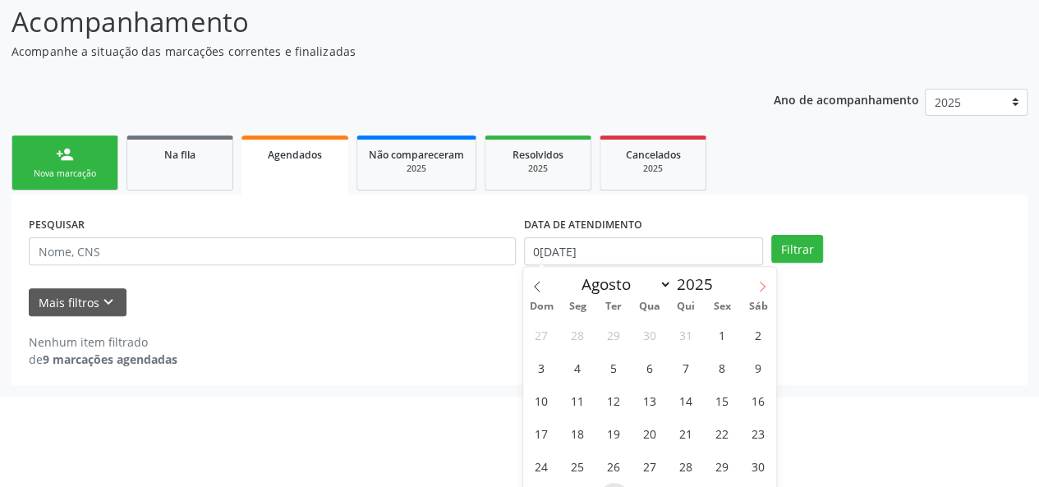
click at [765, 281] on icon at bounding box center [761, 286] width 11 height 11
select select "8"
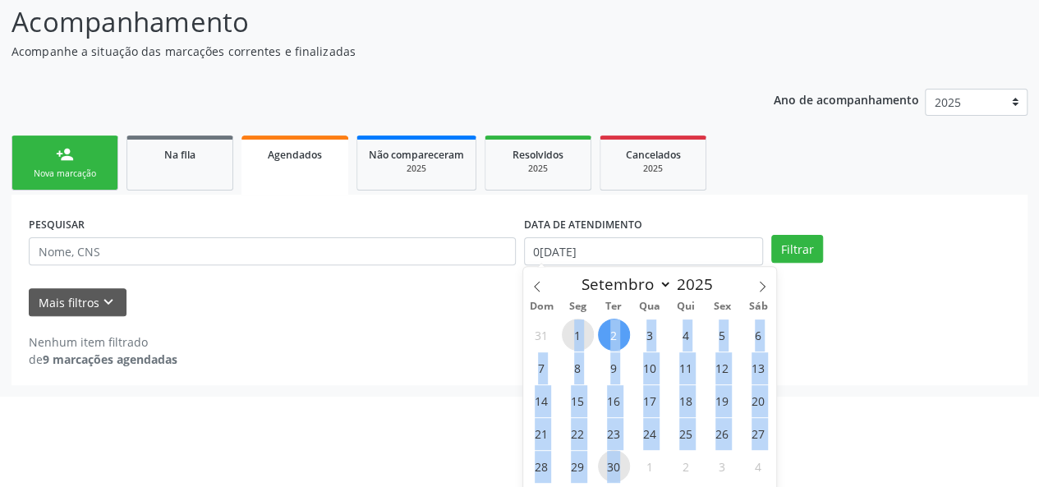
drag, startPoint x: 575, startPoint y: 335, endPoint x: 620, endPoint y: 465, distance: 137.4
click at [620, 465] on div "31 1 2 3 4 5 6 7 8 9 10 11 12 13 14 15 16 17 18 19 20 21 22 23 24 25 26 27 28 2…" at bounding box center [649, 416] width 253 height 197
click at [620, 465] on span "30" at bounding box center [614, 466] width 32 height 32
type input "3[DATE]"
drag, startPoint x: 570, startPoint y: 327, endPoint x: 603, endPoint y: 454, distance: 131.5
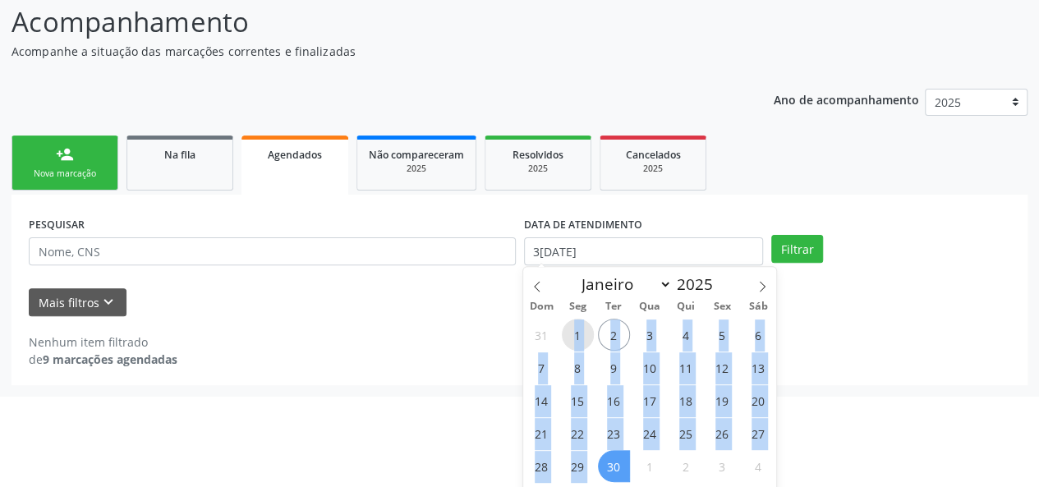
click at [603, 454] on div "31 1 2 3 4 5 6 7 8 9 10 11 12 13 14 15 16 17 18 19 20 21 22 23 24 25 26 27 28 2…" at bounding box center [649, 416] width 253 height 197
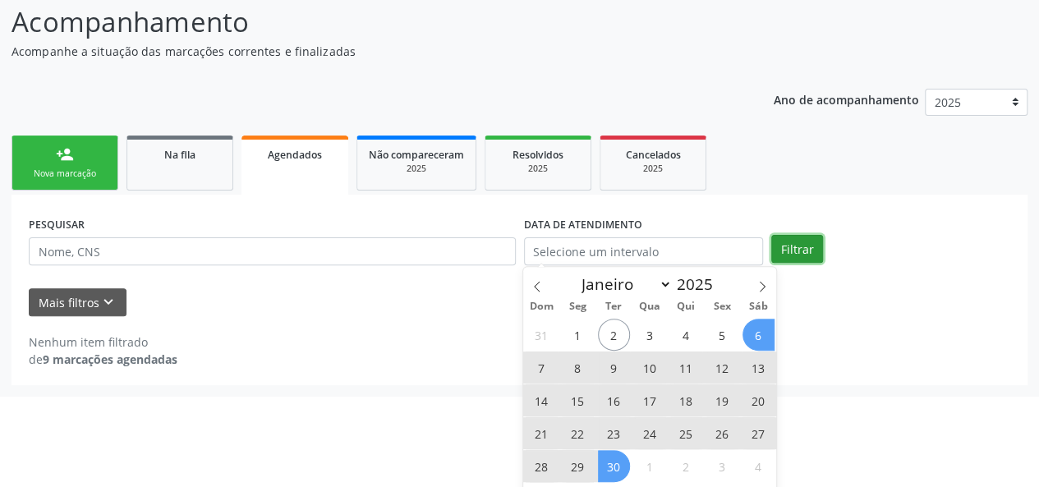
scroll to position [42, 0]
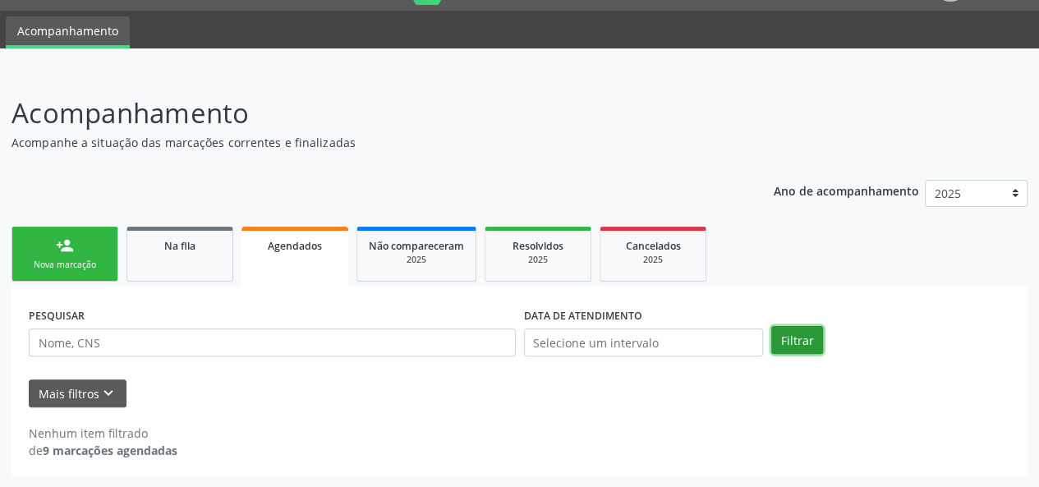
click at [793, 242] on div "person_add Nova marcação Na fila Agendados Não compareceram 2025 Resolvidos 202…" at bounding box center [519, 350] width 1016 height 254
click at [778, 343] on button "Filtrar" at bounding box center [797, 340] width 52 height 28
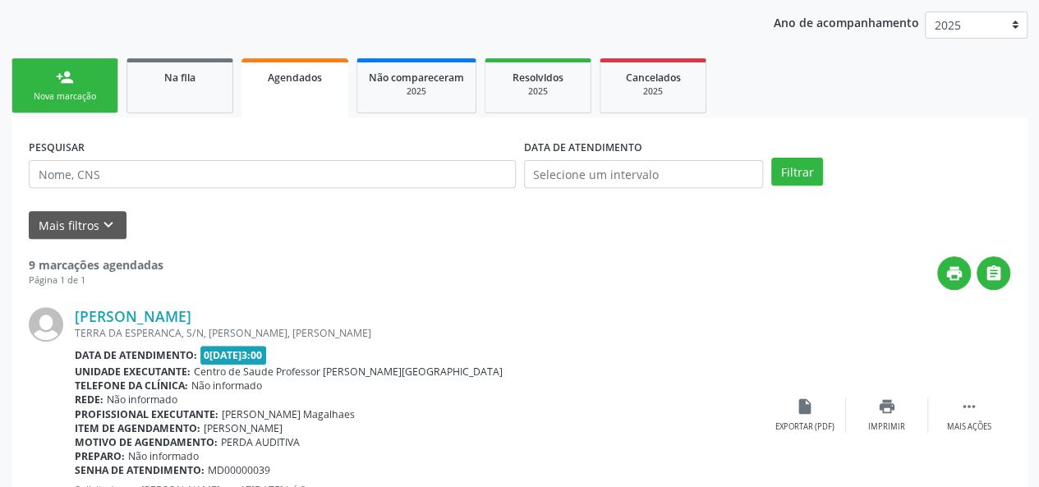
scroll to position [246, 0]
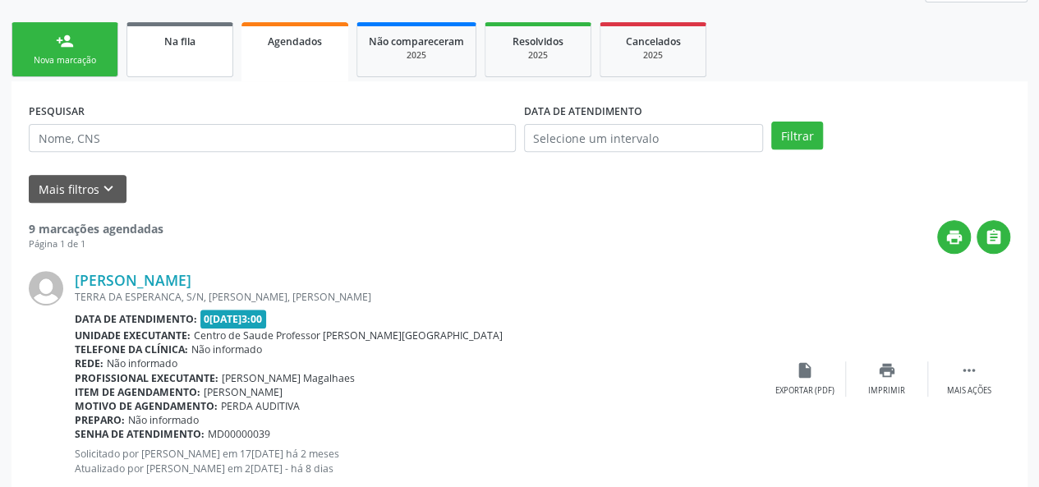
click at [183, 49] on link "Na fila" at bounding box center [179, 49] width 107 height 55
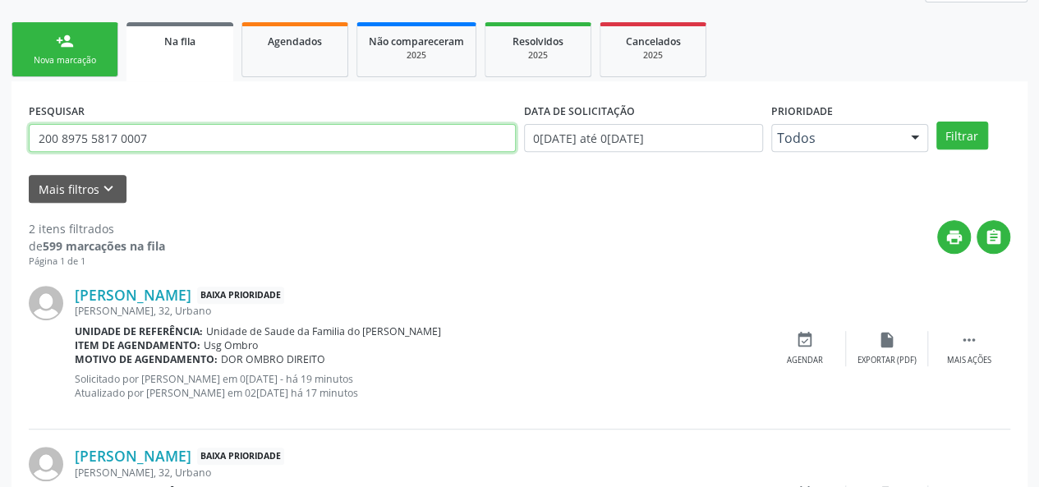
click at [126, 137] on input "200 8975 5817 0007" at bounding box center [272, 138] width 487 height 28
paste input "704106810037450"
type input "704106810037450"
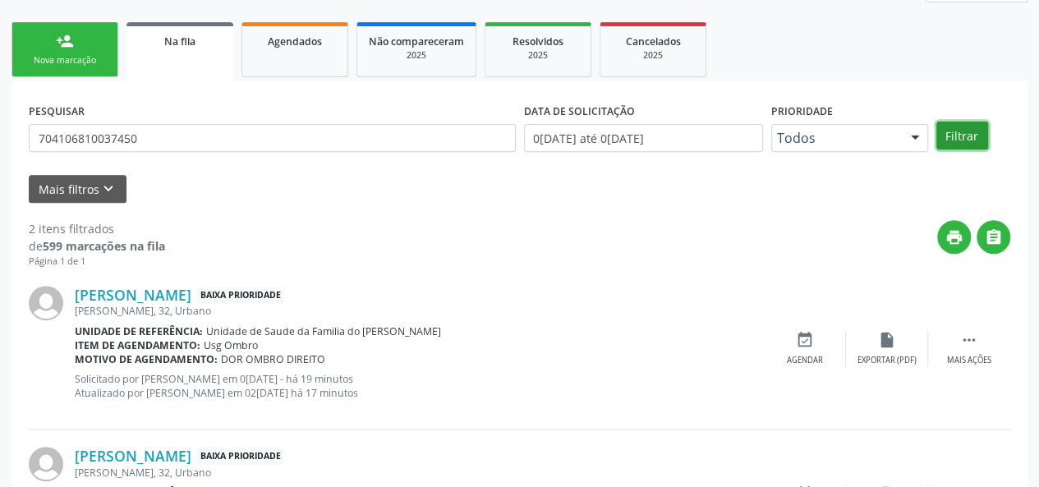
click at [958, 136] on button "Filtrar" at bounding box center [962, 136] width 52 height 28
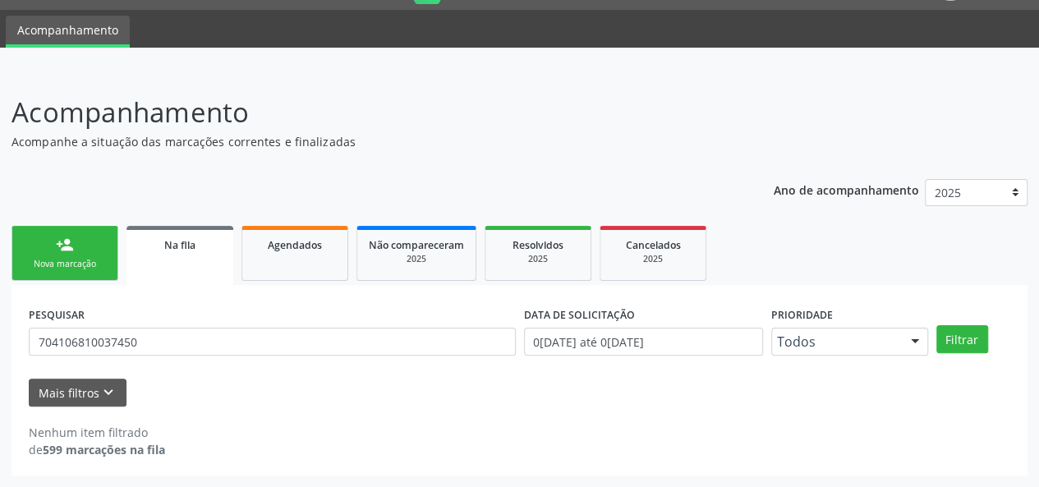
scroll to position [42, 0]
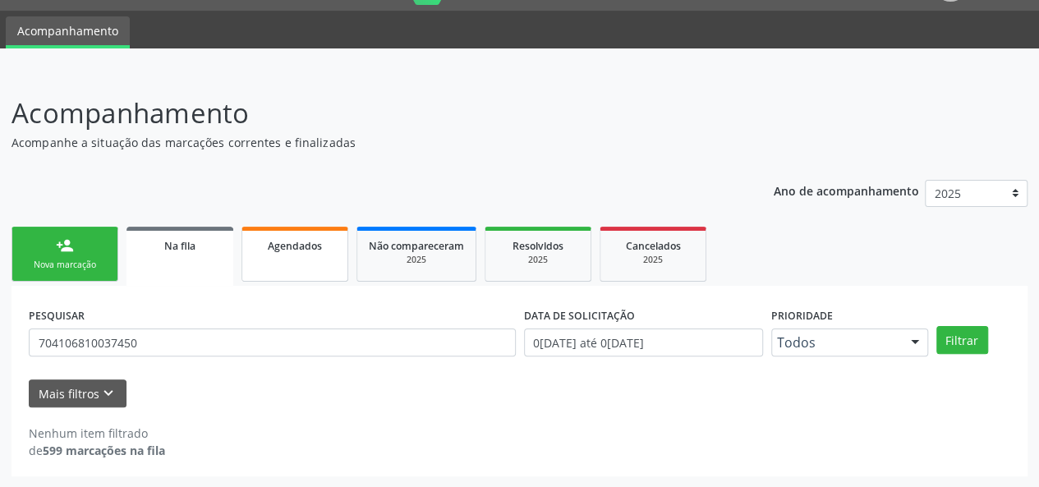
click at [292, 249] on span "Agendados" at bounding box center [295, 246] width 54 height 14
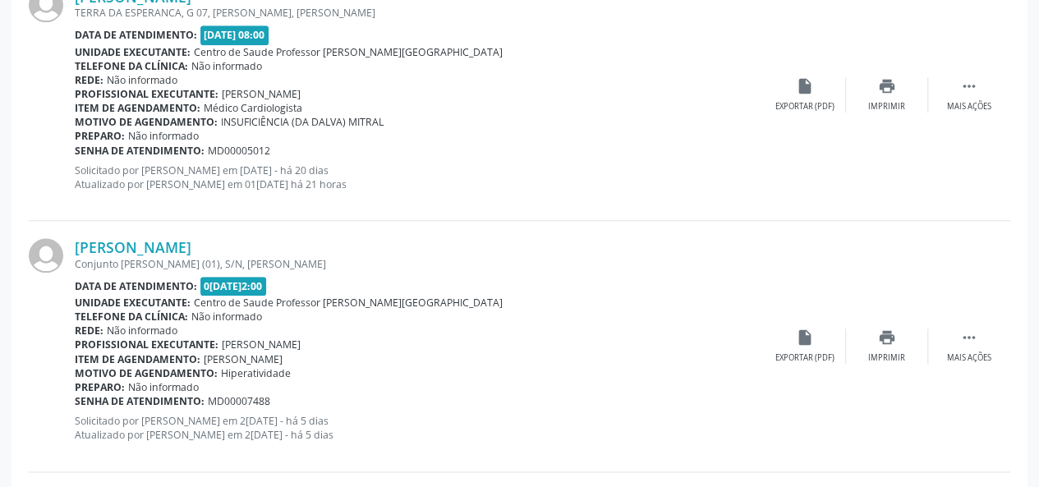
scroll to position [617, 0]
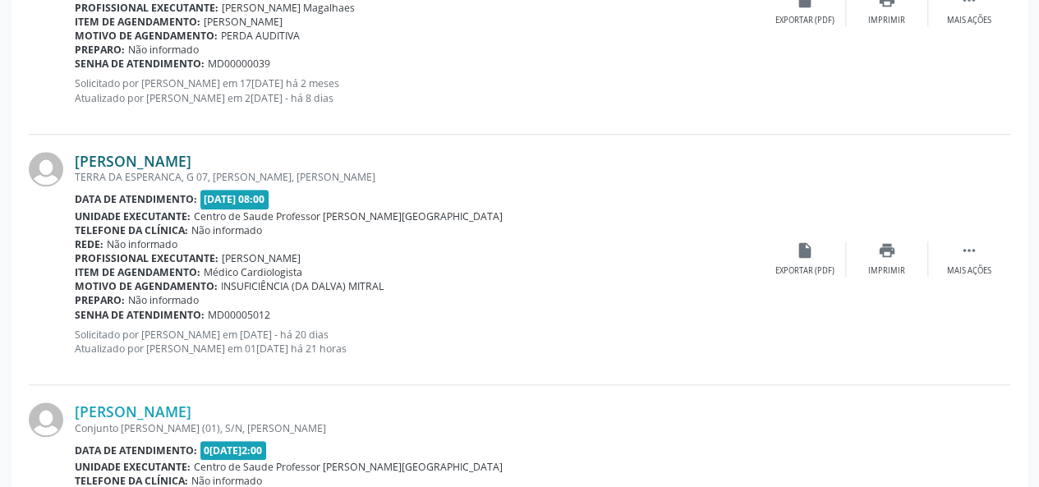
click at [191, 159] on link "[PERSON_NAME]" at bounding box center [133, 161] width 117 height 18
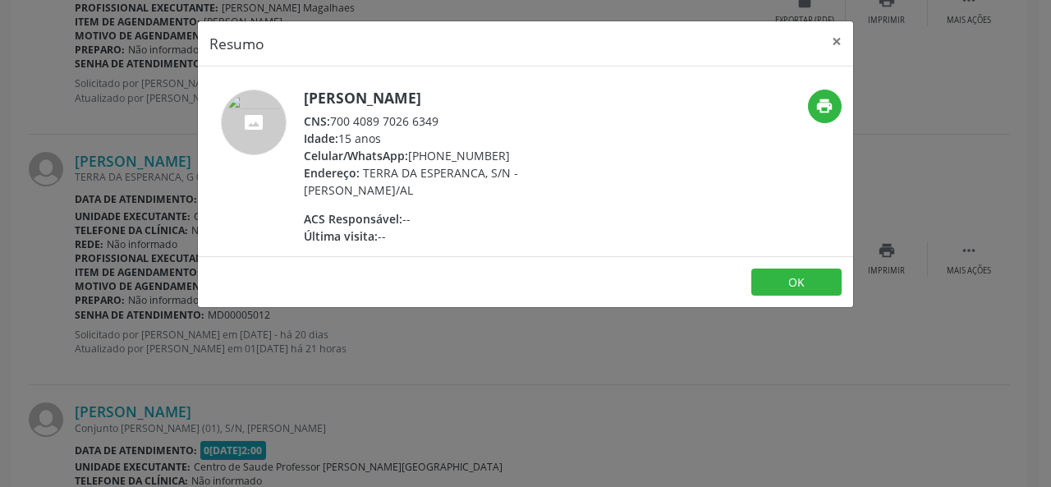
drag, startPoint x: 334, startPoint y: 122, endPoint x: 456, endPoint y: 121, distance: 121.6
click at [456, 121] on div "CNS: 700 4089 7026 6349" at bounding box center [463, 121] width 319 height 17
copy div "700 4089 7026 6349"
click at [841, 43] on button "×" at bounding box center [836, 41] width 33 height 40
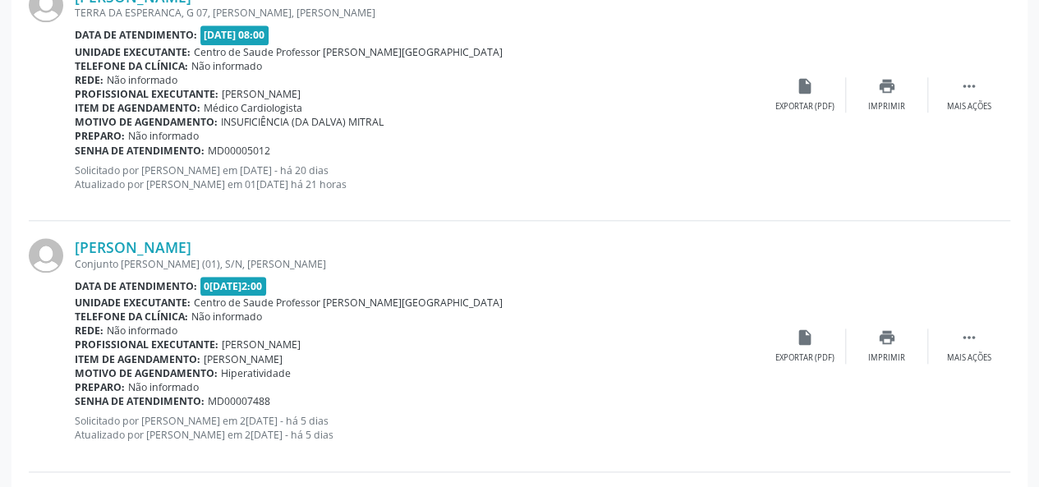
scroll to position [863, 0]
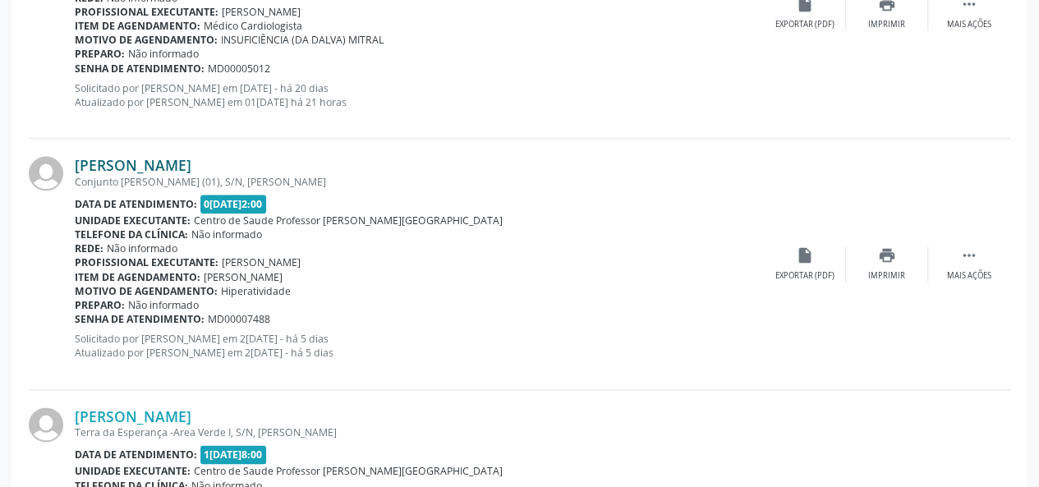
click at [137, 170] on link "[PERSON_NAME]" at bounding box center [133, 165] width 117 height 18
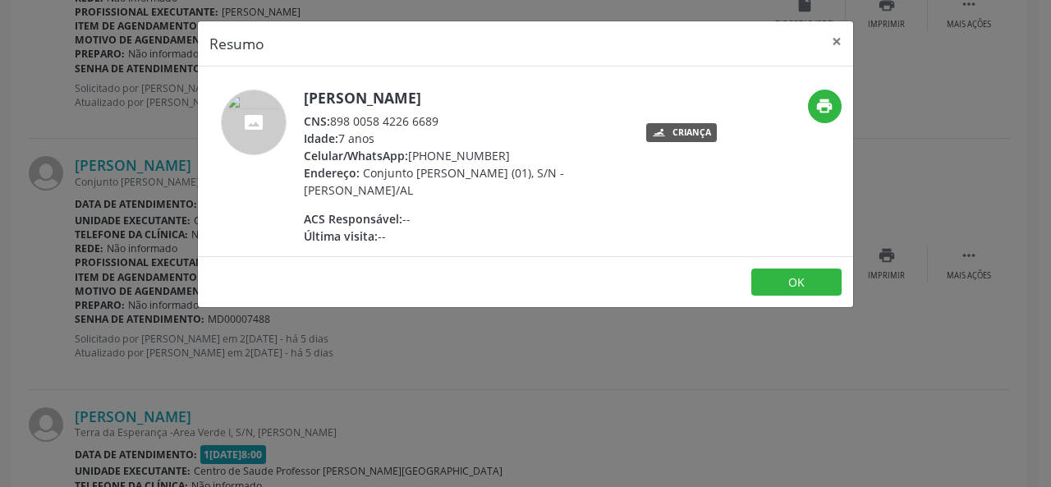
drag, startPoint x: 332, startPoint y: 122, endPoint x: 444, endPoint y: 122, distance: 112.5
click at [444, 122] on div "CNS: 898 0058 4226 6689" at bounding box center [463, 121] width 319 height 17
copy div "898 0058 4226 6689"
click at [835, 39] on button "×" at bounding box center [836, 41] width 33 height 40
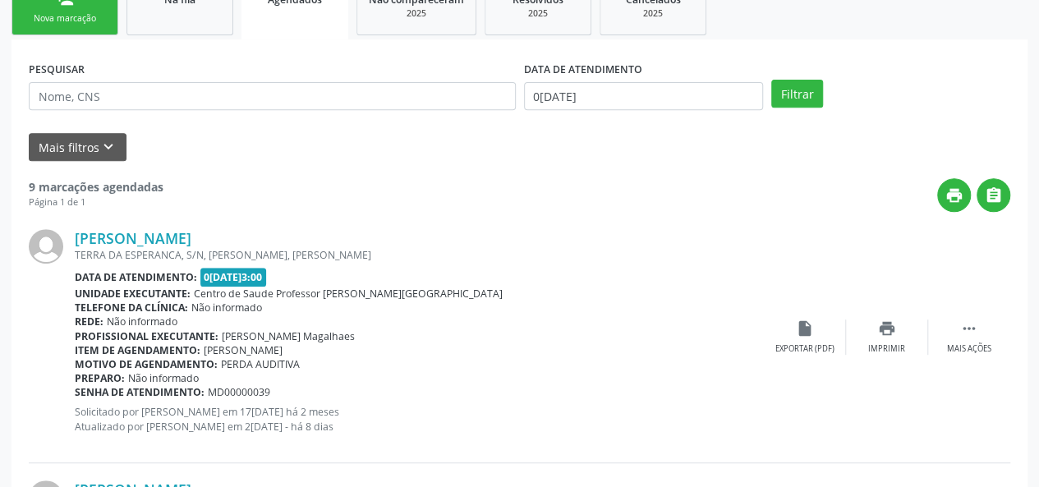
scroll to position [0, 0]
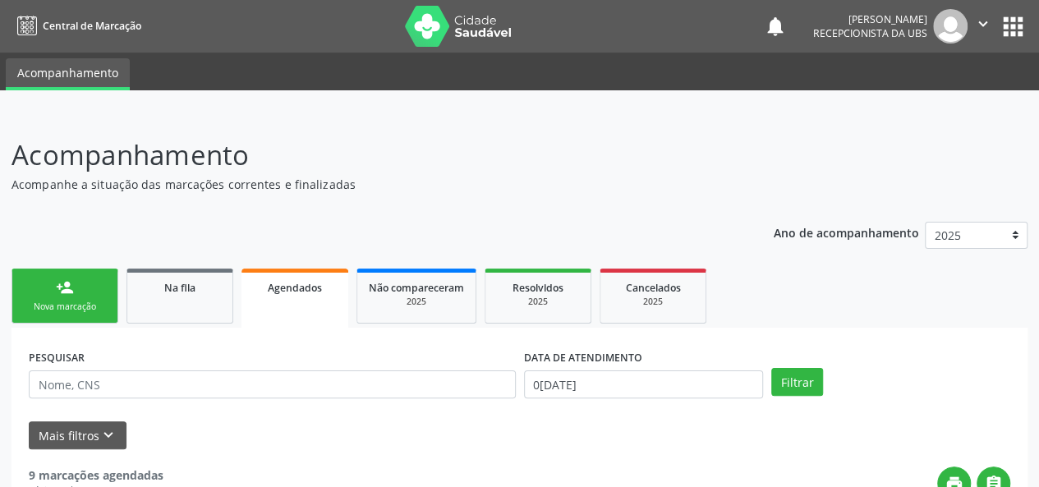
click at [46, 294] on link "person_add Nova marcação" at bounding box center [64, 296] width 107 height 55
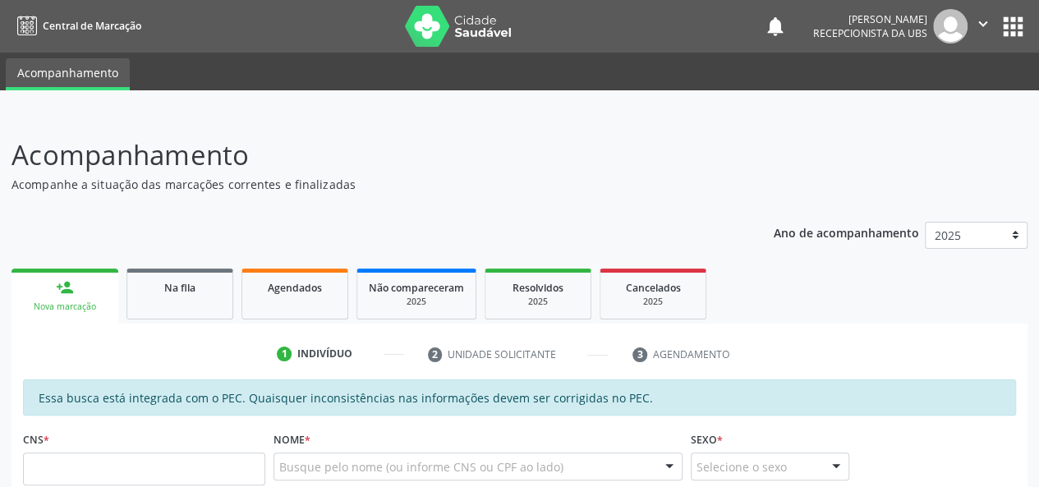
scroll to position [164, 0]
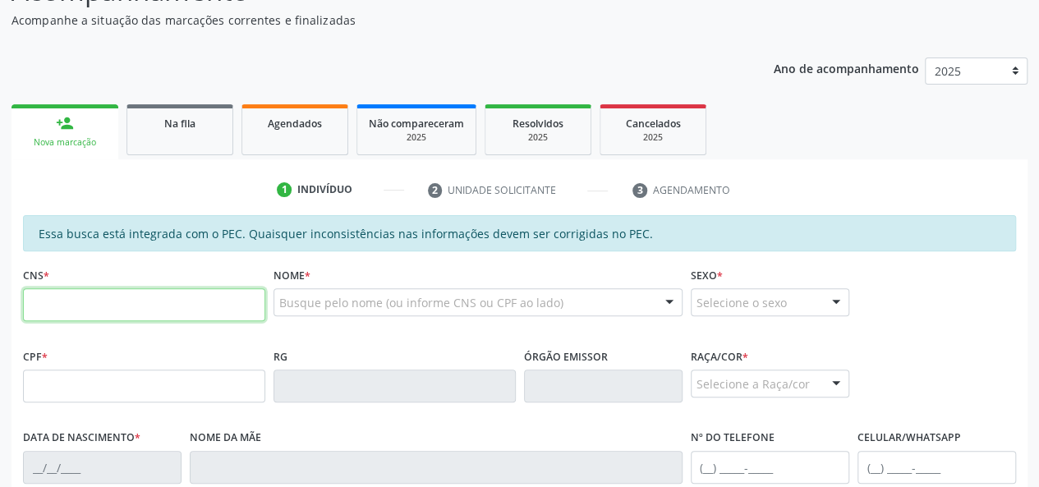
click at [123, 307] on input "text" at bounding box center [144, 304] width 242 height 33
type input "709 0028 1817 8817"
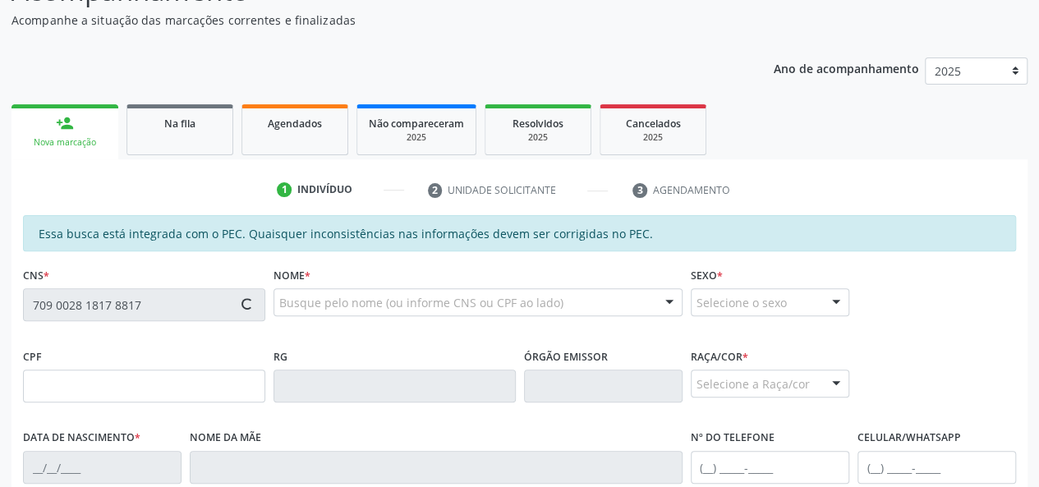
type input "065.125.964-98"
type input "1[DATE]"
type input "[PERSON_NAME] da Conceição"
type input "[PHONE_NUMBER]"
type input "23"
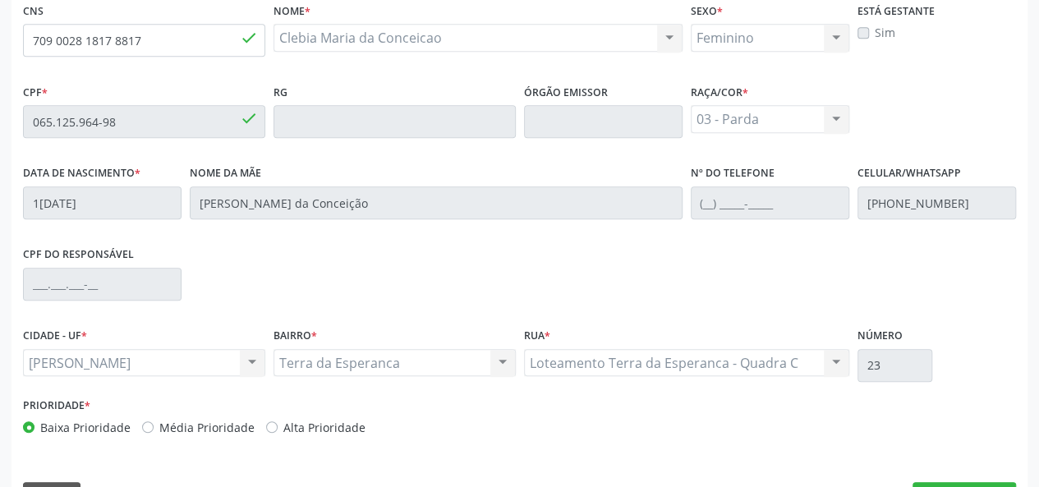
scroll to position [472, 0]
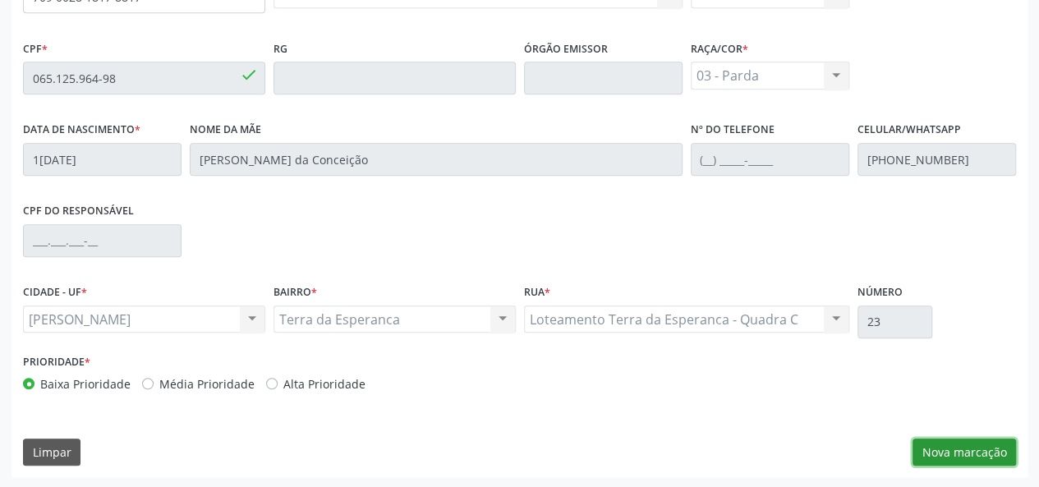
click at [985, 447] on button "Nova marcação" at bounding box center [963, 453] width 103 height 28
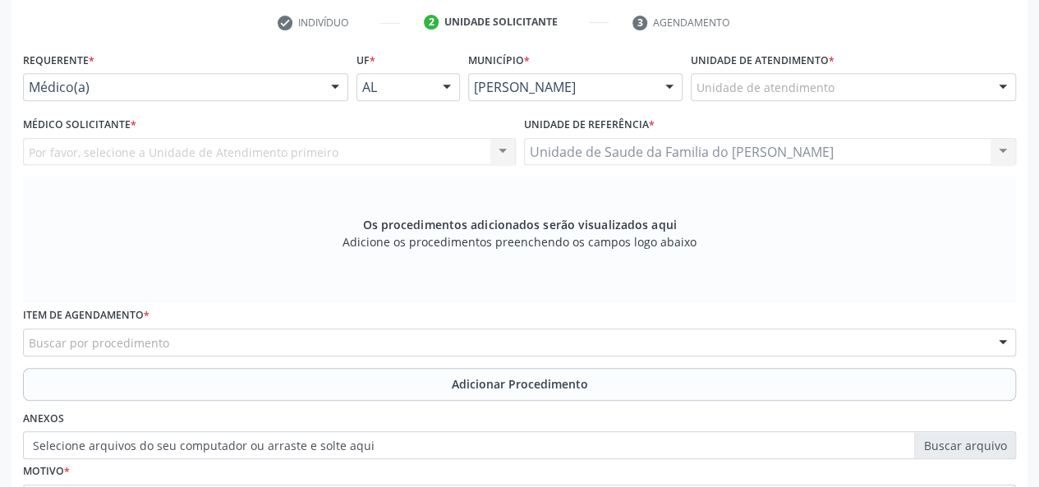
scroll to position [226, 0]
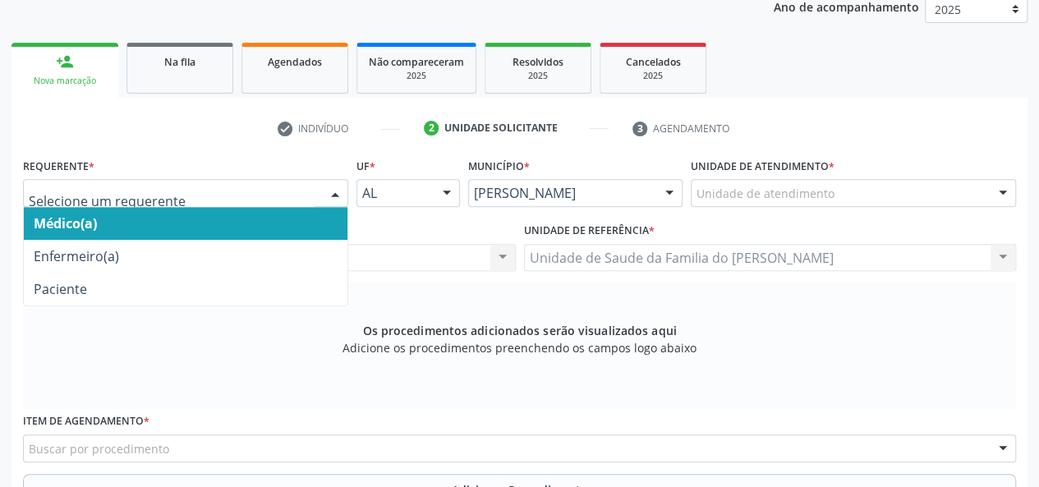
click at [317, 192] on div at bounding box center [185, 193] width 325 height 28
click at [274, 216] on span "Médico(a)" at bounding box center [186, 223] width 324 height 33
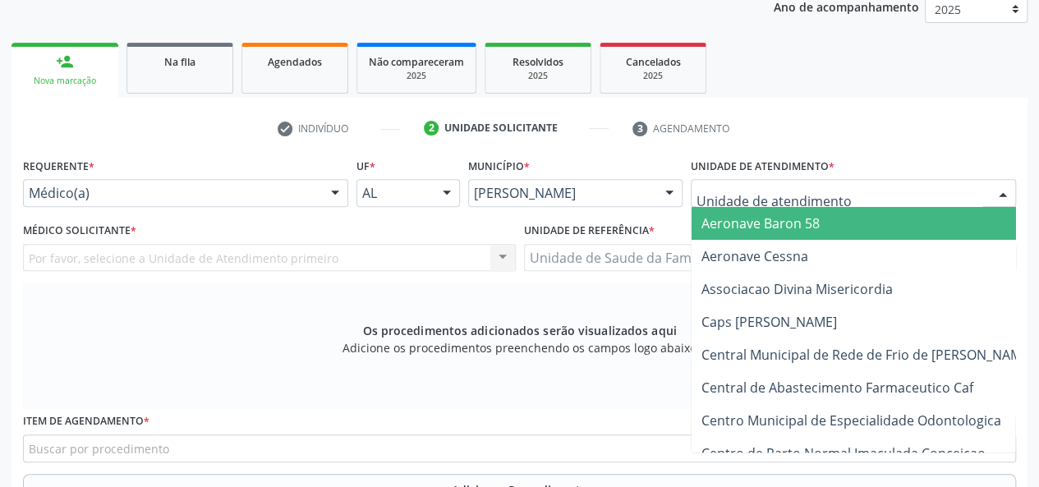
type input "J"
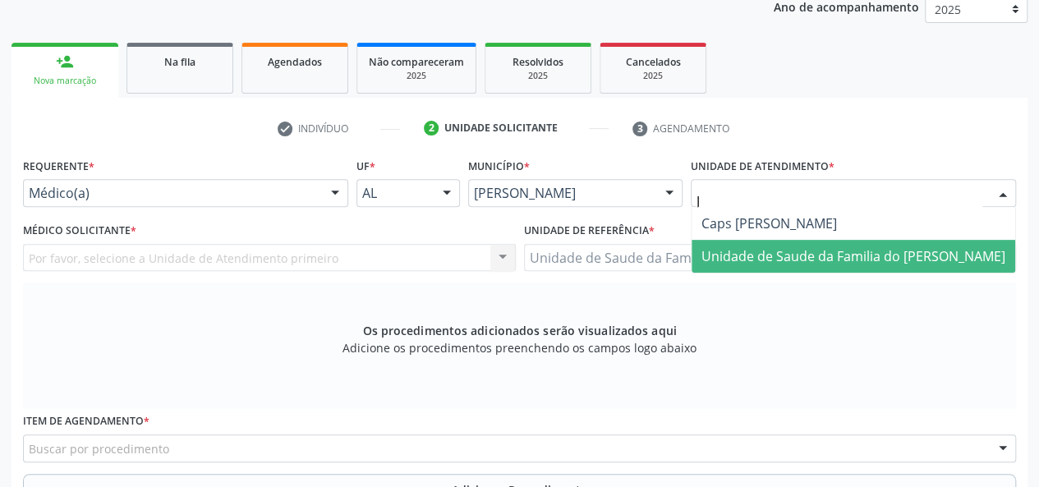
click at [771, 252] on span "Unidade de Saude da Familia do [PERSON_NAME]" at bounding box center [853, 256] width 304 height 18
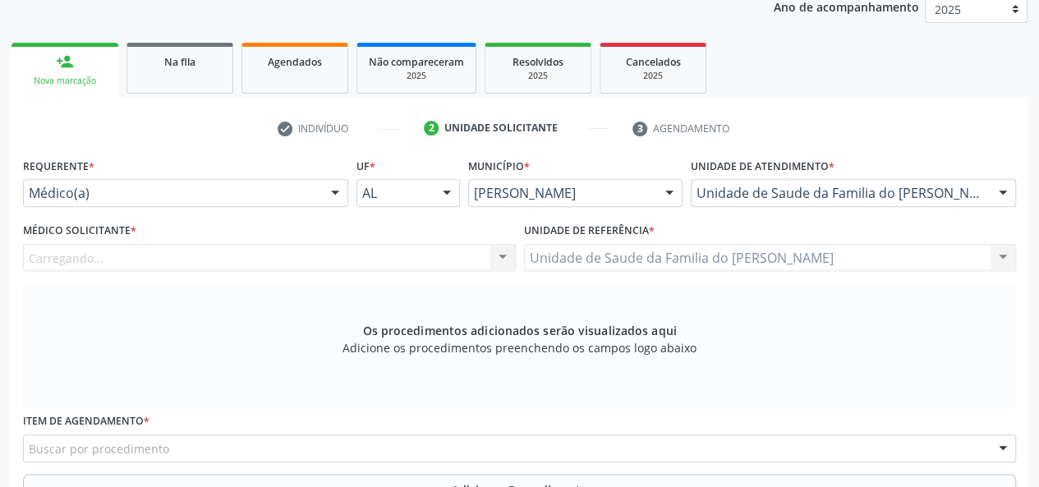
drag, startPoint x: 506, startPoint y: 261, endPoint x: 500, endPoint y: 252, distance: 10.7
click at [506, 260] on div "Carregando... Nenhum resultado encontrado para: " " Não há nenhuma opção para s…" at bounding box center [269, 258] width 493 height 28
click at [500, 251] on div "Carregando... Nenhum resultado encontrado para: " " Não há nenhuma opção para s…" at bounding box center [269, 258] width 493 height 28
click at [499, 261] on div "Carregando... Nenhum resultado encontrado para: " " Não há nenhuma opção para s…" at bounding box center [269, 258] width 493 height 28
click at [499, 255] on div at bounding box center [502, 259] width 25 height 28
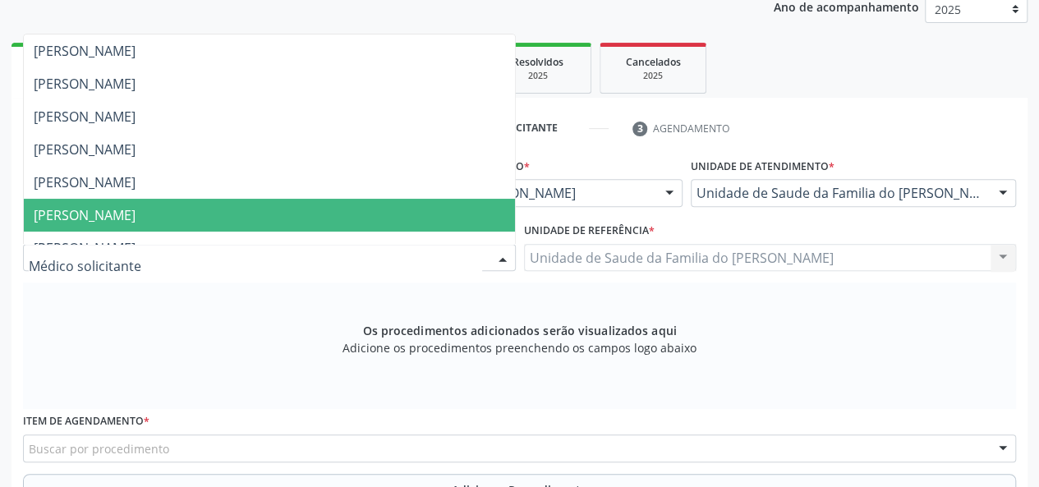
scroll to position [82, 0]
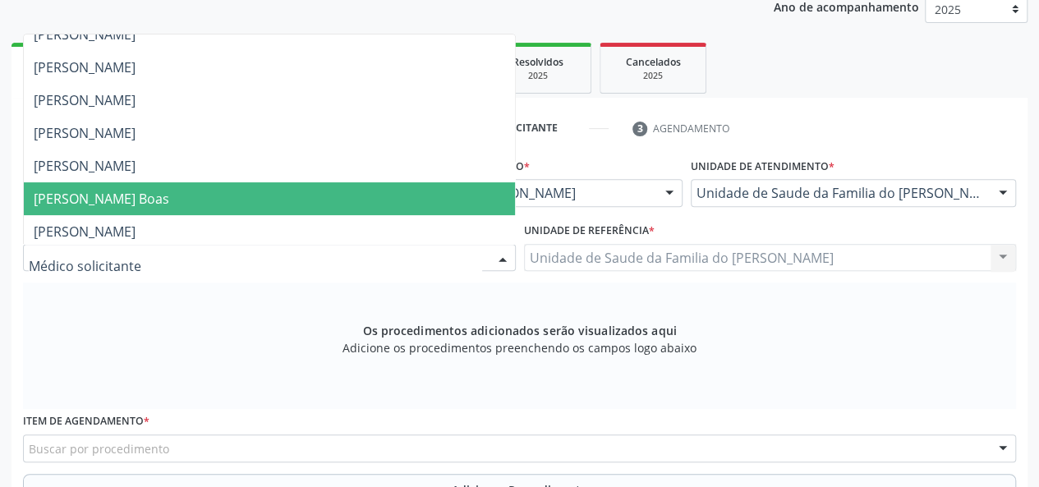
click at [453, 191] on span "[PERSON_NAME] Boas" at bounding box center [269, 198] width 491 height 33
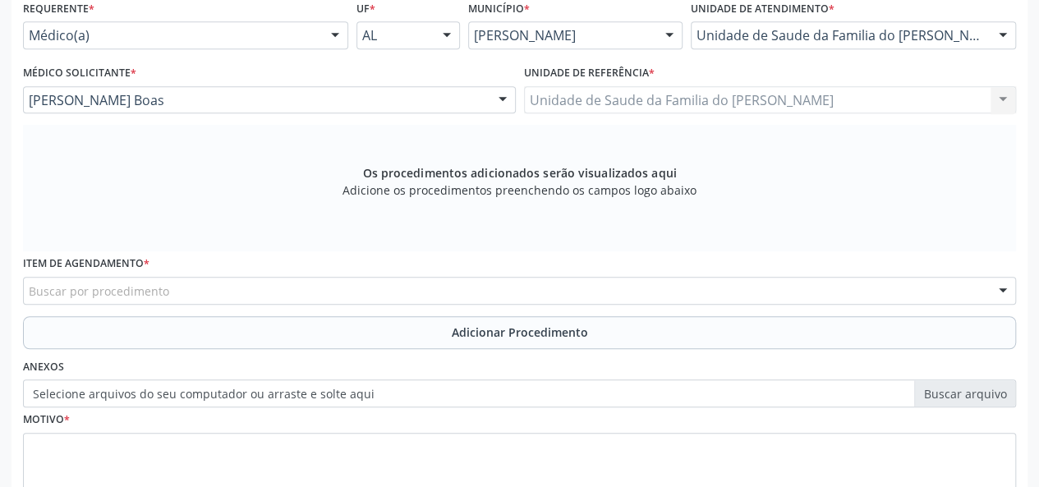
scroll to position [390, 0]
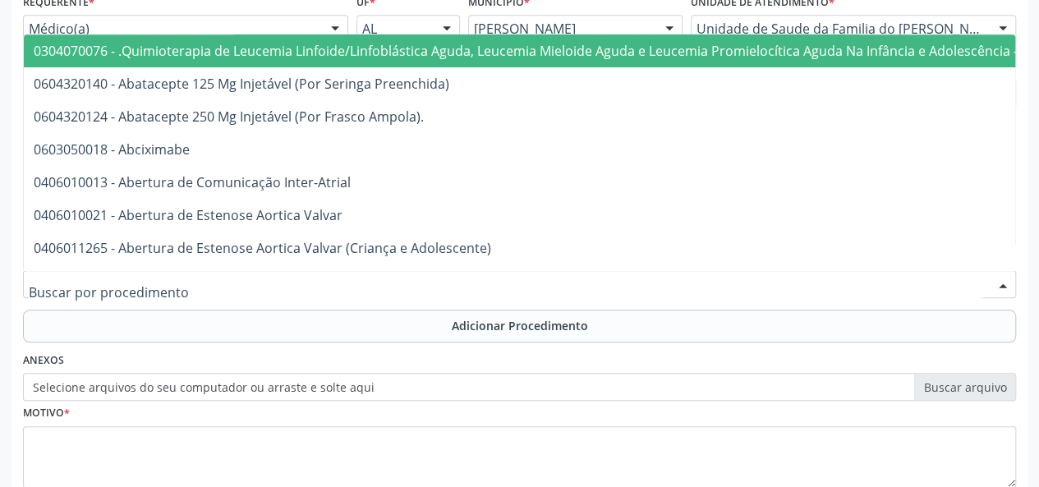
click at [412, 283] on div at bounding box center [519, 284] width 993 height 28
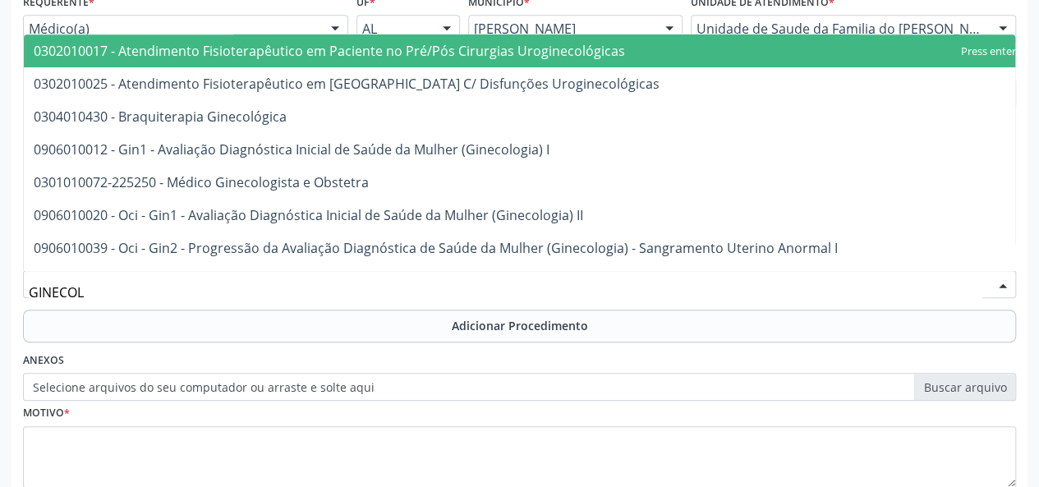
type input "GINECOLO"
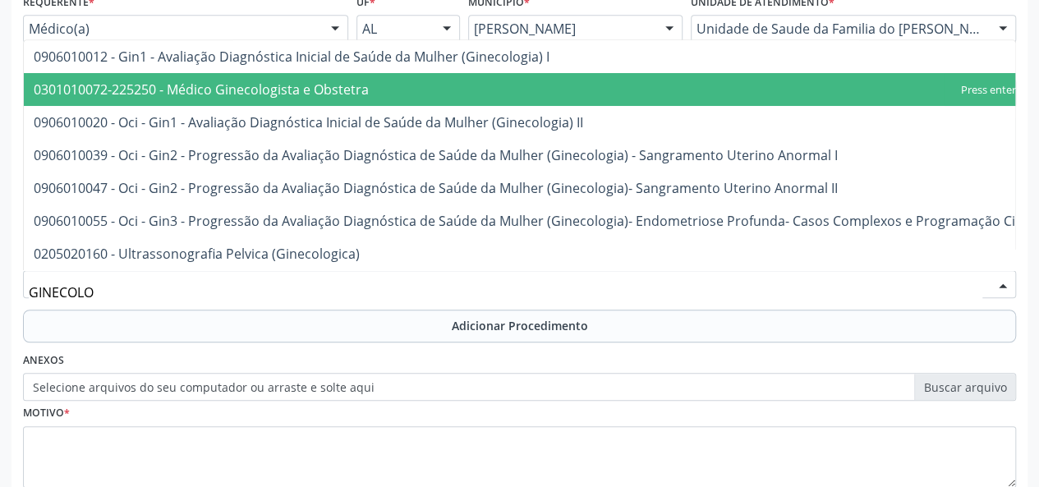
click at [453, 79] on span "0301010072-225250 - Médico Ginecologista e Obstetra" at bounding box center [546, 89] width 1045 height 33
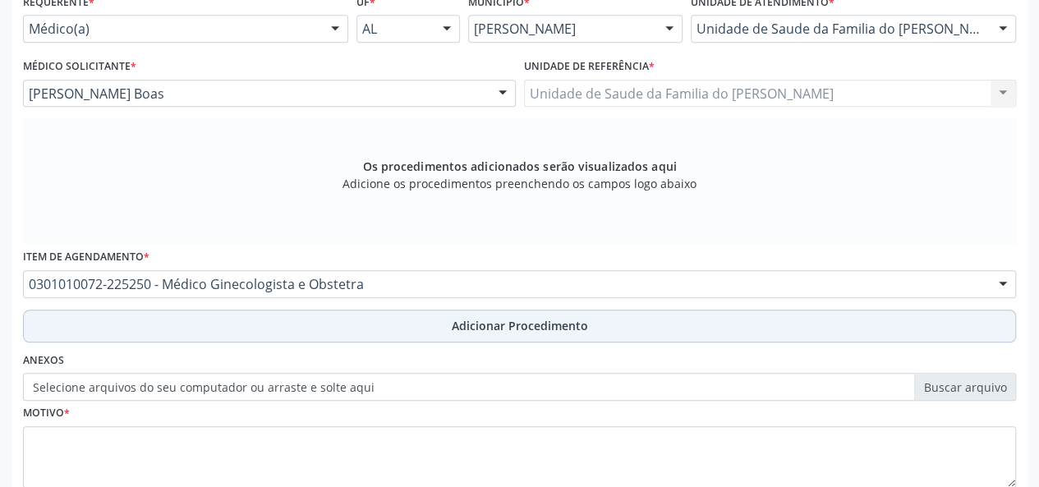
click at [370, 323] on button "Adicionar Procedimento" at bounding box center [519, 326] width 993 height 33
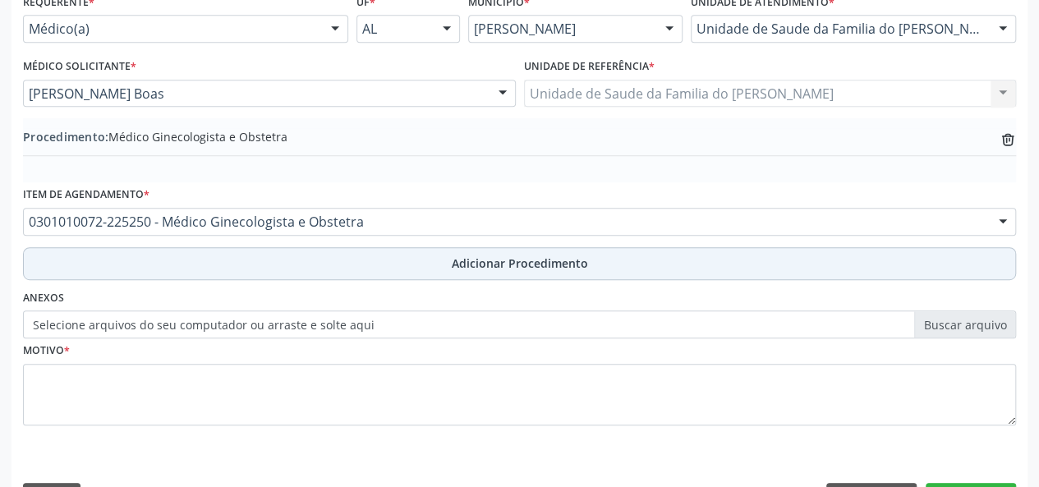
scroll to position [435, 0]
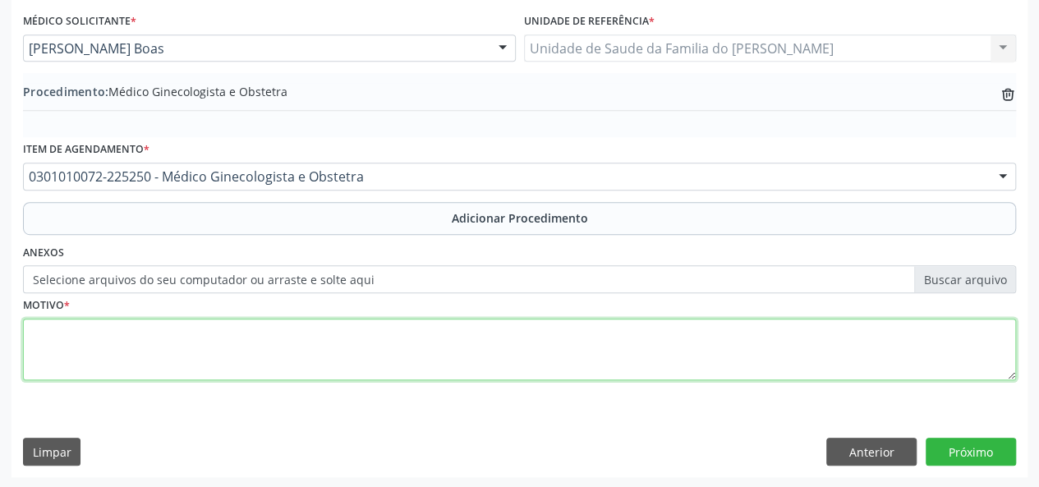
click at [315, 353] on textarea at bounding box center [519, 350] width 993 height 62
type textarea "DOR ABDOMINAL"
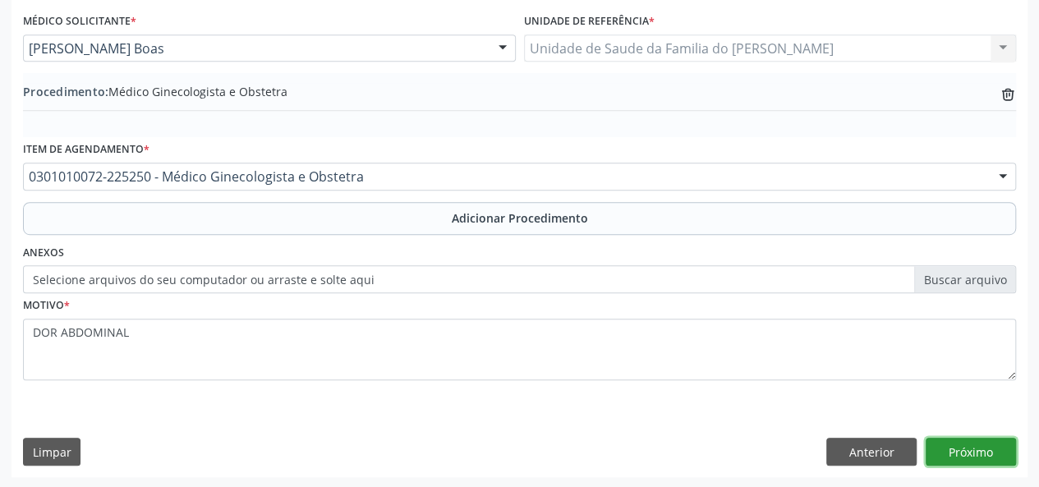
click at [963, 449] on button "Próximo" at bounding box center [971, 452] width 90 height 28
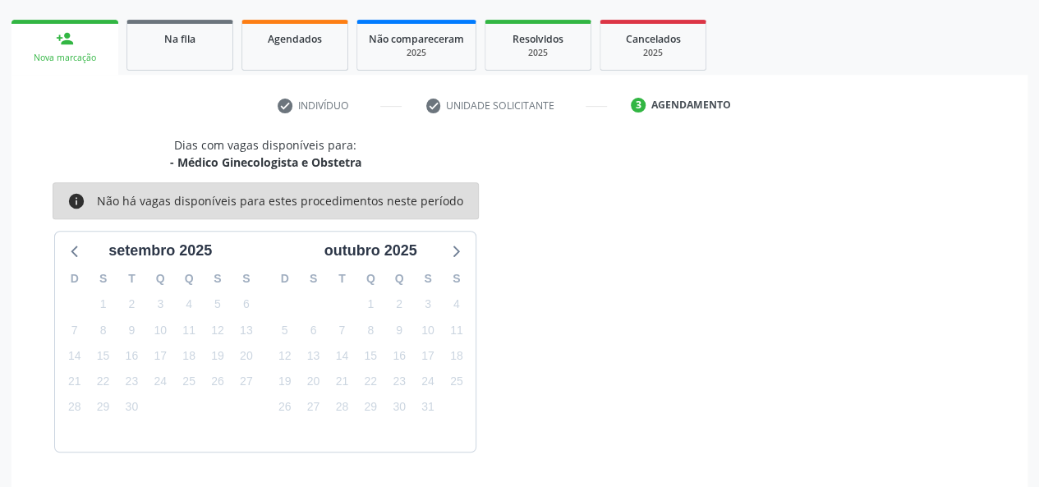
scroll to position [297, 0]
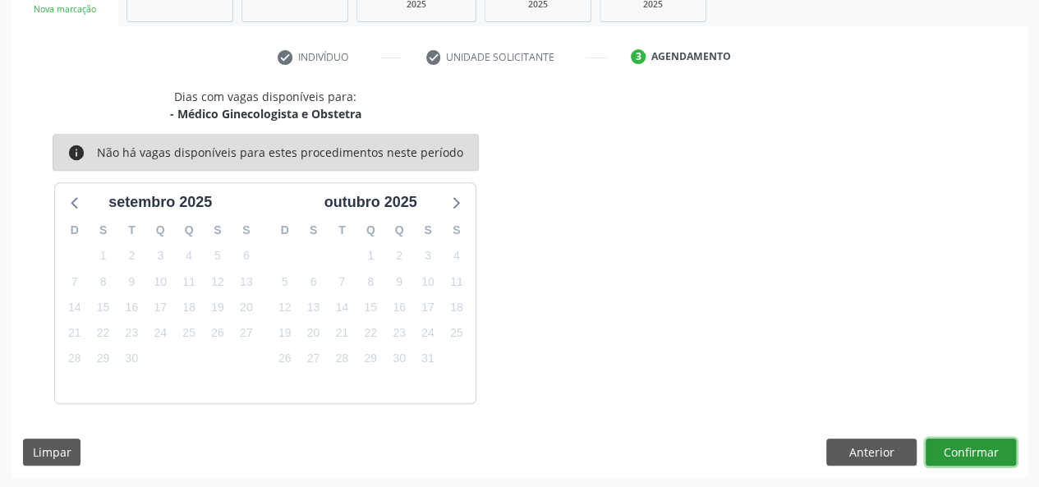
click at [963, 449] on button "Confirmar" at bounding box center [971, 453] width 90 height 28
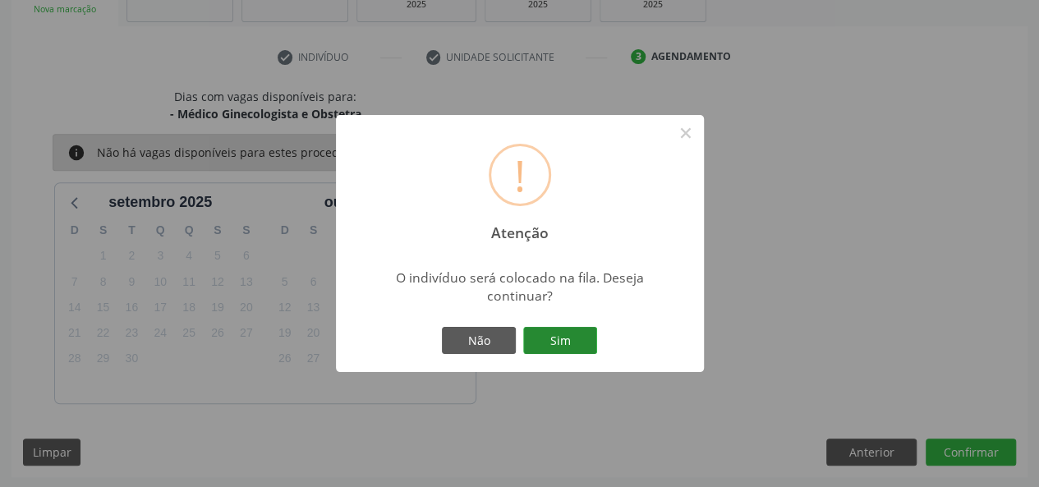
click at [563, 337] on button "Sim" at bounding box center [560, 341] width 74 height 28
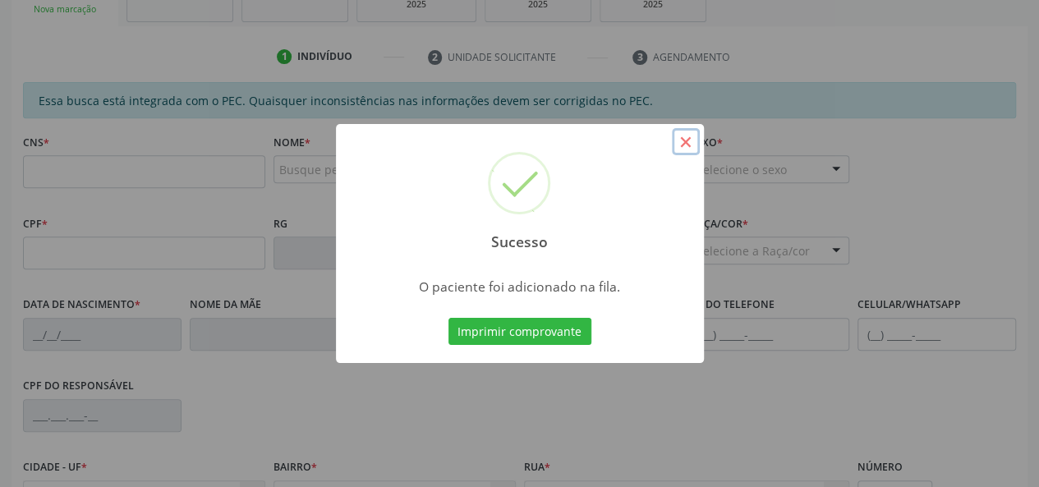
click at [682, 140] on button "×" at bounding box center [686, 142] width 28 height 28
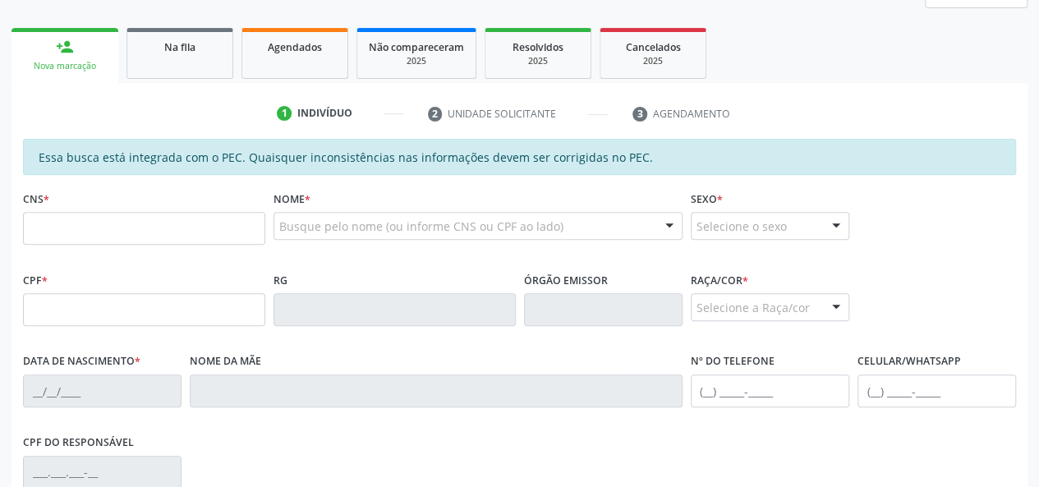
scroll to position [215, 0]
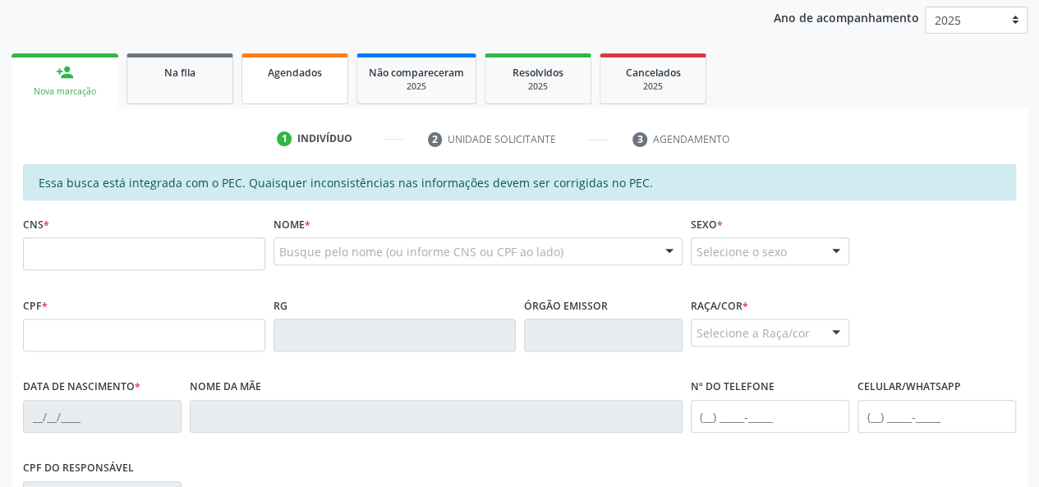
click at [276, 80] on link "Agendados" at bounding box center [294, 78] width 107 height 51
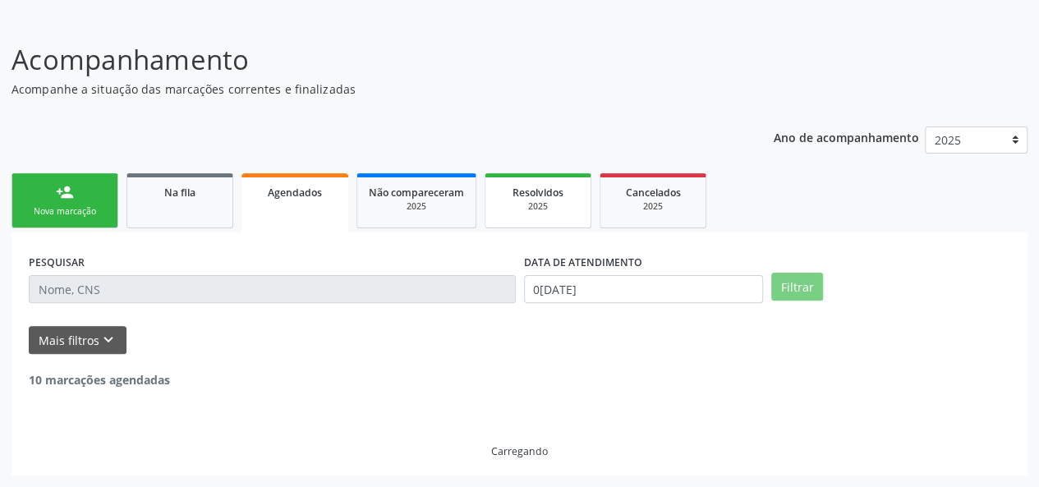
scroll to position [42, 0]
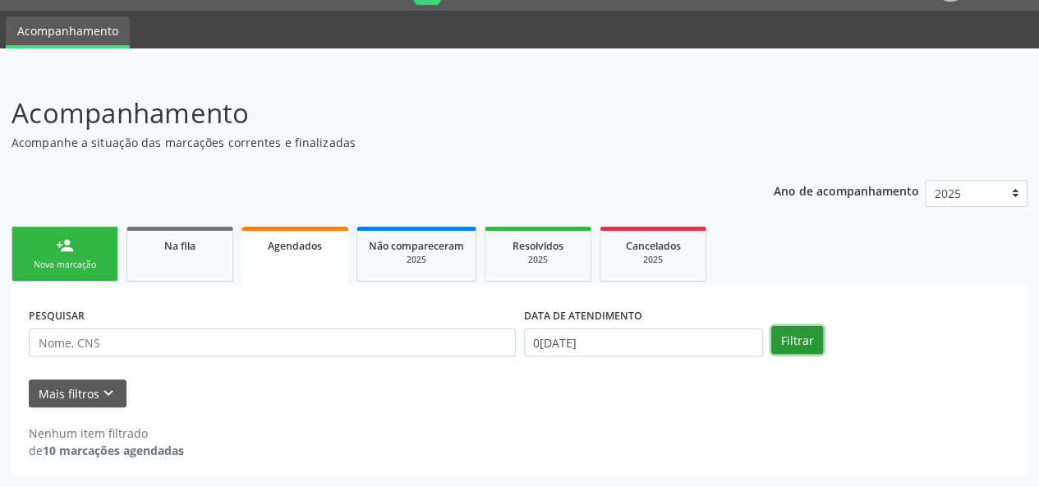
click at [782, 345] on button "Filtrar" at bounding box center [797, 340] width 52 height 28
click at [636, 339] on input "0[DATE]" at bounding box center [643, 342] width 239 height 28
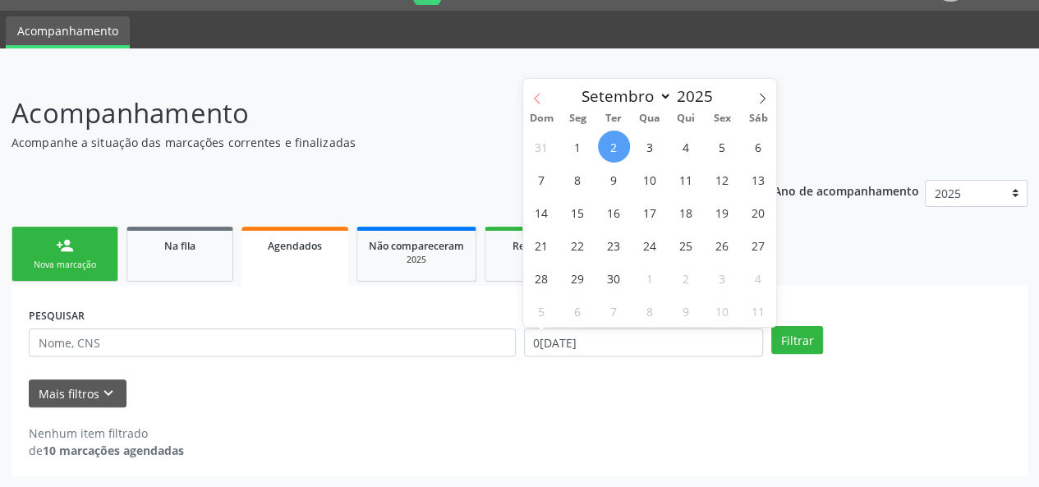
click at [535, 96] on icon at bounding box center [537, 98] width 6 height 11
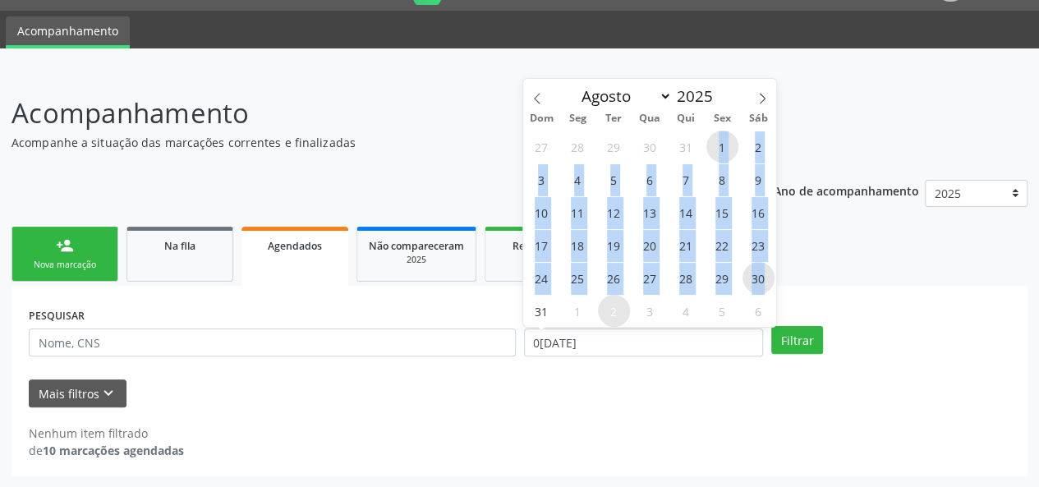
drag, startPoint x: 710, startPoint y: 145, endPoint x: 767, endPoint y: 290, distance: 155.3
click at [767, 290] on div "27 28 29 30 31 1 2 3 4 5 6 7 8 9 10 11 12 13 14 15 16 17 18 19 20 21 22 23 24 2…" at bounding box center [649, 228] width 253 height 197
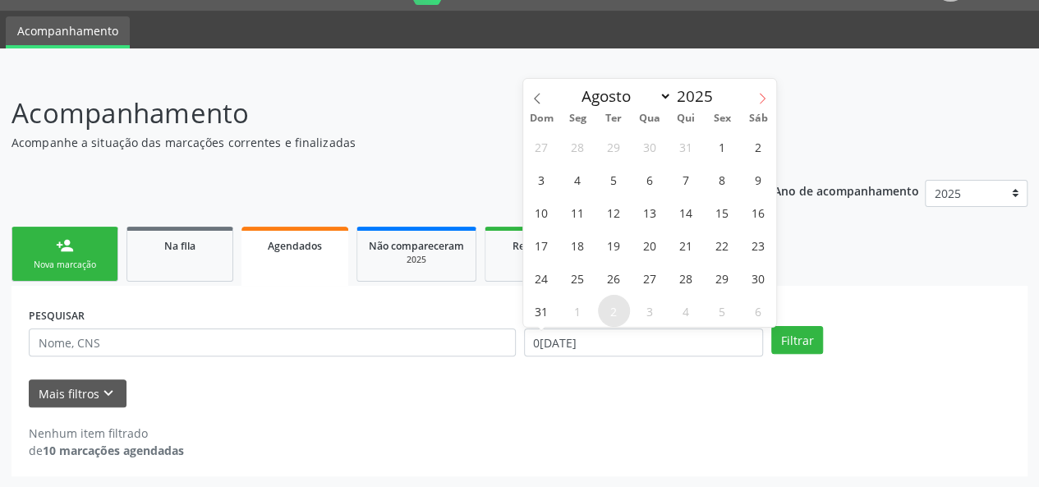
click at [767, 97] on icon at bounding box center [761, 98] width 11 height 11
select select "8"
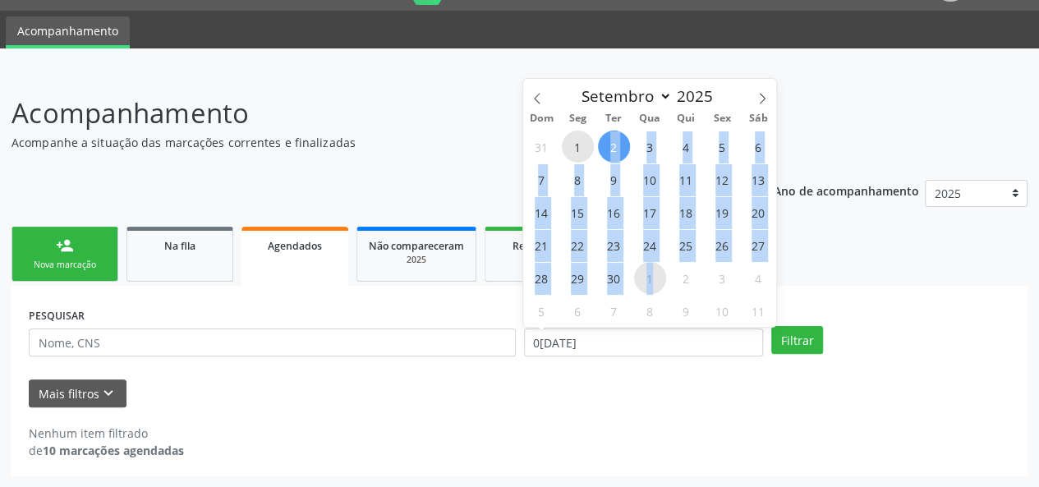
drag, startPoint x: 577, startPoint y: 150, endPoint x: 651, endPoint y: 280, distance: 149.3
click at [651, 280] on div "31 1 2 3 4 5 6 7 8 9 10 11 12 13 14 15 16 17 18 19 20 21 22 23 24 25 26 27 28 2…" at bounding box center [649, 228] width 253 height 197
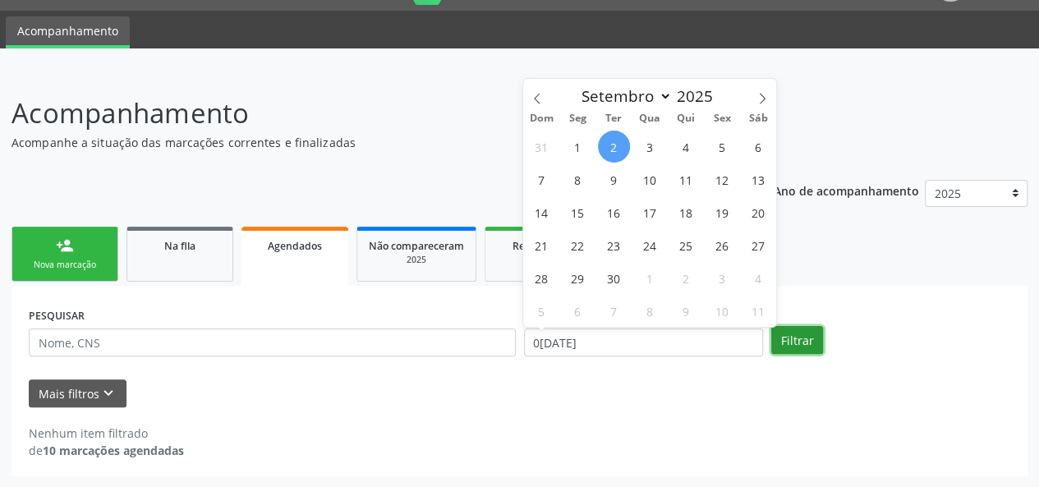
click at [797, 341] on button "Filtrar" at bounding box center [797, 340] width 52 height 28
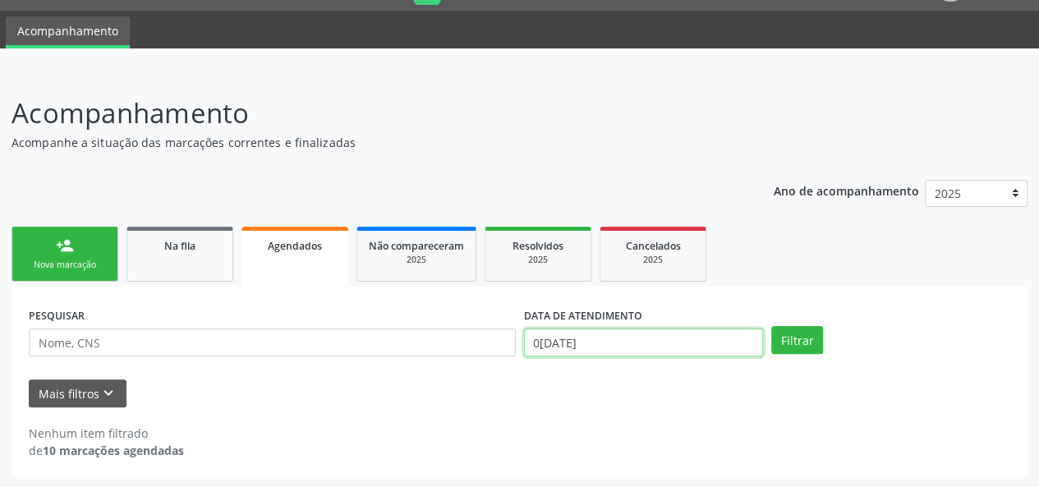
click at [673, 342] on input "0[DATE]" at bounding box center [643, 342] width 239 height 28
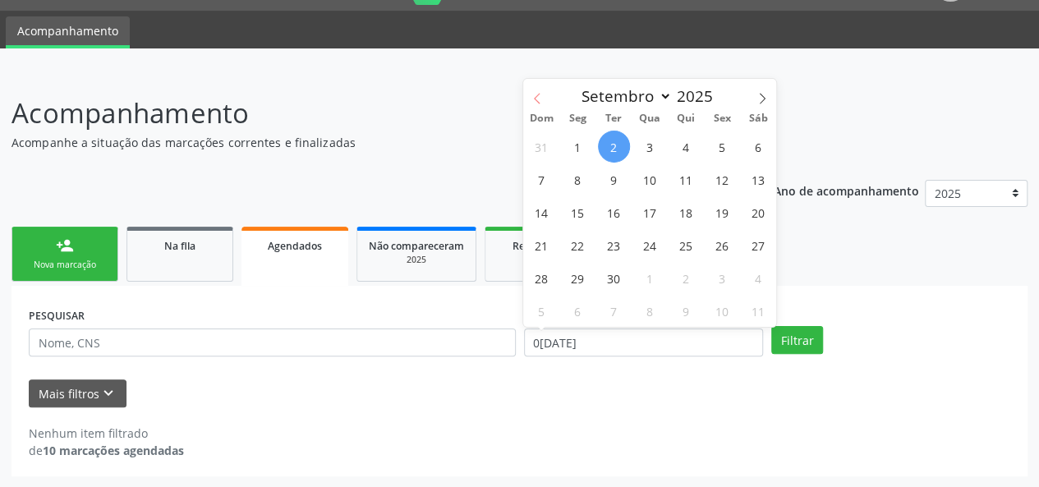
click at [538, 101] on icon at bounding box center [537, 98] width 6 height 11
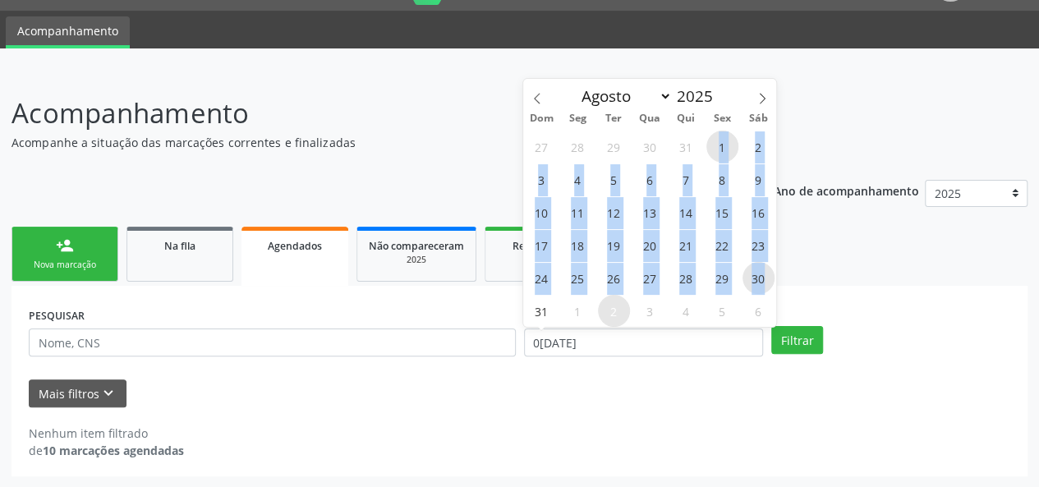
drag, startPoint x: 711, startPoint y: 150, endPoint x: 769, endPoint y: 280, distance: 141.9
click at [769, 280] on div "27 28 29 30 31 1 2 3 4 5 6 7 8 9 10 11 12 13 14 15 16 17 18 19 20 21 22 23 24 2…" at bounding box center [649, 228] width 253 height 197
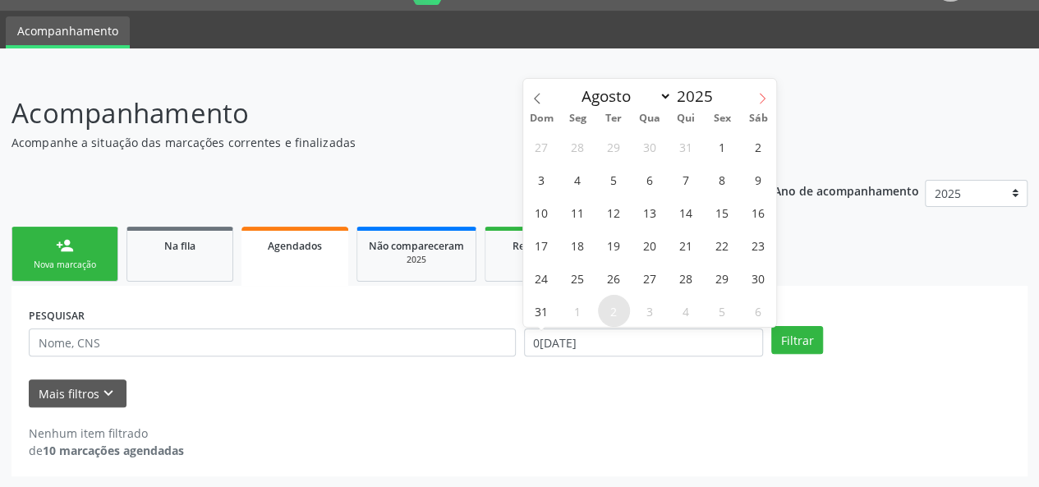
click at [762, 94] on icon at bounding box center [761, 98] width 11 height 11
select select "8"
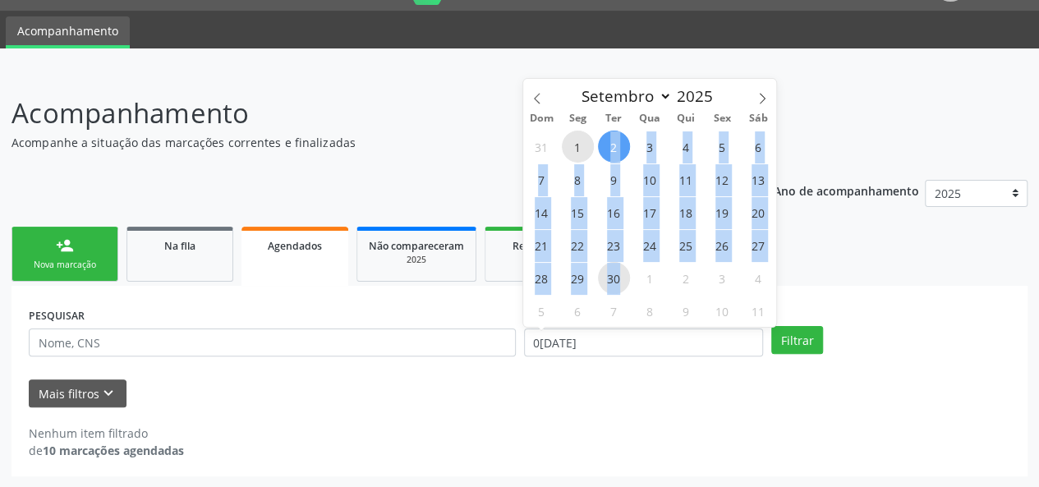
drag, startPoint x: 581, startPoint y: 141, endPoint x: 621, endPoint y: 281, distance: 145.1
click at [621, 281] on div "31 1 2 3 4 5 6 7 8 9 10 11 12 13 14 15 16 17 18 19 20 21 22 23 24 25 26 27 28 2…" at bounding box center [649, 228] width 253 height 197
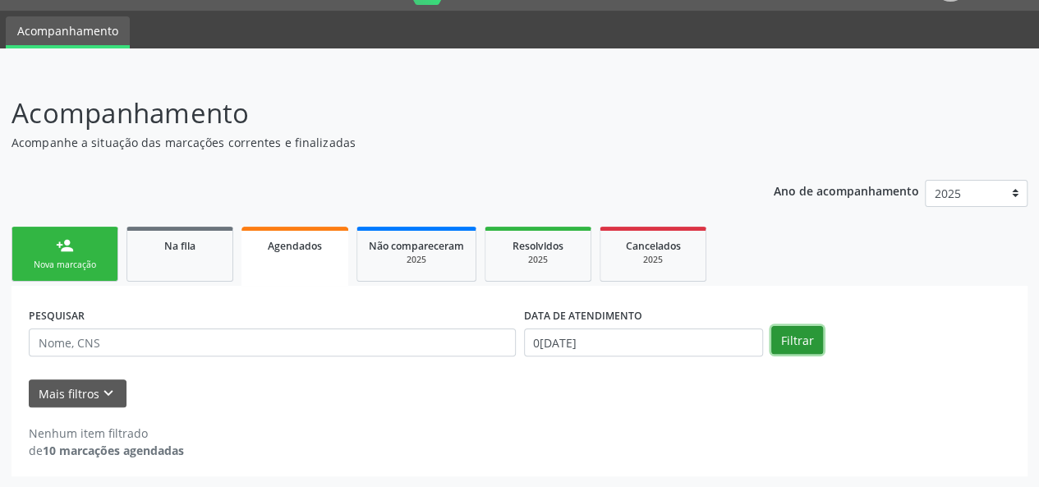
click at [810, 339] on button "Filtrar" at bounding box center [797, 340] width 52 height 28
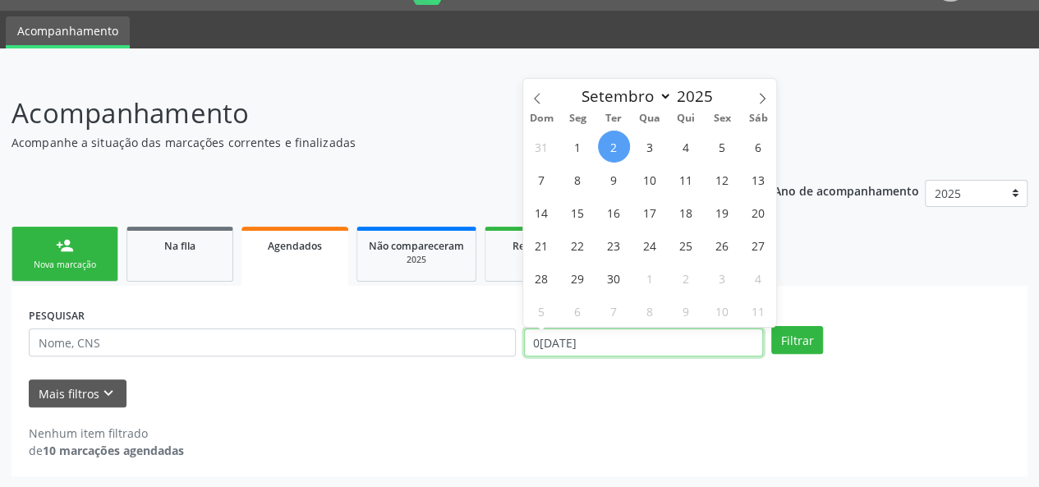
click at [613, 339] on input "0[DATE]" at bounding box center [643, 342] width 239 height 28
click at [535, 97] on icon at bounding box center [536, 98] width 11 height 11
click at [756, 102] on icon at bounding box center [761, 98] width 11 height 11
select select "8"
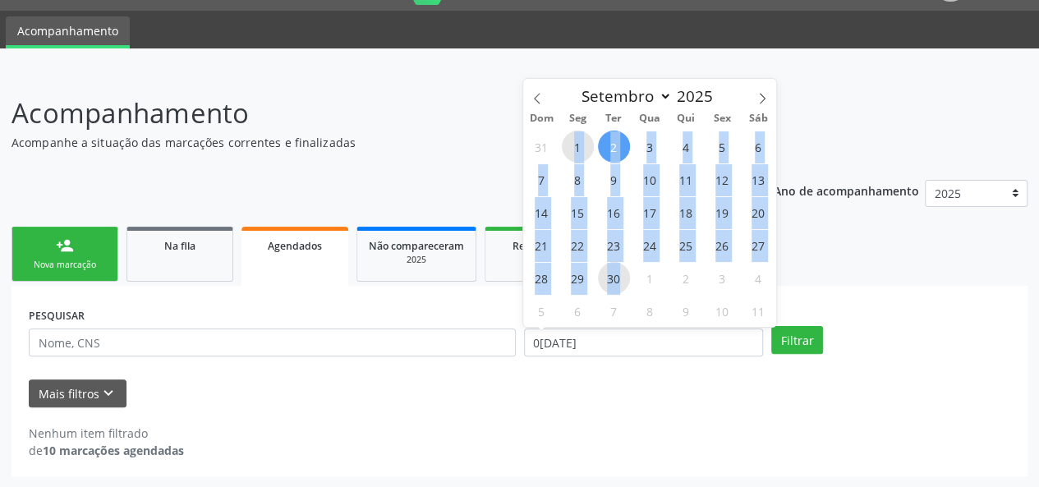
drag, startPoint x: 575, startPoint y: 137, endPoint x: 618, endPoint y: 275, distance: 144.4
click at [618, 275] on div "31 1 2 3 4 5 6 7 8 9 10 11 12 13 14 15 16 17 18 19 20 21 22 23 24 25 26 27 28 2…" at bounding box center [649, 228] width 253 height 197
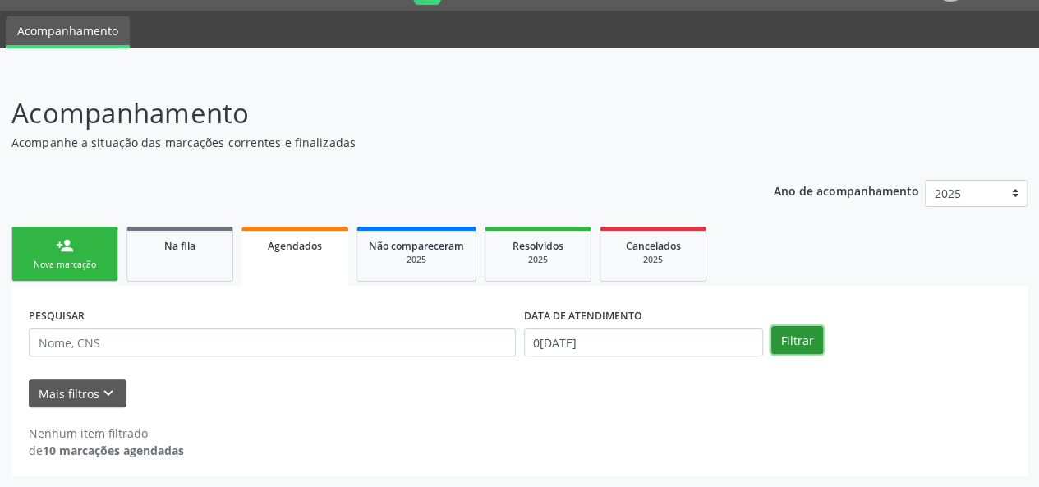
click at [792, 341] on button "Filtrar" at bounding box center [797, 340] width 52 height 28
click at [431, 259] on div "2025" at bounding box center [416, 260] width 95 height 12
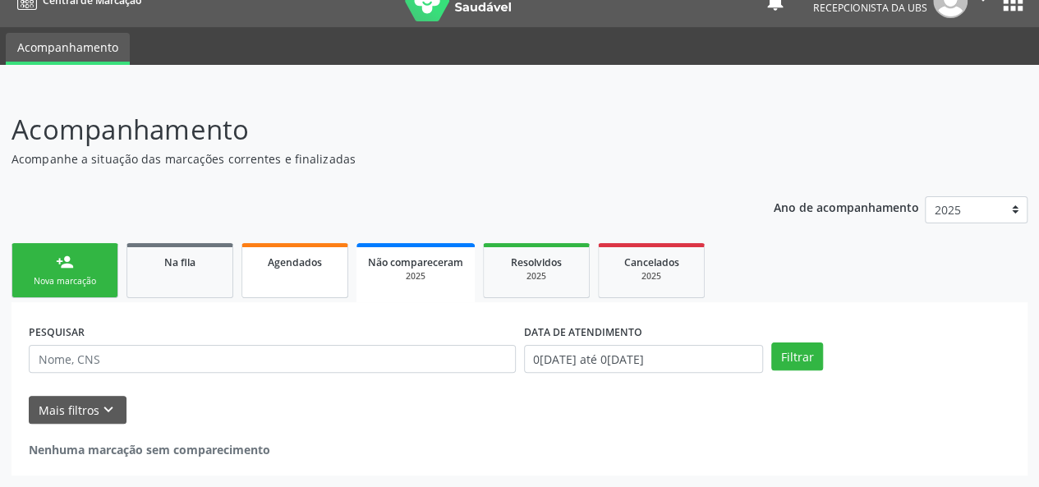
scroll to position [25, 0]
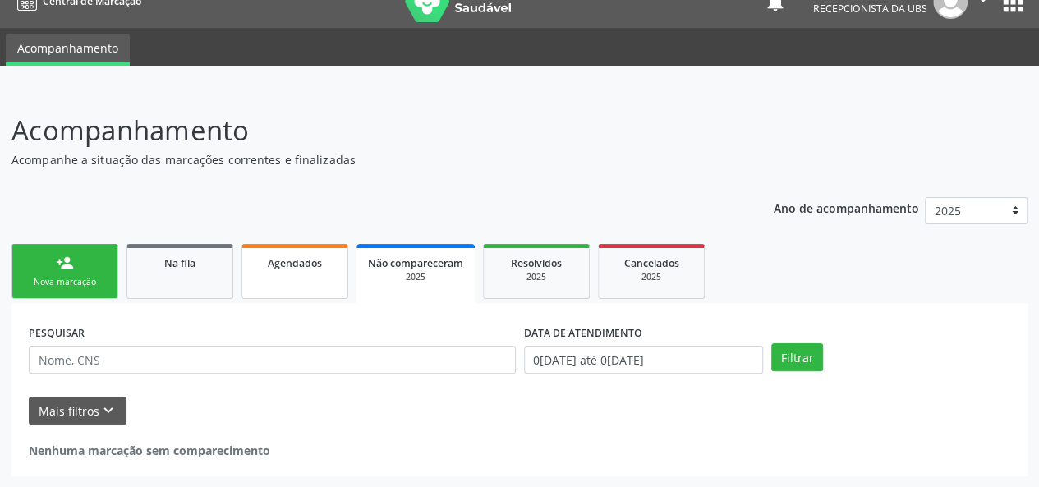
drag, startPoint x: 294, startPoint y: 257, endPoint x: 298, endPoint y: 279, distance: 22.6
click at [294, 257] on span "Agendados" at bounding box center [295, 263] width 54 height 14
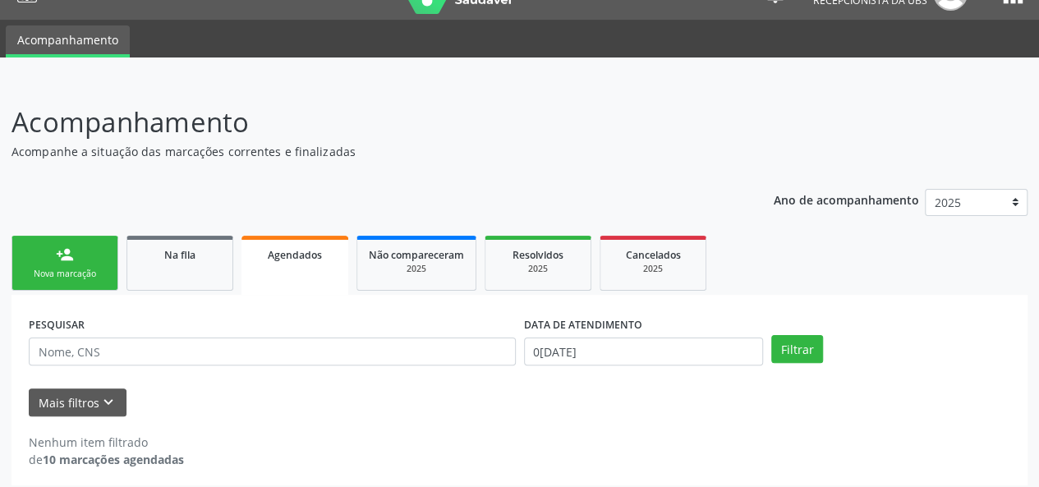
scroll to position [42, 0]
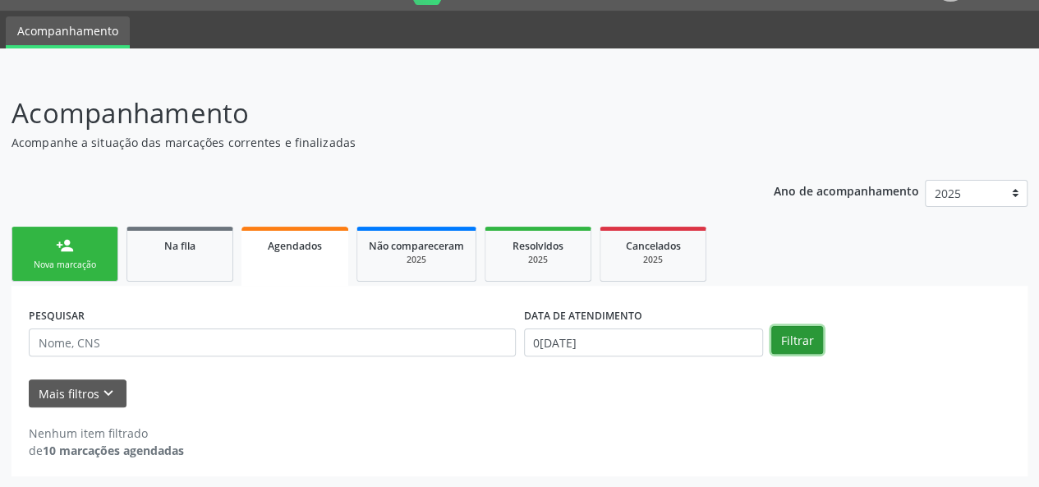
click at [783, 339] on button "Filtrar" at bounding box center [797, 340] width 52 height 28
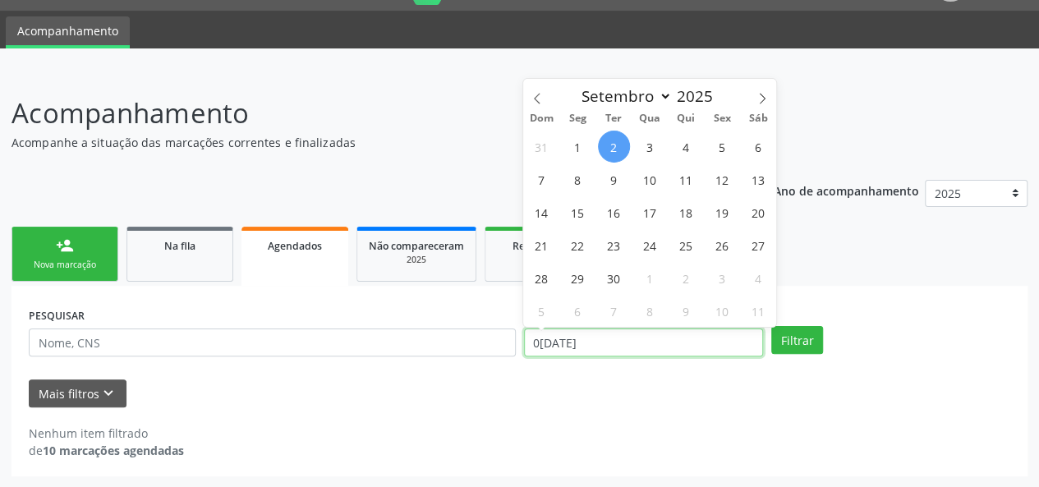
click at [651, 347] on input "0[DATE]" at bounding box center [643, 342] width 239 height 28
click at [535, 98] on icon at bounding box center [536, 98] width 11 height 11
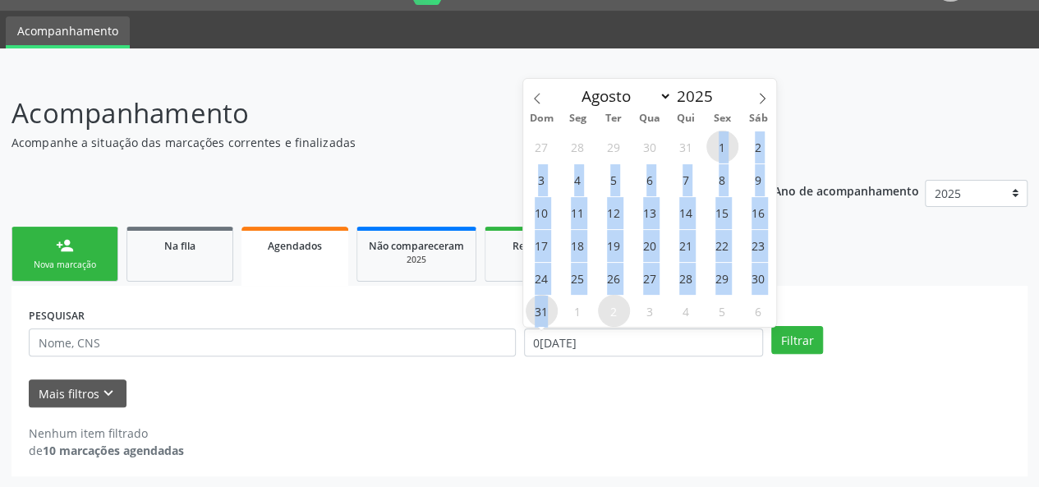
drag, startPoint x: 706, startPoint y: 142, endPoint x: 550, endPoint y: 308, distance: 227.7
click at [550, 308] on div "27 28 29 30 31 1 2 3 4 5 6 7 8 9 10 11 12 13 14 15 16 17 18 19 20 21 22 23 24 2…" at bounding box center [649, 228] width 253 height 197
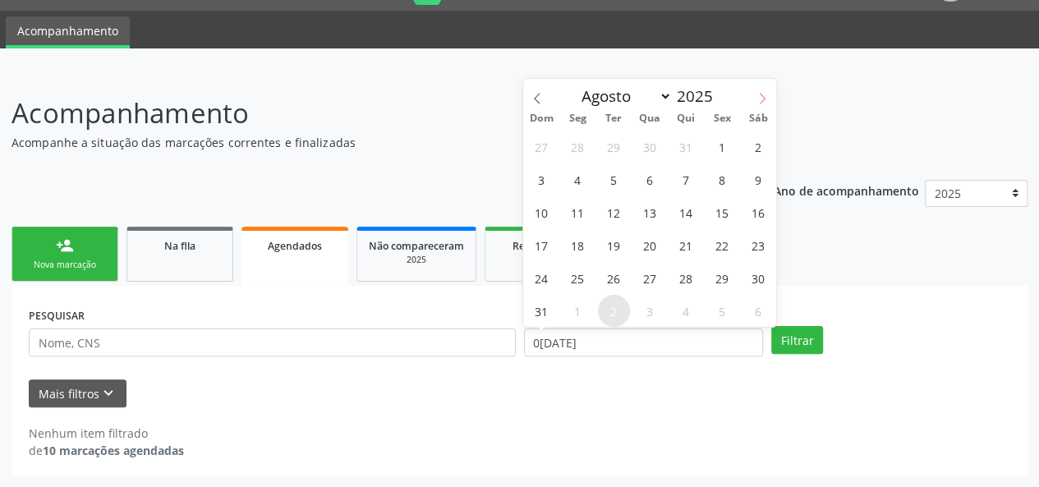
click at [755, 94] on span at bounding box center [762, 93] width 28 height 28
select select "8"
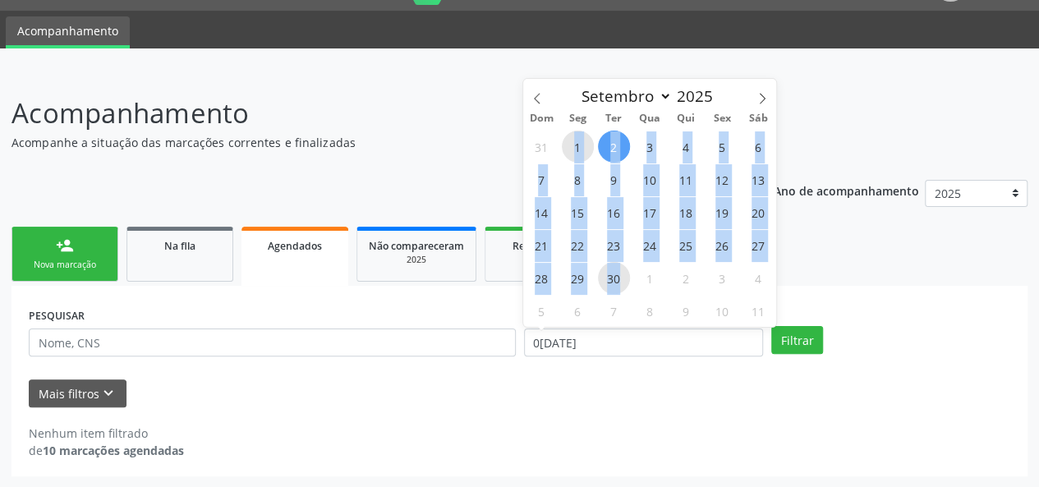
drag, startPoint x: 576, startPoint y: 139, endPoint x: 618, endPoint y: 275, distance: 142.6
click at [618, 275] on div "31 1 2 3 4 5 6 7 8 9 10 11 12 13 14 15 16 17 18 19 20 21 22 23 24 25 26 27 28 2…" at bounding box center [649, 228] width 253 height 197
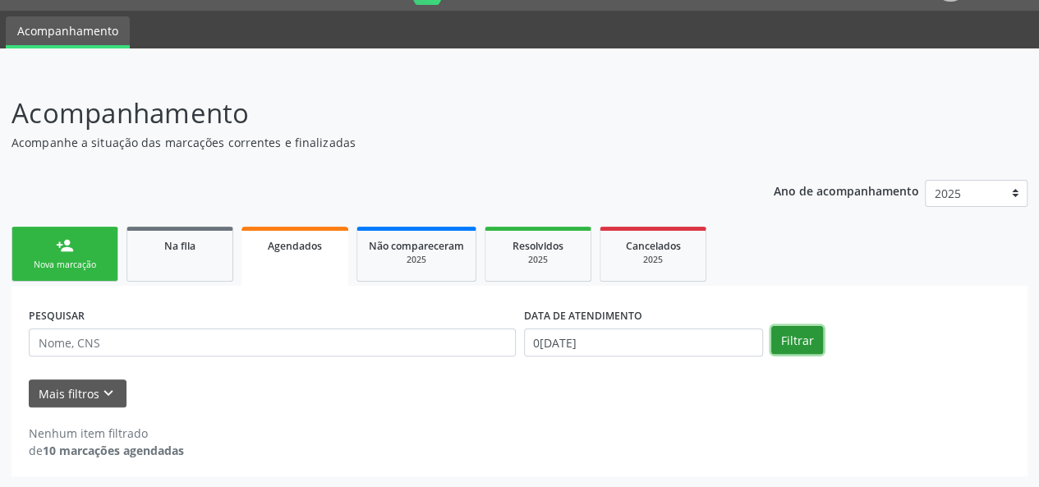
click at [795, 339] on button "Filtrar" at bounding box center [797, 340] width 52 height 28
click at [782, 353] on button "Filtrar" at bounding box center [797, 340] width 52 height 28
click at [786, 342] on button "Filtrar" at bounding box center [797, 340] width 52 height 28
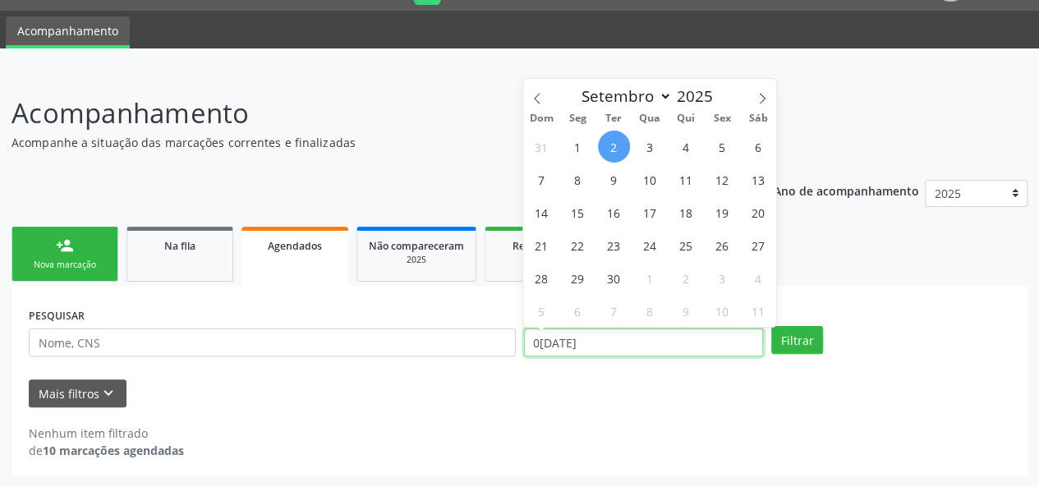
click at [698, 341] on input "0[DATE]" at bounding box center [643, 342] width 239 height 28
click at [534, 96] on icon at bounding box center [536, 98] width 11 height 11
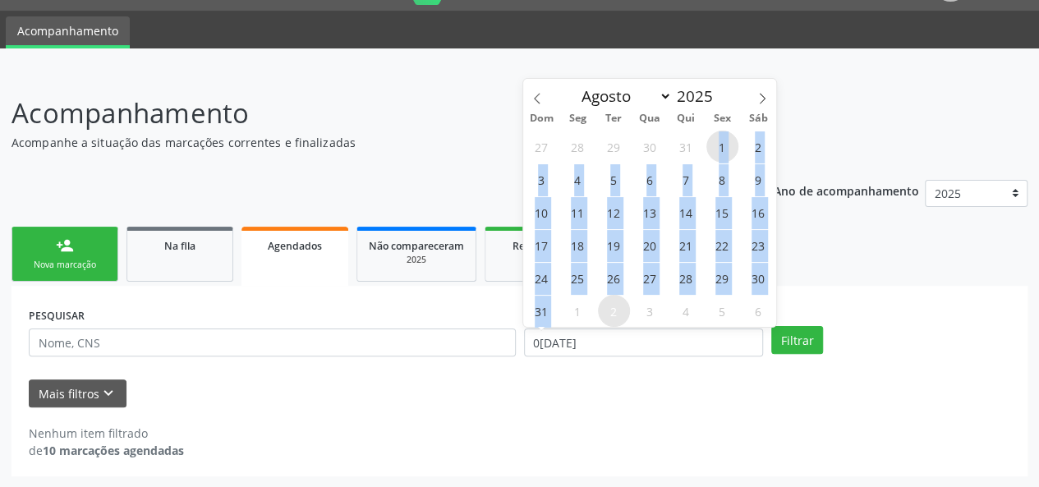
drag, startPoint x: 711, startPoint y: 142, endPoint x: 561, endPoint y: 321, distance: 233.8
click at [561, 321] on div "27 28 29 30 31 1 2 3 4 5 6 7 8 9 10 11 12 13 14 15 16 17 18 19 20 21 22 23 24 2…" at bounding box center [649, 228] width 253 height 197
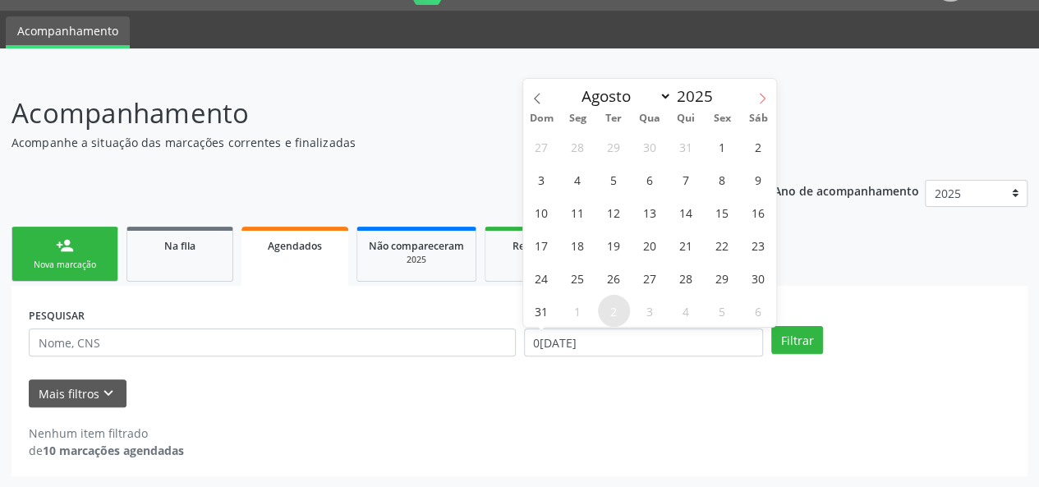
click at [762, 94] on icon at bounding box center [761, 98] width 11 height 11
select select "8"
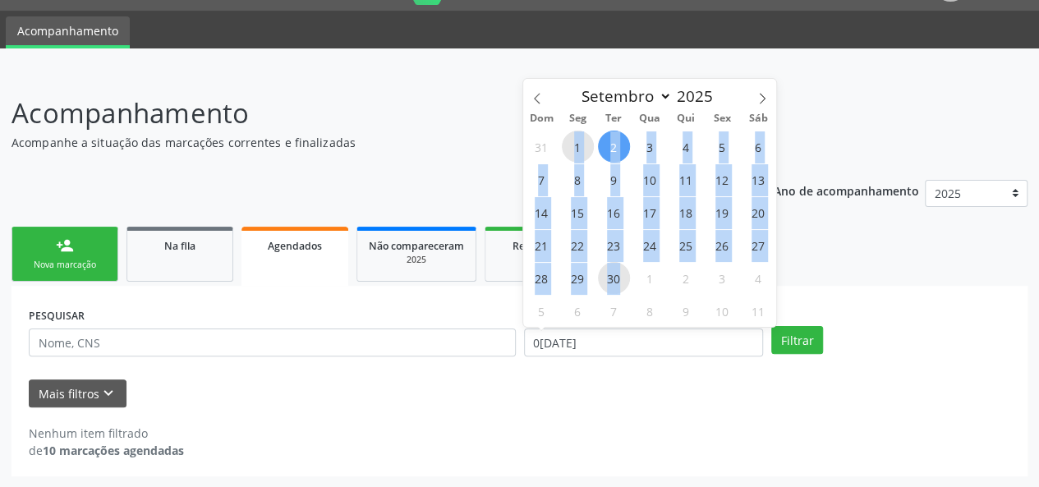
drag, startPoint x: 563, startPoint y: 139, endPoint x: 627, endPoint y: 286, distance: 160.4
click at [627, 286] on div "31 1 2 3 4 5 6 7 8 9 10 11 12 13 14 15 16 17 18 19 20 21 22 23 24 25 26 27 28 2…" at bounding box center [649, 228] width 253 height 197
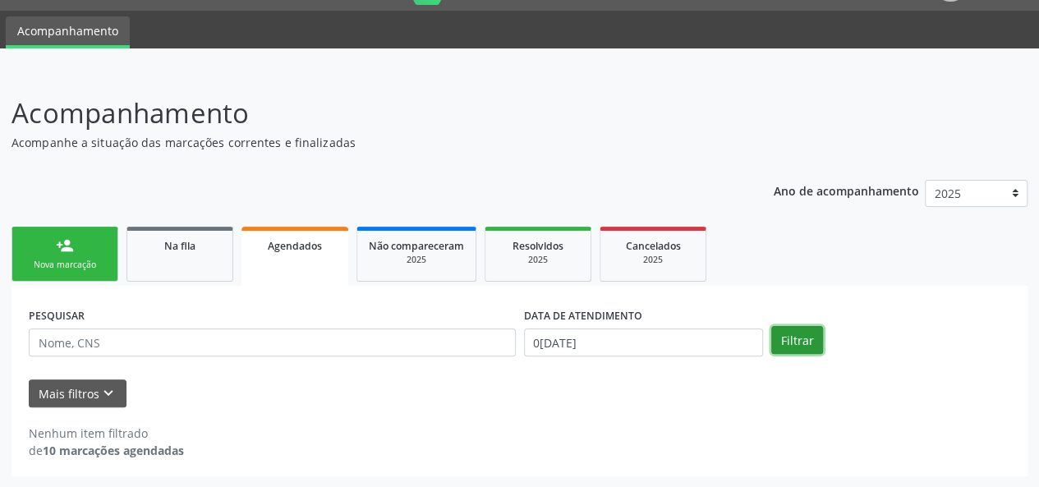
click at [809, 340] on button "Filtrar" at bounding box center [797, 340] width 52 height 28
click at [412, 237] on div "Não compareceram" at bounding box center [416, 245] width 95 height 17
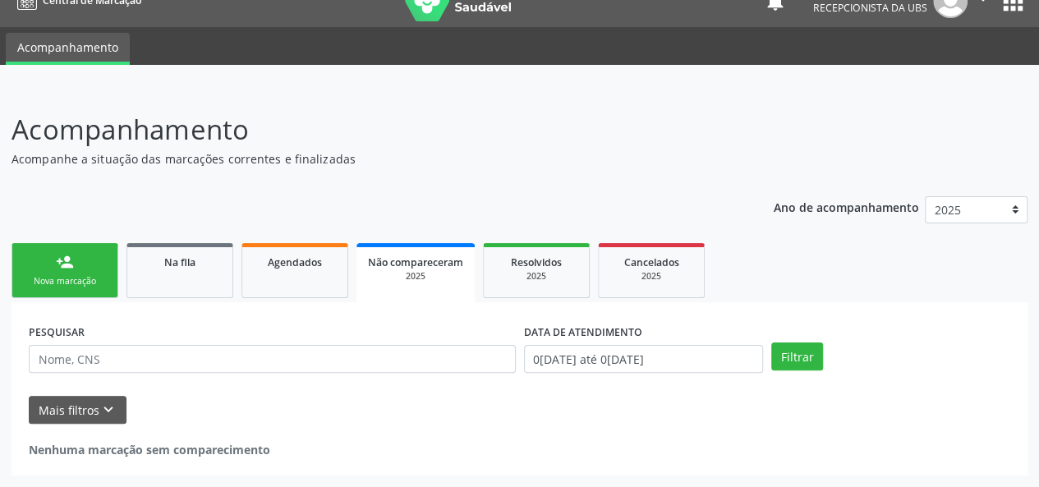
scroll to position [25, 0]
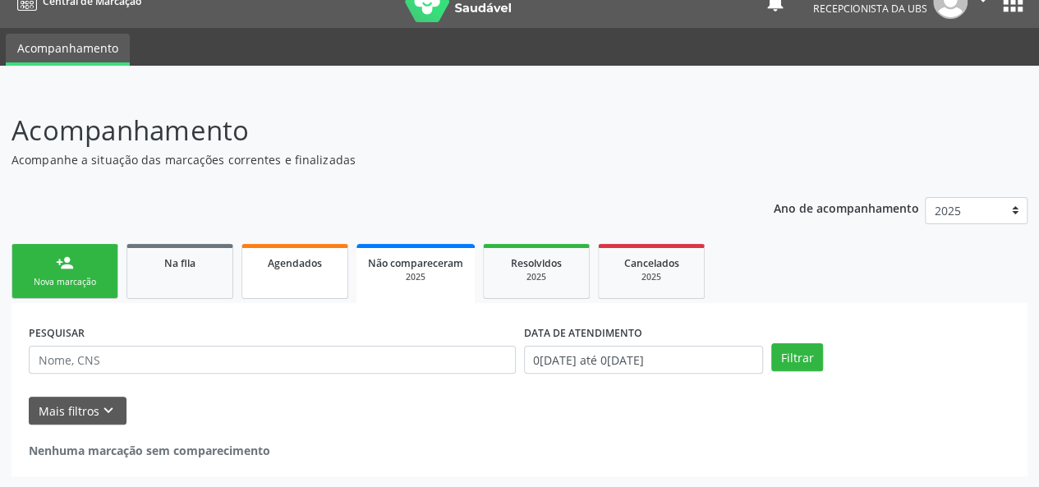
click at [302, 272] on link "Agendados" at bounding box center [294, 271] width 107 height 55
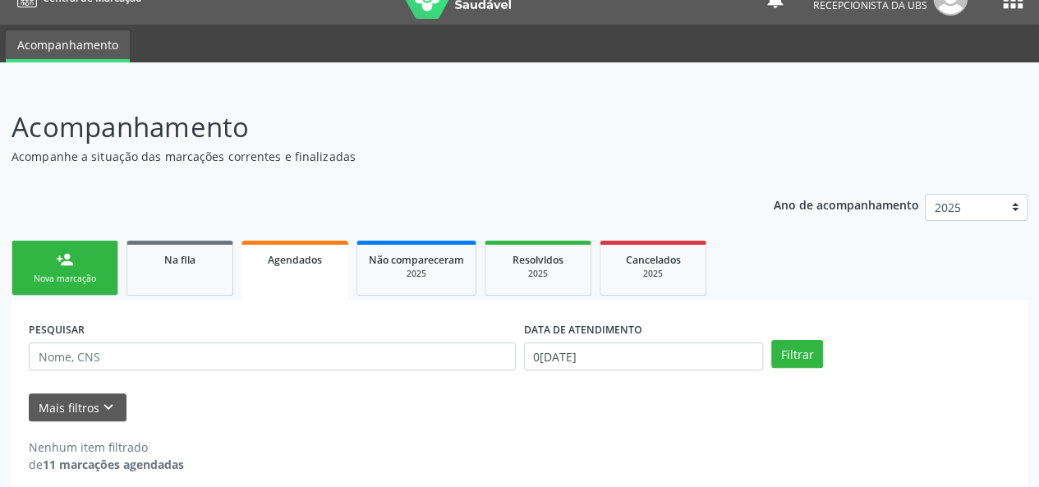
scroll to position [42, 0]
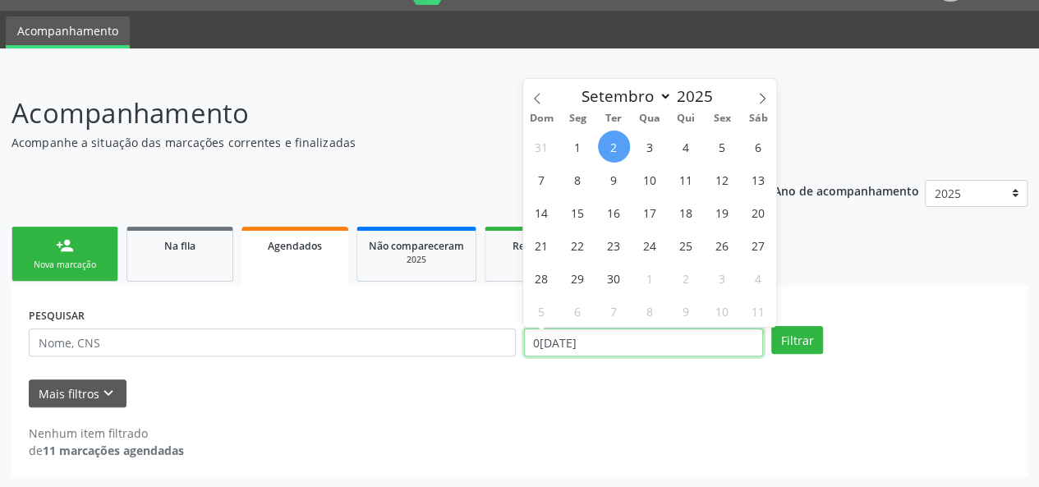
click at [648, 345] on input "0[DATE]" at bounding box center [643, 342] width 239 height 28
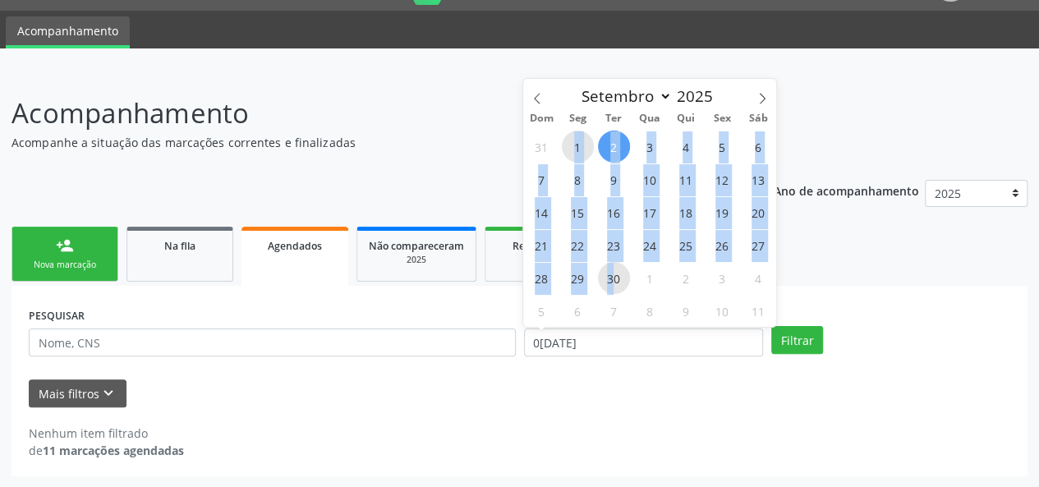
drag, startPoint x: 574, startPoint y: 133, endPoint x: 616, endPoint y: 273, distance: 146.5
click at [616, 273] on div "31 1 2 3 4 5 6 7 8 9 10 11 12 13 14 15 16 17 18 19 20 21 22 23 24 25 26 27 28 2…" at bounding box center [649, 228] width 253 height 197
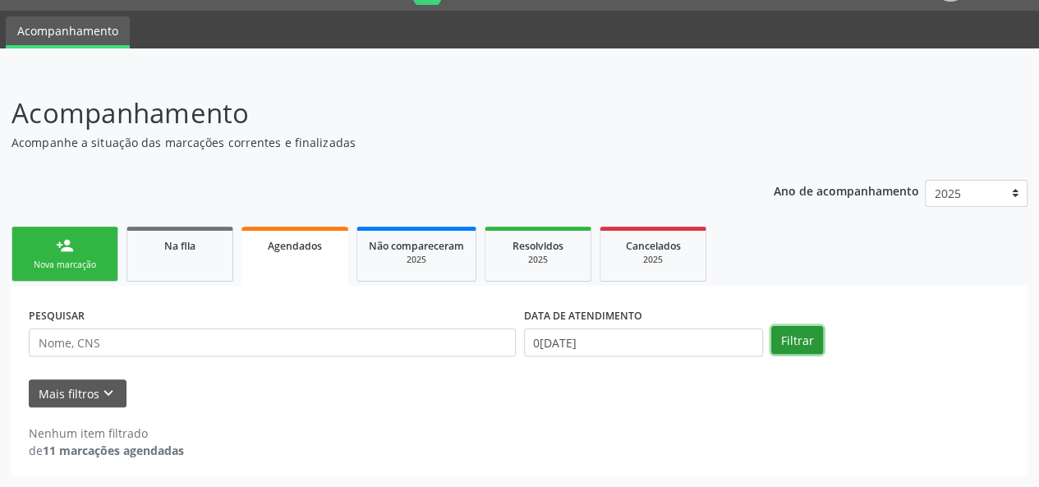
click at [805, 344] on button "Filtrar" at bounding box center [797, 340] width 52 height 28
click at [106, 393] on icon "keyboard_arrow_down" at bounding box center [108, 393] width 18 height 18
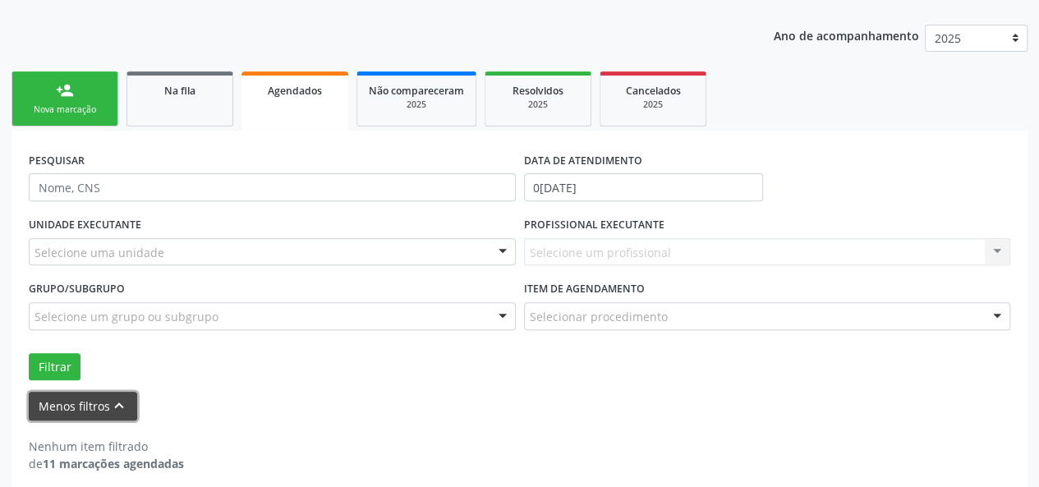
scroll to position [209, 0]
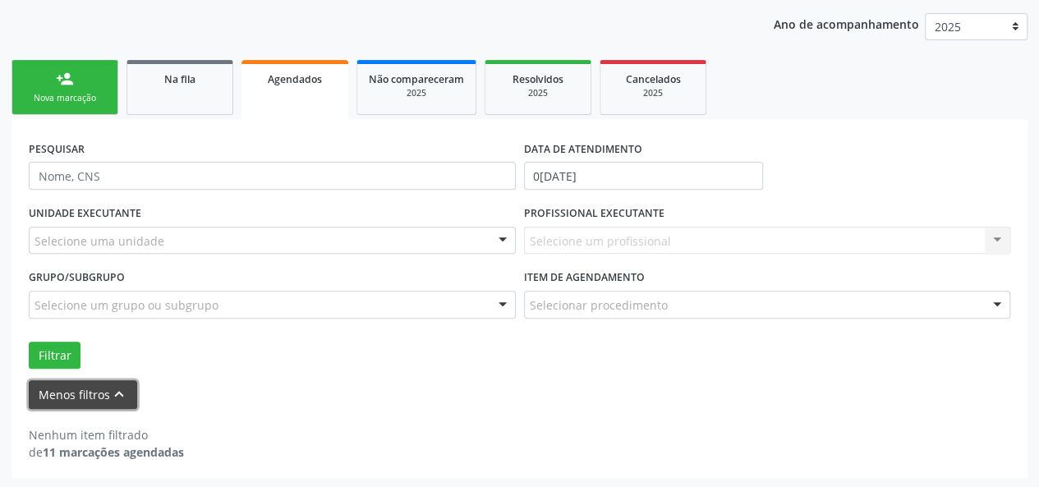
click at [96, 391] on button "Menos filtros keyboard_arrow_up" at bounding box center [83, 394] width 108 height 29
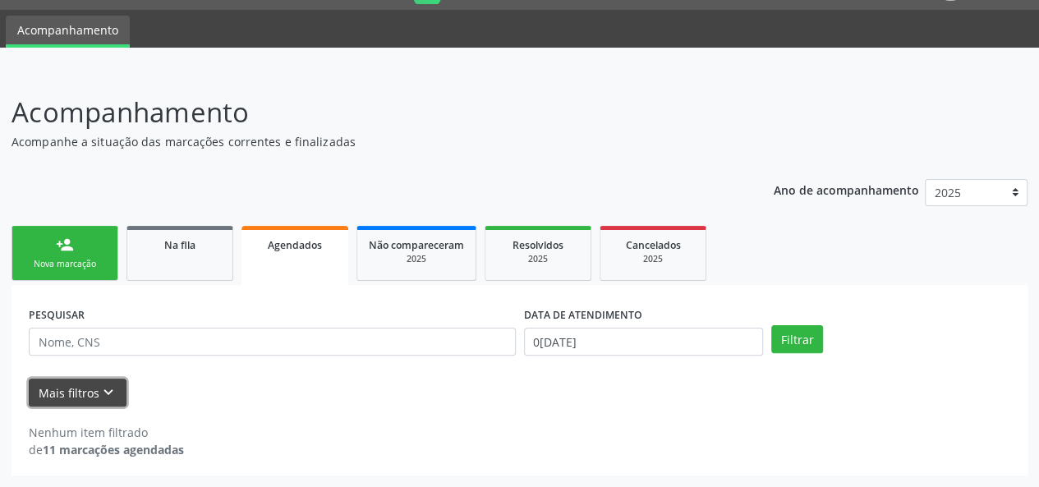
scroll to position [42, 0]
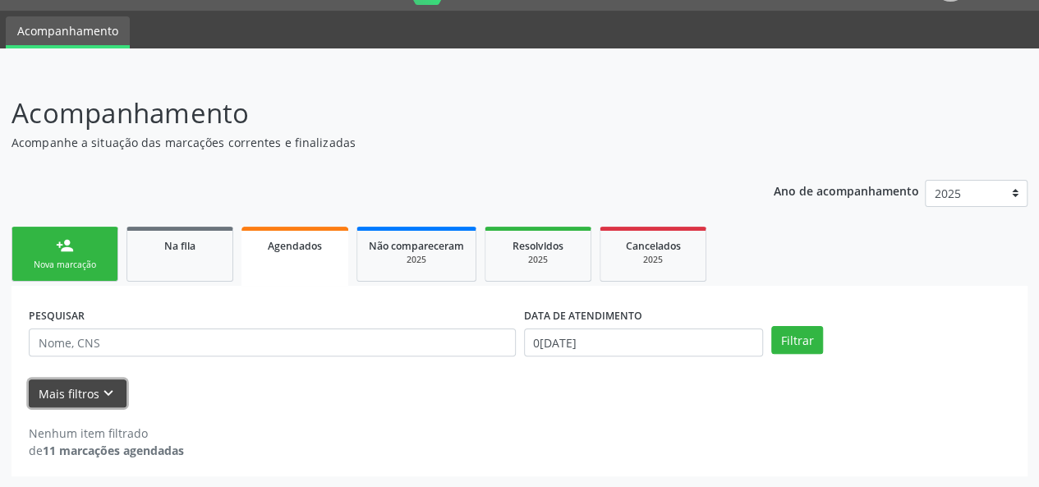
click at [96, 391] on button "Mais filtros keyboard_arrow_down" at bounding box center [78, 393] width 98 height 29
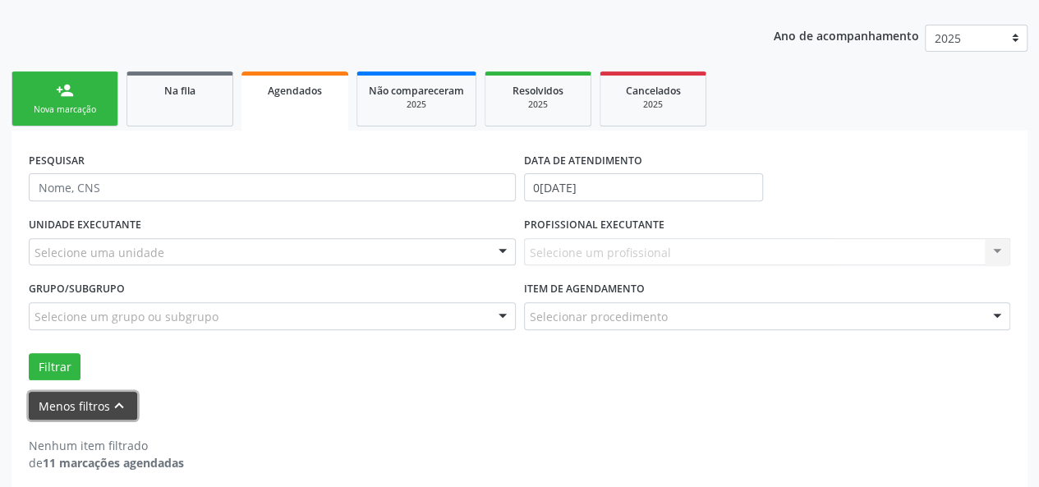
scroll to position [209, 0]
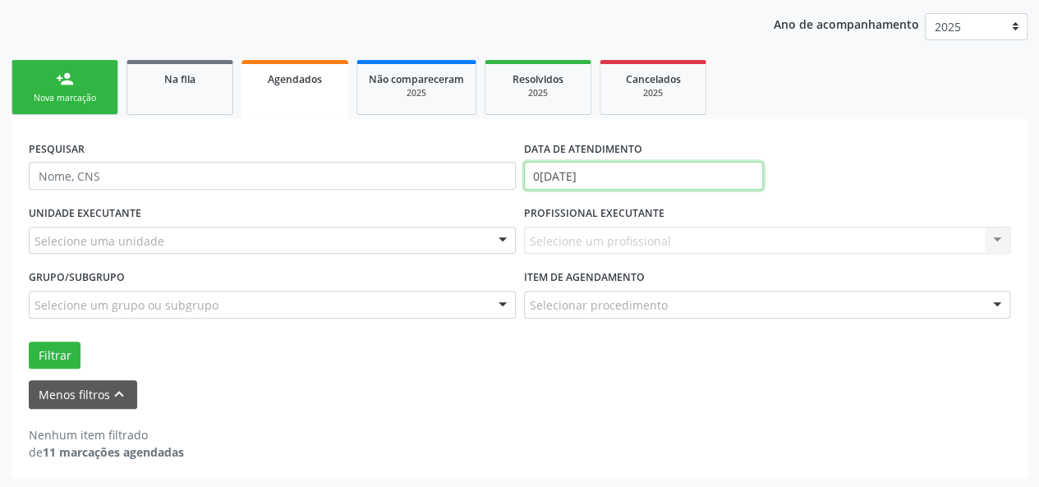
click at [631, 175] on input "0[DATE]" at bounding box center [643, 176] width 239 height 28
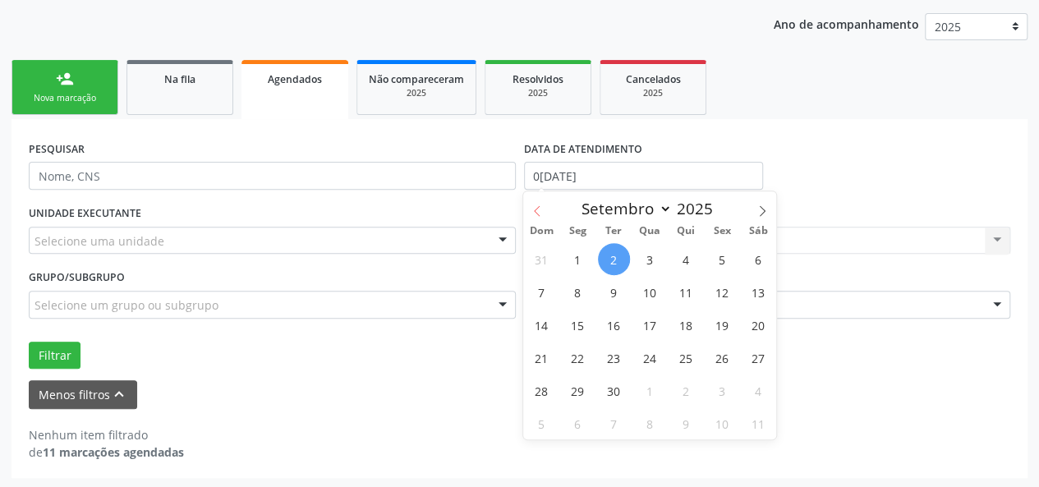
click at [544, 208] on span at bounding box center [537, 205] width 28 height 28
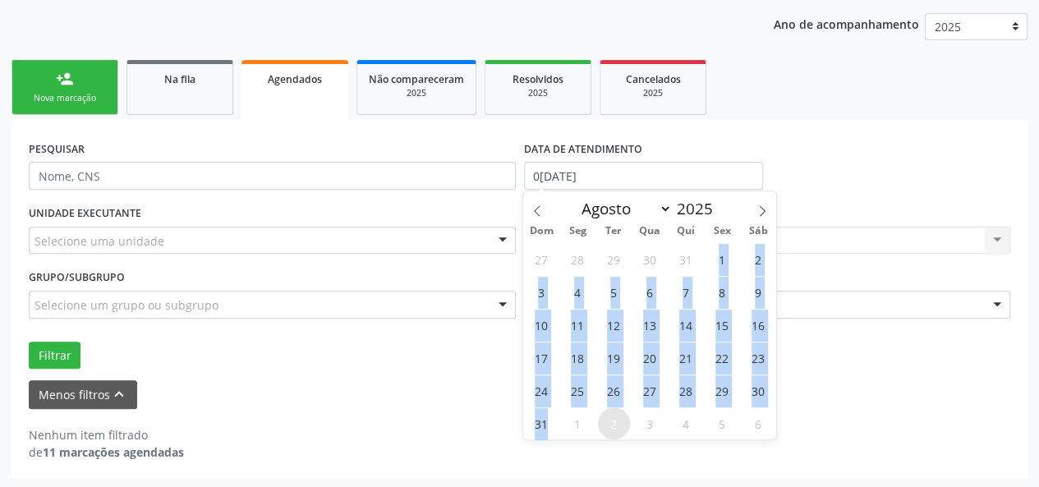
drag, startPoint x: 708, startPoint y: 248, endPoint x: 556, endPoint y: 431, distance: 238.0
click at [556, 431] on div "27 28 29 30 31 1 2 3 4 5 6 7 8 9 10 11 12 13 14 15 16 17 18 19 20 21 22 23 24 2…" at bounding box center [649, 340] width 253 height 197
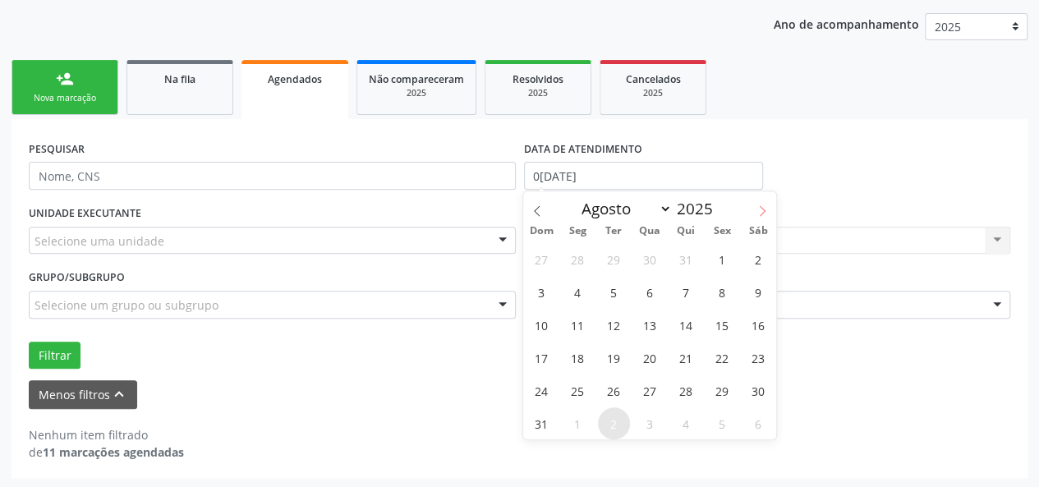
click at [757, 205] on icon at bounding box center [761, 210] width 11 height 11
select select "8"
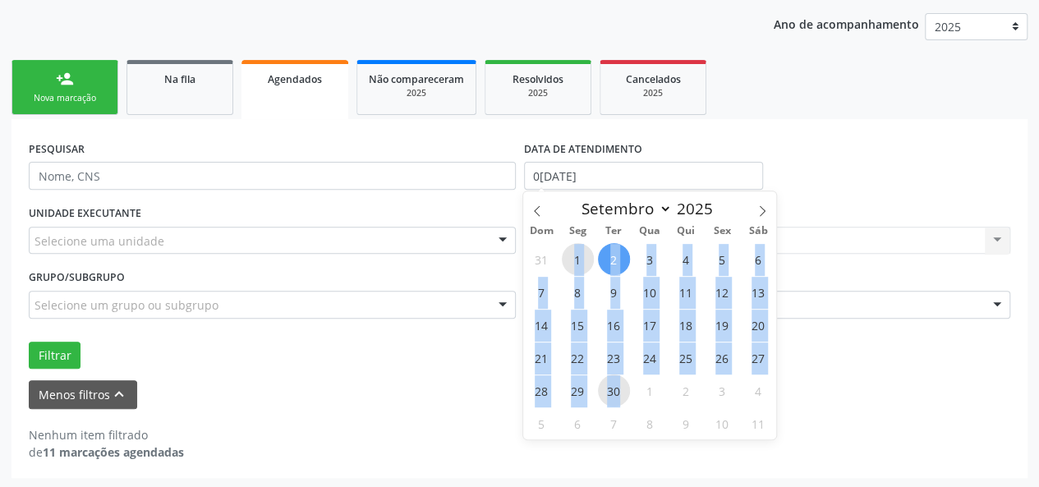
drag, startPoint x: 568, startPoint y: 249, endPoint x: 621, endPoint y: 388, distance: 148.4
click at [621, 388] on div "31 1 2 3 4 5 6 7 8 9 10 11 12 13 14 15 16 17 18 19 20 21 22 23 24 25 26 27 28 2…" at bounding box center [649, 340] width 253 height 197
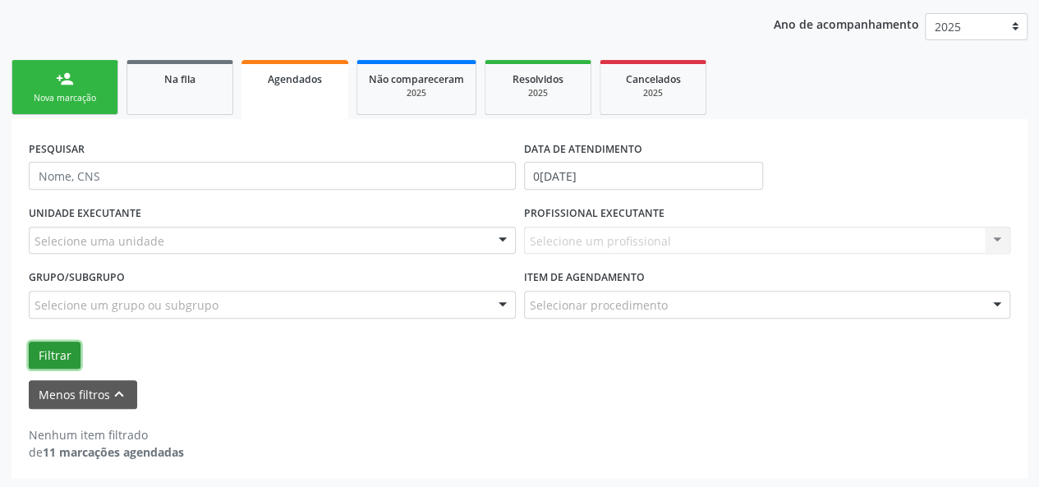
click at [57, 351] on button "Filtrar" at bounding box center [55, 356] width 52 height 28
click at [652, 405] on div "Menos filtros keyboard_arrow_up" at bounding box center [520, 394] width 990 height 29
click at [383, 89] on div "2025" at bounding box center [416, 93] width 95 height 12
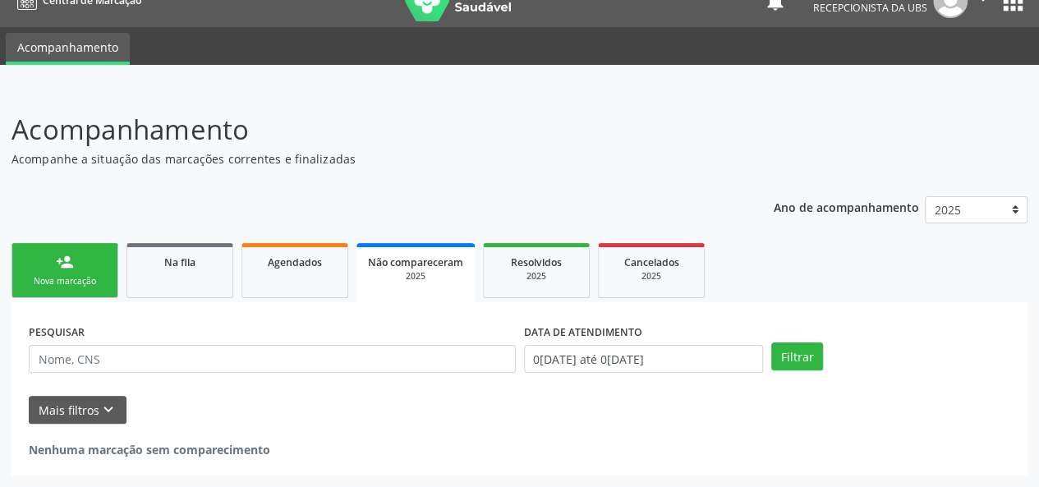
scroll to position [25, 0]
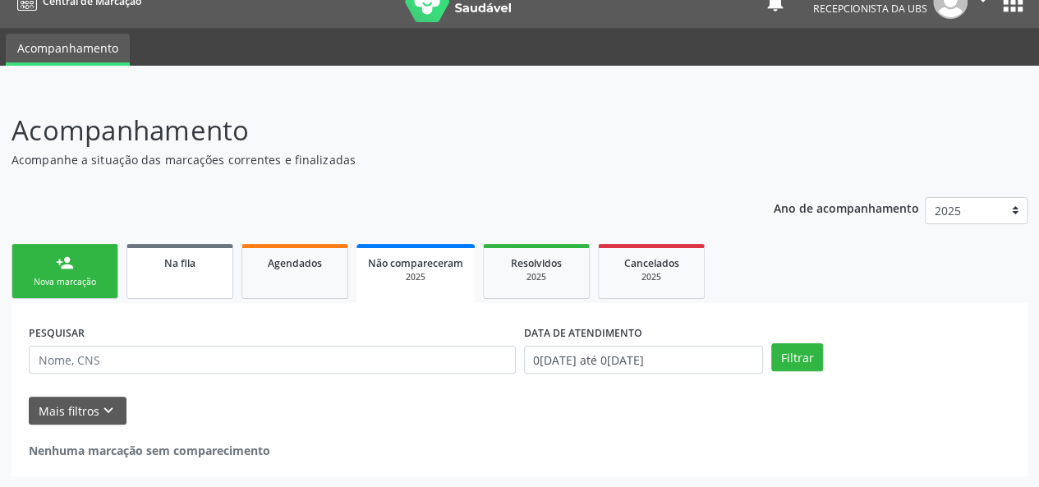
click at [199, 275] on link "Na fila" at bounding box center [179, 271] width 107 height 55
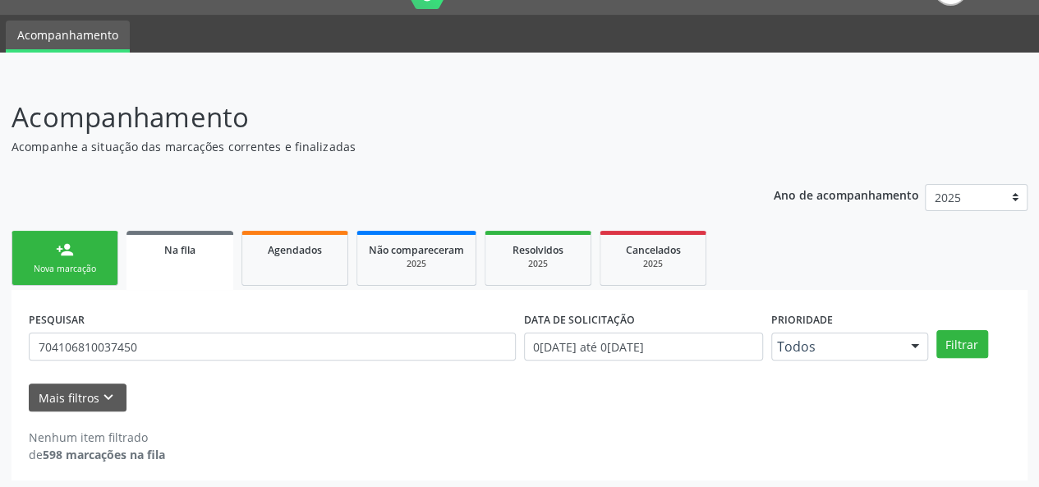
scroll to position [42, 0]
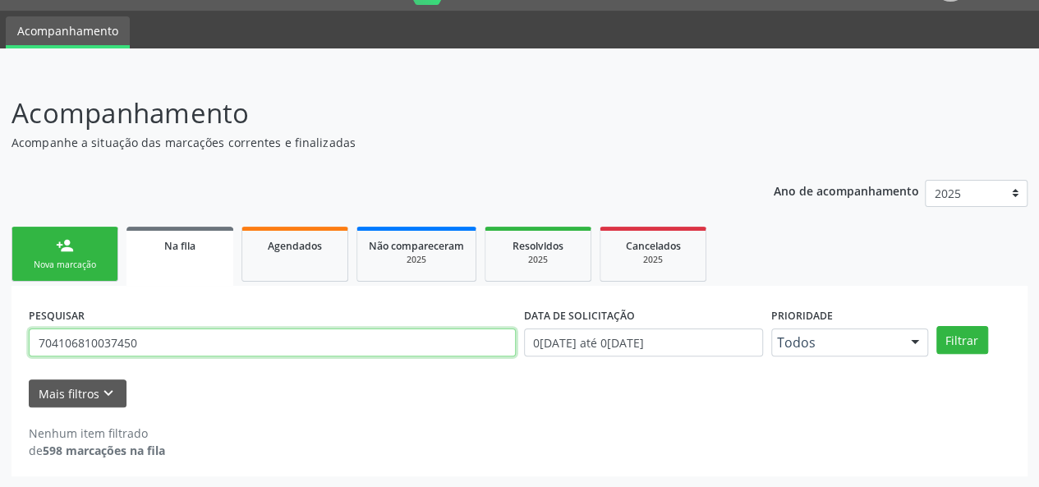
drag, startPoint x: 168, startPoint y: 349, endPoint x: 0, endPoint y: 347, distance: 167.5
click at [0, 347] on div "Acompanhamento Acompanhe a situação das marcações correntes e finalizadas Relat…" at bounding box center [519, 279] width 1039 height 416
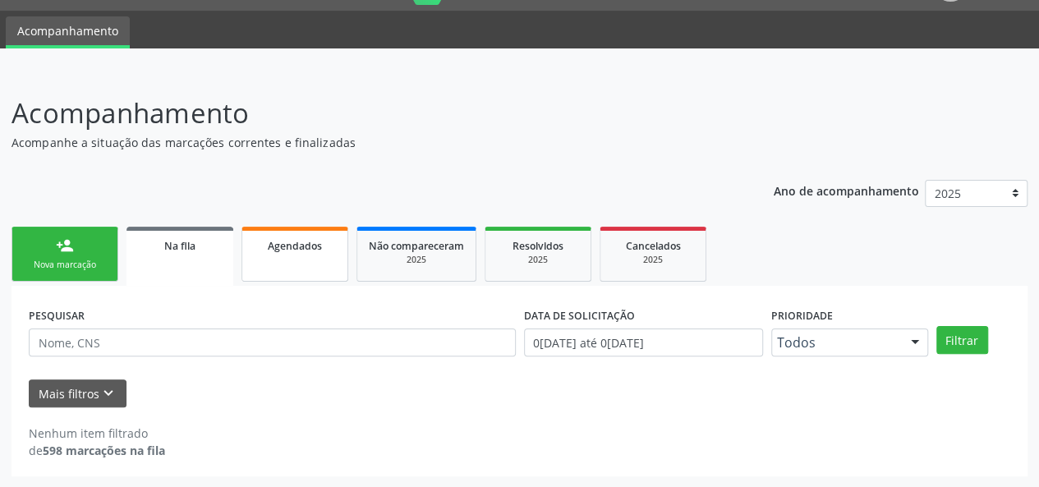
click at [328, 254] on link "Agendados" at bounding box center [294, 254] width 107 height 55
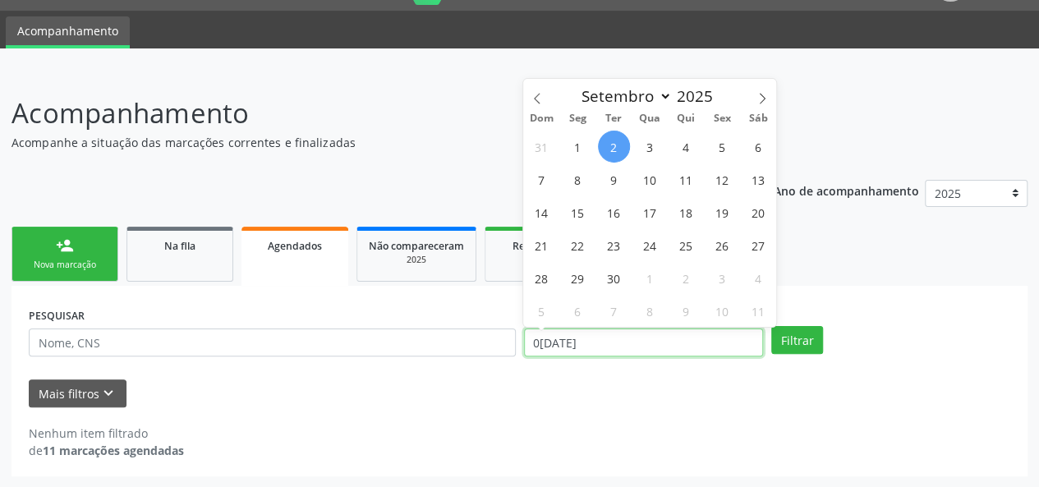
click at [651, 342] on input "0[DATE]" at bounding box center [643, 342] width 239 height 28
click at [540, 93] on icon at bounding box center [536, 98] width 11 height 11
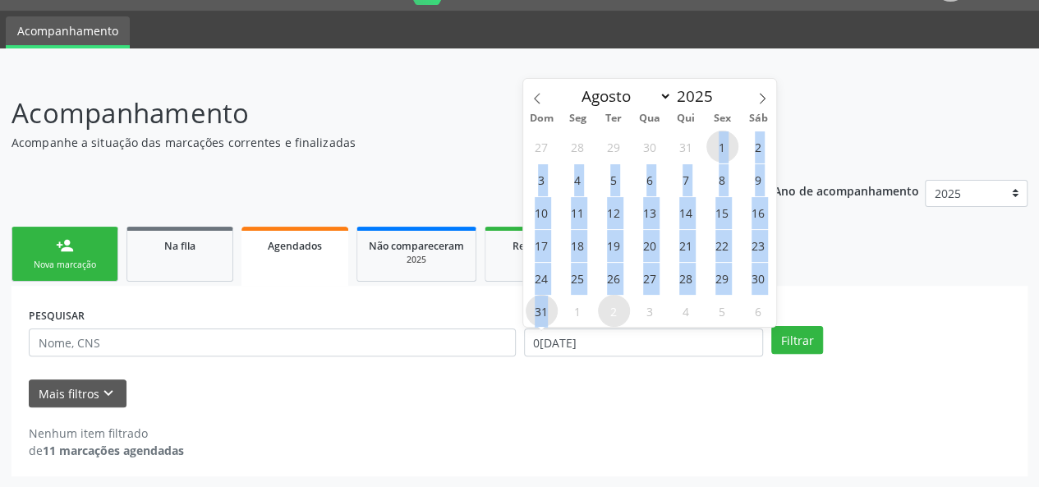
drag, startPoint x: 711, startPoint y: 144, endPoint x: 547, endPoint y: 315, distance: 237.6
click at [547, 315] on div "27 28 29 30 31 1 2 3 4 5 6 7 8 9 10 11 12 13 14 15 16 17 18 19 20 21 22 23 24 2…" at bounding box center [649, 228] width 253 height 197
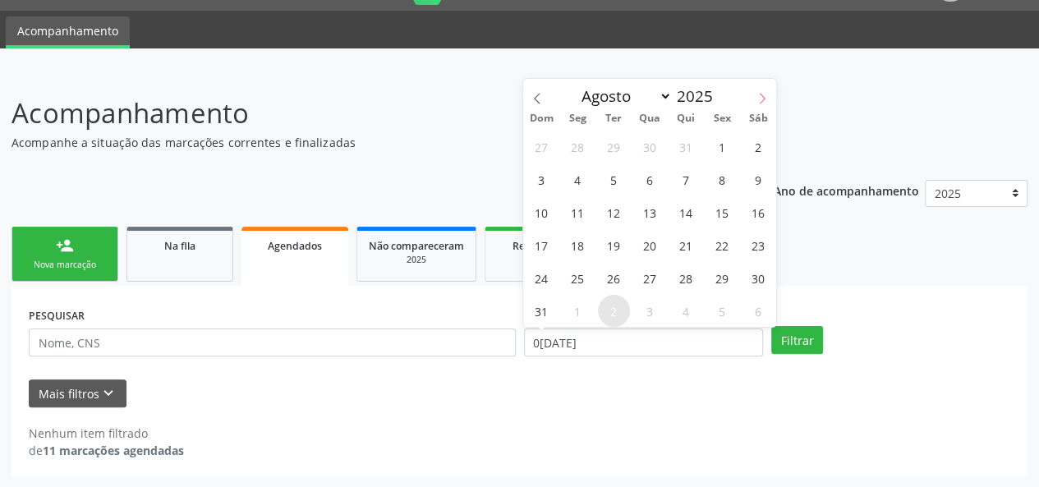
click at [760, 93] on icon at bounding box center [761, 98] width 11 height 11
select select "8"
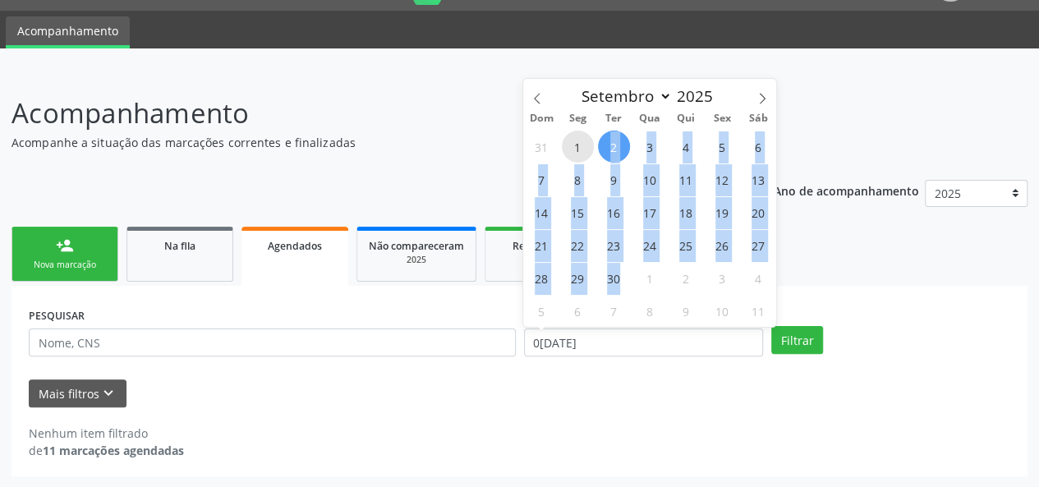
drag, startPoint x: 577, startPoint y: 145, endPoint x: 629, endPoint y: 283, distance: 148.1
click at [629, 283] on div "31 1 2 3 4 5 6 7 8 9 10 11 12 13 14 15 16 17 18 19 20 21 22 23 24 25 26 27 28 2…" at bounding box center [649, 228] width 253 height 197
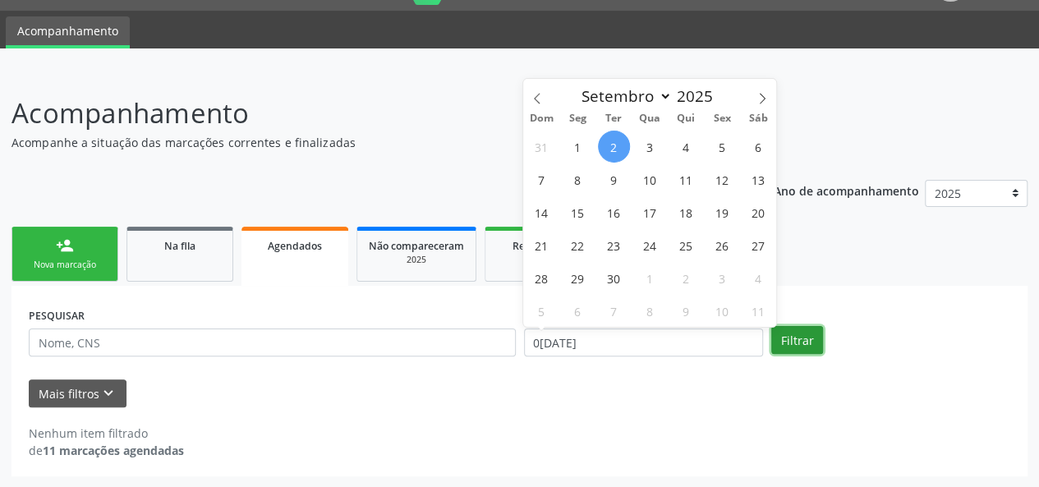
click at [788, 338] on button "Filtrar" at bounding box center [797, 340] width 52 height 28
select select "8"
click at [652, 338] on input "0[DATE]" at bounding box center [643, 342] width 239 height 28
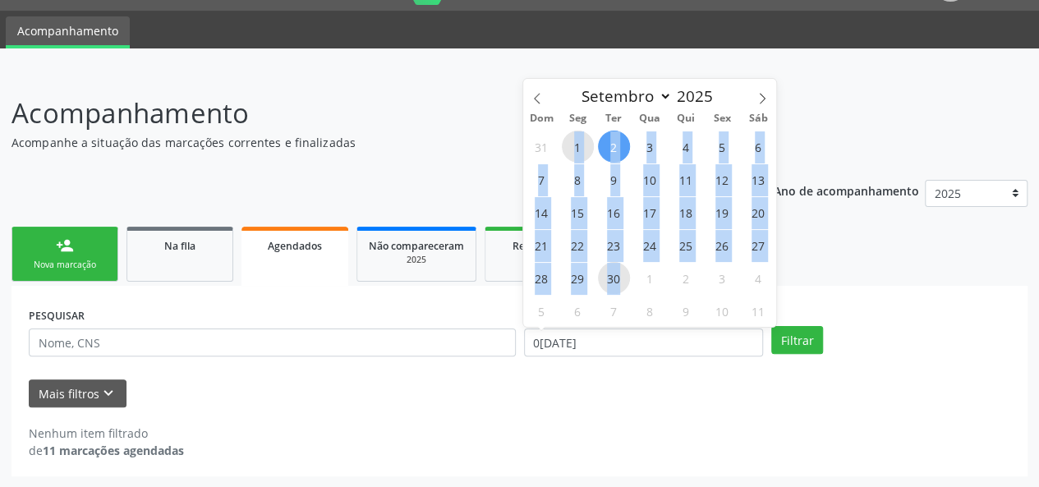
drag, startPoint x: 572, startPoint y: 145, endPoint x: 618, endPoint y: 282, distance: 143.6
click at [618, 282] on div "31 1 2 3 4 5 6 7 8 9 10 11 12 13 14 15 16 17 18 19 20 21 22 23 24 25 26 27 28 2…" at bounding box center [649, 228] width 253 height 197
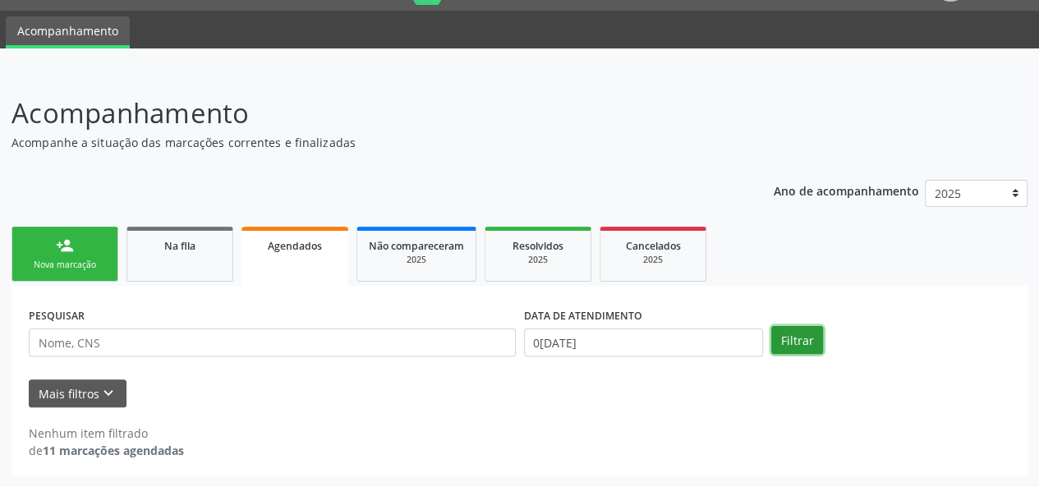
click at [785, 334] on button "Filtrar" at bounding box center [797, 340] width 52 height 28
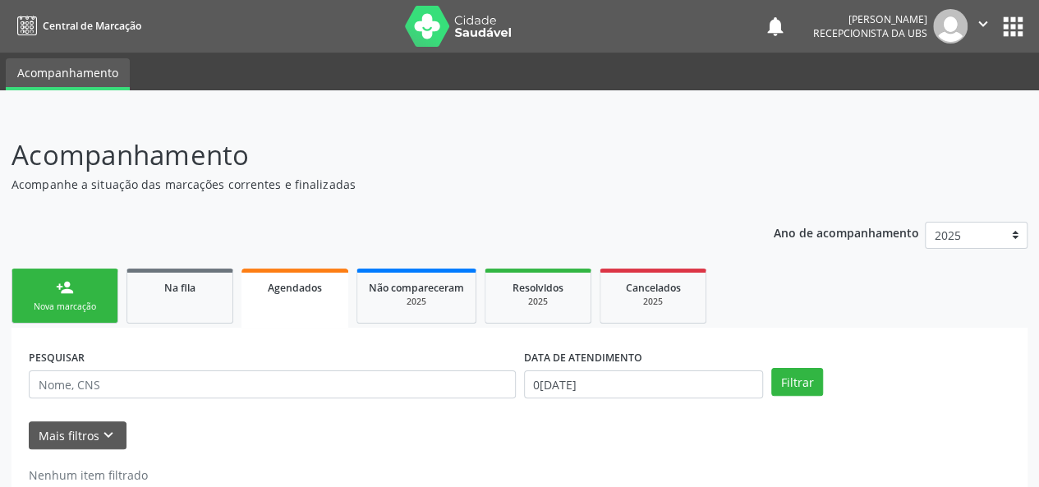
click at [64, 292] on div "person_add" at bounding box center [65, 287] width 18 height 18
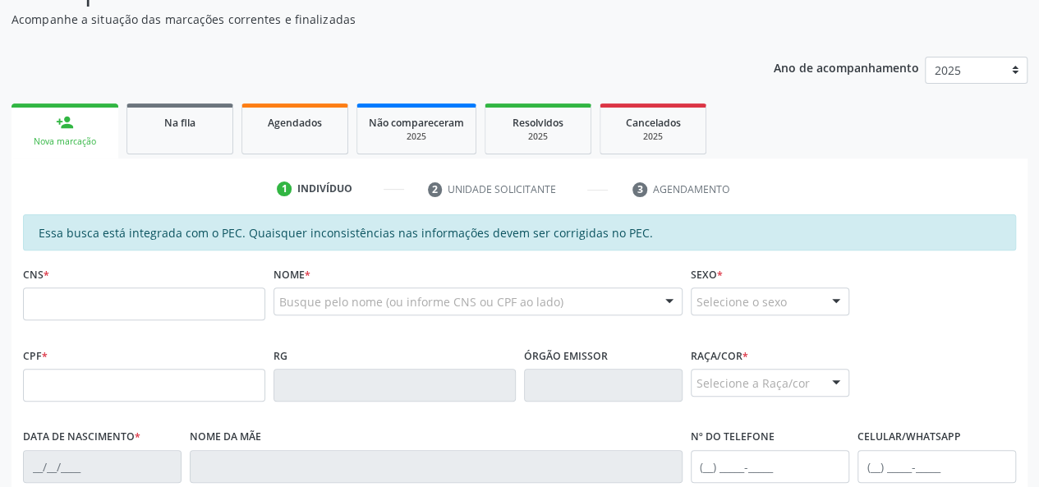
scroll to position [144, 0]
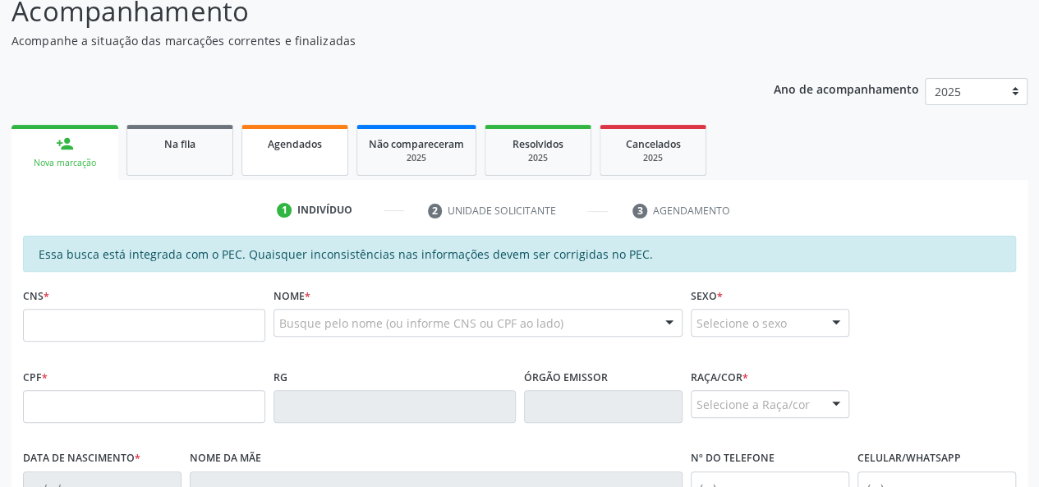
click at [299, 144] on span "Agendados" at bounding box center [295, 144] width 54 height 14
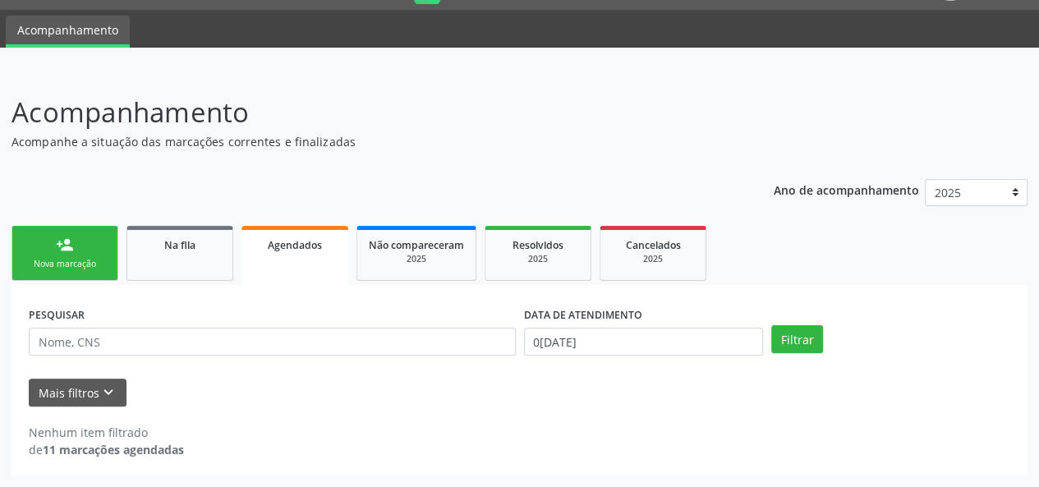
scroll to position [42, 0]
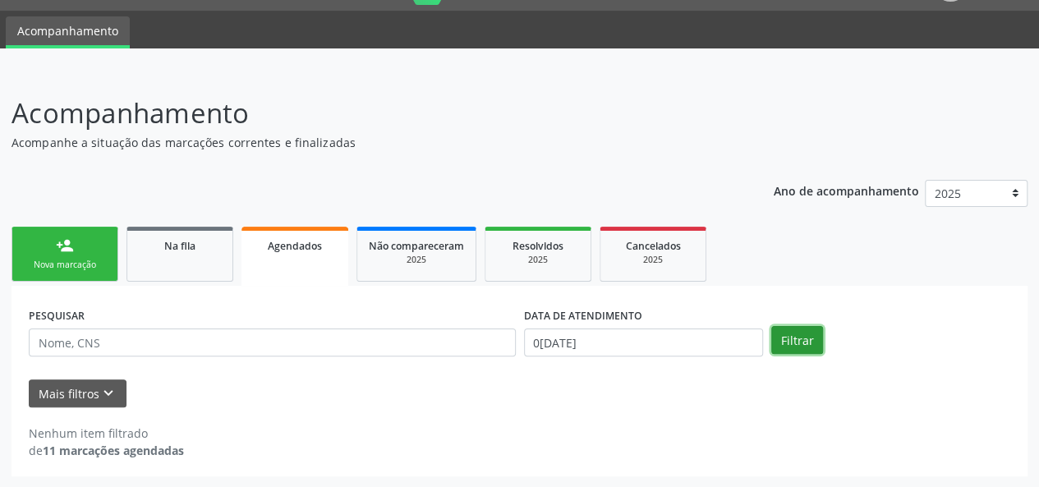
click at [816, 344] on button "Filtrar" at bounding box center [797, 340] width 52 height 28
click at [788, 338] on button "Filtrar" at bounding box center [797, 340] width 52 height 28
click at [713, 344] on input "0[DATE]" at bounding box center [643, 342] width 239 height 28
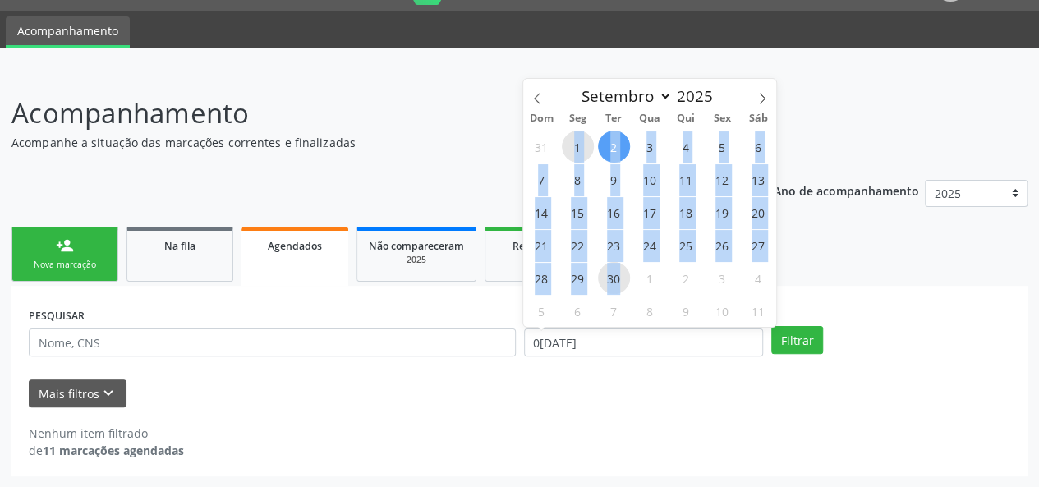
drag, startPoint x: 568, startPoint y: 137, endPoint x: 626, endPoint y: 278, distance: 152.5
click at [626, 278] on div "31 1 2 3 4 5 6 7 8 9 10 11 12 13 14 15 16 17 18 19 20 21 22 23 24 25 26 27 28 2…" at bounding box center [649, 228] width 253 height 197
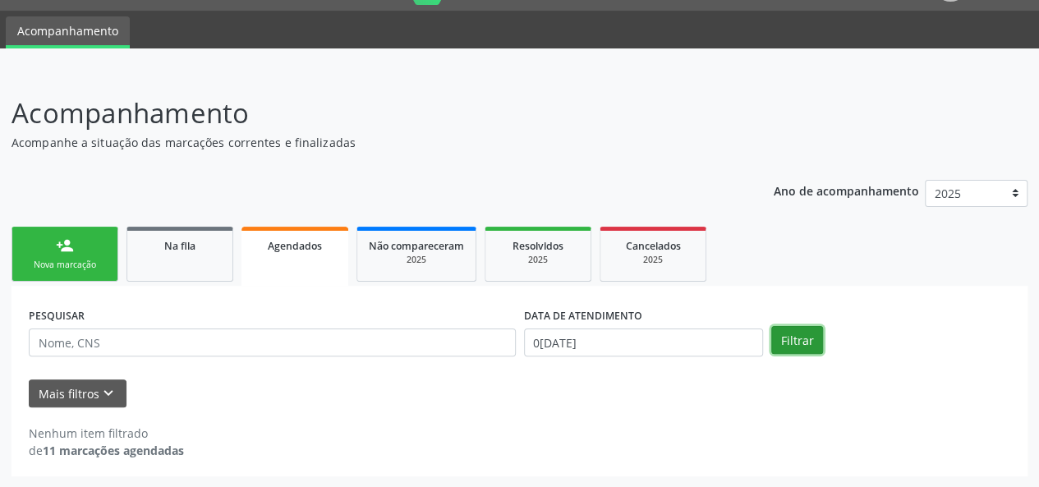
click at [792, 340] on button "Filtrar" at bounding box center [797, 340] width 52 height 28
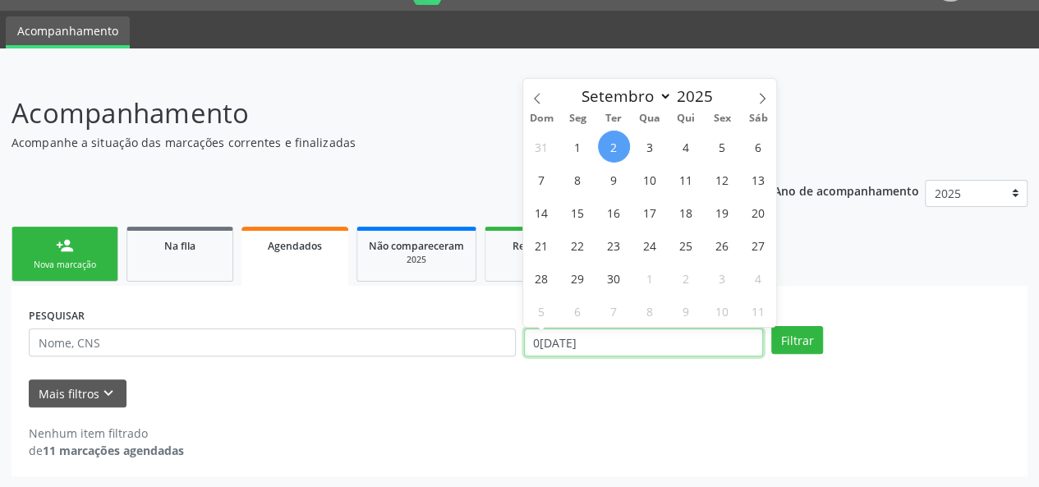
click at [710, 334] on input "0[DATE]" at bounding box center [643, 342] width 239 height 28
click at [539, 95] on icon at bounding box center [536, 98] width 11 height 11
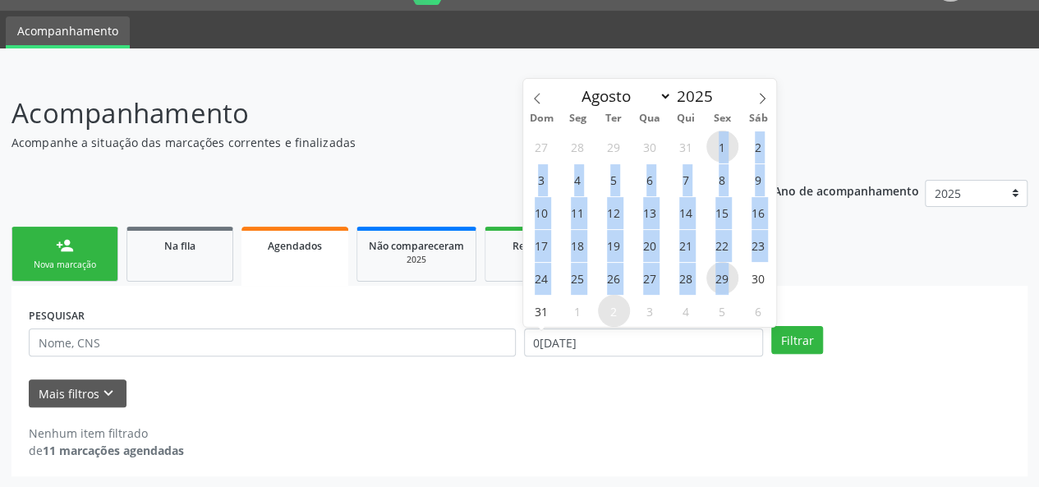
drag, startPoint x: 716, startPoint y: 145, endPoint x: 736, endPoint y: 280, distance: 136.1
click at [736, 280] on div "27 28 29 30 31 1 2 3 4 5 6 7 8 9 10 11 12 13 14 15 16 17 18 19 20 21 22 23 24 2…" at bounding box center [649, 228] width 253 height 197
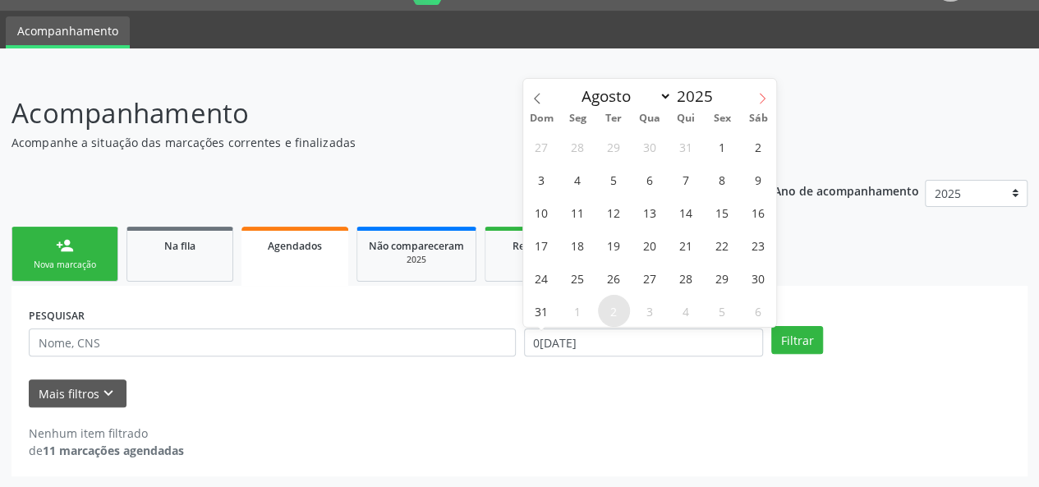
click at [762, 98] on icon at bounding box center [761, 98] width 11 height 11
select select "8"
drag, startPoint x: 565, startPoint y: 137, endPoint x: 627, endPoint y: 147, distance: 63.2
click at [627, 147] on div "31 1 2 3 4 5 6 7 8 9 10 11 12 13 14 15 16 17 18 19 20 21 22 23 24 25 26 27 28 2…" at bounding box center [649, 228] width 253 height 197
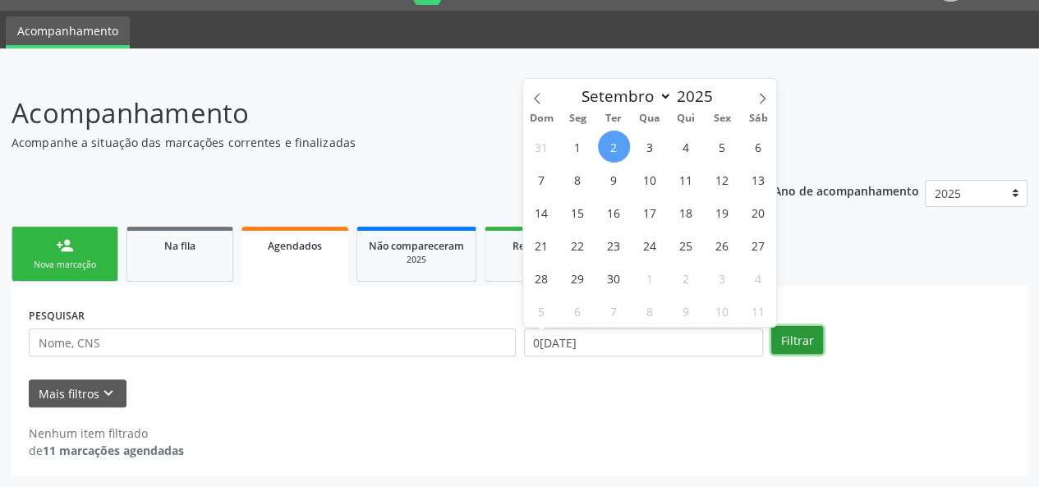
click at [779, 342] on button "Filtrar" at bounding box center [797, 340] width 52 height 28
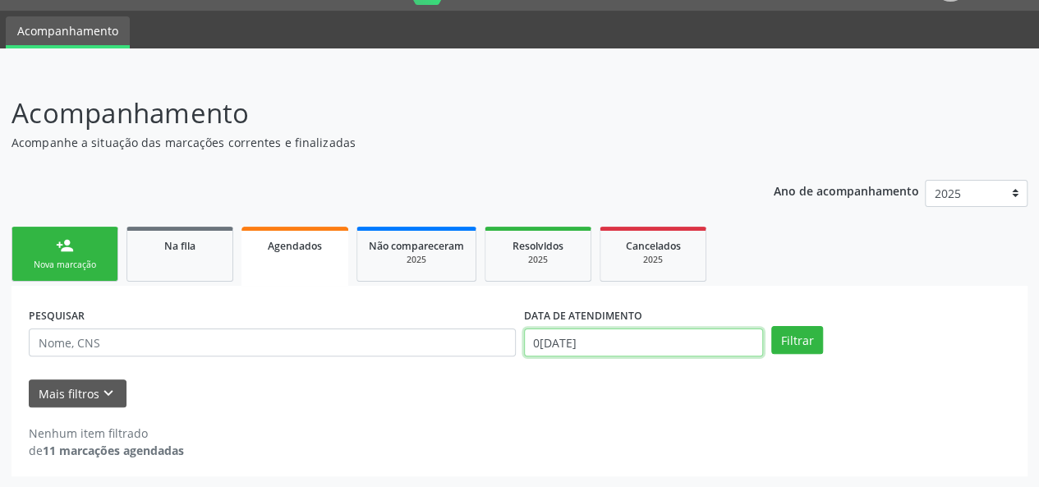
click at [628, 342] on input "0[DATE]" at bounding box center [643, 342] width 239 height 28
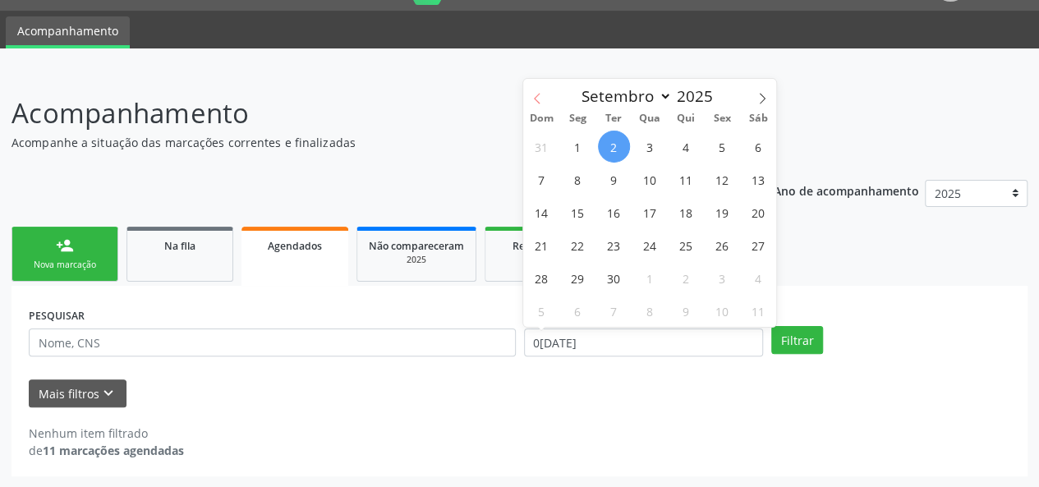
click at [539, 99] on icon at bounding box center [536, 98] width 11 height 11
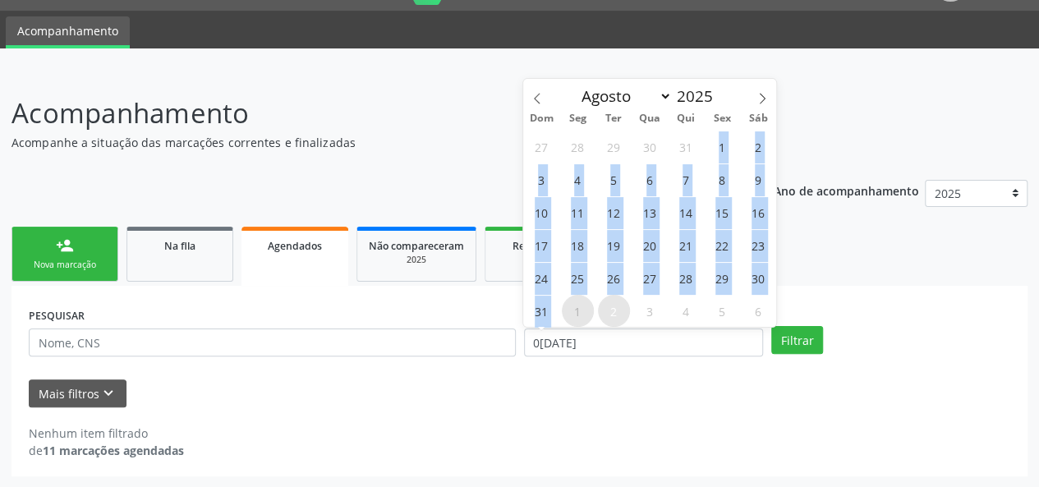
drag, startPoint x: 711, startPoint y: 132, endPoint x: 567, endPoint y: 311, distance: 230.1
click at [567, 311] on div "27 28 29 30 31 1 2 3 4 5 6 7 8 9 10 11 12 13 14 15 16 17 18 19 20 21 22 23 24 2…" at bounding box center [649, 228] width 253 height 197
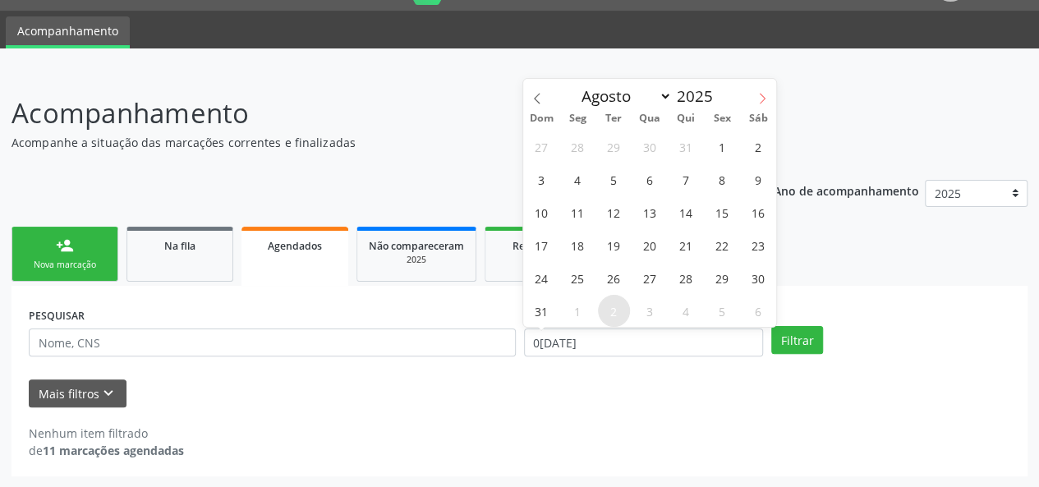
click at [760, 94] on icon at bounding box center [763, 98] width 6 height 11
select select "8"
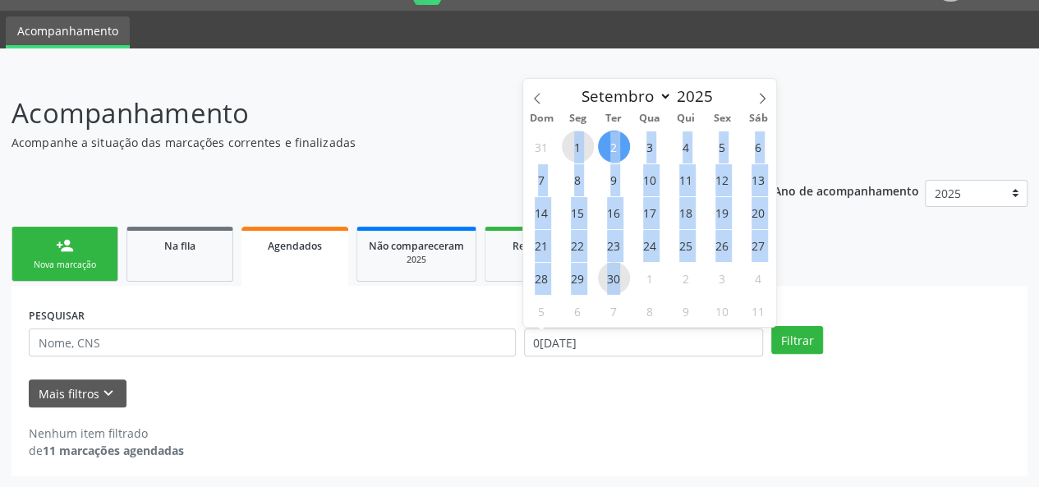
drag, startPoint x: 568, startPoint y: 137, endPoint x: 623, endPoint y: 278, distance: 150.5
click at [623, 278] on div "31 1 2 3 4 5 6 7 8 9 10 11 12 13 14 15 16 17 18 19 20 21 22 23 24 25 26 27 28 2…" at bounding box center [649, 228] width 253 height 197
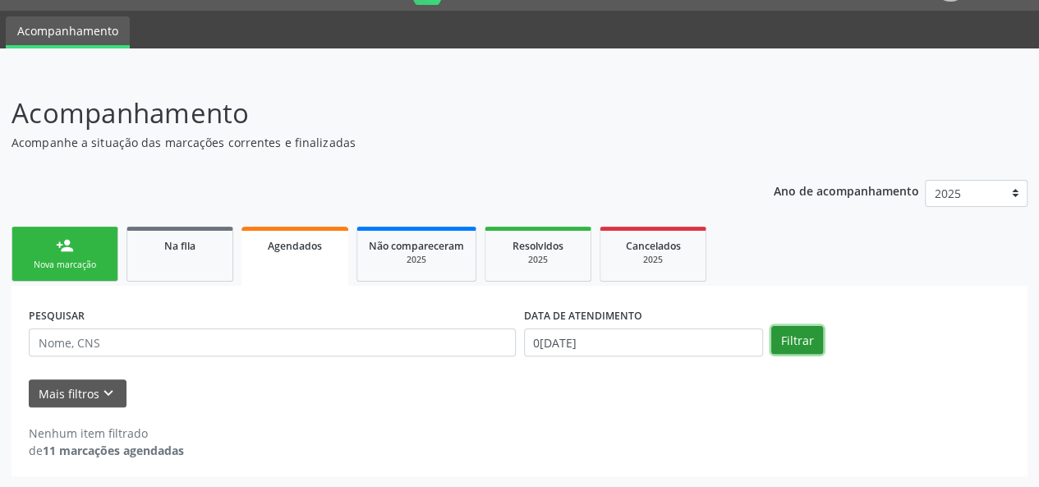
click at [797, 340] on button "Filtrar" at bounding box center [797, 340] width 52 height 28
click at [146, 445] on strong "11 marcações agendadas" at bounding box center [113, 451] width 141 height 16
click at [438, 258] on div "2025" at bounding box center [416, 260] width 95 height 12
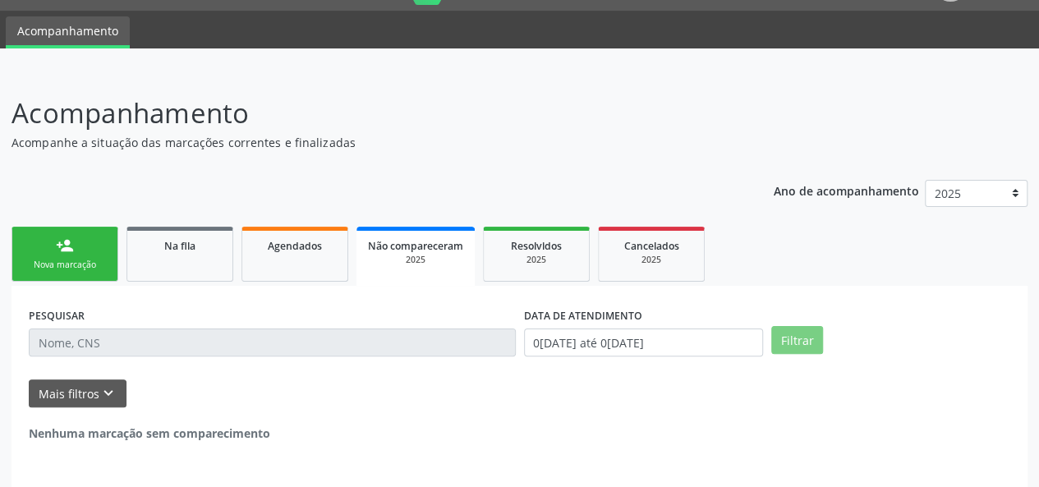
scroll to position [25, 0]
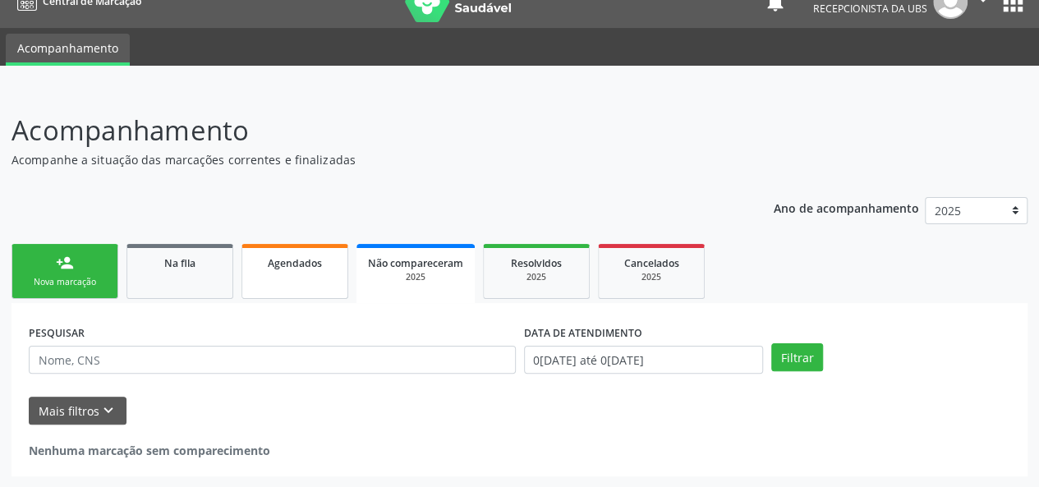
click at [315, 280] on link "Agendados" at bounding box center [294, 271] width 107 height 55
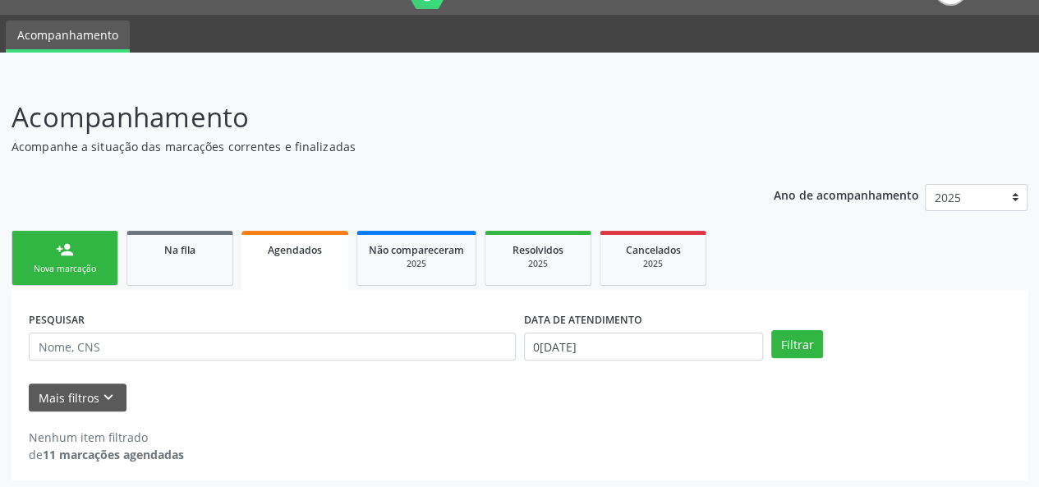
scroll to position [42, 0]
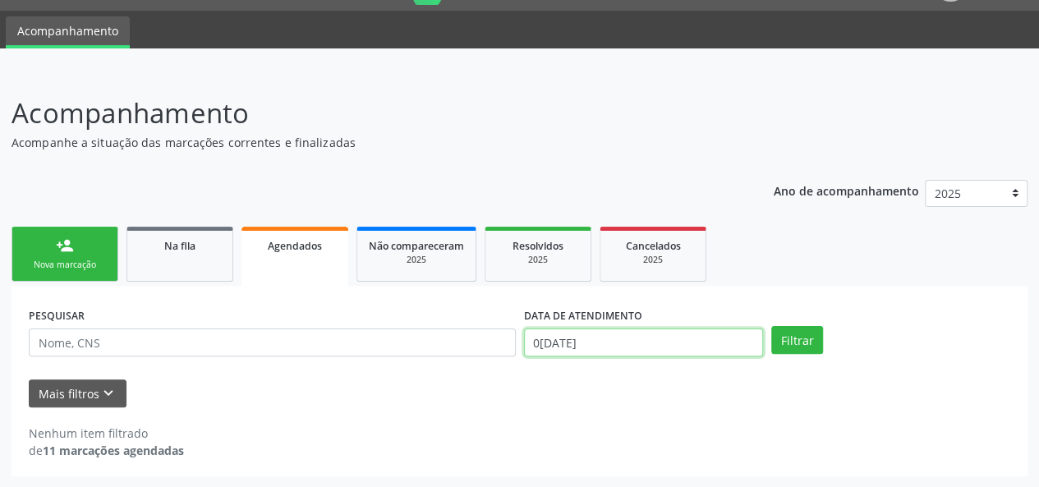
click at [673, 346] on input "0[DATE]" at bounding box center [643, 342] width 239 height 28
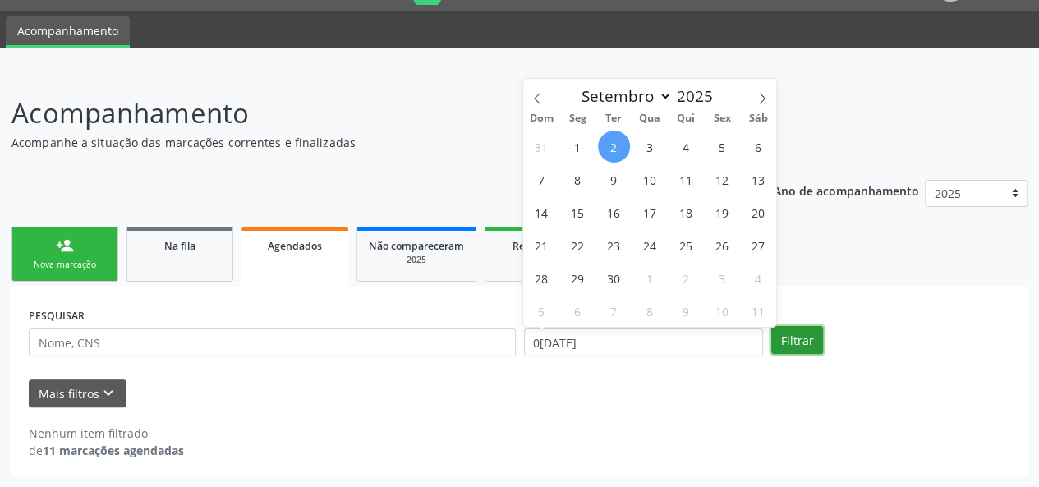
select select "8"
click at [630, 342] on input "0[DATE]" at bounding box center [643, 342] width 239 height 28
click at [536, 93] on icon at bounding box center [536, 98] width 11 height 11
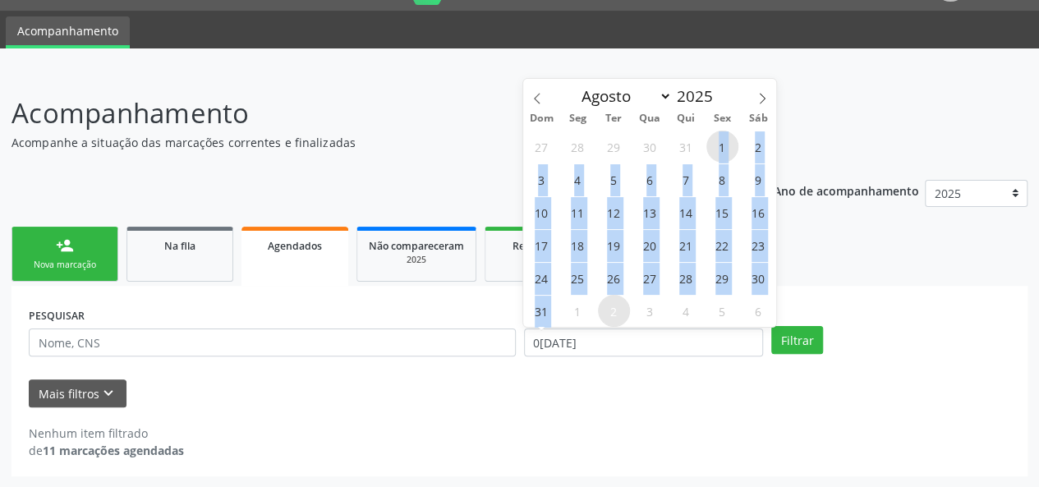
drag, startPoint x: 710, startPoint y: 148, endPoint x: 561, endPoint y: 311, distance: 220.9
click at [561, 311] on div "27 28 29 30 31 1 2 3 4 5 6 7 8 9 10 11 12 13 14 15 16 17 18 19 20 21 22 23 24 2…" at bounding box center [649, 228] width 253 height 197
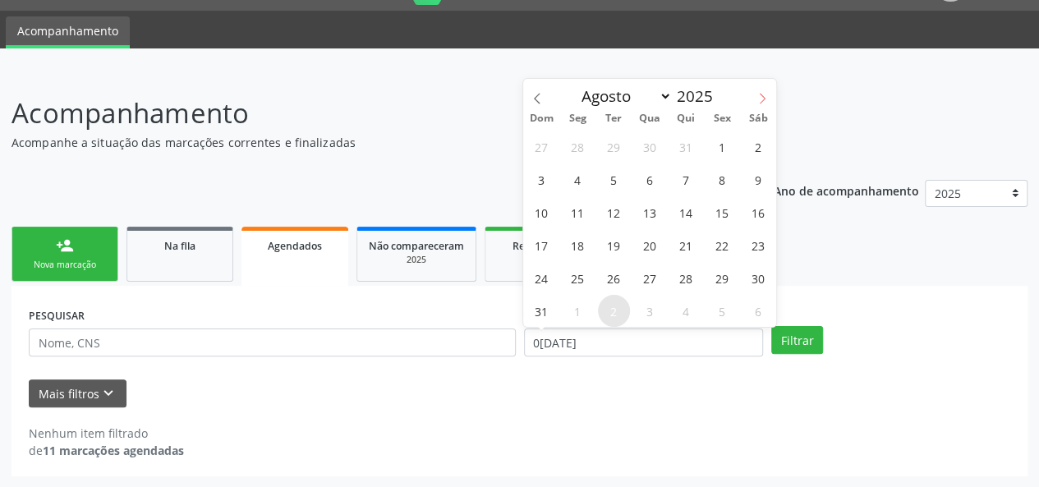
click at [759, 90] on span at bounding box center [762, 93] width 28 height 28
select select "8"
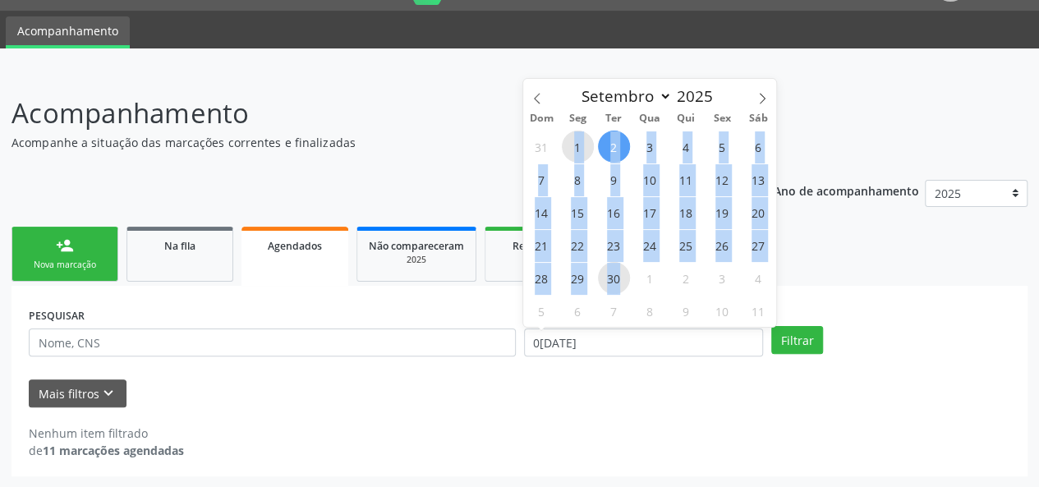
drag, startPoint x: 566, startPoint y: 145, endPoint x: 621, endPoint y: 277, distance: 143.2
click at [621, 277] on div "31 1 2 3 4 5 6 7 8 9 10 11 12 13 14 15 16 17 18 19 20 21 22 23 24 25 26 27 28 2…" at bounding box center [649, 228] width 253 height 197
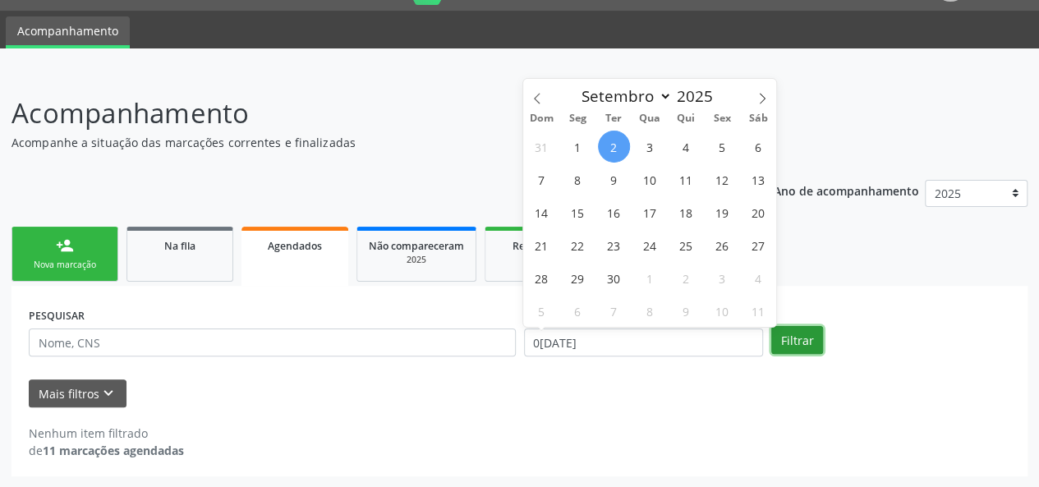
click at [790, 338] on button "Filtrar" at bounding box center [797, 340] width 52 height 28
click at [685, 335] on input "0[DATE]" at bounding box center [643, 342] width 239 height 28
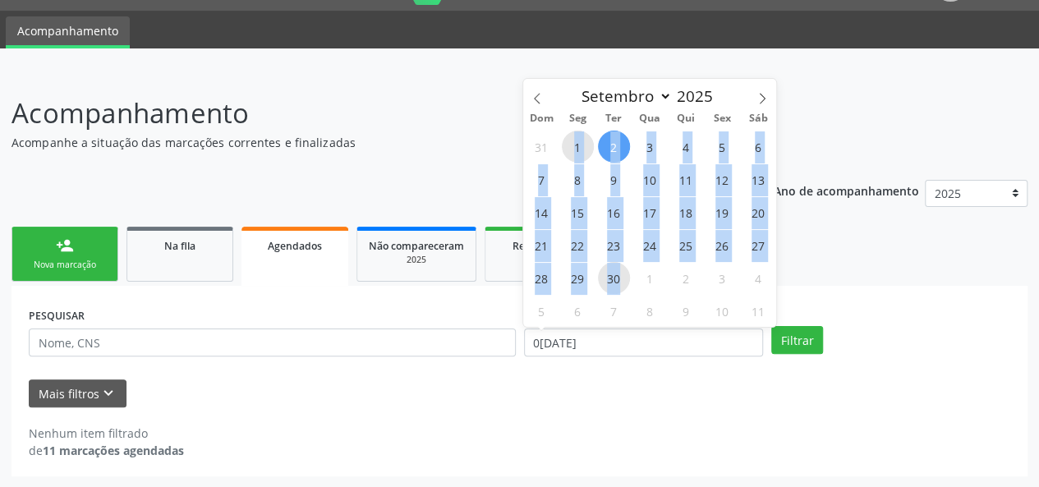
drag, startPoint x: 563, startPoint y: 137, endPoint x: 624, endPoint y: 282, distance: 156.8
click at [624, 282] on div "31 1 2 3 4 5 6 7 8 9 10 11 12 13 14 15 16 17 18 19 20 21 22 23 24 25 26 27 28 2…" at bounding box center [649, 228] width 253 height 197
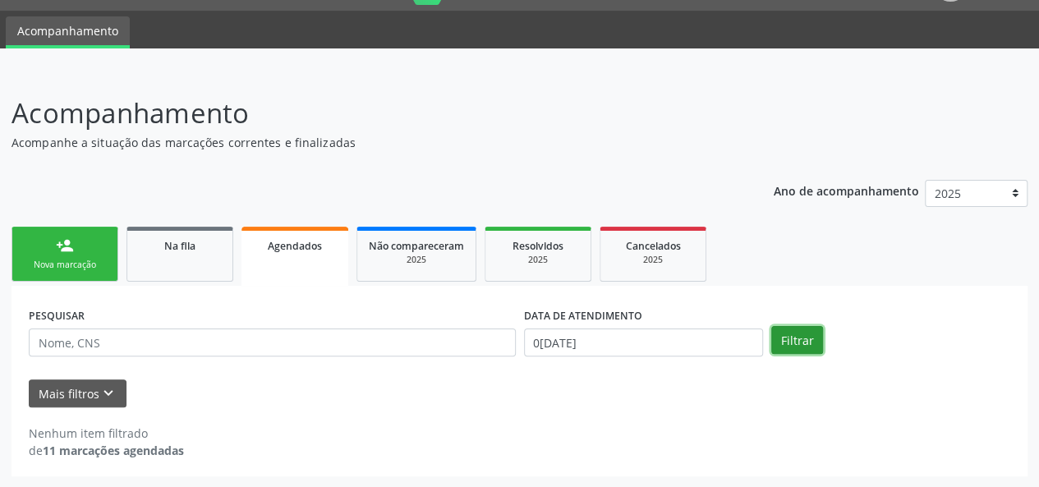
click at [781, 340] on button "Filtrar" at bounding box center [797, 340] width 52 height 28
click at [511, 254] on div "2025" at bounding box center [538, 260] width 82 height 12
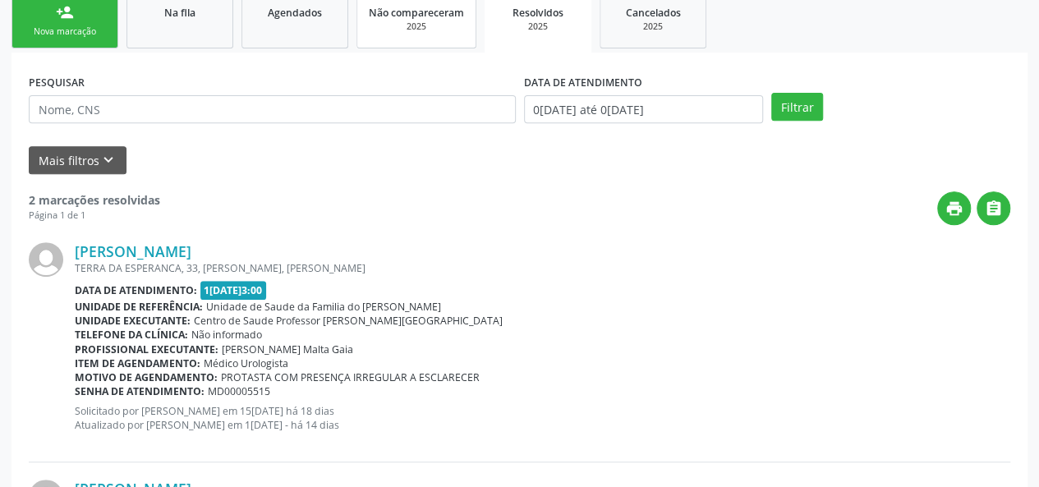
scroll to position [185, 0]
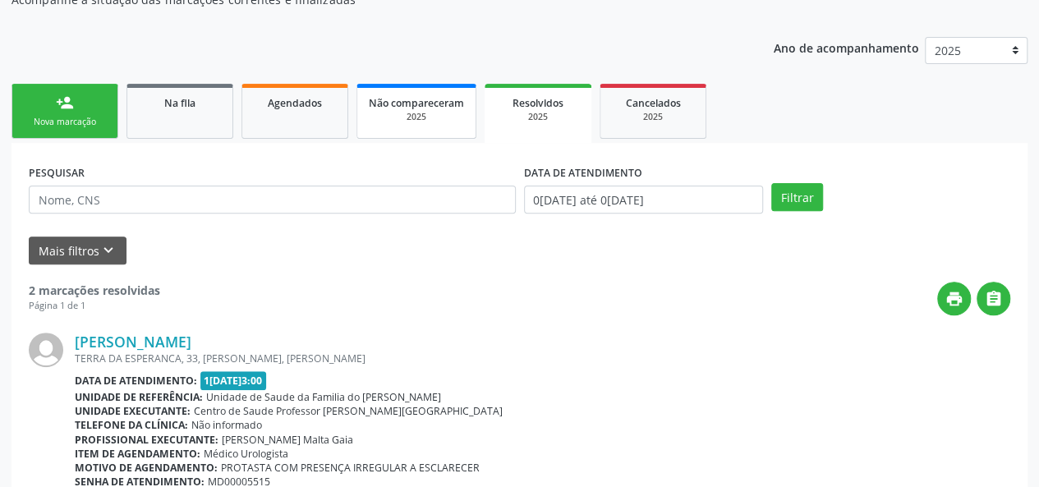
click at [429, 120] on div "2025" at bounding box center [416, 117] width 95 height 12
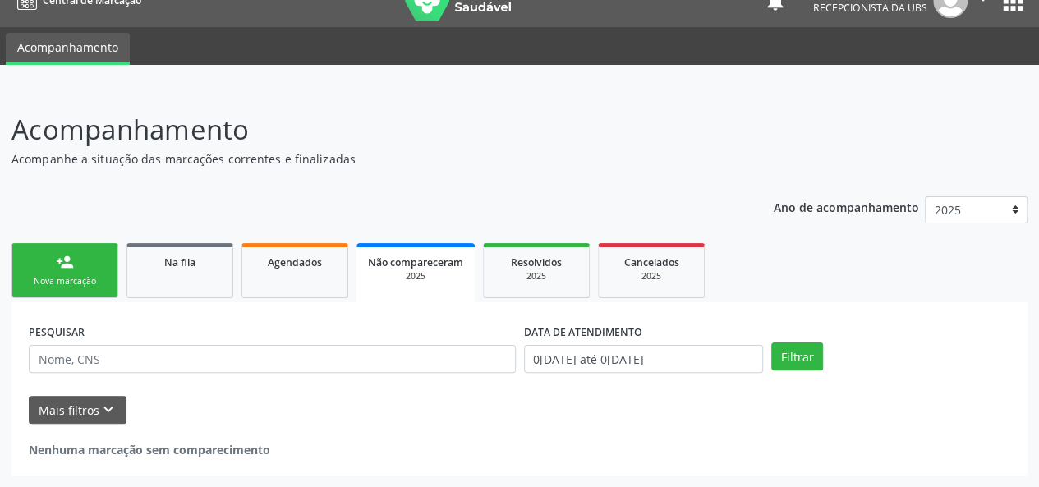
scroll to position [25, 0]
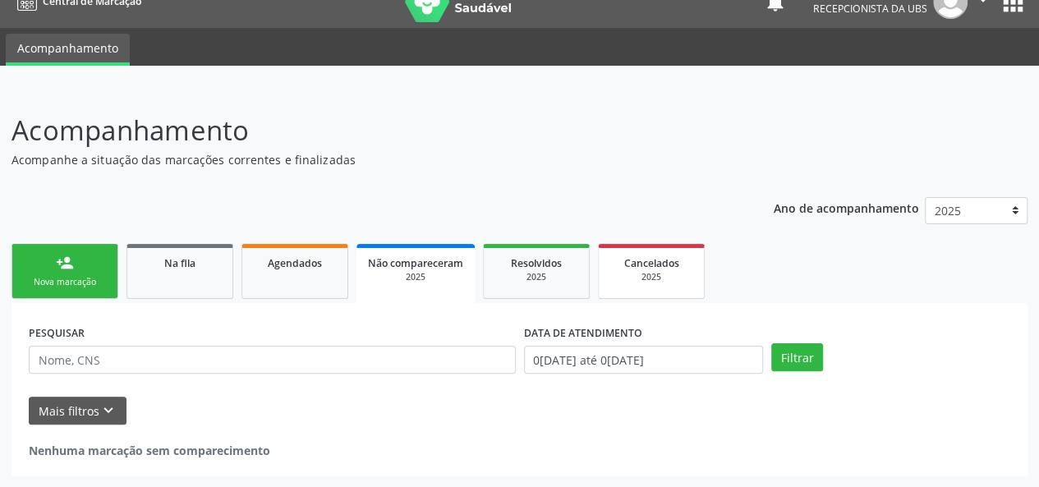
click at [673, 274] on div "2025" at bounding box center [651, 277] width 82 height 12
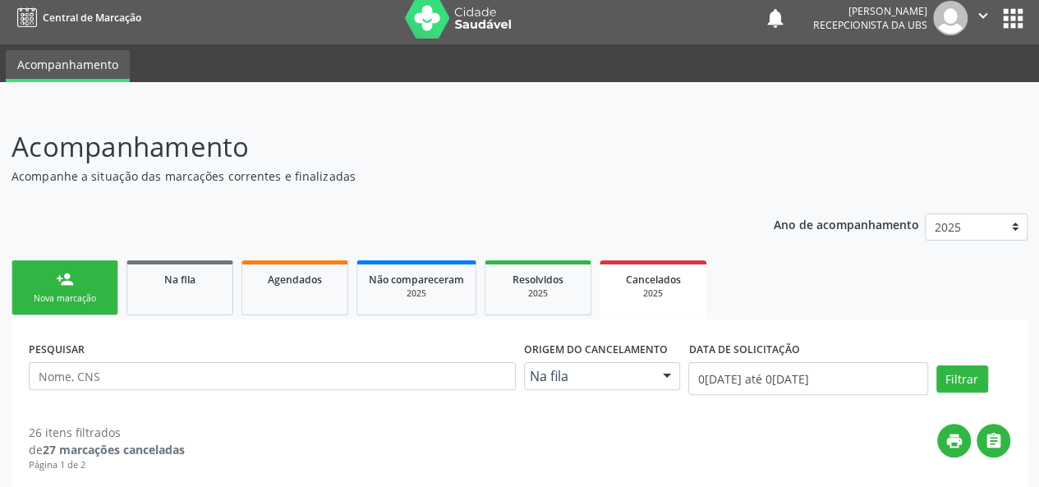
scroll to position [0, 0]
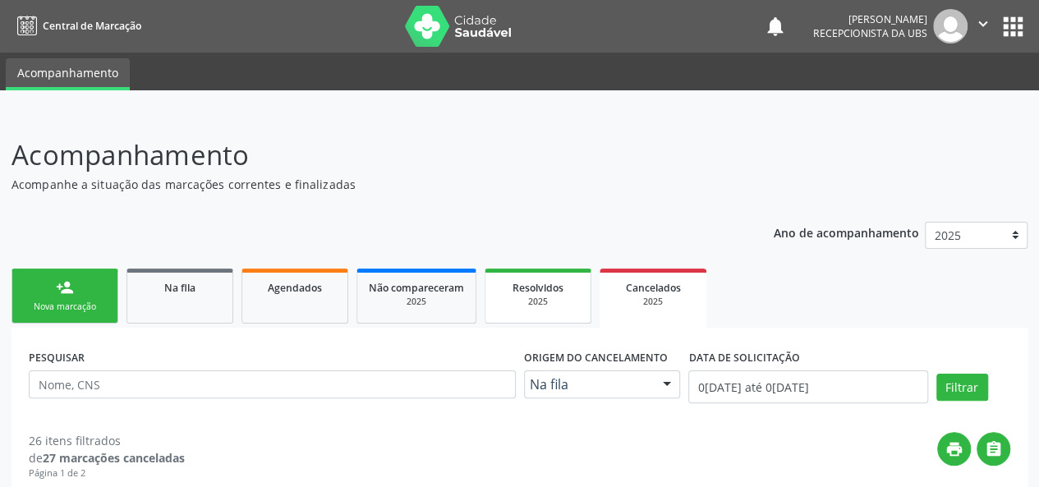
click at [590, 310] on link "Resolvidos 2025" at bounding box center [538, 296] width 107 height 55
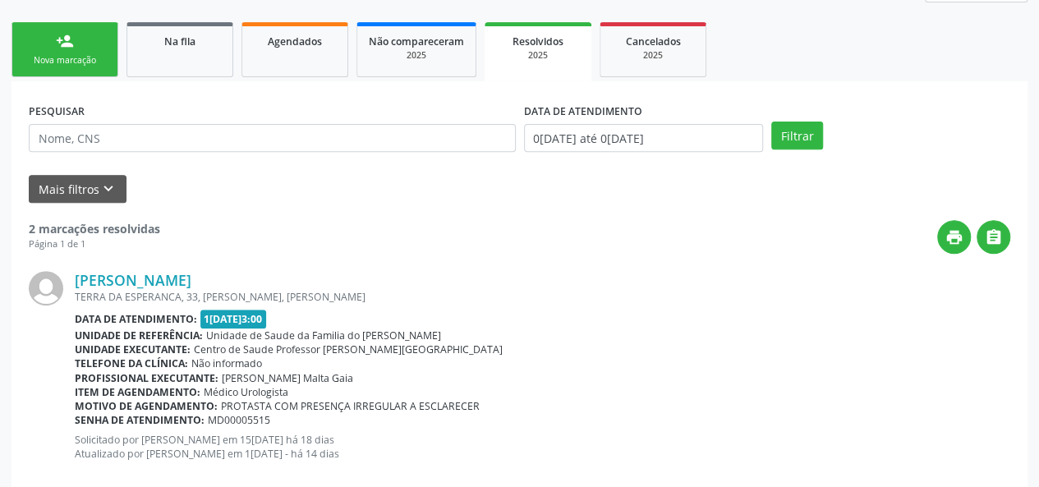
scroll to position [164, 0]
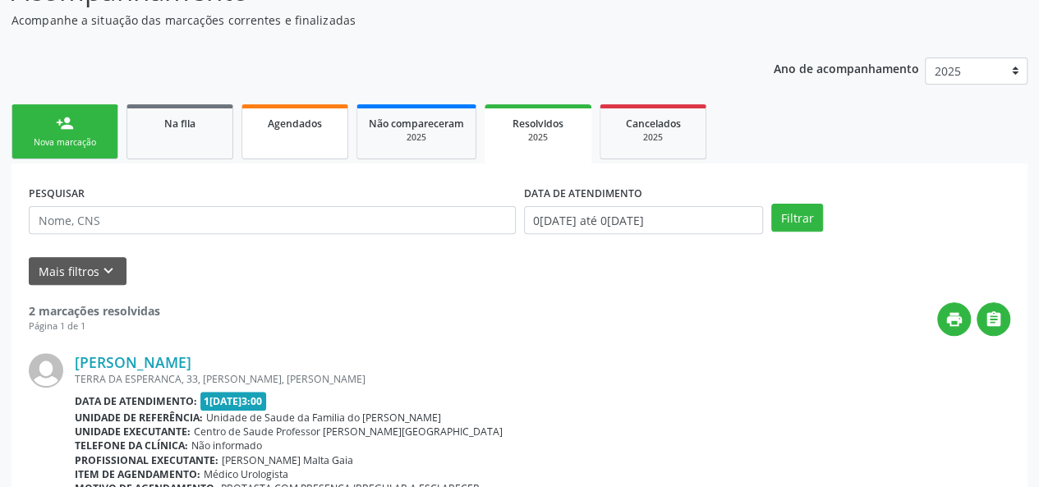
click at [315, 132] on link "Agendados" at bounding box center [294, 131] width 107 height 55
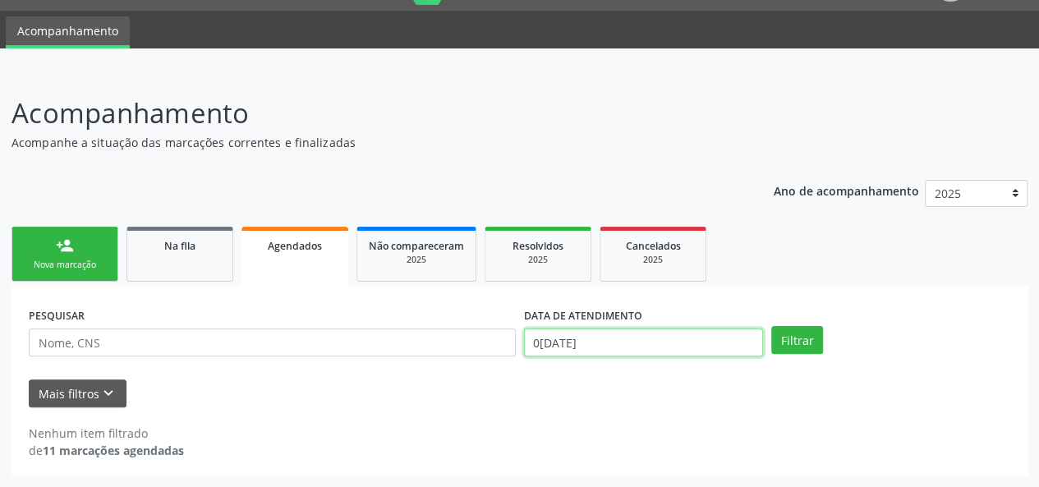
scroll to position [145, 0]
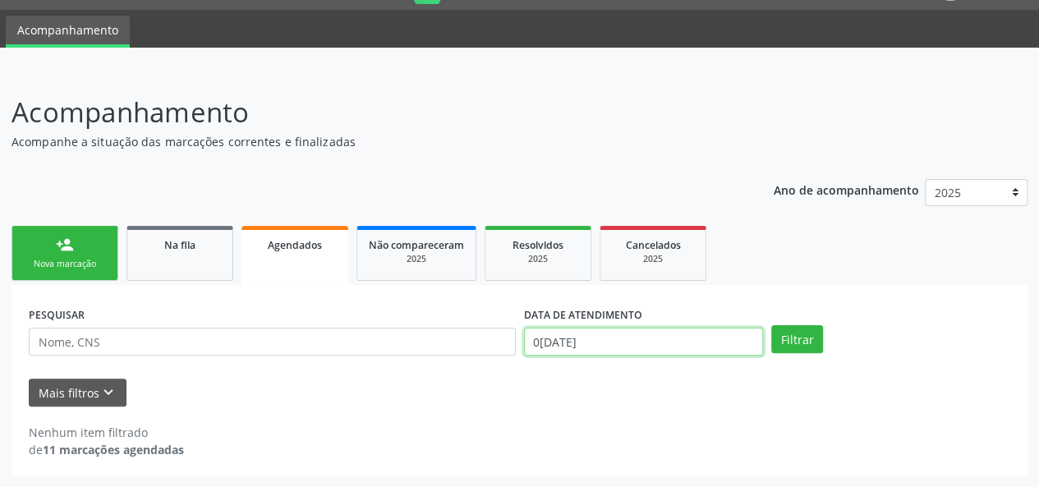
click at [680, 337] on body "Central de Marcação notifications [PERSON_NAME] Recepcionista da UBS  Configur…" at bounding box center [519, 200] width 1039 height 487
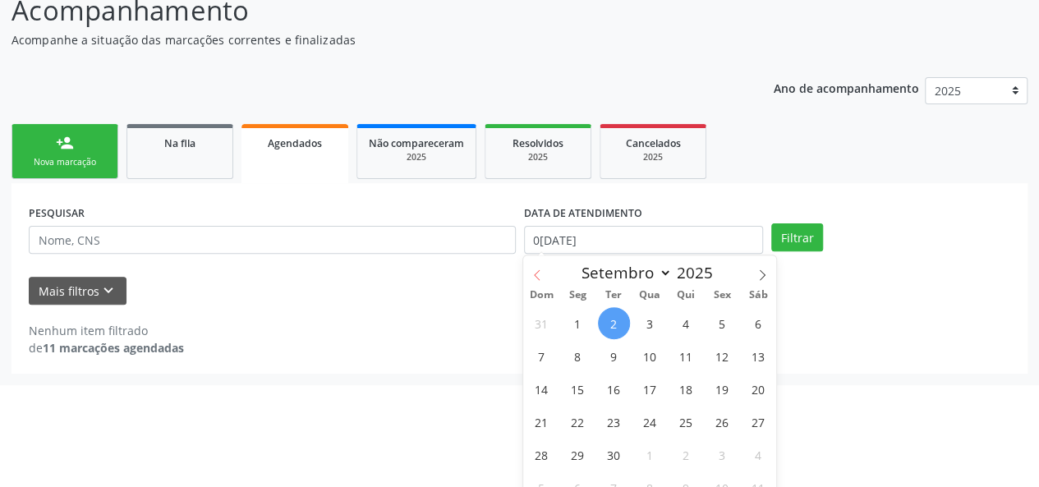
click at [540, 267] on span at bounding box center [537, 269] width 28 height 28
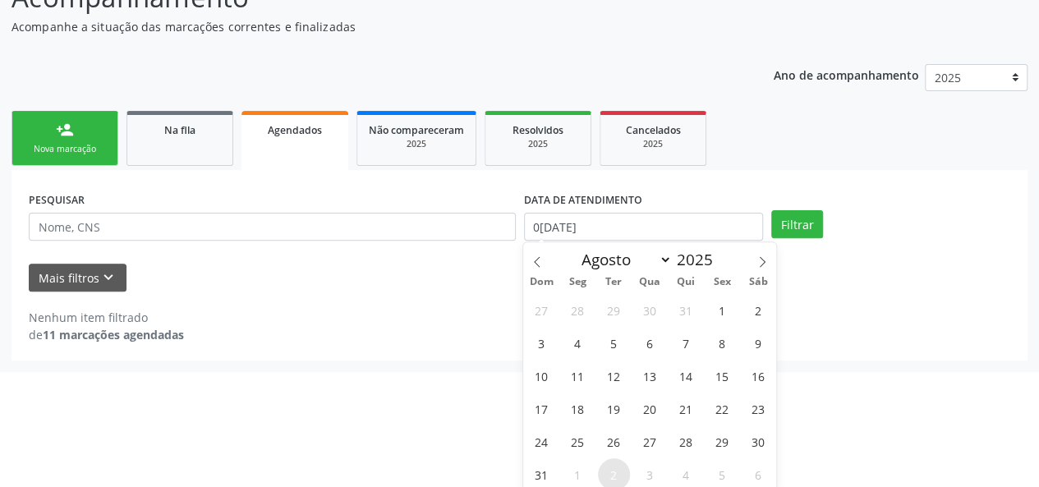
scroll to position [161, 0]
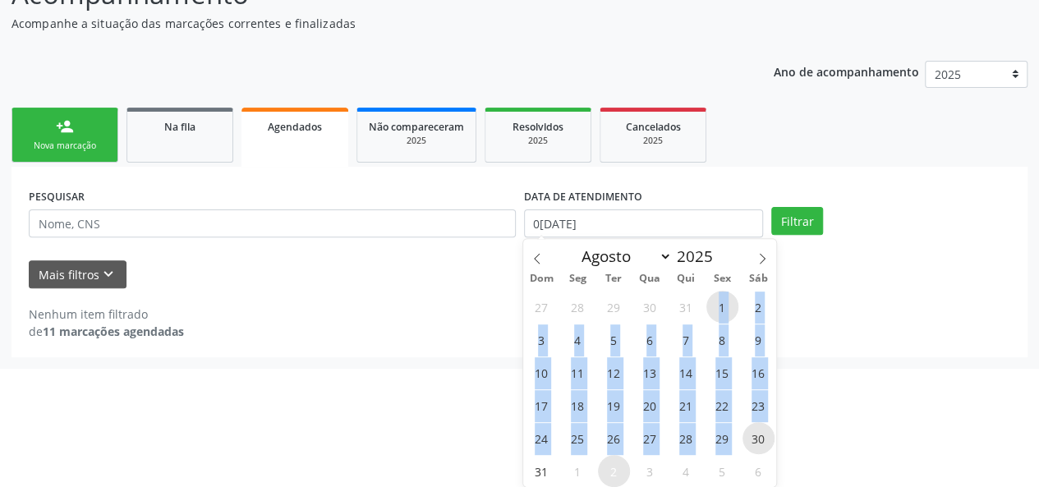
drag, startPoint x: 717, startPoint y: 296, endPoint x: 742, endPoint y: 439, distance: 145.1
click at [742, 439] on div "27 28 29 30 31 1 2 3 4 5 6 7 8 9 10 11 12 13 14 15 16 17 18 19 20 21 22 23 24 2…" at bounding box center [649, 388] width 253 height 197
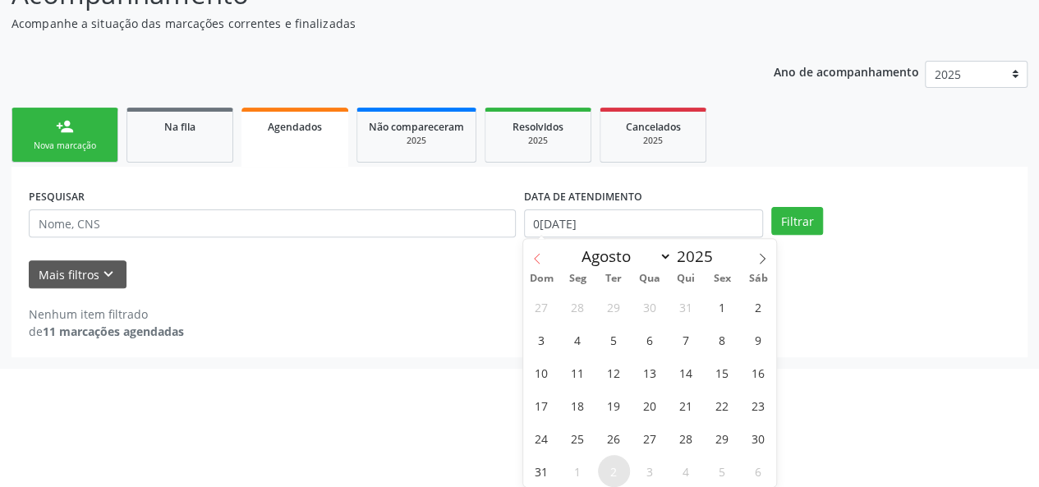
click at [540, 255] on icon at bounding box center [536, 258] width 11 height 11
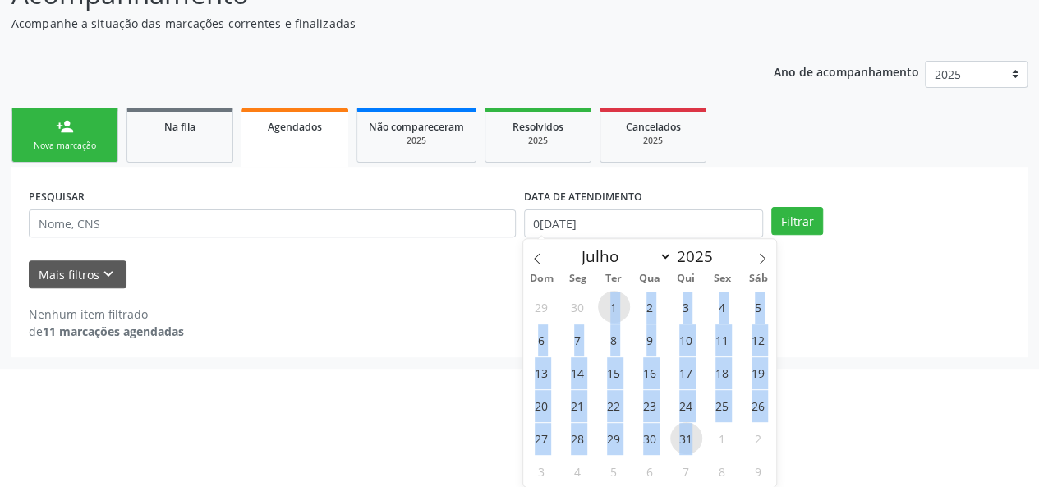
drag, startPoint x: 606, startPoint y: 308, endPoint x: 693, endPoint y: 438, distance: 156.3
click at [693, 438] on div "29 30 1 2 3 4 5 6 7 8 9 10 11 12 13 14 15 16 17 18 19 20 21 22 23 24 25 26 27 2…" at bounding box center [649, 388] width 253 height 197
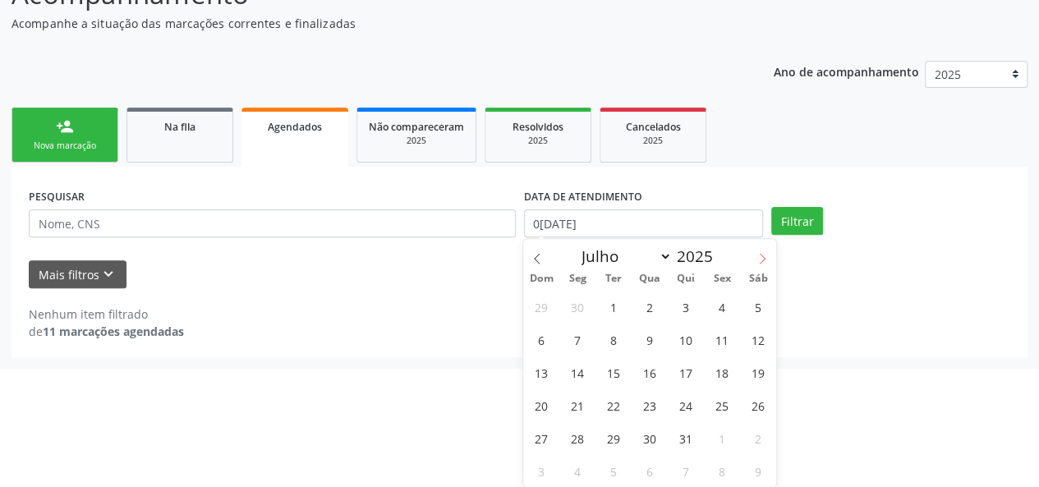
click at [759, 255] on icon at bounding box center [761, 258] width 11 height 11
select select "7"
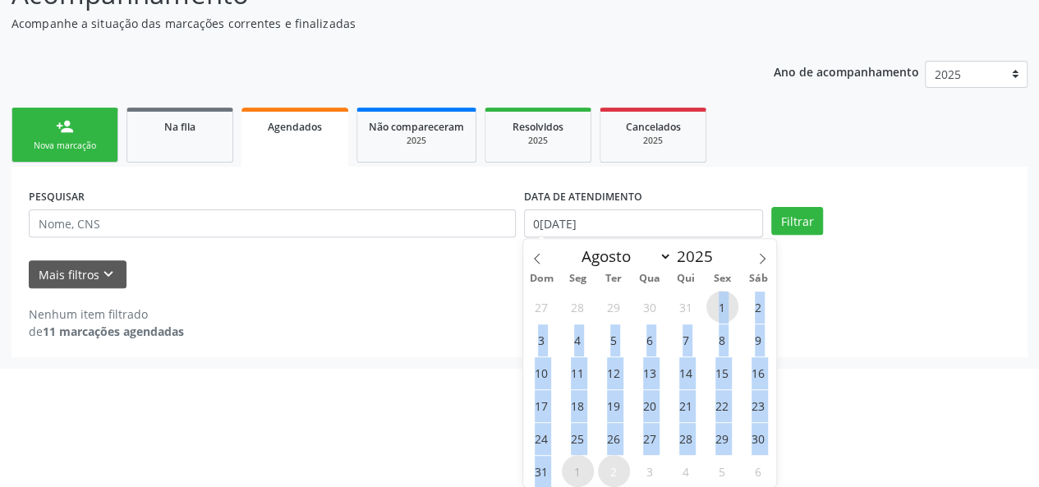
drag, startPoint x: 706, startPoint y: 306, endPoint x: 569, endPoint y: 473, distance: 215.9
click at [569, 473] on div "27 28 29 30 31 1 2 3 4 5 6 7 8 9 10 11 12 13 14 15 16 17 18 19 20 21 22 23 24 2…" at bounding box center [649, 388] width 253 height 197
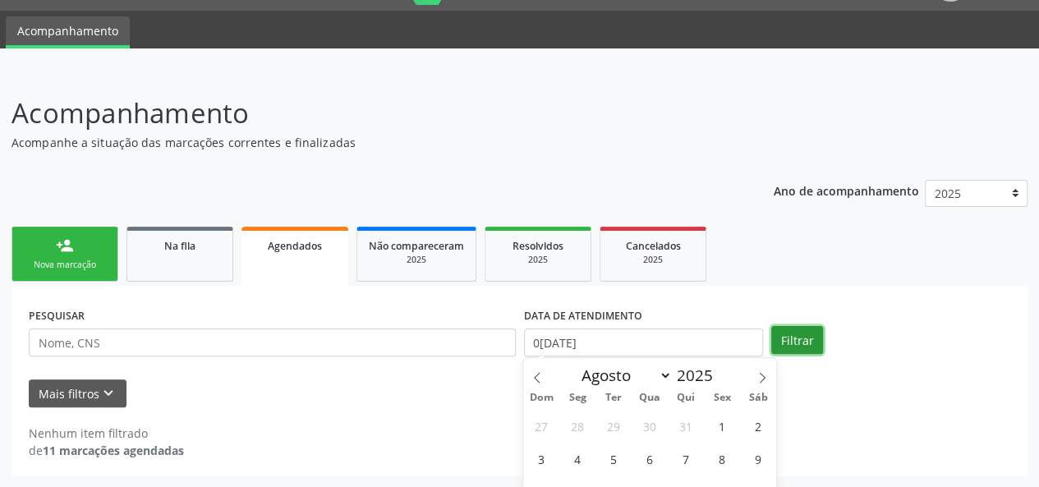
click at [794, 223] on div "person_add Nova marcação Na fila Agendados Não compareceram 2025 Resolvidos 202…" at bounding box center [519, 350] width 1016 height 254
click at [792, 338] on button "Filtrar" at bounding box center [797, 340] width 52 height 28
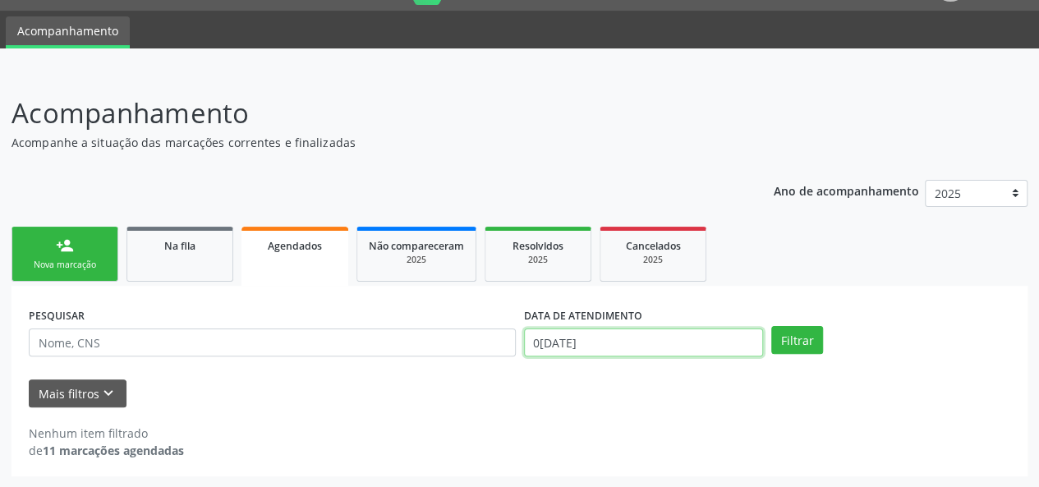
click at [621, 338] on input "0[DATE]" at bounding box center [643, 342] width 239 height 28
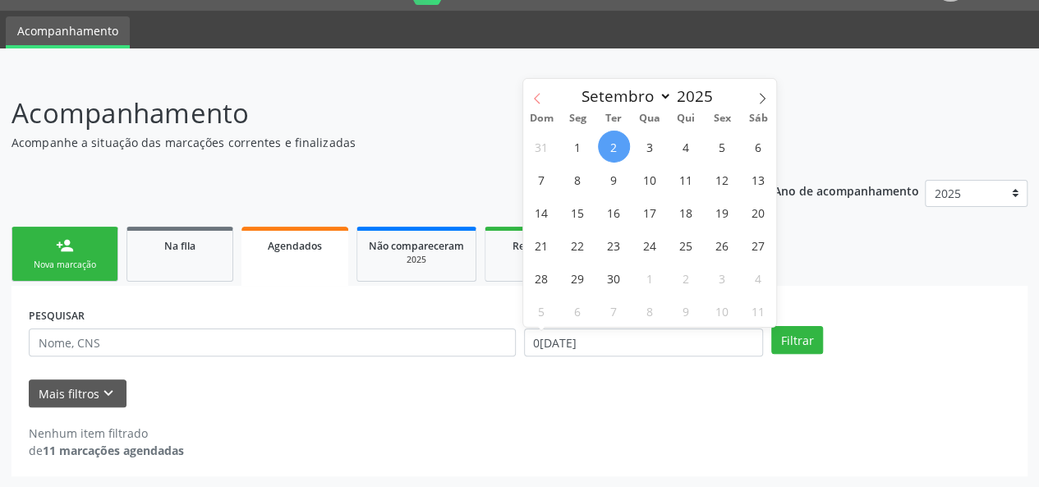
click at [542, 96] on icon at bounding box center [536, 98] width 11 height 11
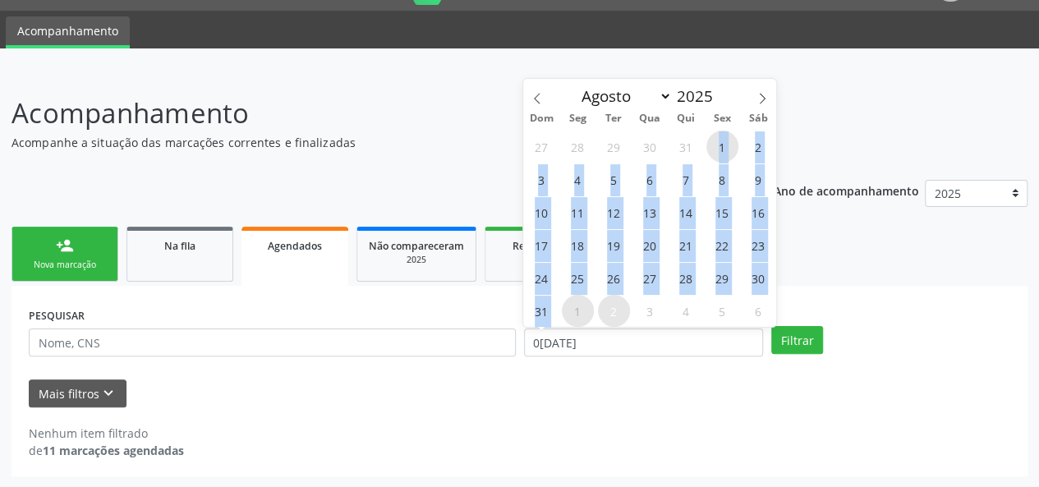
drag, startPoint x: 713, startPoint y: 137, endPoint x: 567, endPoint y: 322, distance: 235.1
click at [567, 322] on div "27 28 29 30 31 1 2 3 4 5 6 7 8 9 10 11 12 13 14 15 16 17 18 19 20 21 22 23 24 2…" at bounding box center [649, 228] width 253 height 197
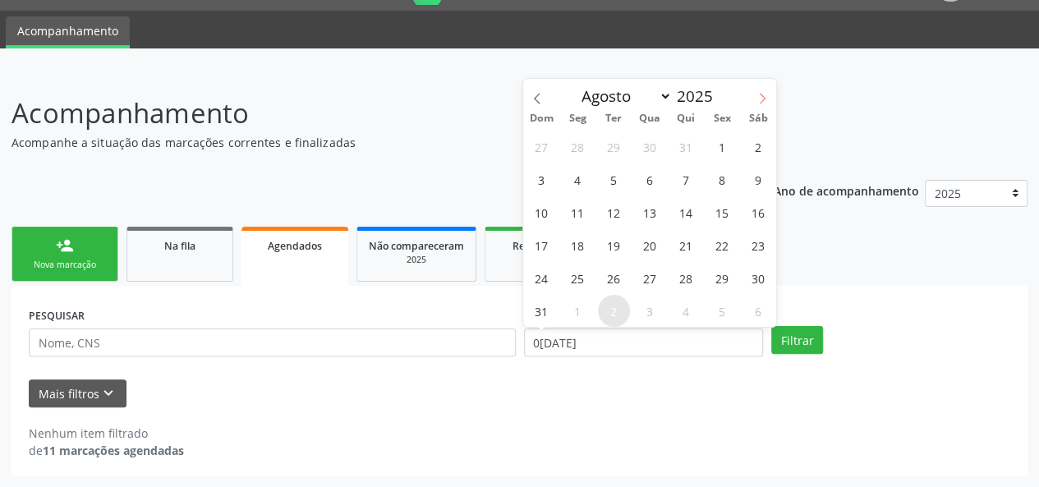
click at [759, 88] on span at bounding box center [762, 93] width 28 height 28
select select "8"
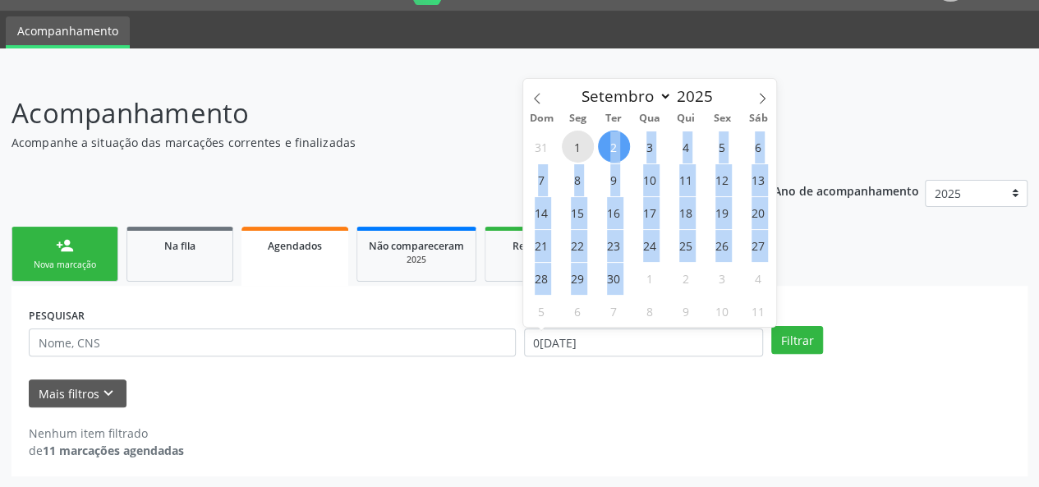
drag, startPoint x: 578, startPoint y: 140, endPoint x: 632, endPoint y: 288, distance: 158.2
click at [632, 288] on div "31 1 2 3 4 5 6 7 8 9 10 11 12 13 14 15 16 17 18 19 20 21 22 23 24 25 26 27 28 2…" at bounding box center [649, 228] width 253 height 197
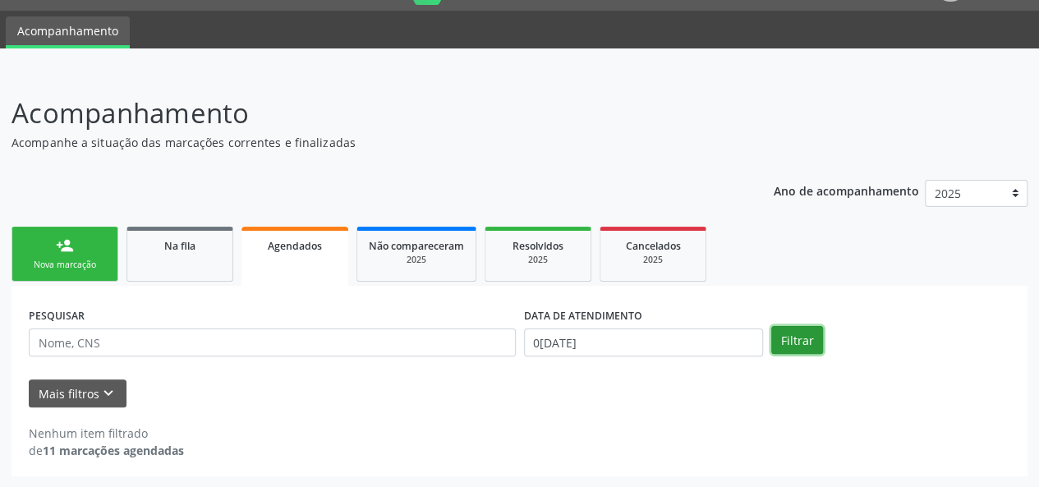
click at [784, 341] on button "Filtrar" at bounding box center [797, 340] width 52 height 28
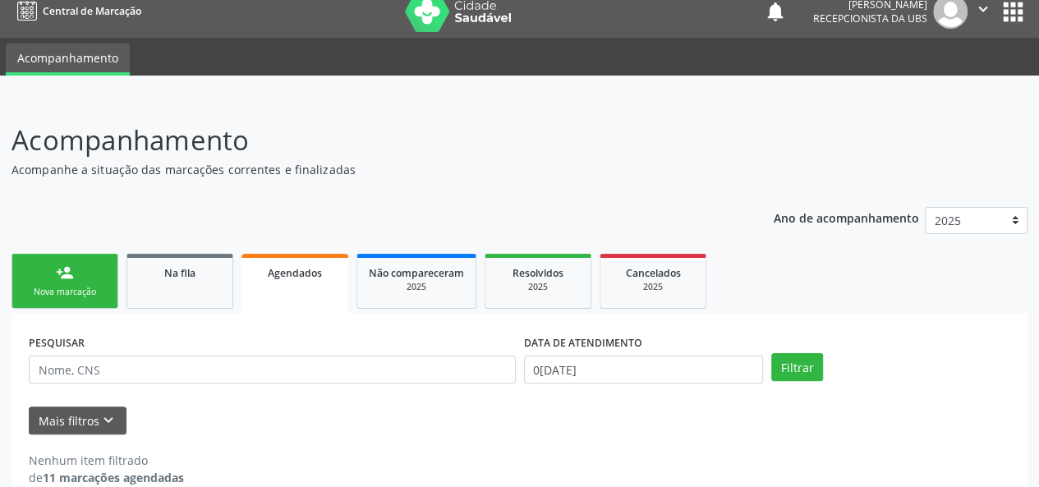
scroll to position [0, 0]
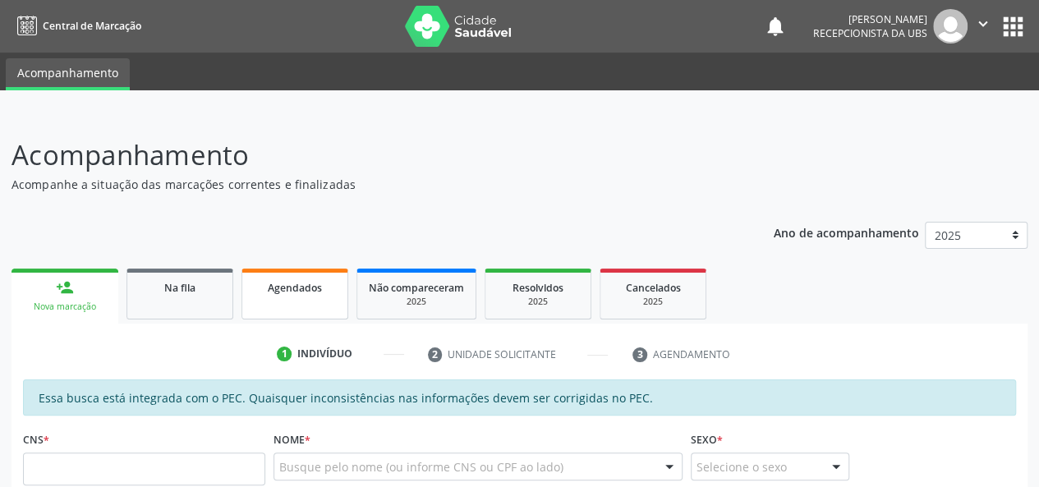
click at [301, 306] on link "Agendados" at bounding box center [294, 294] width 107 height 51
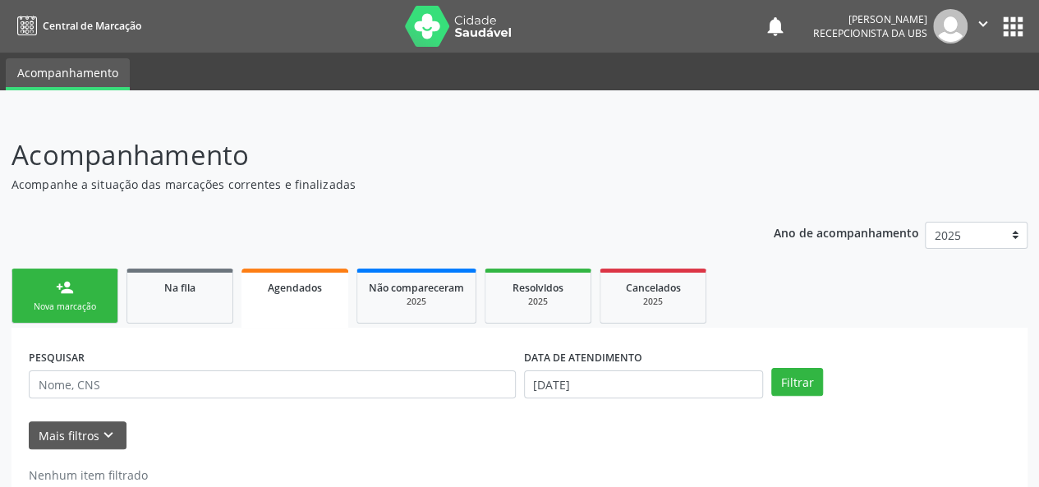
scroll to position [42, 0]
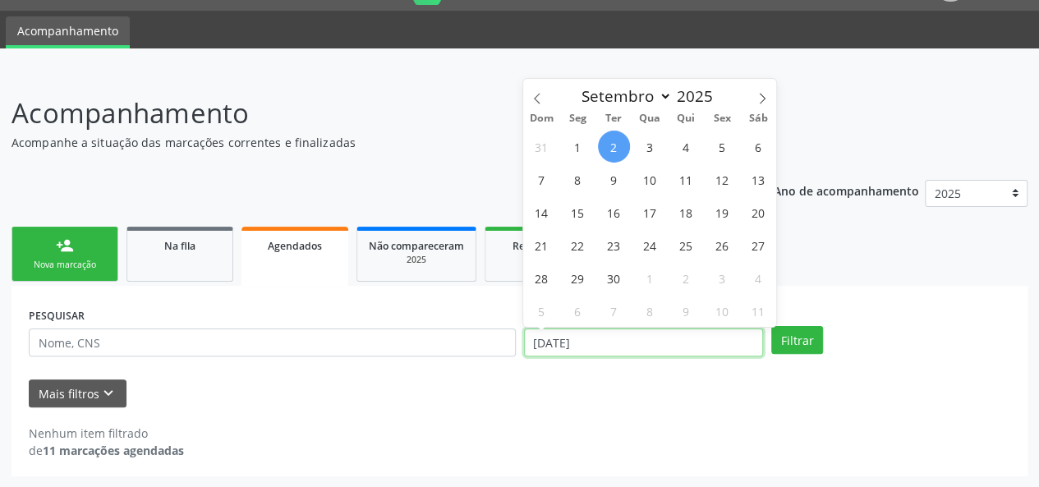
click at [654, 346] on input "[DATE]" at bounding box center [643, 342] width 239 height 28
click at [544, 98] on span at bounding box center [537, 93] width 28 height 28
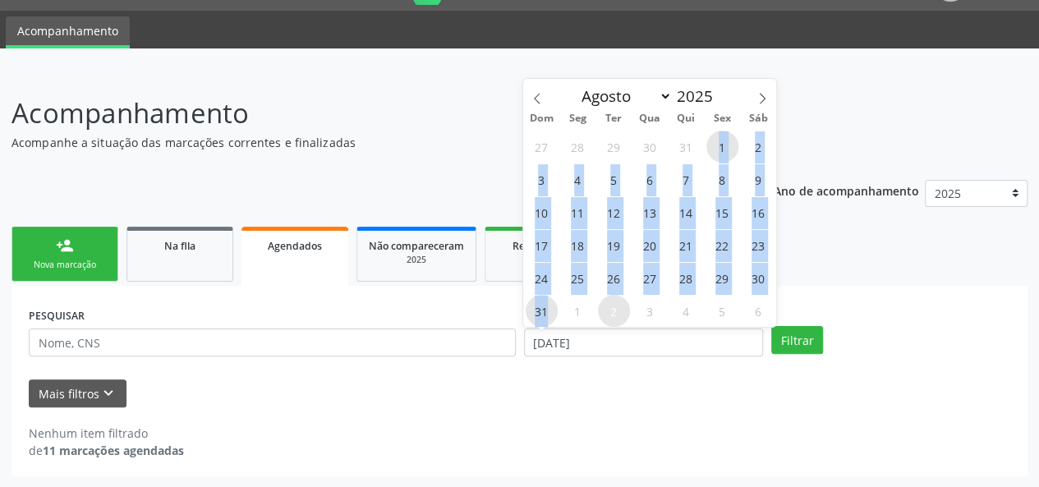
drag, startPoint x: 709, startPoint y: 146, endPoint x: 552, endPoint y: 310, distance: 227.1
click at [552, 310] on div "27 28 29 30 31 1 2 3 4 5 6 7 8 9 10 11 12 13 14 15 16 17 18 19 20 21 22 23 24 2…" at bounding box center [649, 228] width 253 height 197
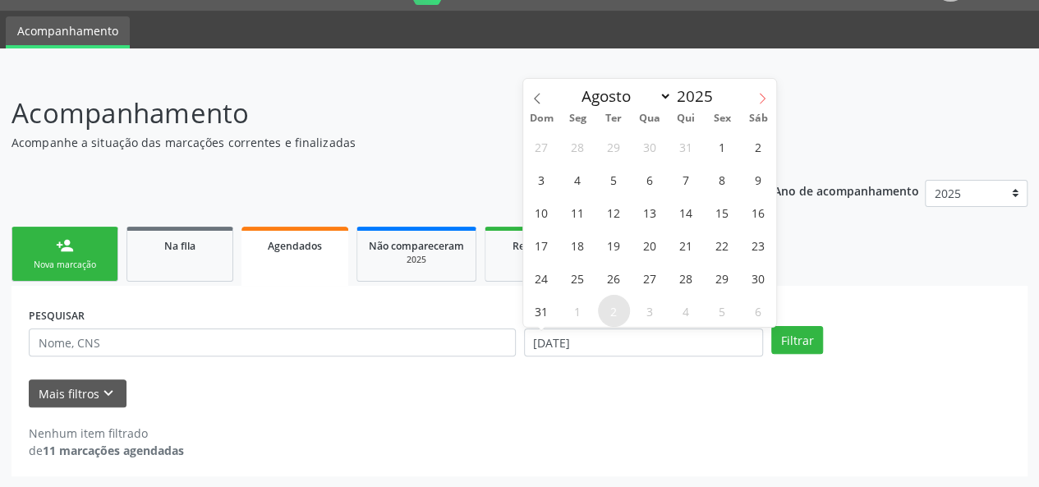
click at [756, 88] on span at bounding box center [762, 93] width 28 height 28
select select "8"
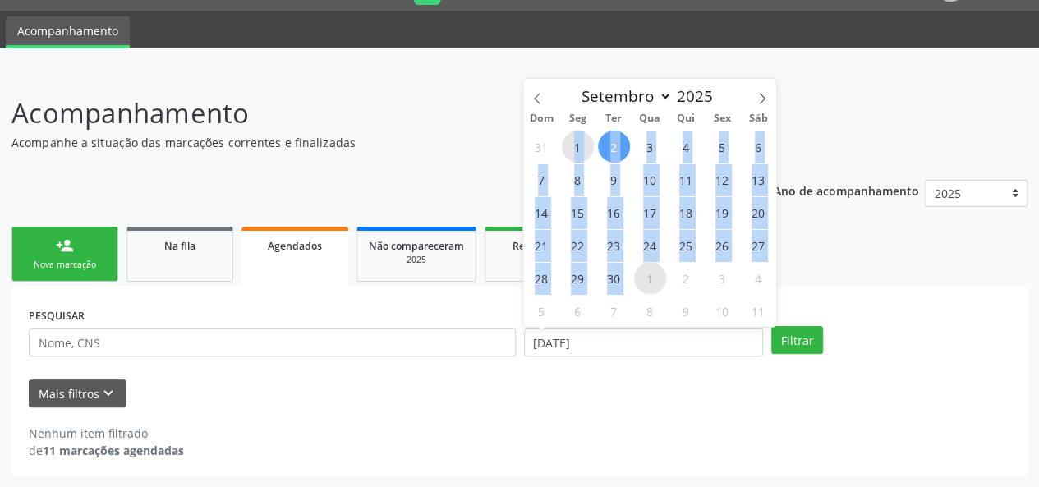
drag, startPoint x: 566, startPoint y: 140, endPoint x: 634, endPoint y: 278, distance: 153.9
click at [634, 278] on div "31 1 2 3 4 5 6 7 8 9 10 11 12 13 14 15 16 17 18 19 20 21 22 23 24 25 26 27 28 2…" at bounding box center [649, 228] width 253 height 197
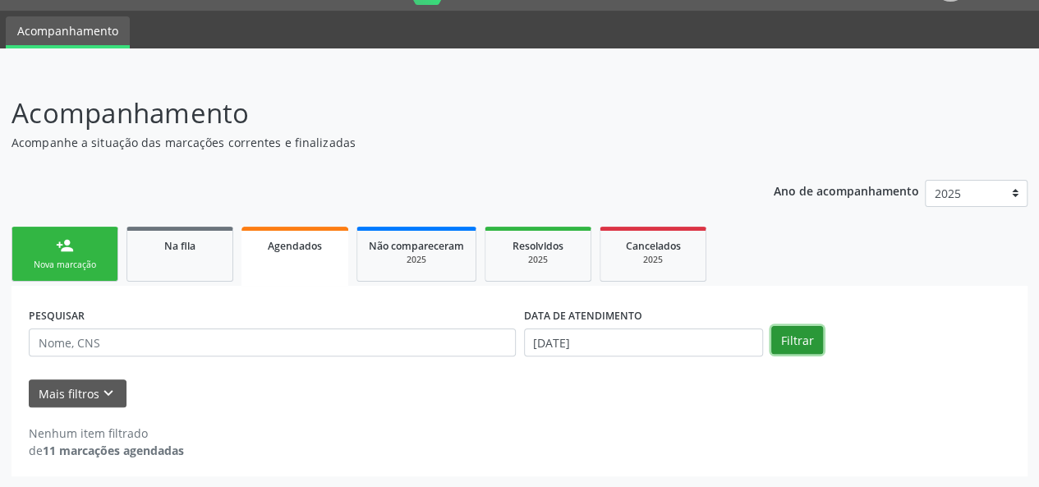
click at [786, 341] on button "Filtrar" at bounding box center [797, 340] width 52 height 28
